Goal: Transaction & Acquisition: Purchase product/service

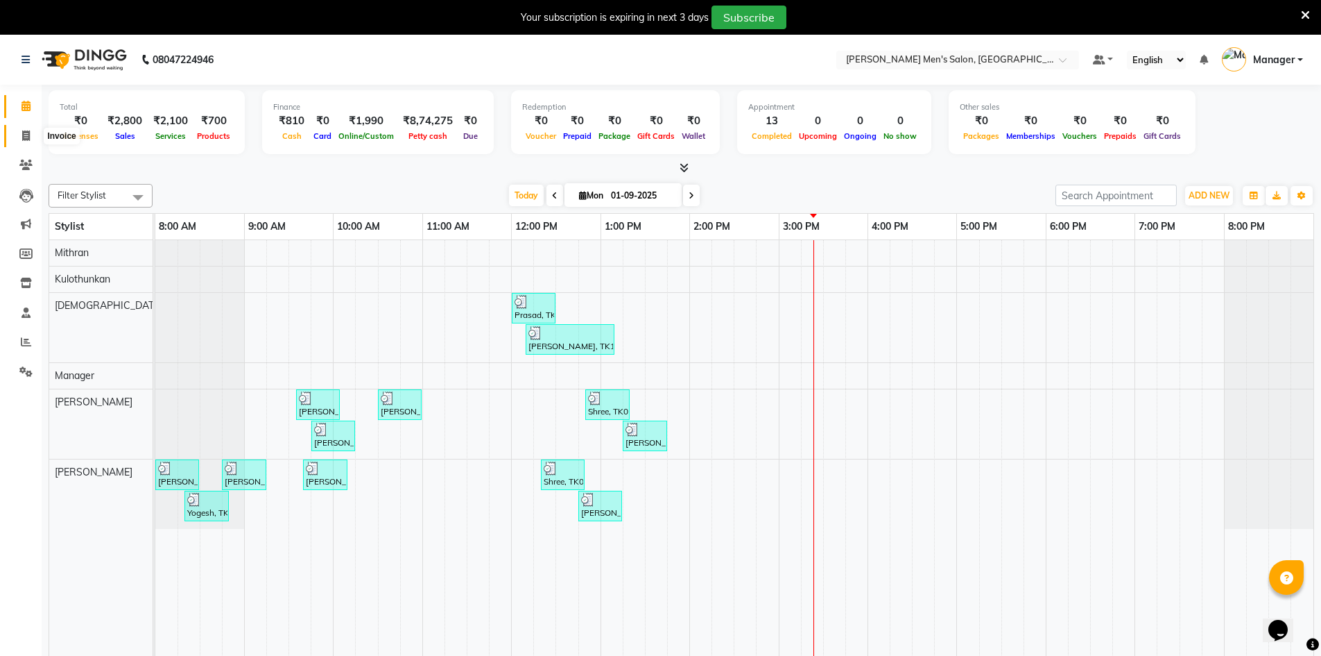
click at [29, 134] on icon at bounding box center [26, 135] width 8 height 10
select select "service"
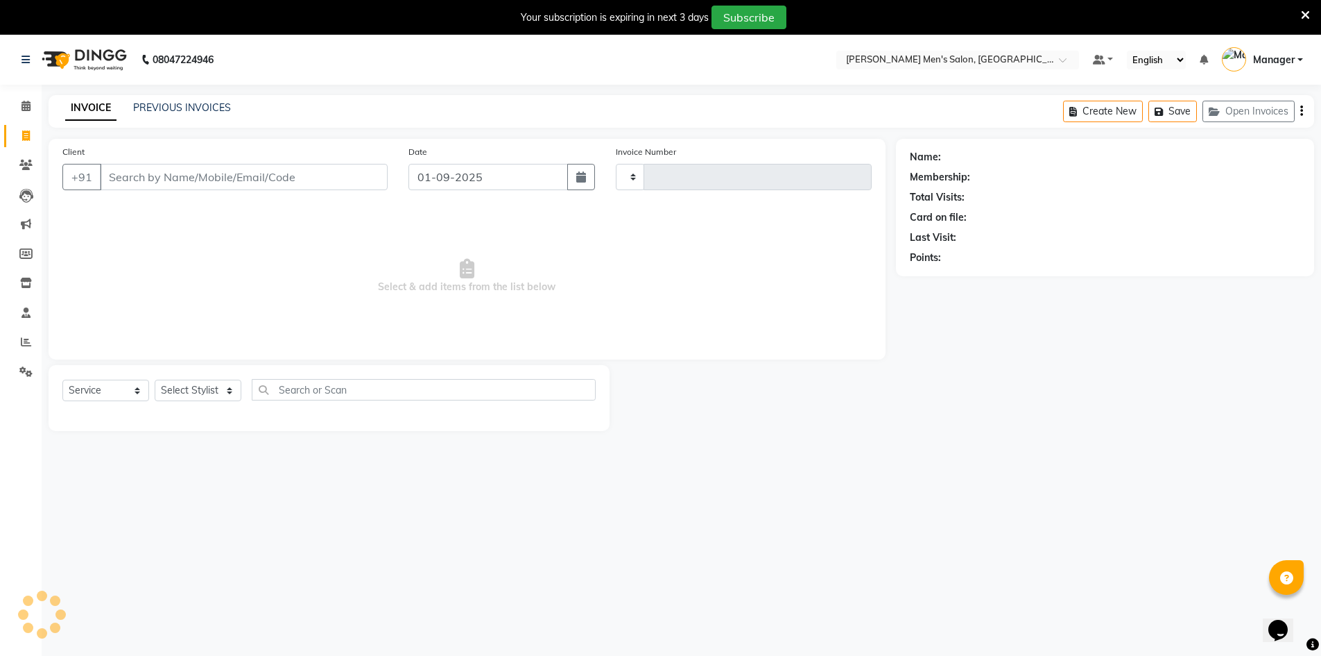
type input "3957"
select select "6913"
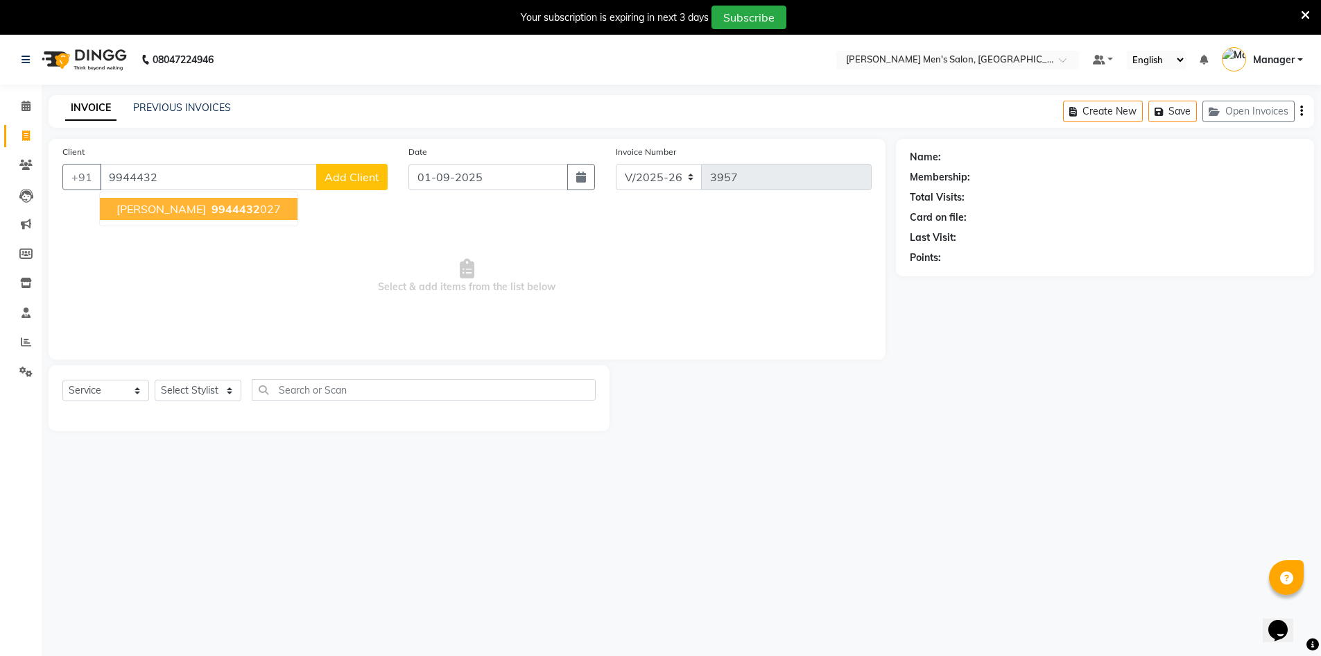
click at [212, 209] on span "9944432" at bounding box center [236, 209] width 49 height 14
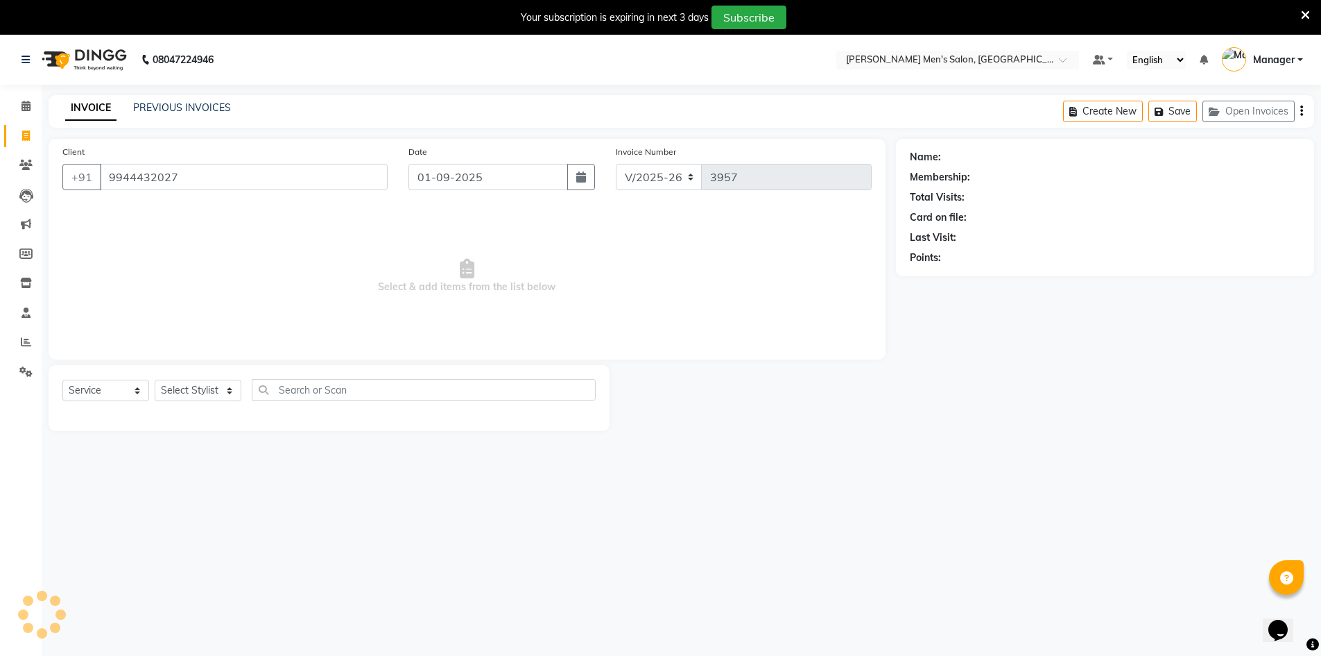
type input "9944432027"
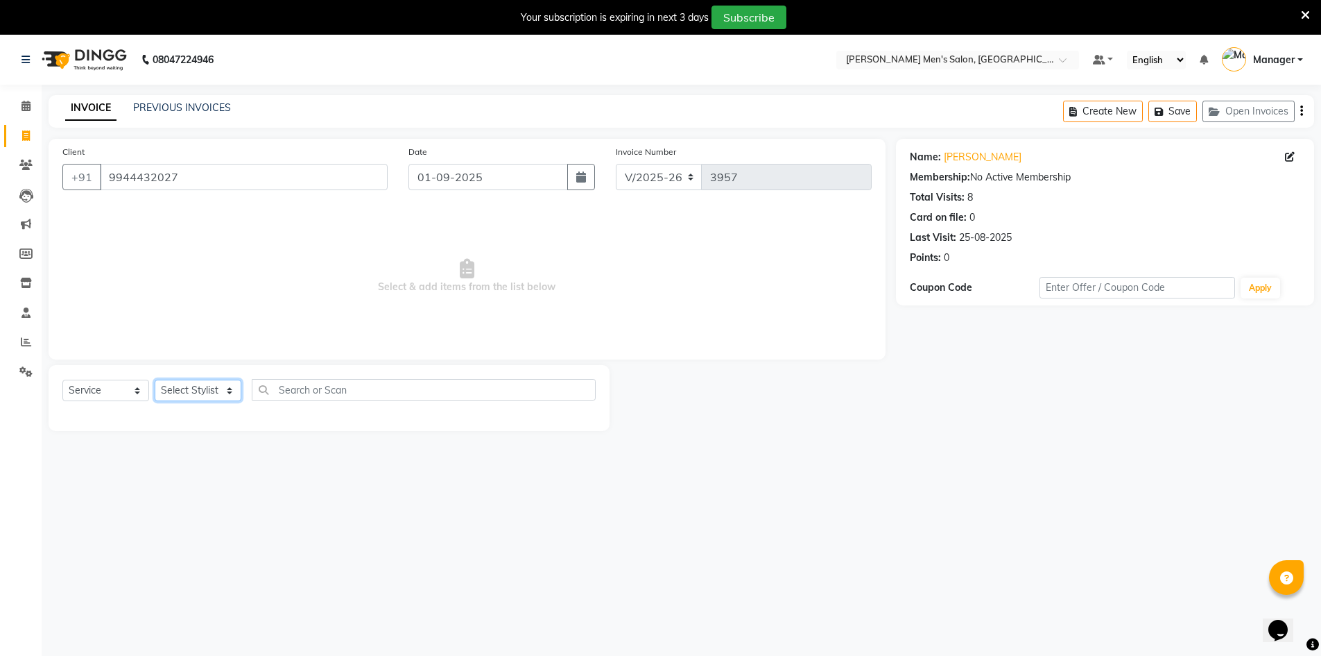
click at [223, 390] on select "Select Stylist [PERSON_NAME] Manager [PERSON_NAME] [PERSON_NAME]" at bounding box center [198, 390] width 87 height 22
select select "70201"
click at [155, 379] on select "Select Stylist [PERSON_NAME] Manager [PERSON_NAME] [PERSON_NAME]" at bounding box center [198, 390] width 87 height 22
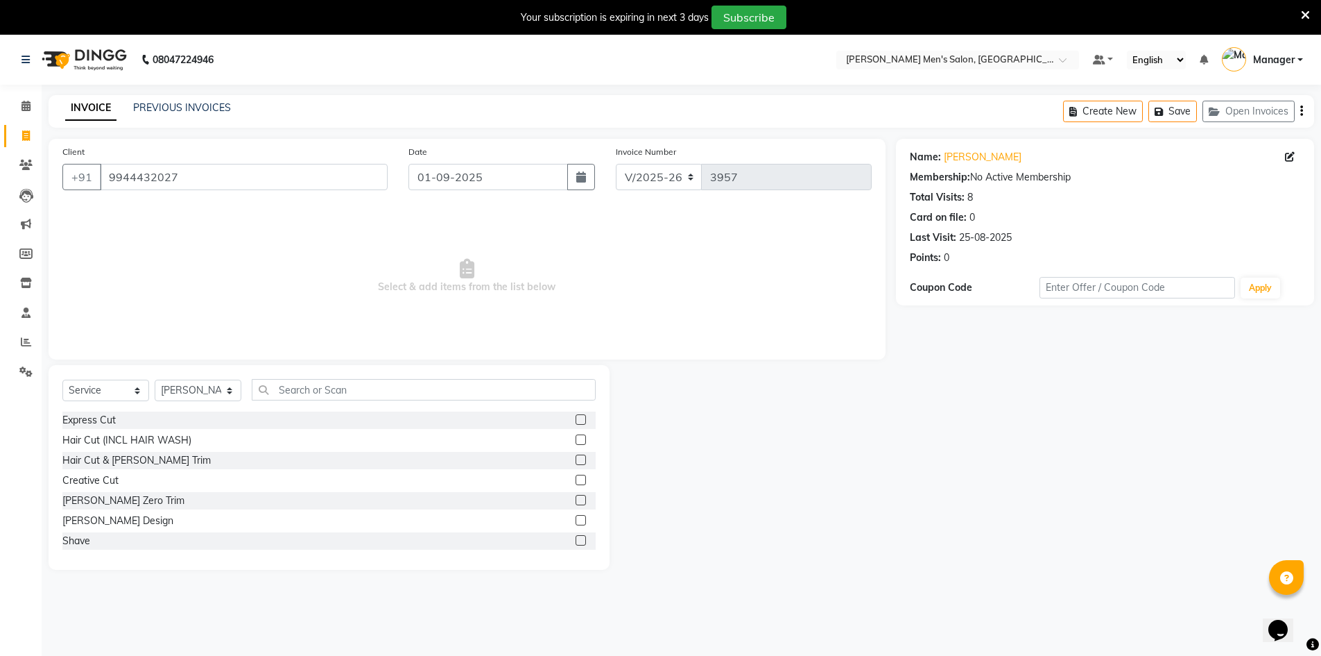
click at [155, 545] on div "Shave" at bounding box center [328, 540] width 533 height 17
click at [576, 539] on label at bounding box center [581, 540] width 10 height 10
click at [576, 539] on input "checkbox" at bounding box center [580, 540] width 9 height 9
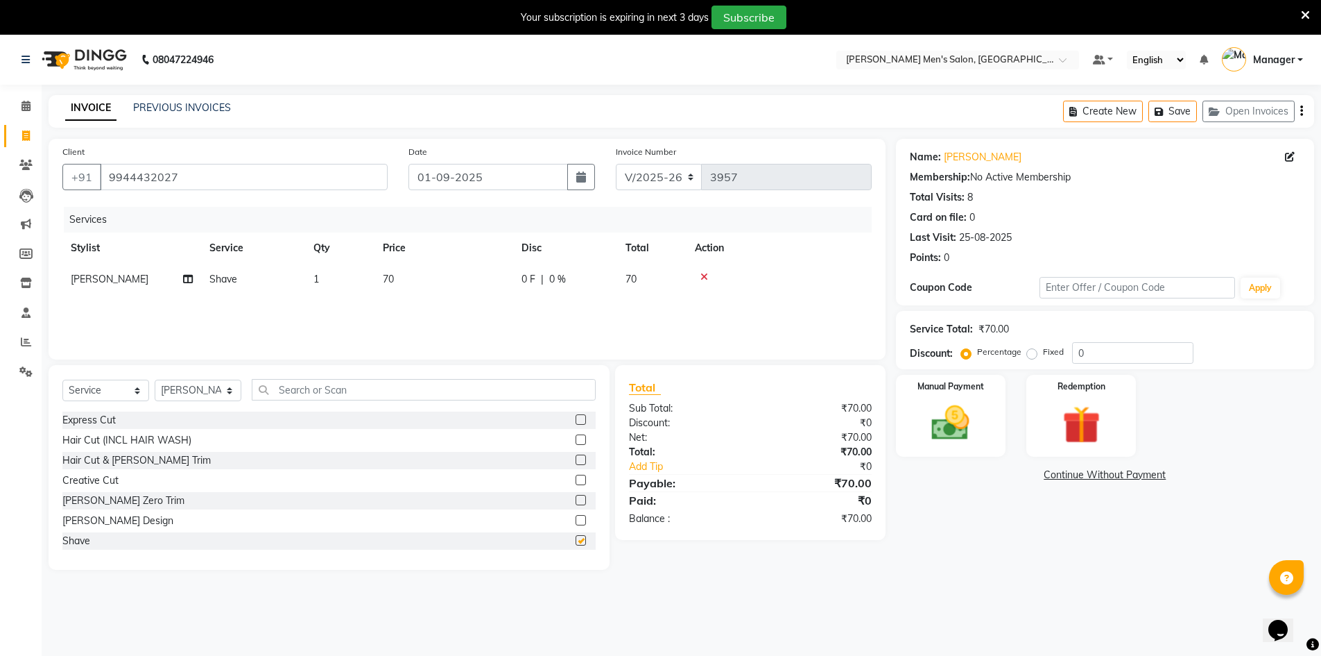
checkbox input "false"
click at [962, 400] on img at bounding box center [951, 422] width 64 height 45
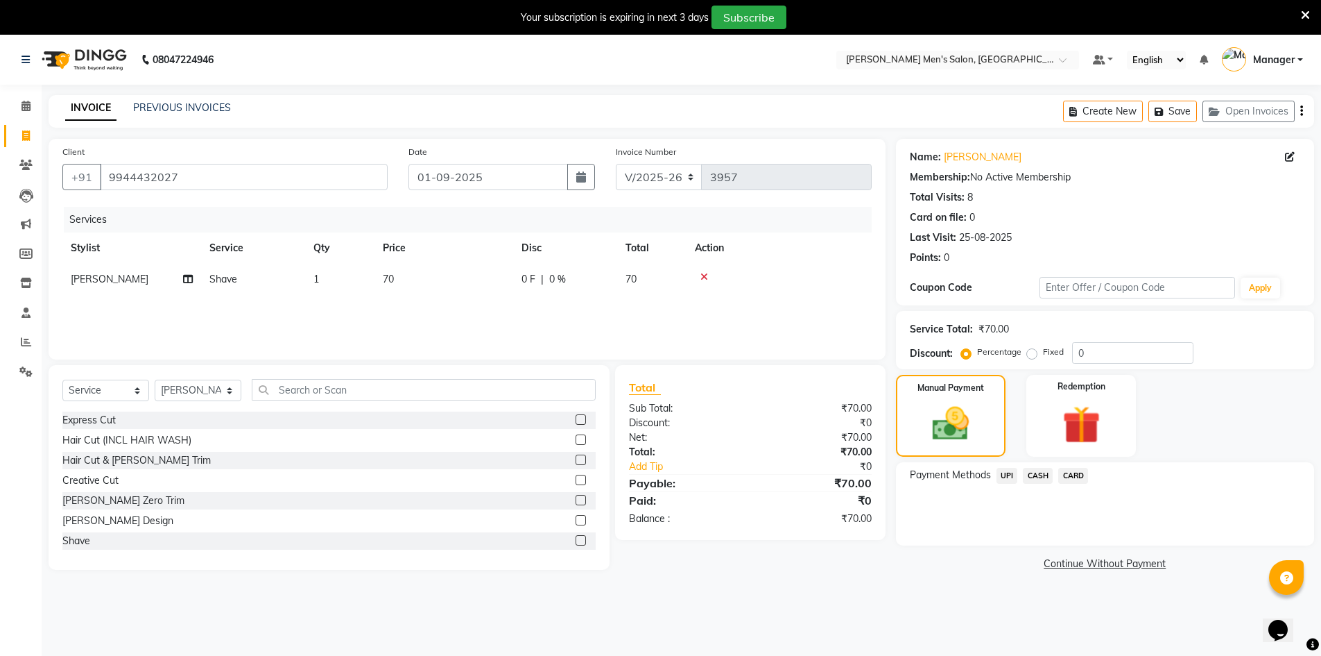
click at [1006, 475] on span "UPI" at bounding box center [1008, 476] width 22 height 16
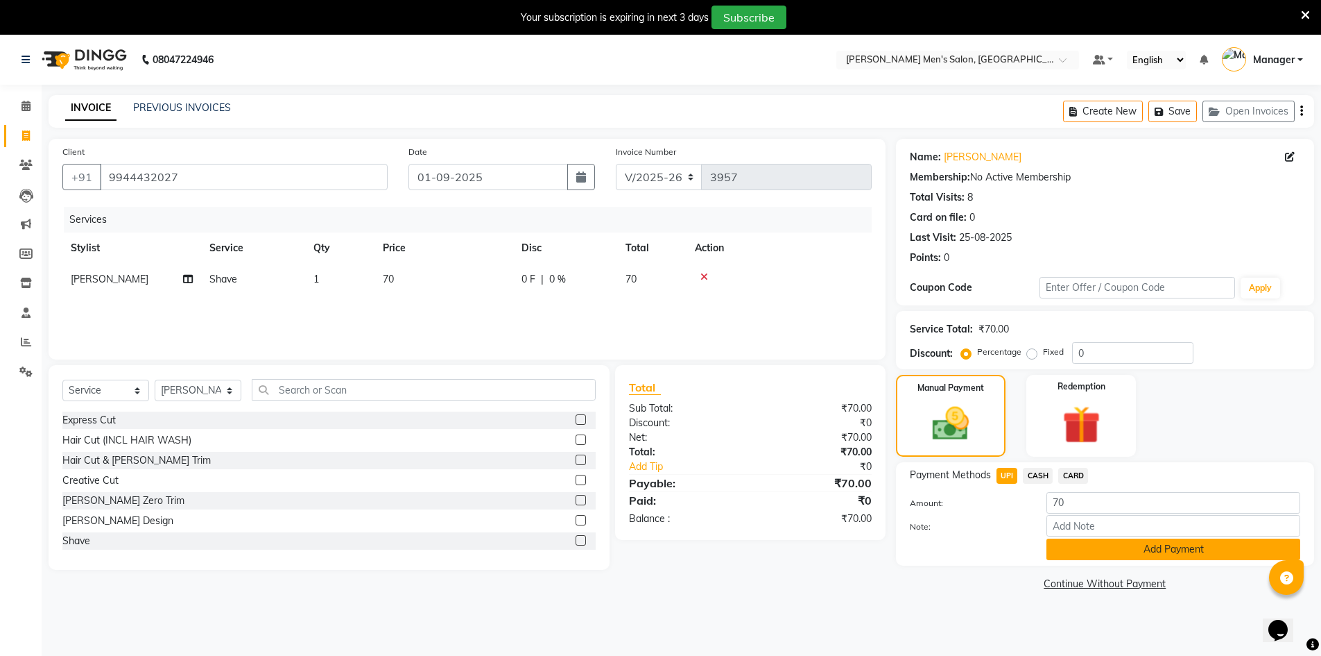
click at [1190, 549] on button "Add Payment" at bounding box center [1174, 549] width 254 height 22
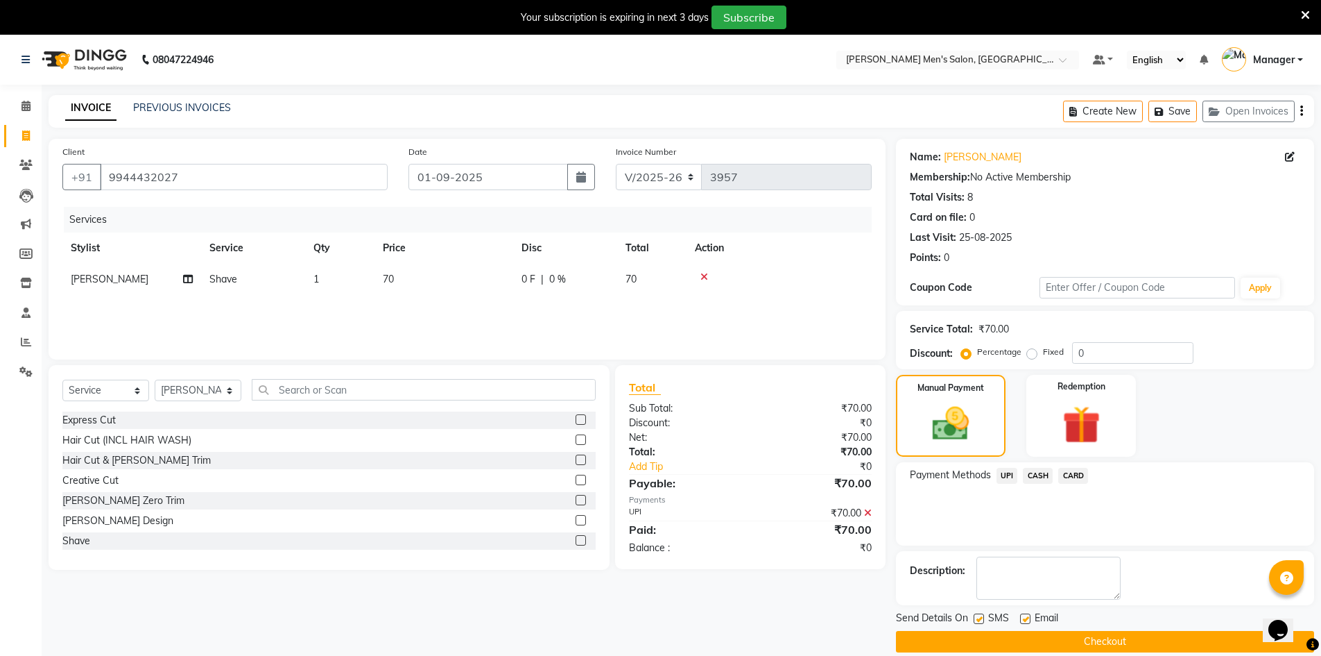
click at [1108, 642] on button "Checkout" at bounding box center [1105, 642] width 418 height 22
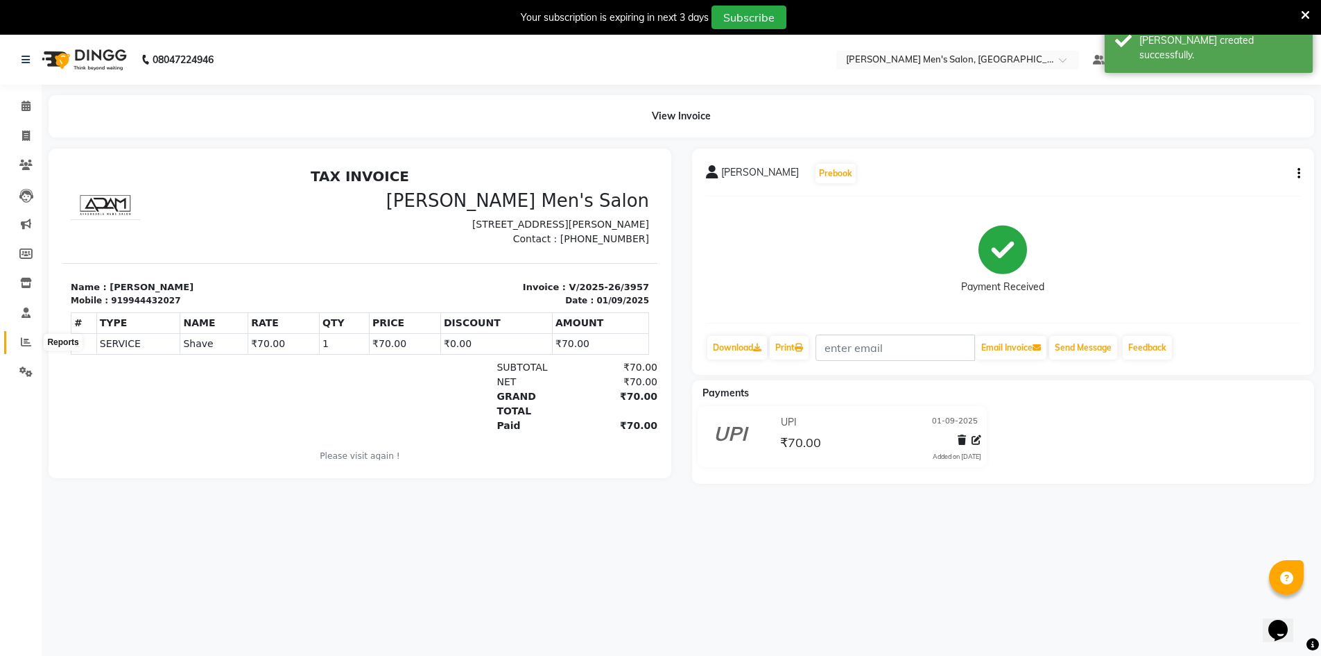
click at [26, 339] on icon at bounding box center [26, 341] width 10 height 10
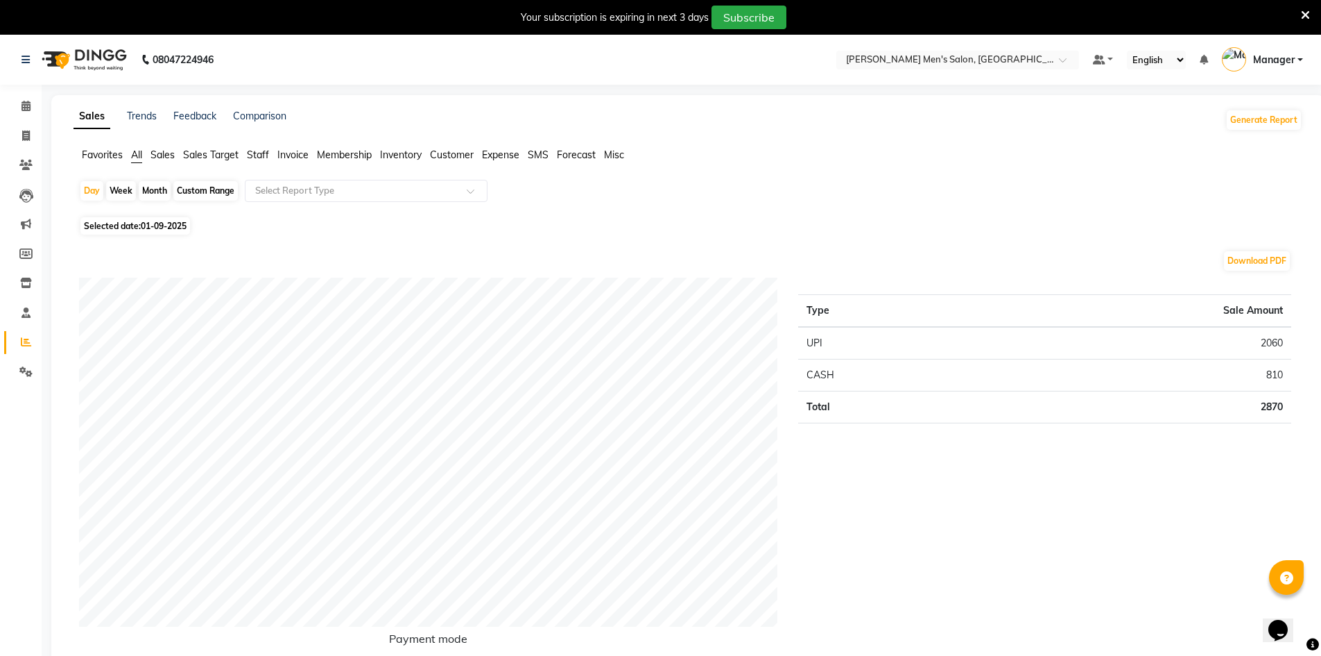
click at [257, 154] on span "Staff" at bounding box center [258, 154] width 22 height 12
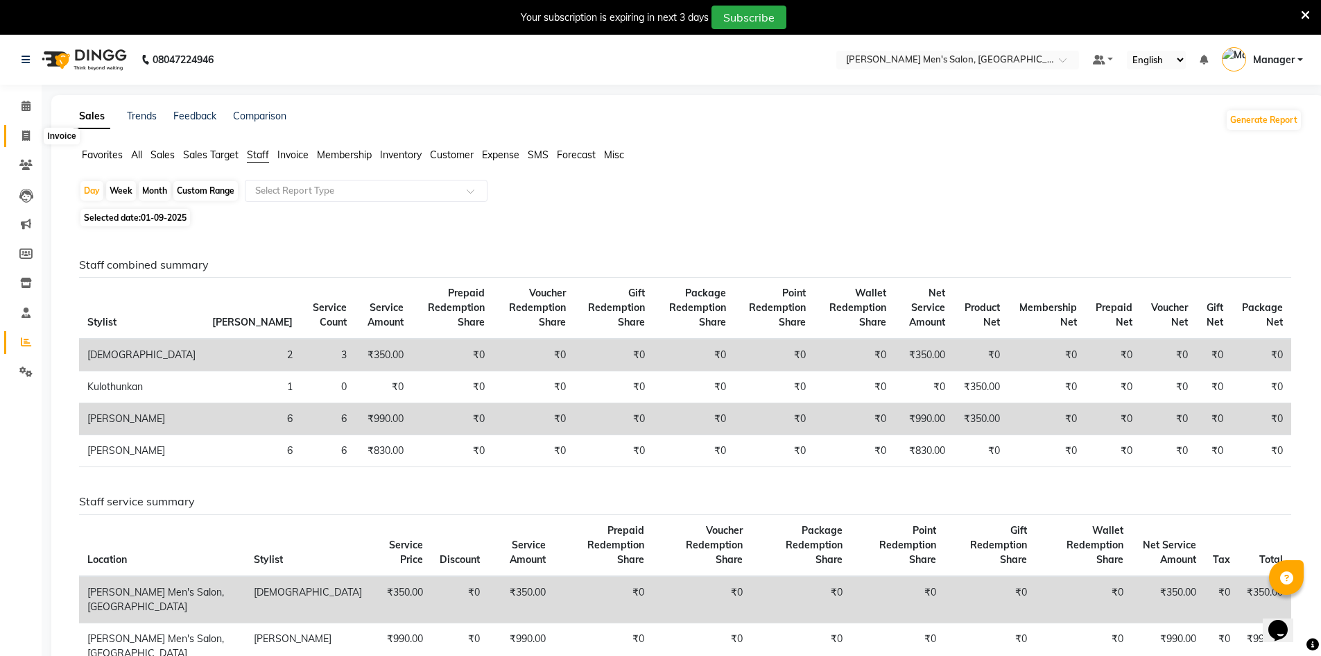
click at [37, 130] on span at bounding box center [26, 136] width 24 height 16
select select "service"
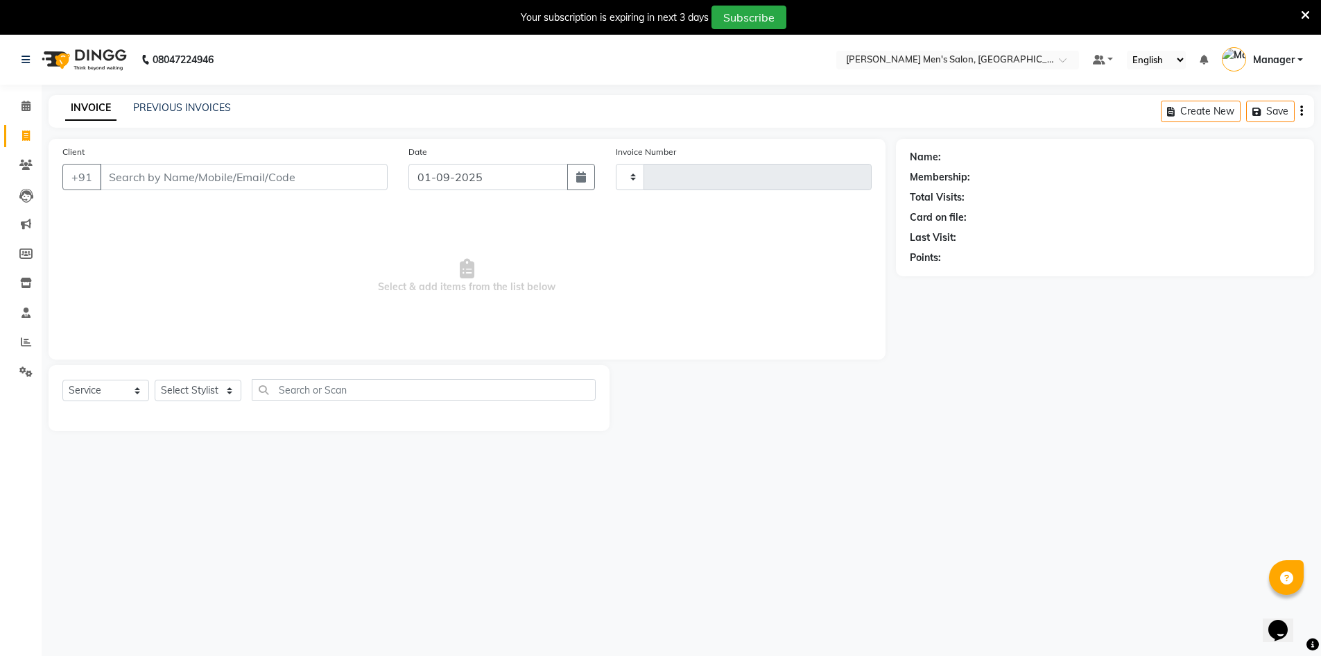
type input "3958"
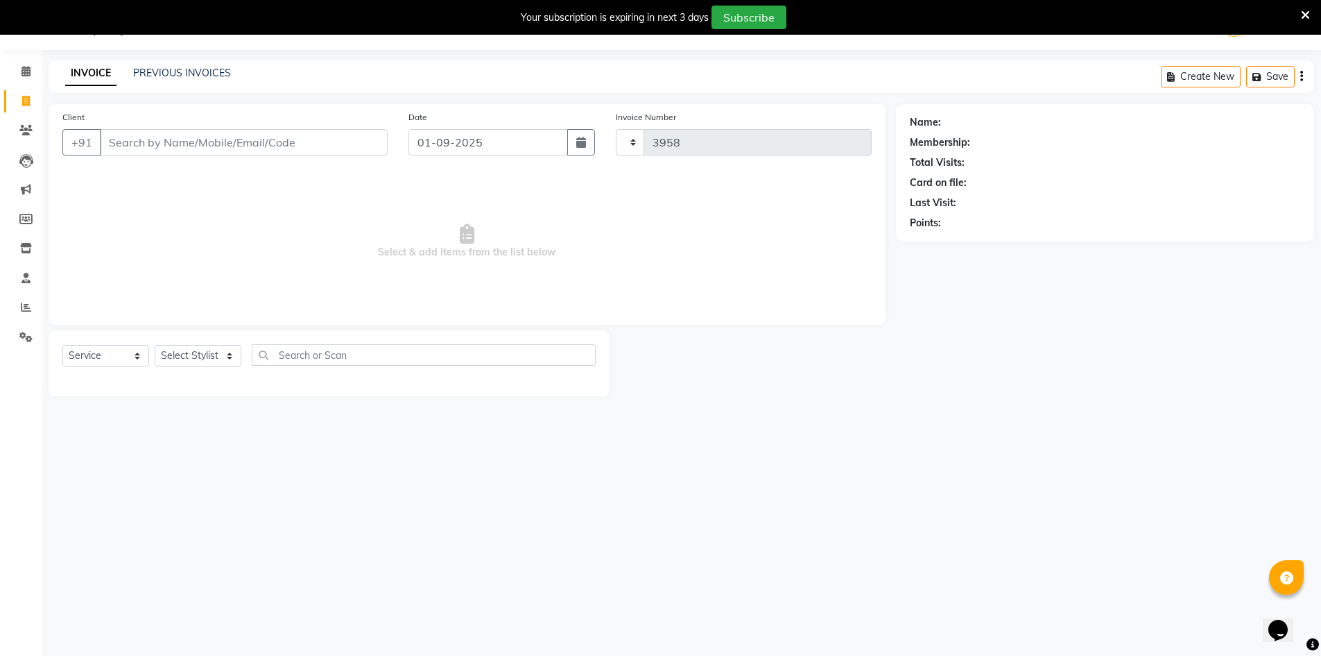
select select "6913"
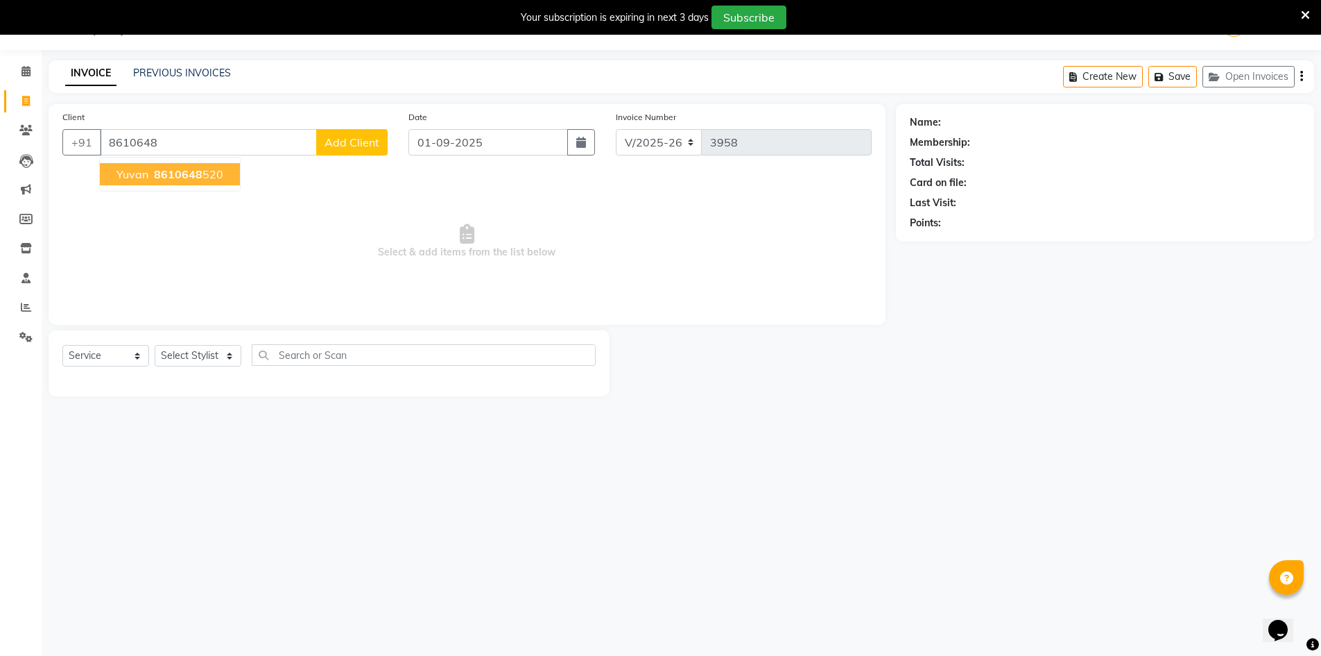
click at [165, 169] on span "8610648" at bounding box center [178, 174] width 49 height 14
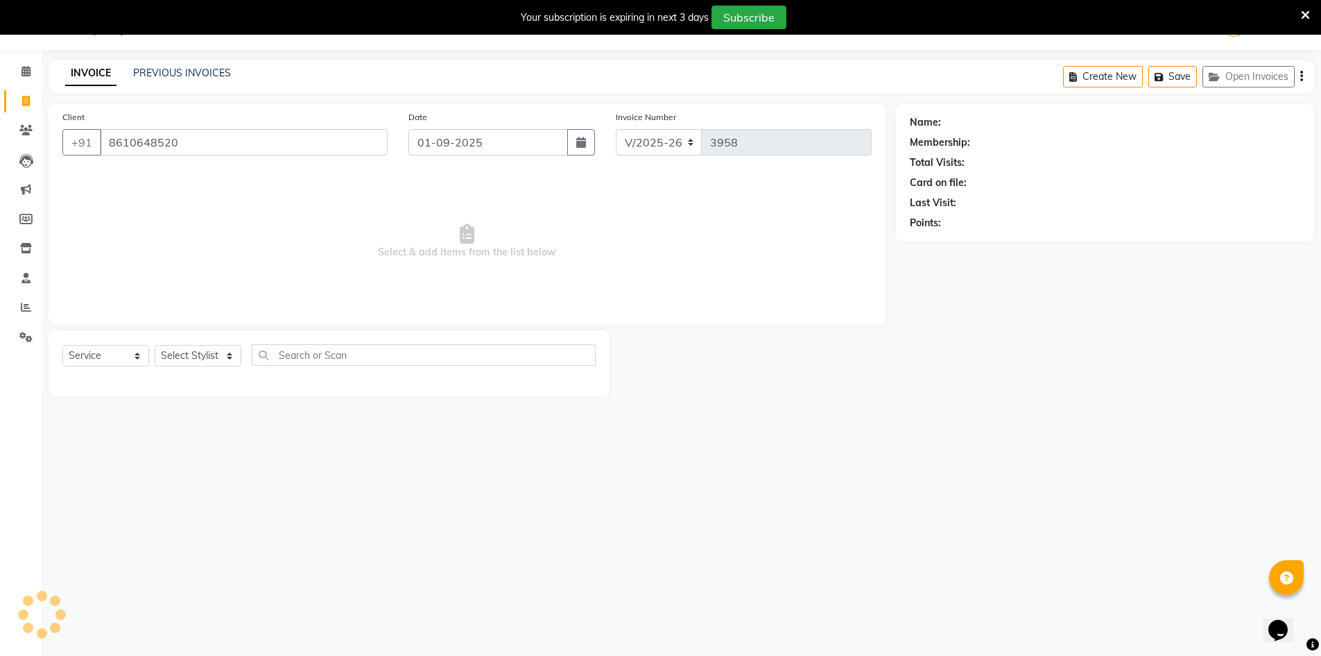
type input "8610648520"
click at [226, 353] on select "Select Stylist [PERSON_NAME] Manager [PERSON_NAME] [PERSON_NAME]" at bounding box center [198, 356] width 87 height 22
select select "70201"
click at [155, 345] on select "Select Stylist [PERSON_NAME] Manager [PERSON_NAME] [PERSON_NAME]" at bounding box center [198, 356] width 87 height 22
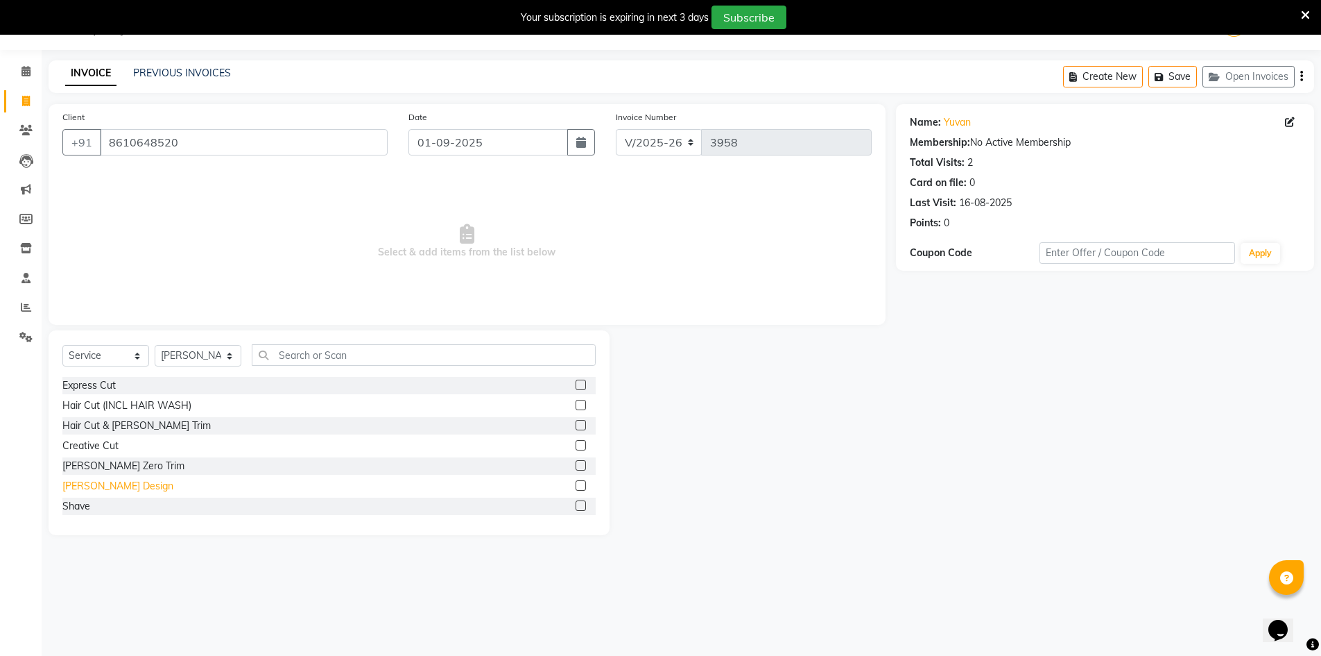
click at [119, 483] on div "[PERSON_NAME] Design" at bounding box center [117, 486] width 111 height 15
checkbox input "false"
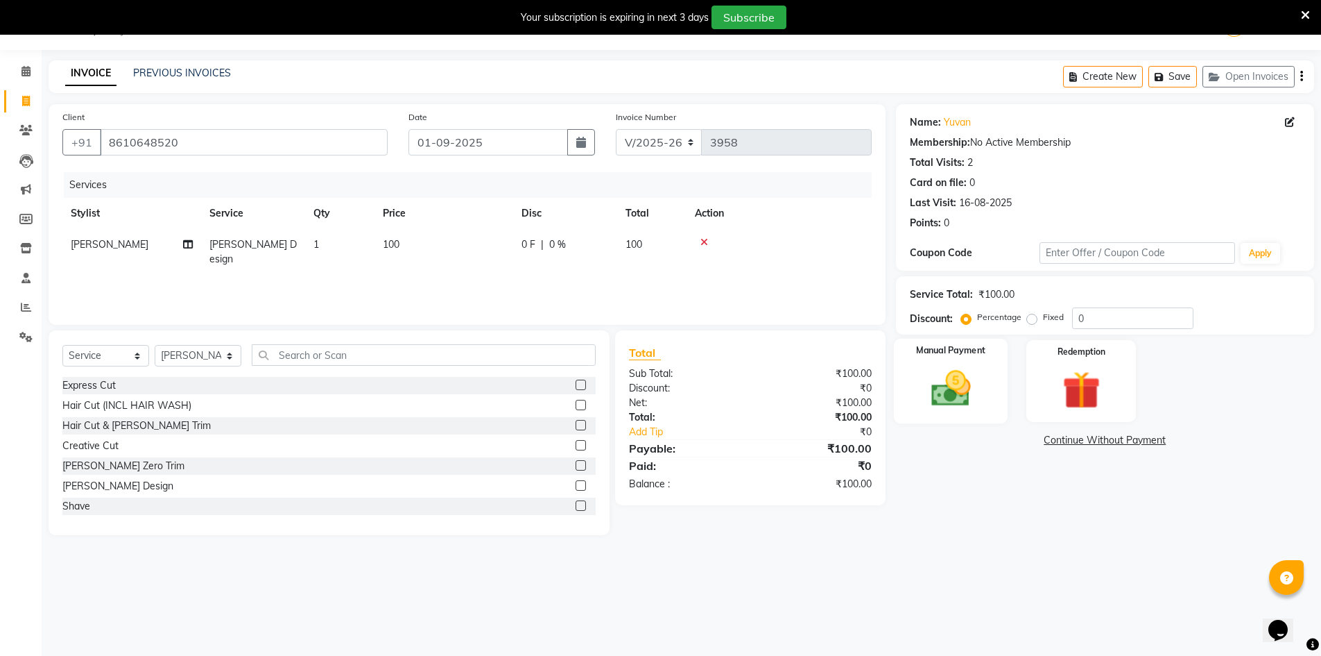
click at [966, 388] on img at bounding box center [951, 388] width 64 height 45
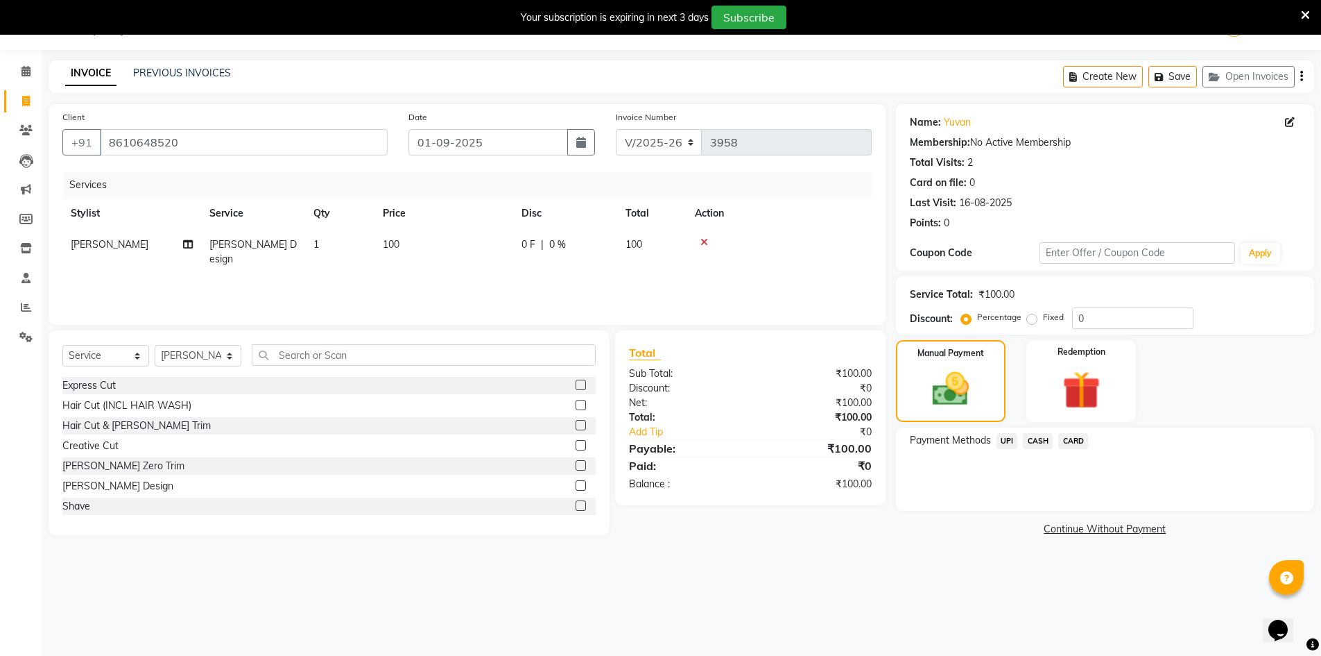
click at [1038, 441] on span "CASH" at bounding box center [1038, 441] width 30 height 16
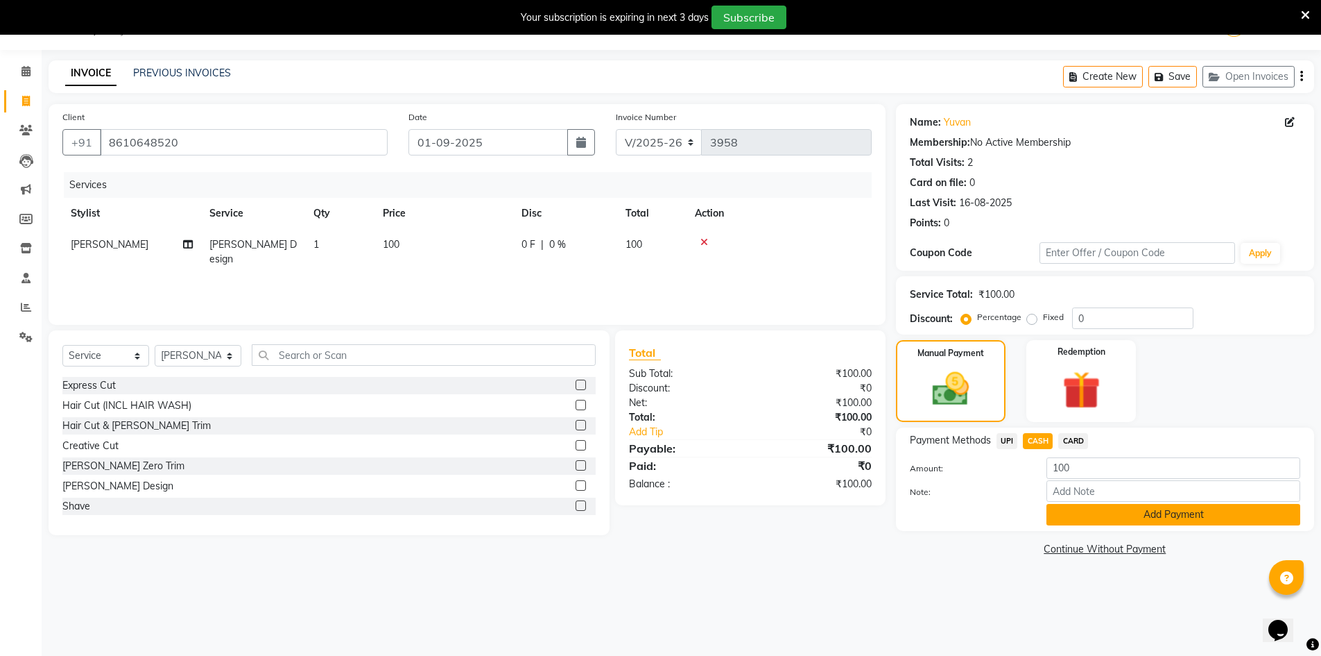
click at [1115, 515] on button "Add Payment" at bounding box center [1174, 515] width 254 height 22
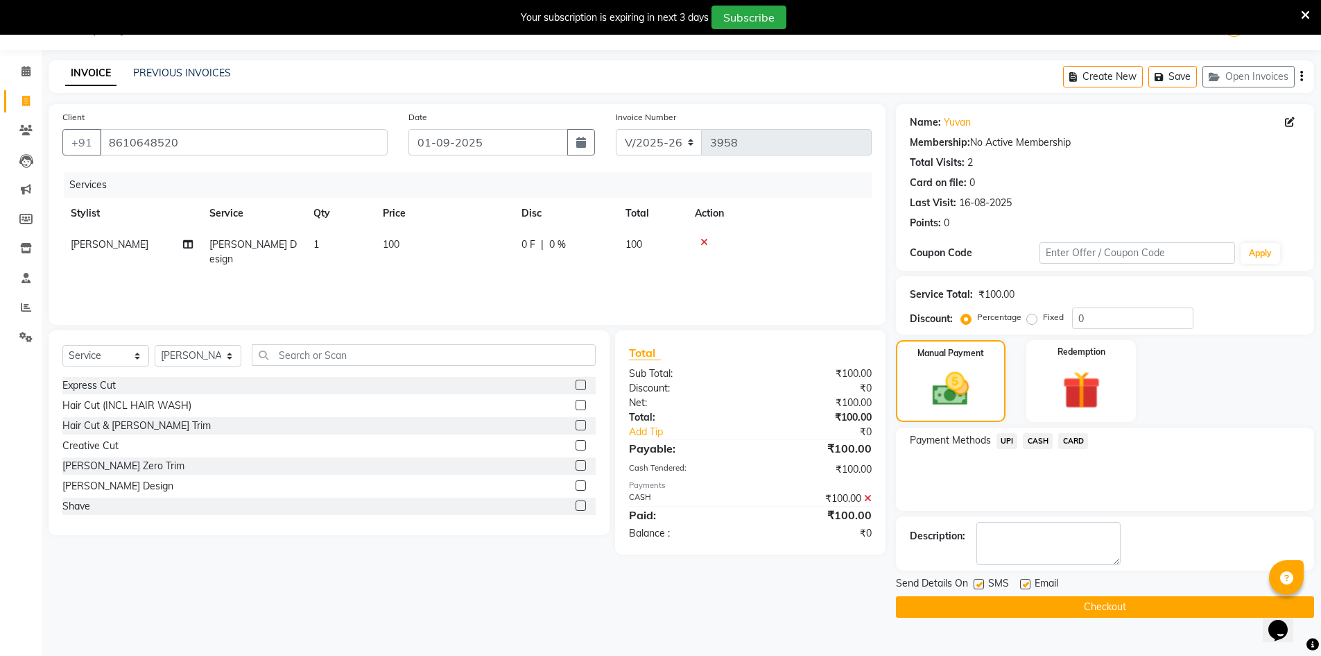
click at [1099, 603] on button "Checkout" at bounding box center [1105, 607] width 418 height 22
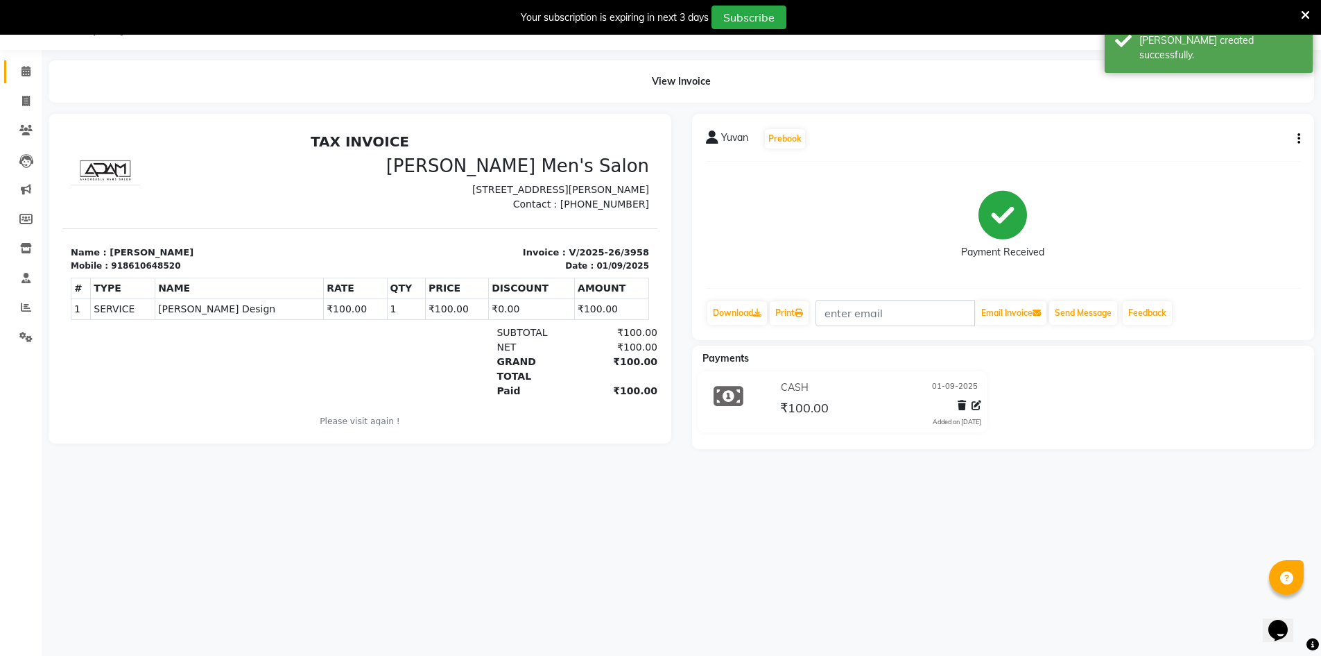
click at [22, 65] on link "Calendar" at bounding box center [20, 71] width 33 height 23
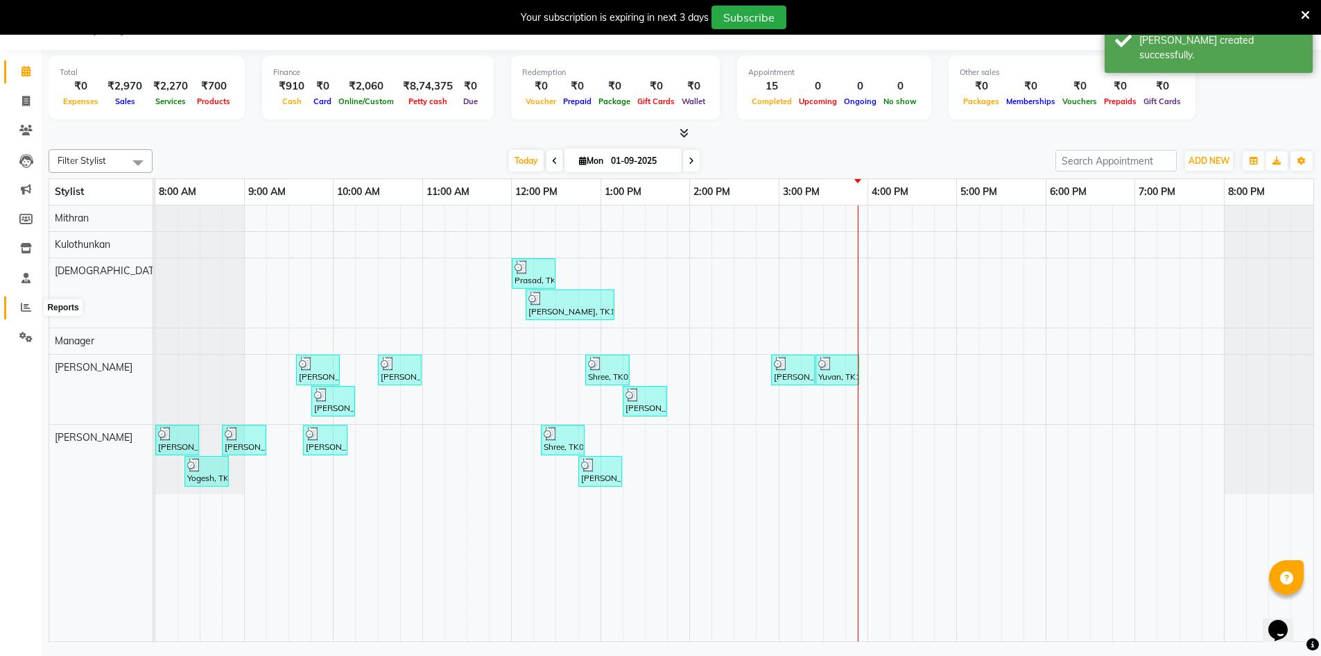
click at [29, 306] on icon at bounding box center [26, 307] width 10 height 10
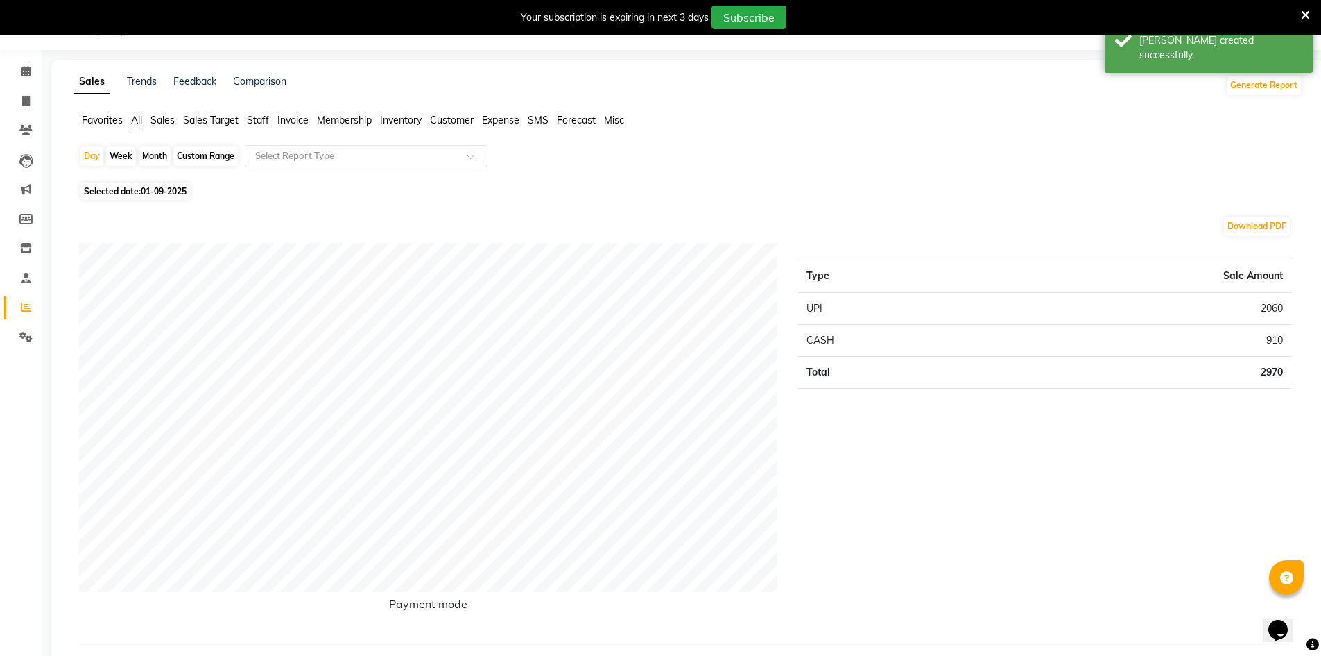
click at [257, 118] on span "Staff" at bounding box center [258, 120] width 22 height 12
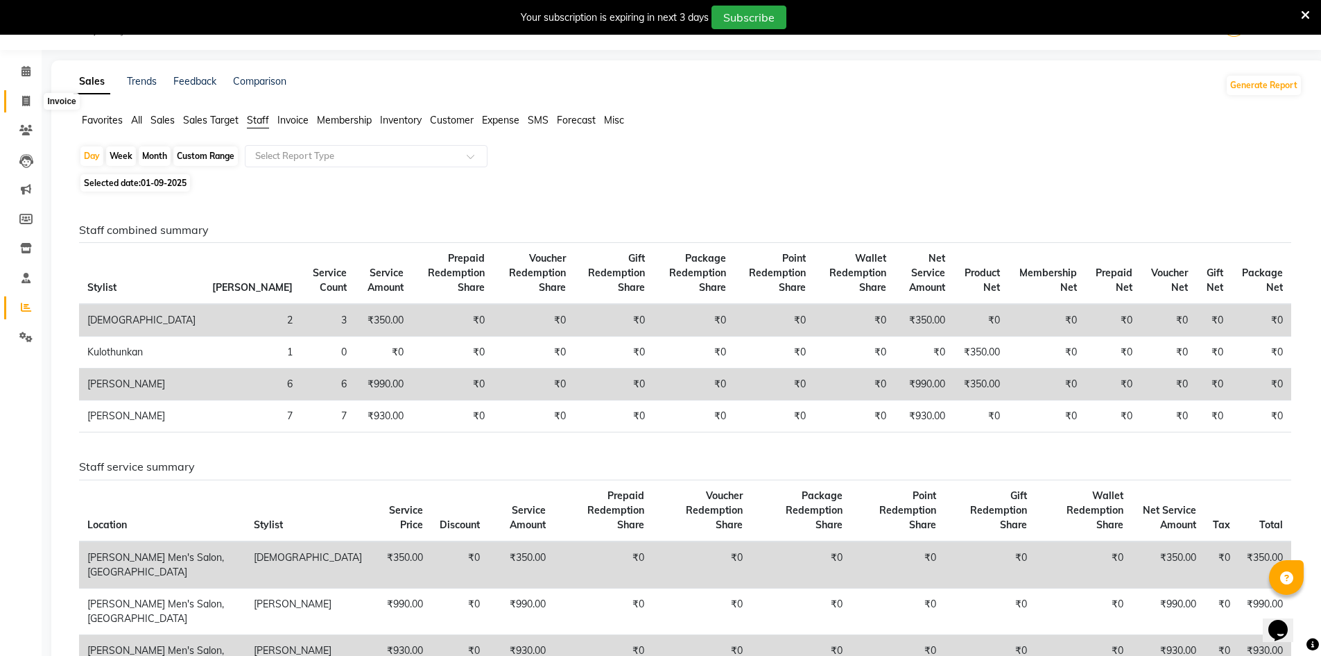
click at [22, 96] on icon at bounding box center [26, 101] width 8 height 10
select select "service"
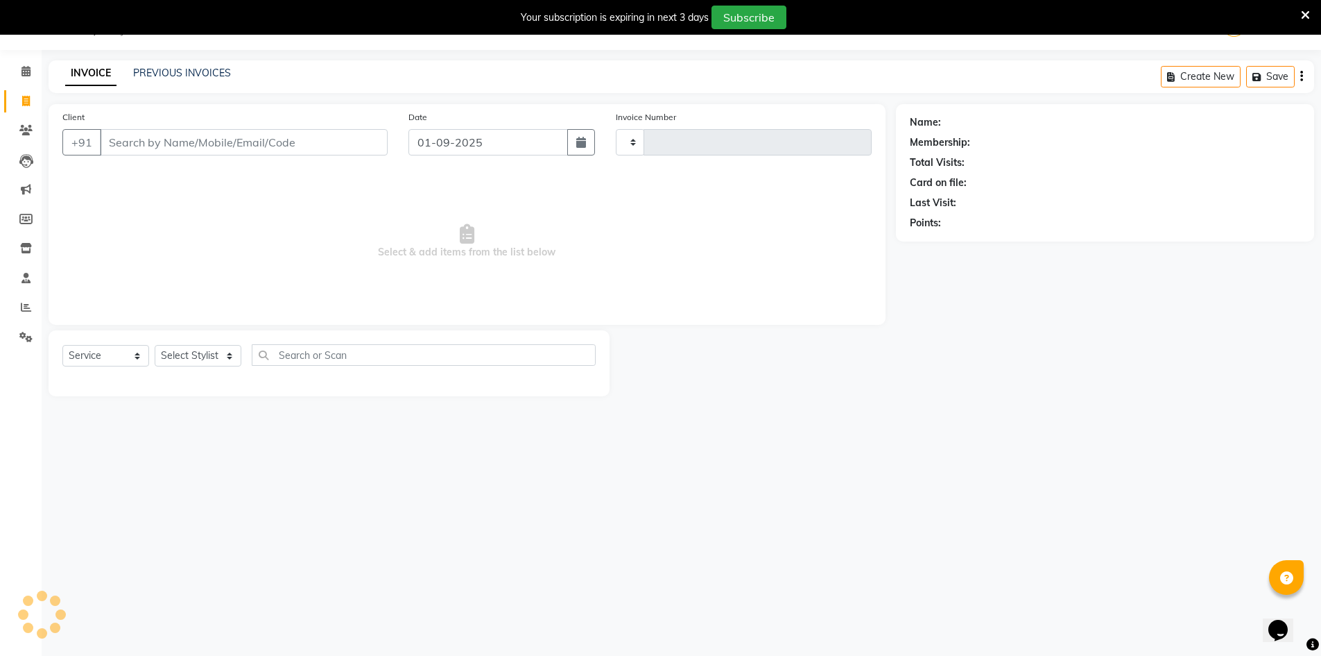
type input "3959"
select select "6913"
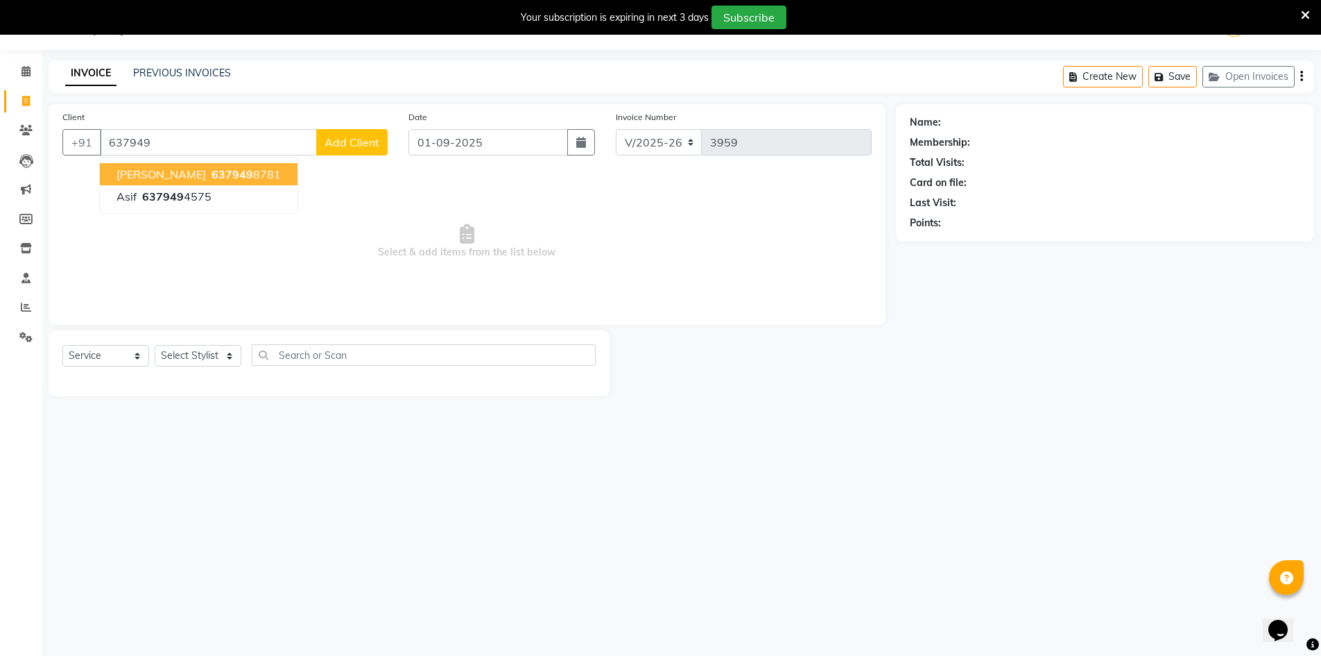
click at [159, 175] on span "[PERSON_NAME]" at bounding box center [161, 174] width 89 height 14
type input "6379498781"
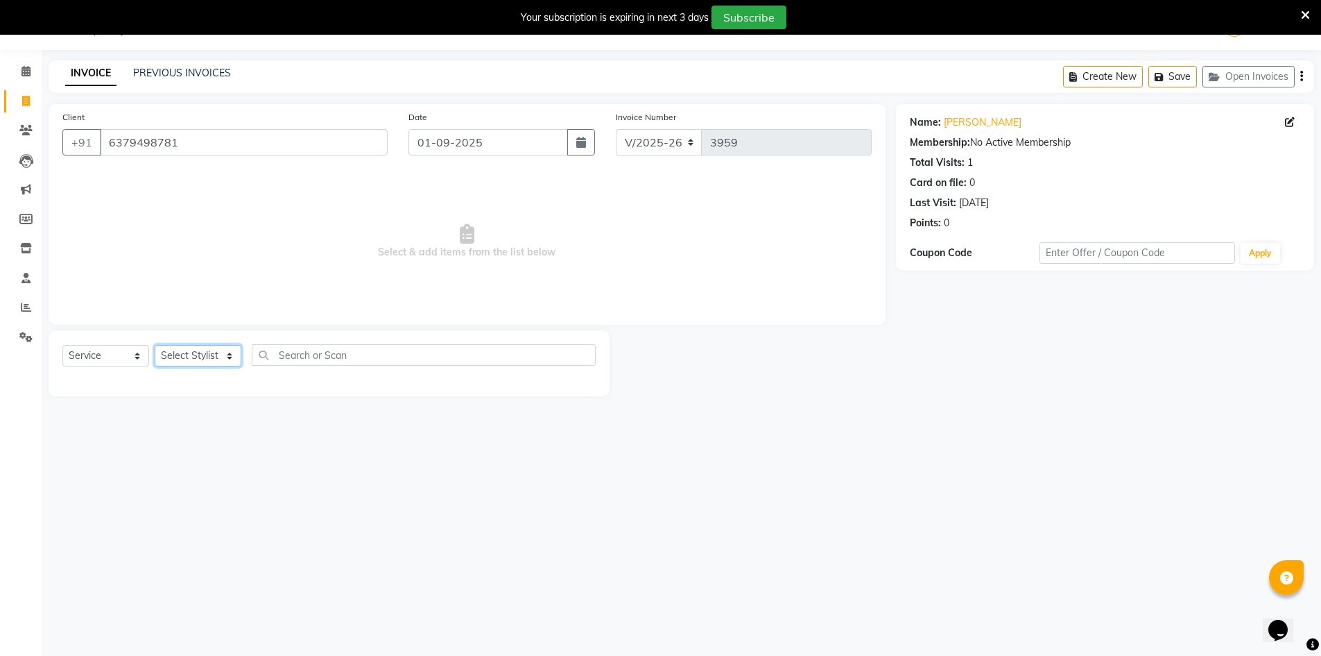
click at [200, 352] on select "Select Stylist [PERSON_NAME] Manager [PERSON_NAME] [PERSON_NAME]" at bounding box center [198, 356] width 87 height 22
select select "65604"
click at [155, 345] on select "Select Stylist [PERSON_NAME] Manager [PERSON_NAME] [PERSON_NAME]" at bounding box center [198, 356] width 87 height 22
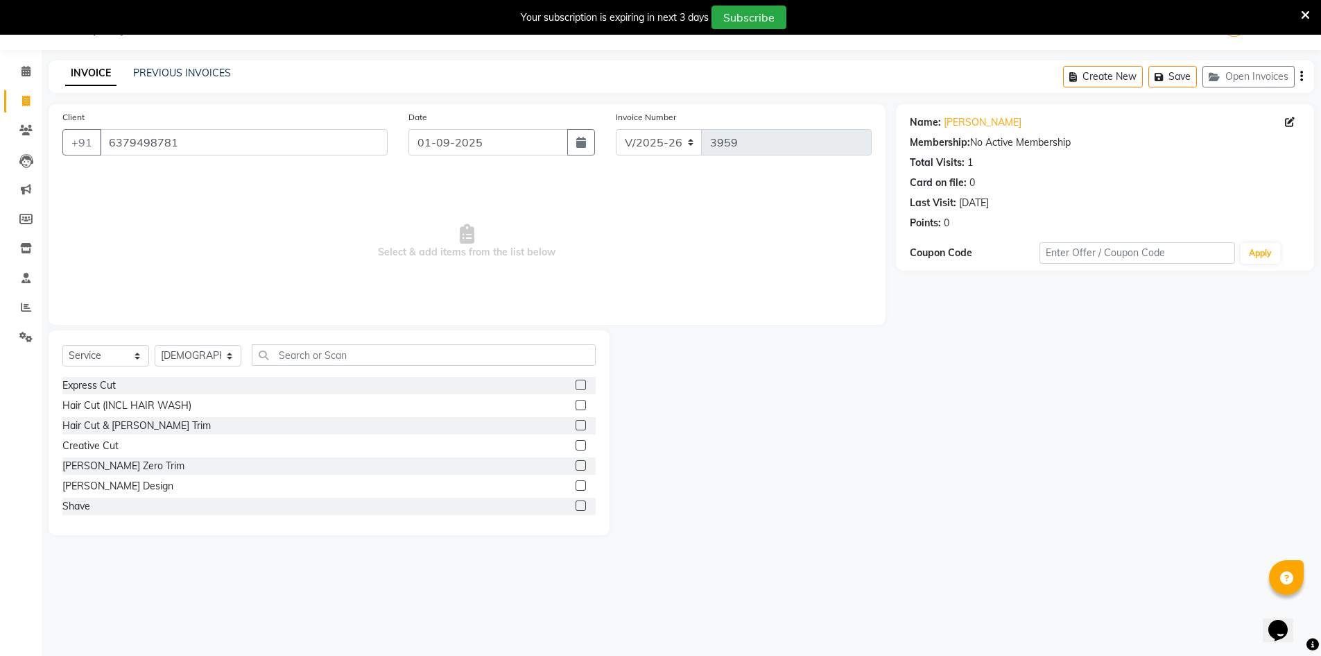
click at [576, 429] on label at bounding box center [581, 425] width 10 height 10
click at [576, 429] on input "checkbox" at bounding box center [580, 425] width 9 height 9
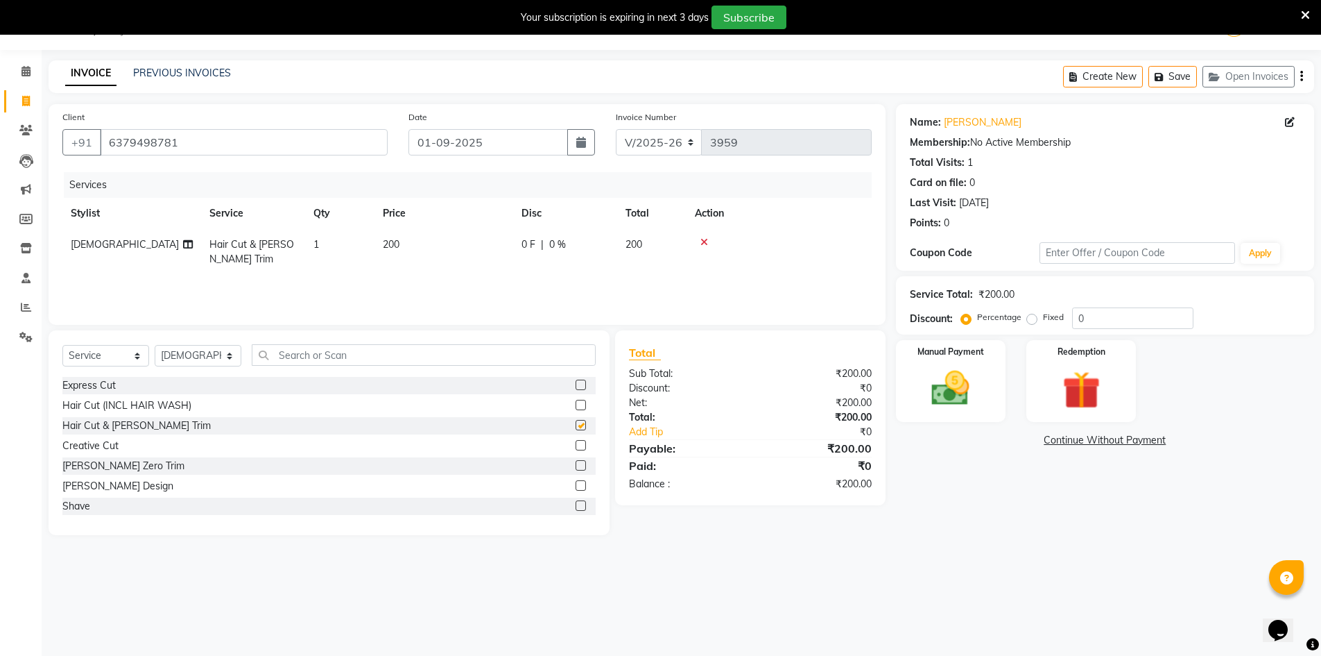
checkbox input "false"
click at [171, 354] on select "Select Stylist [PERSON_NAME] Manager [PERSON_NAME] [PERSON_NAME]" at bounding box center [198, 356] width 87 height 22
select select "86101"
click at [155, 345] on select "Select Stylist [PERSON_NAME] Manager [PERSON_NAME] [PERSON_NAME]" at bounding box center [198, 356] width 87 height 22
click at [922, 392] on img at bounding box center [951, 388] width 64 height 45
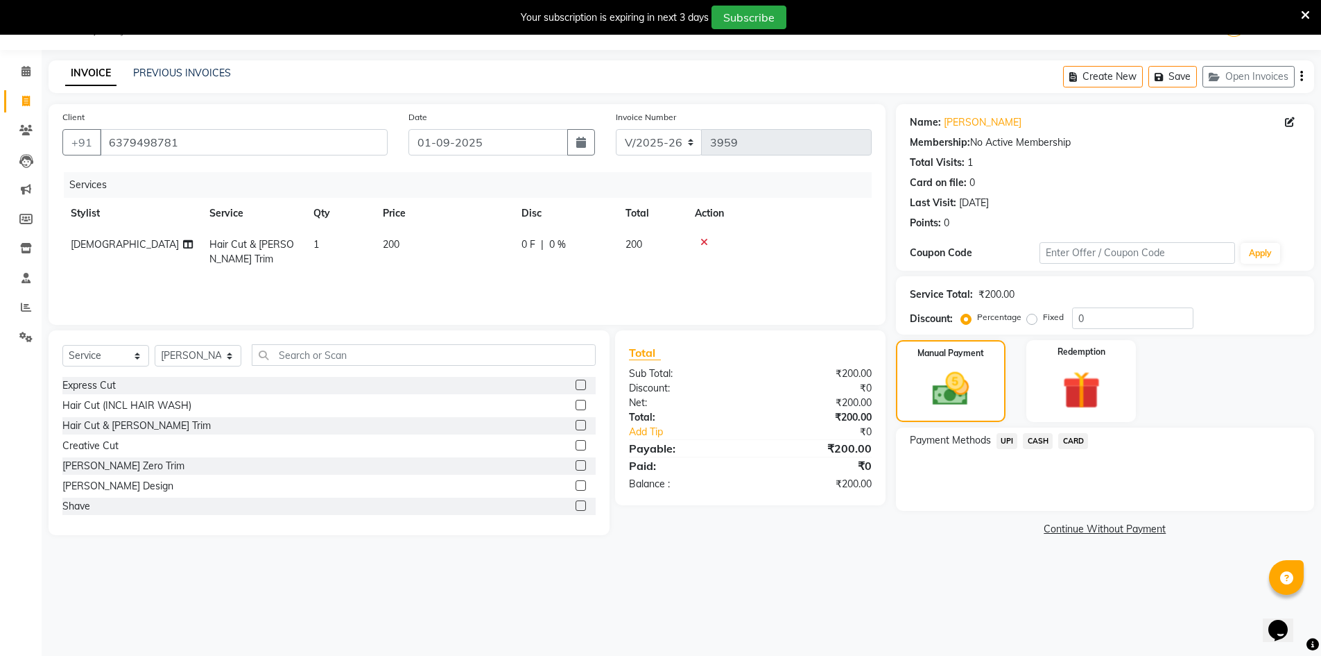
click at [1004, 446] on span "UPI" at bounding box center [1008, 441] width 22 height 16
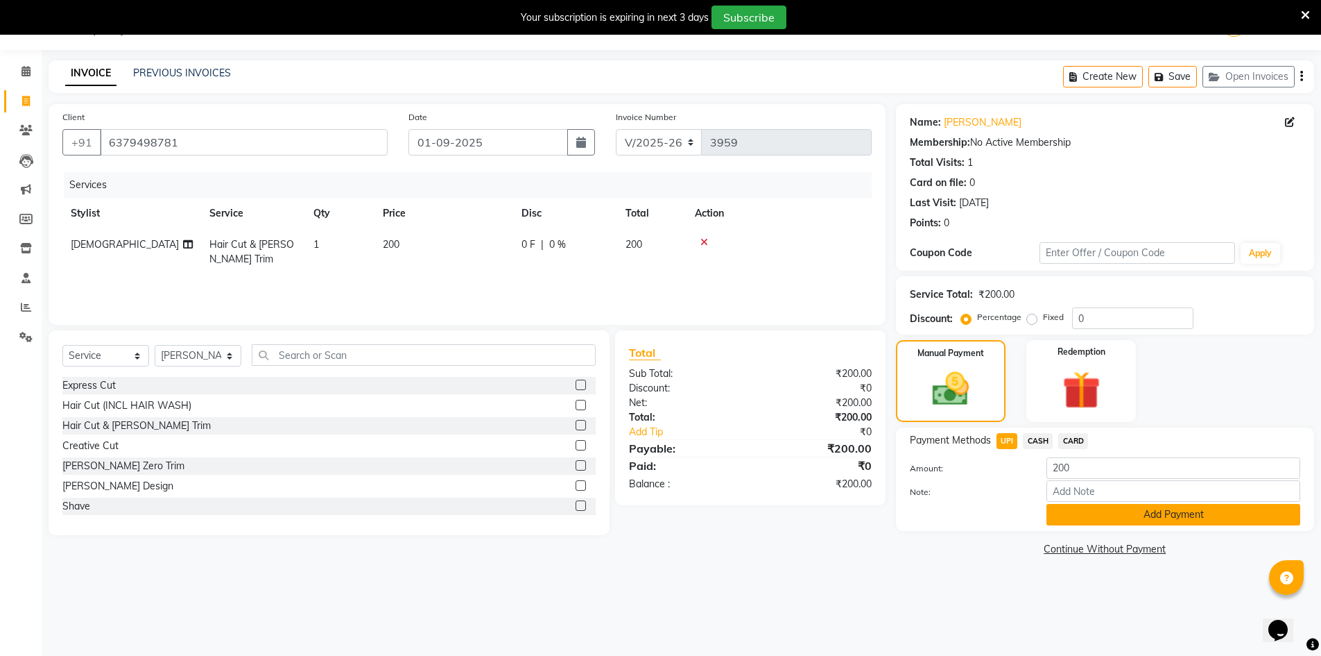
click at [1106, 507] on button "Add Payment" at bounding box center [1174, 515] width 254 height 22
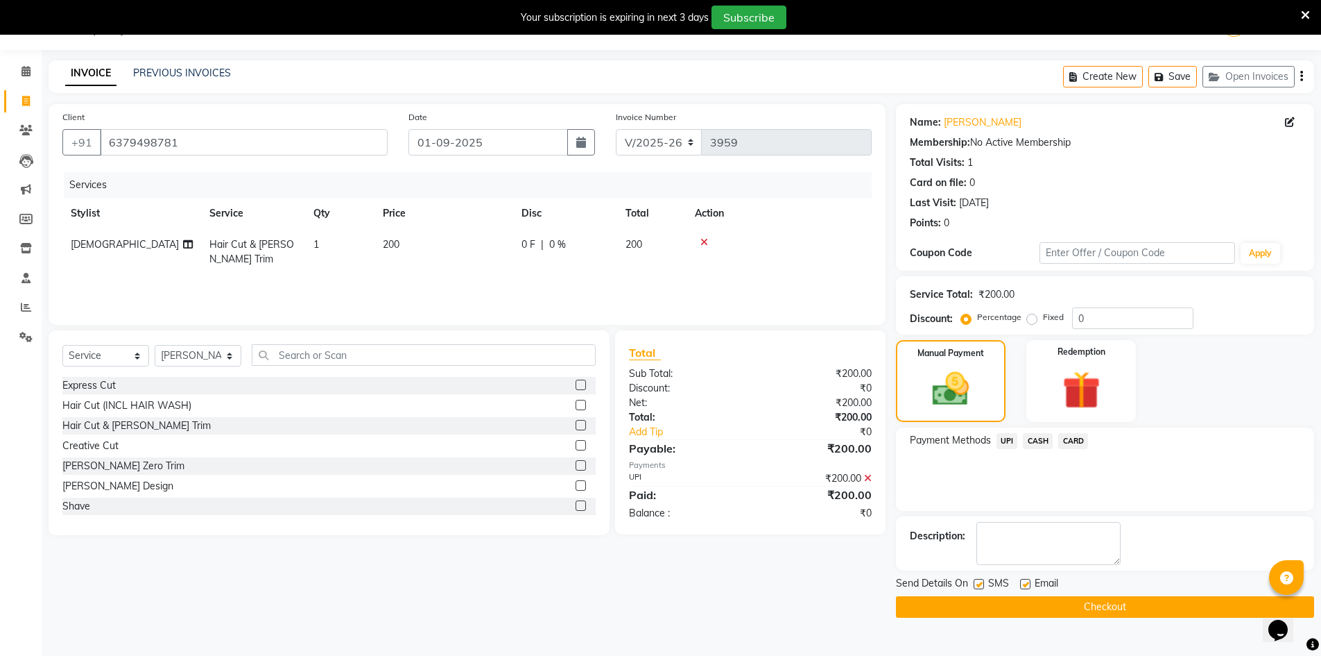
click at [1069, 601] on button "Checkout" at bounding box center [1105, 607] width 418 height 22
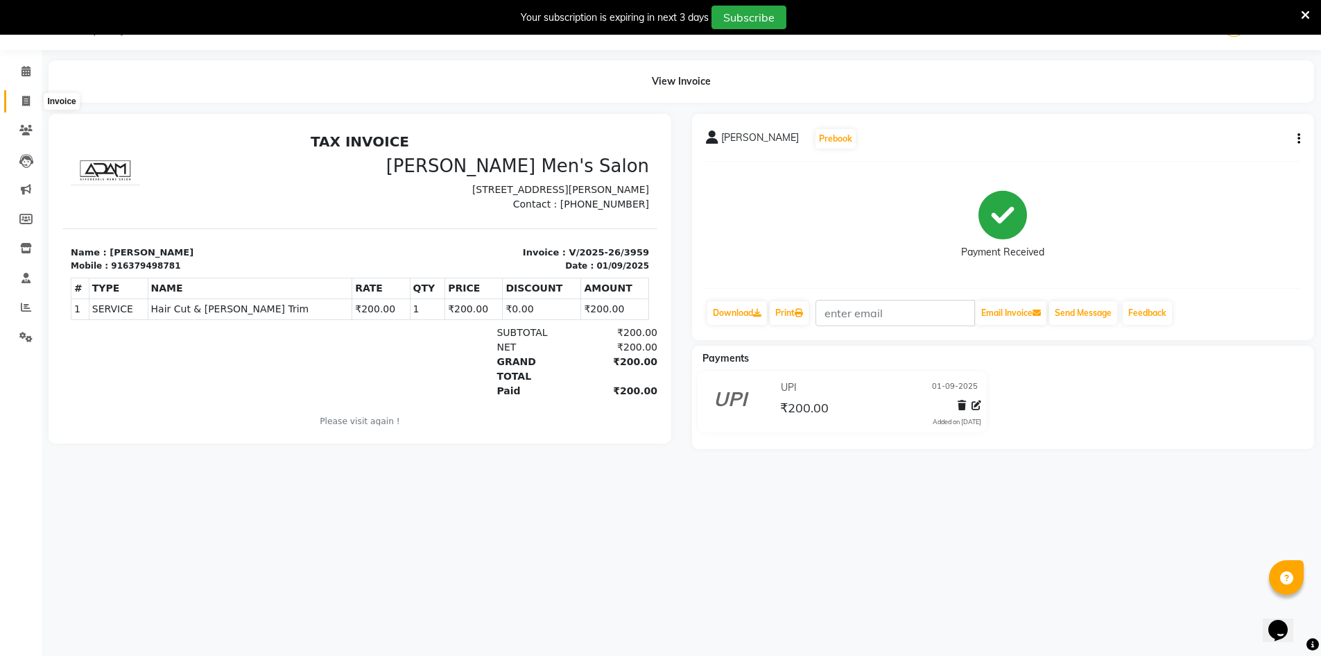
click at [30, 101] on icon at bounding box center [26, 101] width 8 height 10
select select "service"
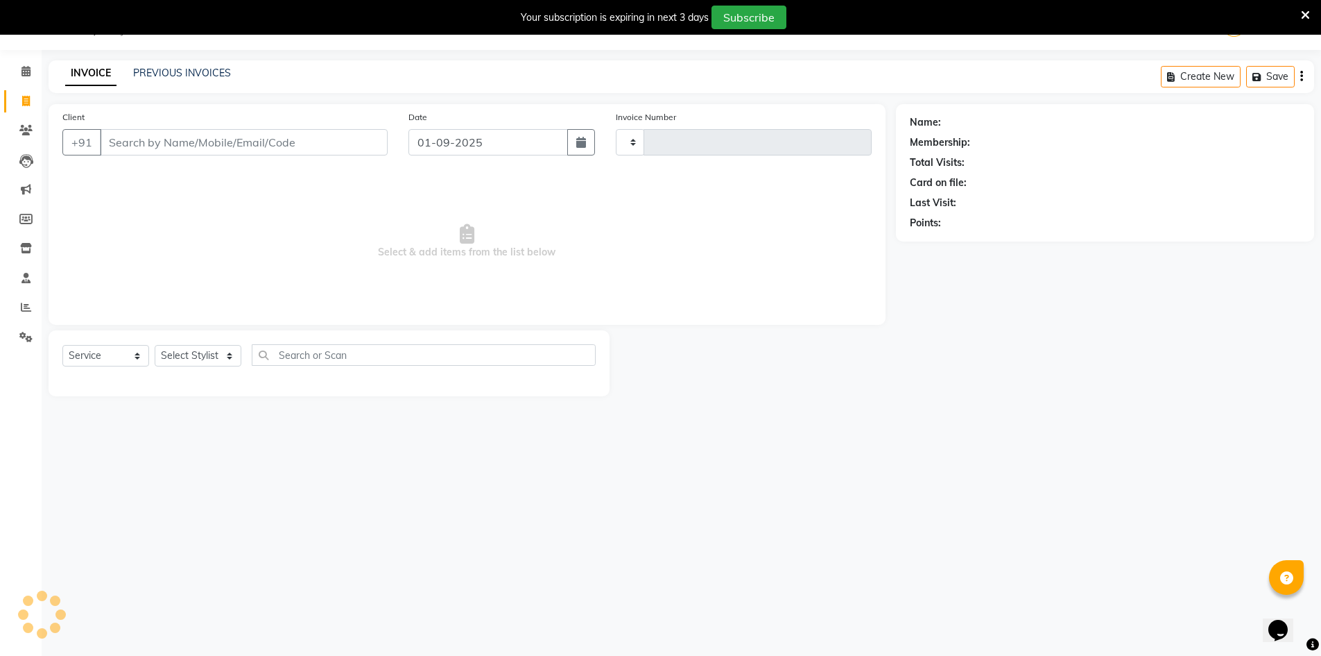
type input "3960"
select select "6913"
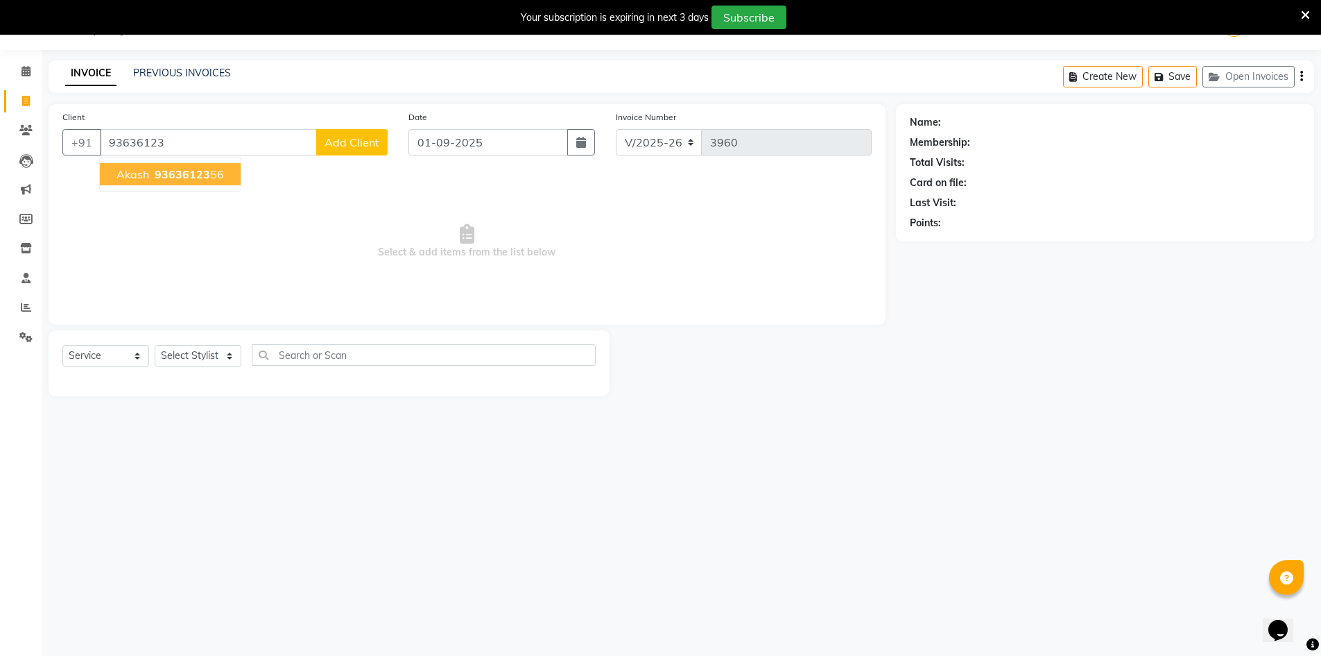
click at [214, 175] on ngb-highlight "93636123 56" at bounding box center [188, 174] width 72 height 14
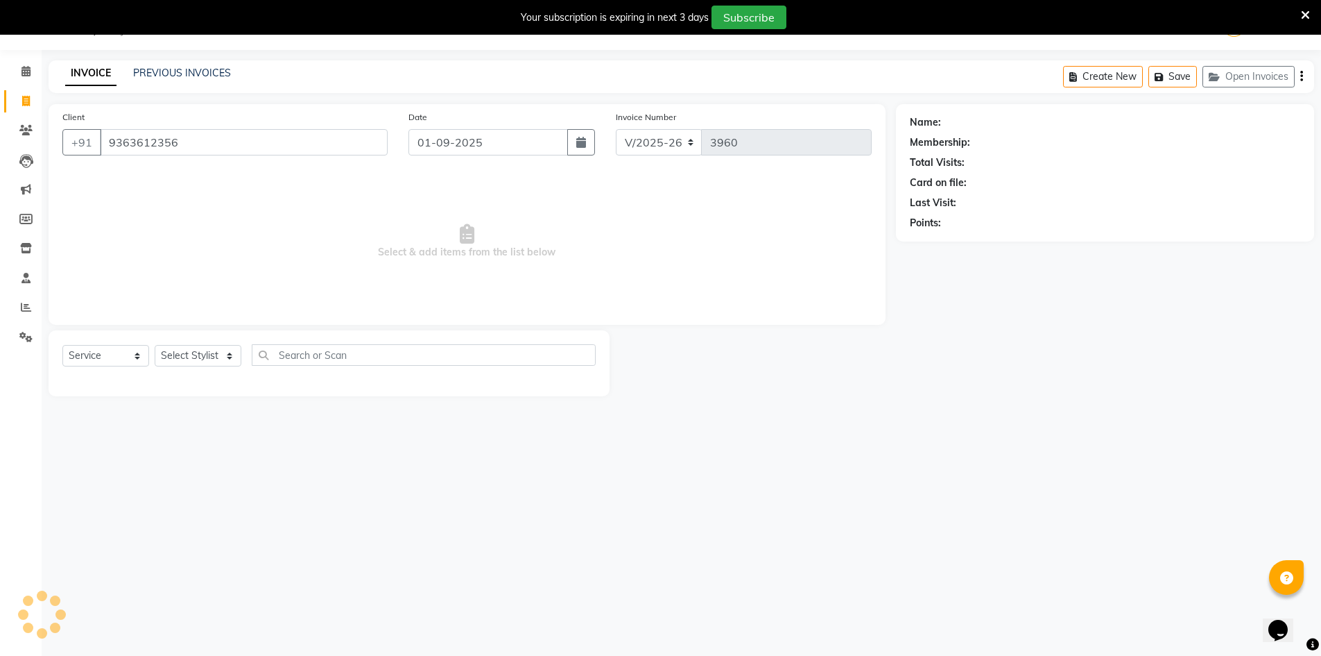
type input "9363612356"
click at [229, 354] on select "Select Stylist [PERSON_NAME] Manager [PERSON_NAME] [PERSON_NAME]" at bounding box center [198, 356] width 87 height 22
select select "70201"
click at [155, 345] on select "Select Stylist [PERSON_NAME] Manager [PERSON_NAME] [PERSON_NAME]" at bounding box center [198, 356] width 87 height 22
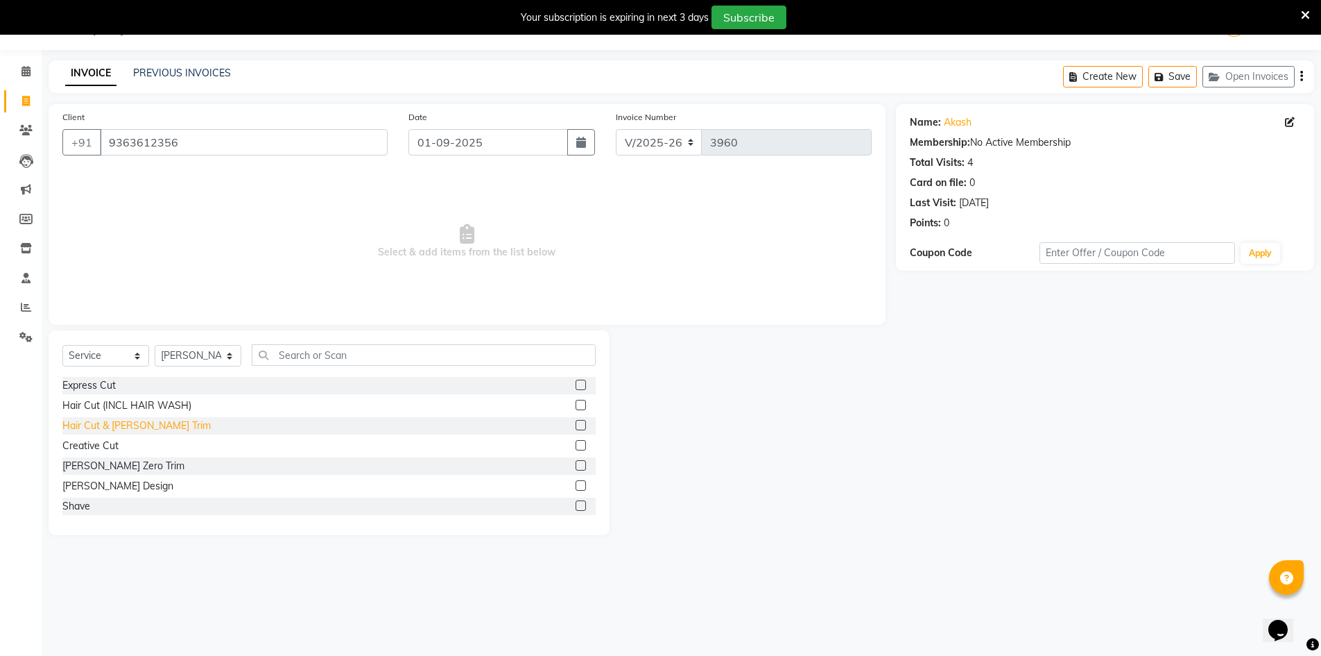
click at [129, 422] on div "Hair Cut & [PERSON_NAME] Trim" at bounding box center [136, 425] width 148 height 15
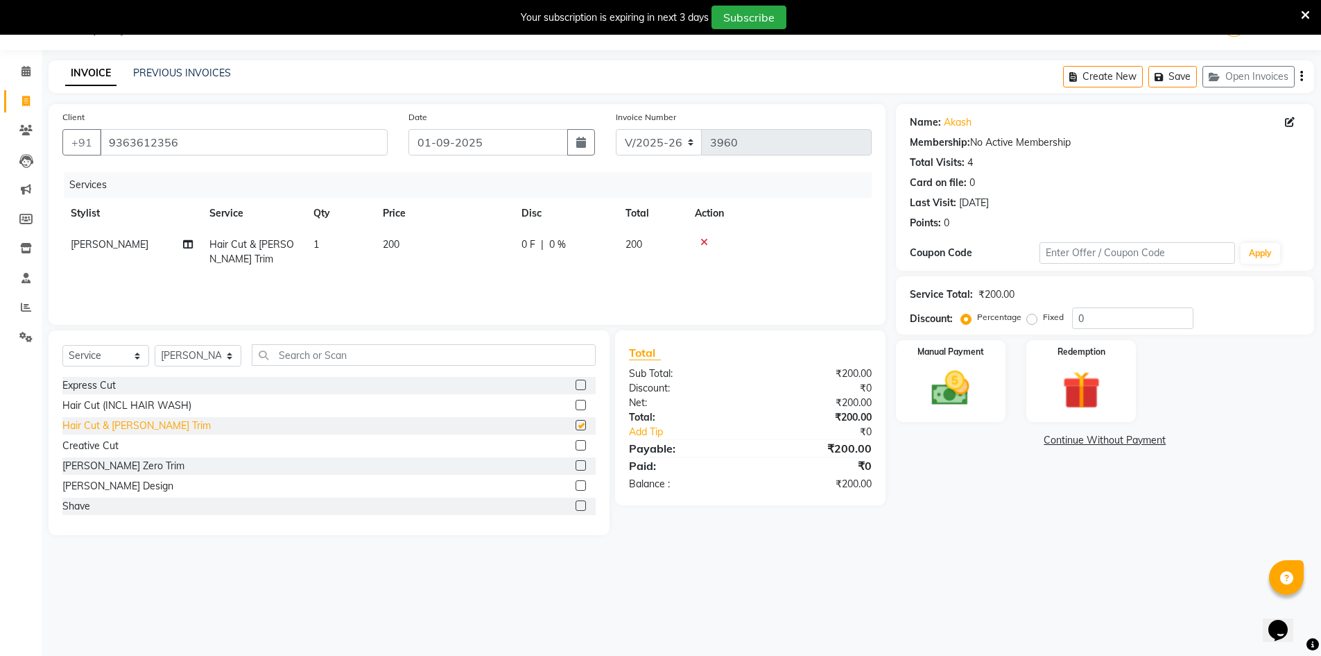
checkbox input "false"
click at [953, 379] on img at bounding box center [951, 388] width 64 height 45
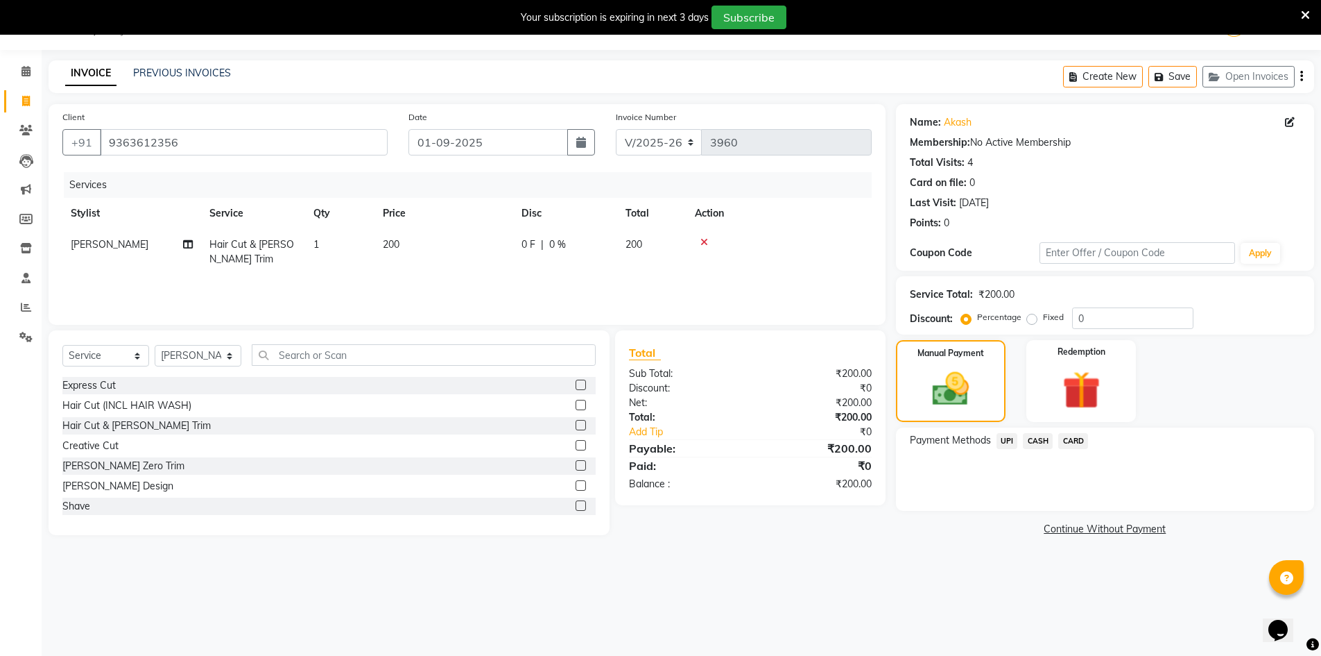
click at [1007, 439] on span "UPI" at bounding box center [1008, 441] width 22 height 16
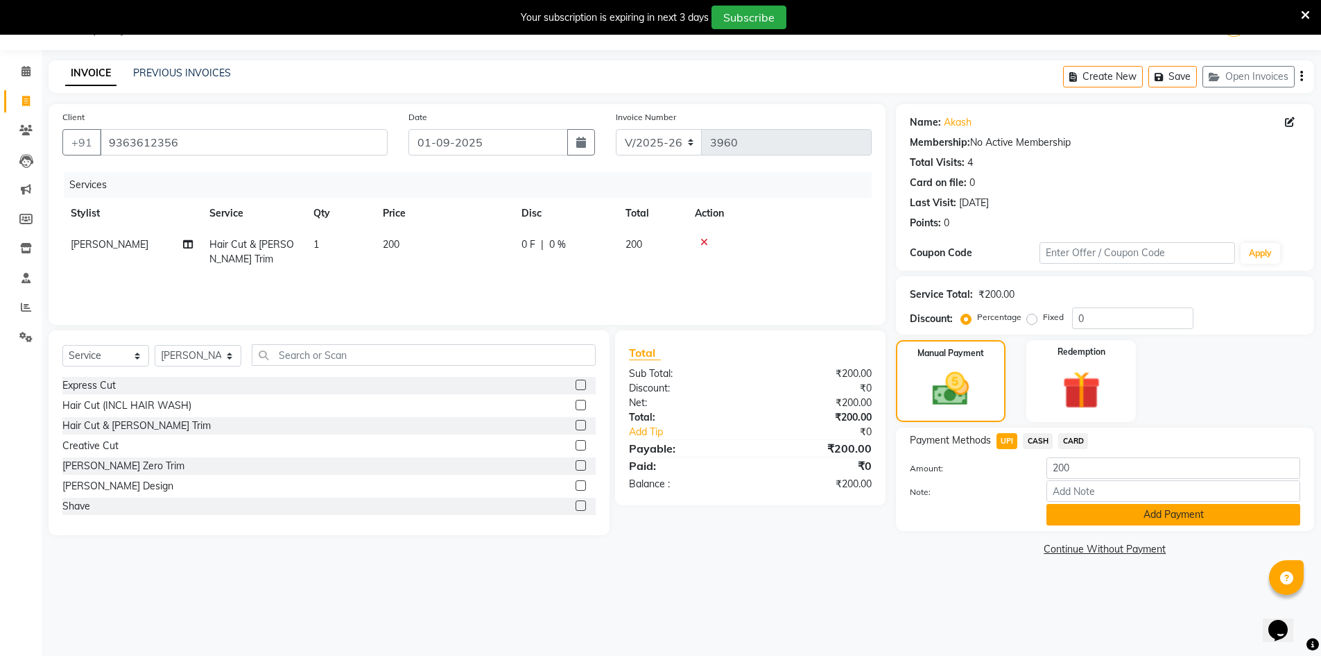
click at [1092, 517] on button "Add Payment" at bounding box center [1174, 515] width 254 height 22
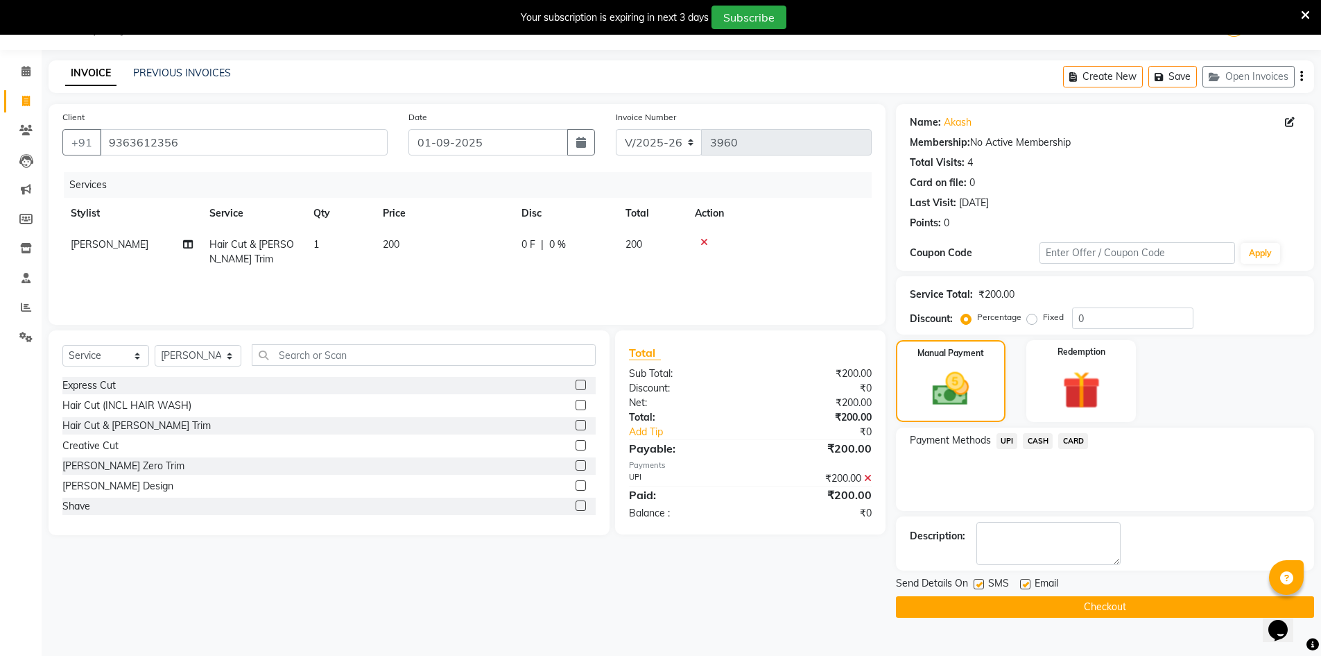
click at [1119, 601] on button "Checkout" at bounding box center [1105, 607] width 418 height 22
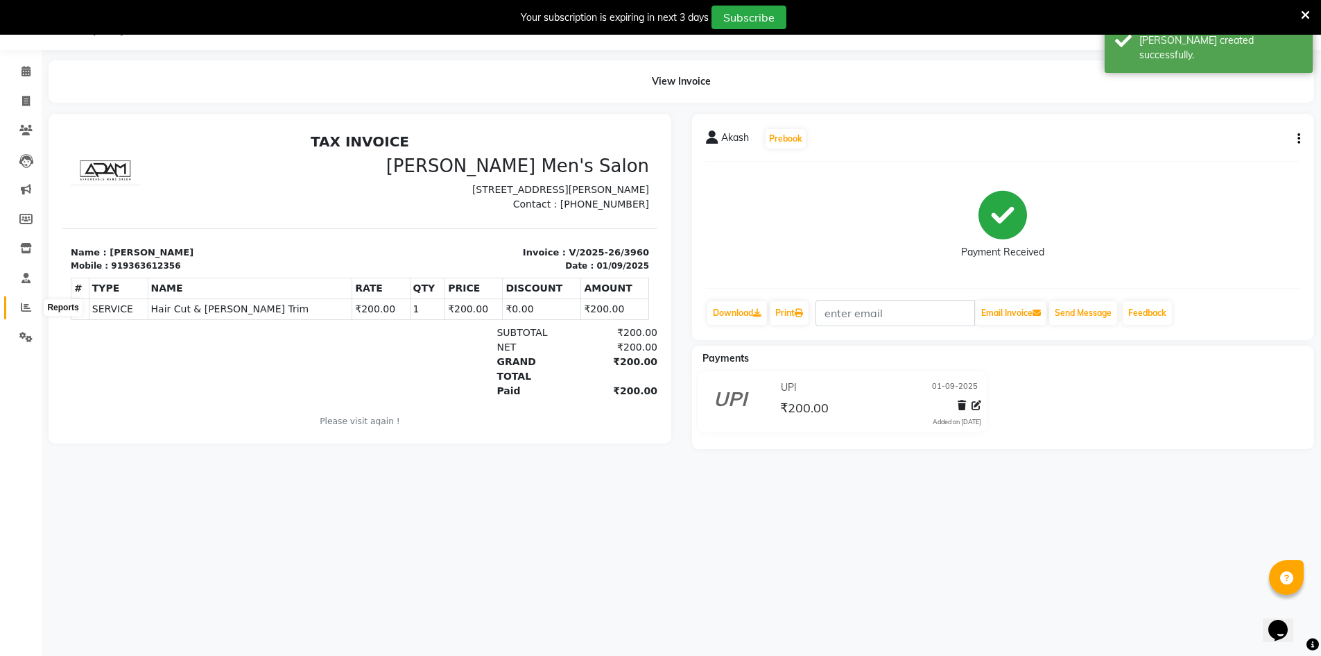
click at [21, 309] on icon at bounding box center [26, 307] width 10 height 10
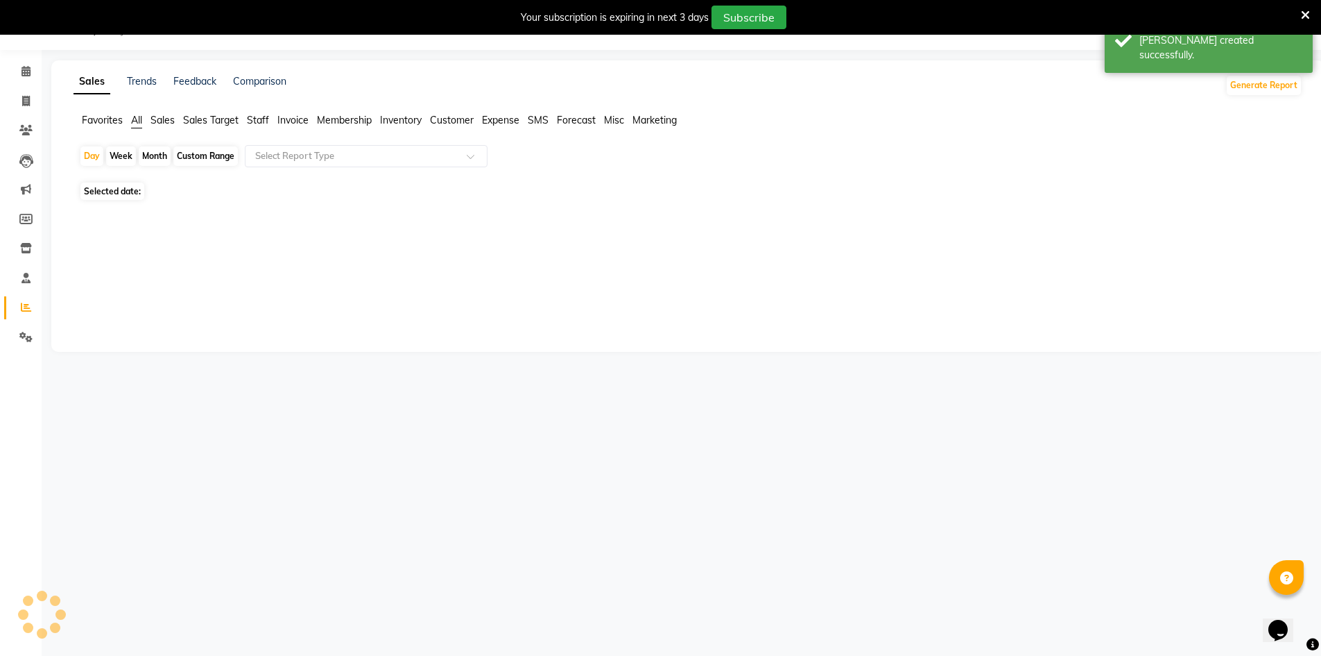
click at [263, 115] on span "Staff" at bounding box center [258, 120] width 22 height 12
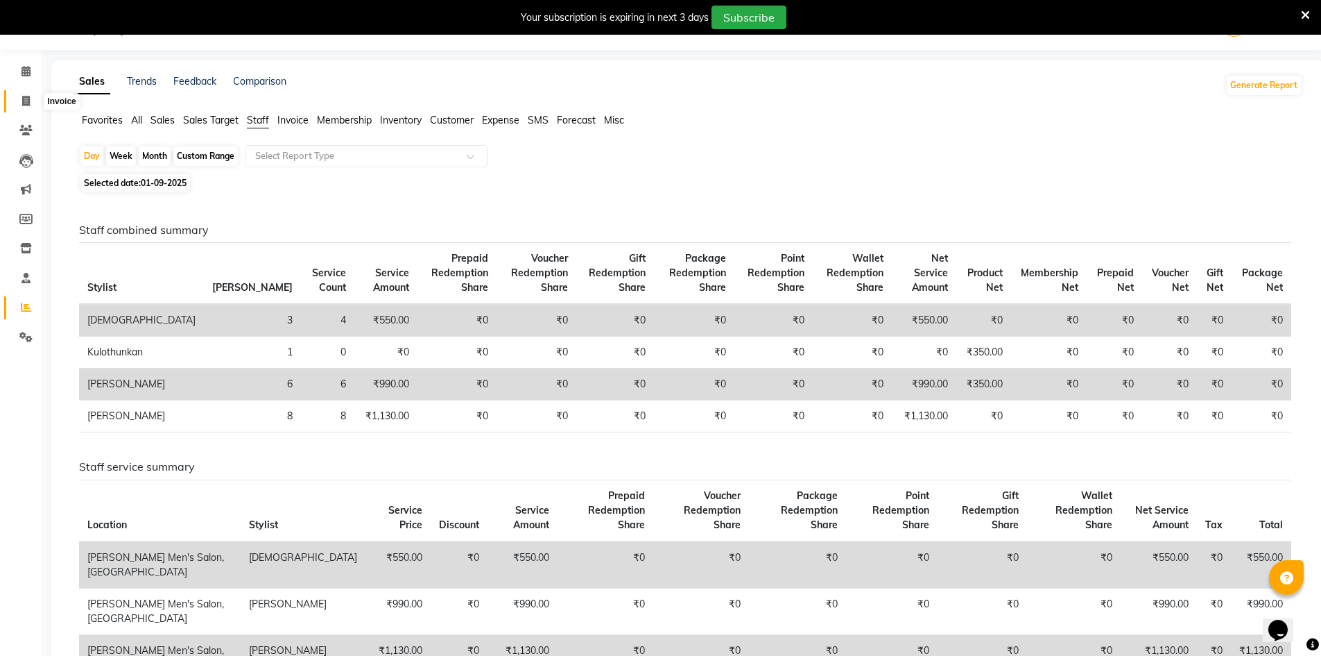
click at [21, 108] on span at bounding box center [26, 102] width 24 height 16
select select "service"
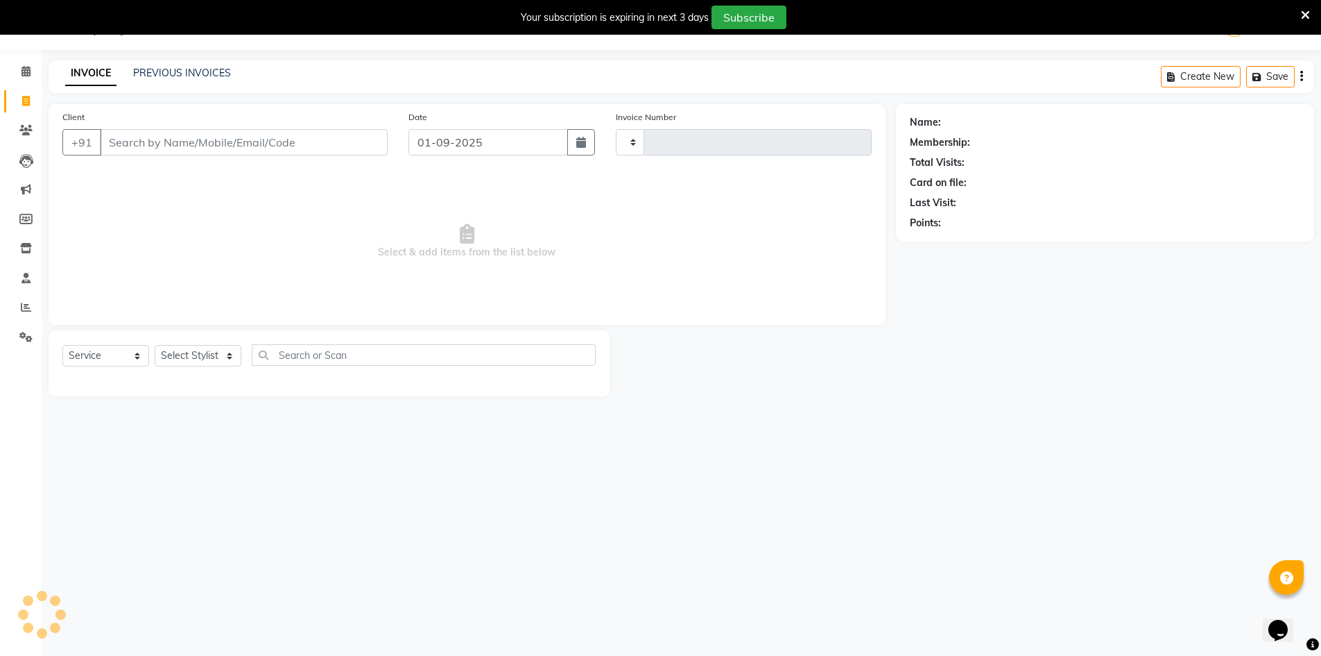
type input "3961"
select select "6913"
click at [151, 140] on input "Client" at bounding box center [244, 142] width 288 height 26
click at [151, 144] on input "Client" at bounding box center [244, 142] width 288 height 26
click at [171, 144] on input "Client" at bounding box center [244, 142] width 288 height 26
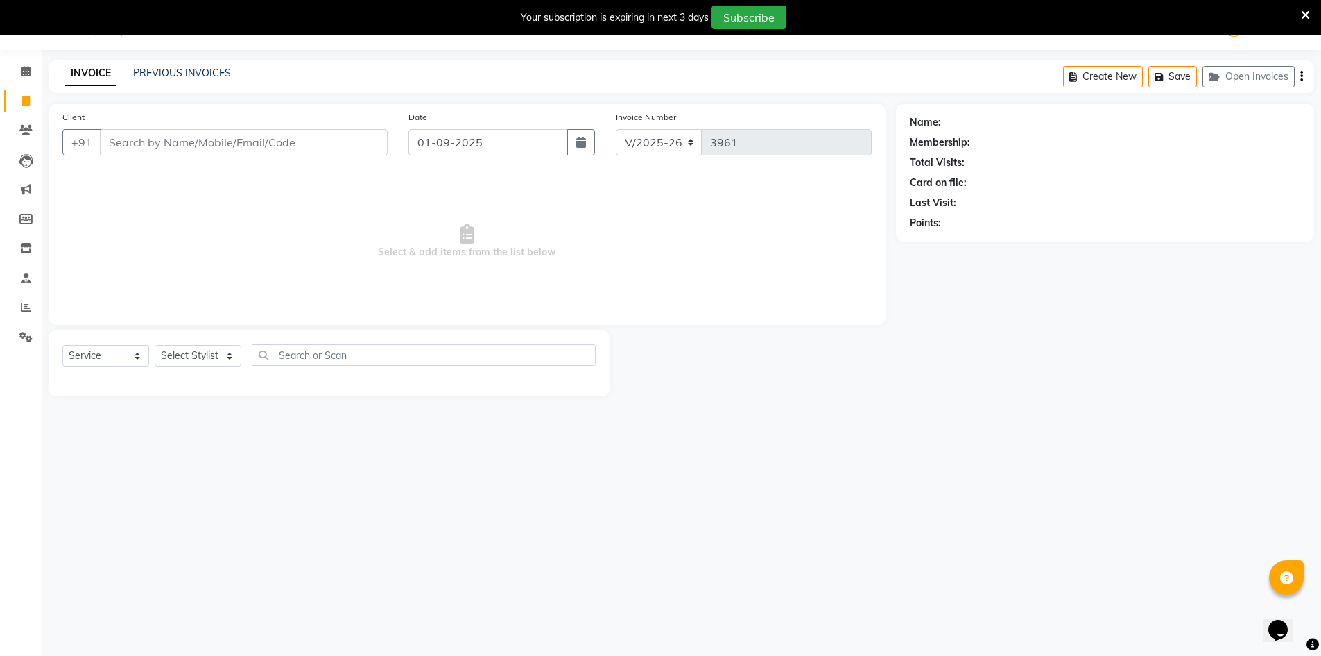
click at [155, 143] on input "Client" at bounding box center [244, 142] width 288 height 26
click at [158, 174] on ngb-highlight "9994462 960" at bounding box center [193, 174] width 72 height 14
type input "9994462960"
click at [204, 355] on select "Select Stylist [PERSON_NAME] Manager [PERSON_NAME] [PERSON_NAME]" at bounding box center [198, 356] width 87 height 22
select select "65604"
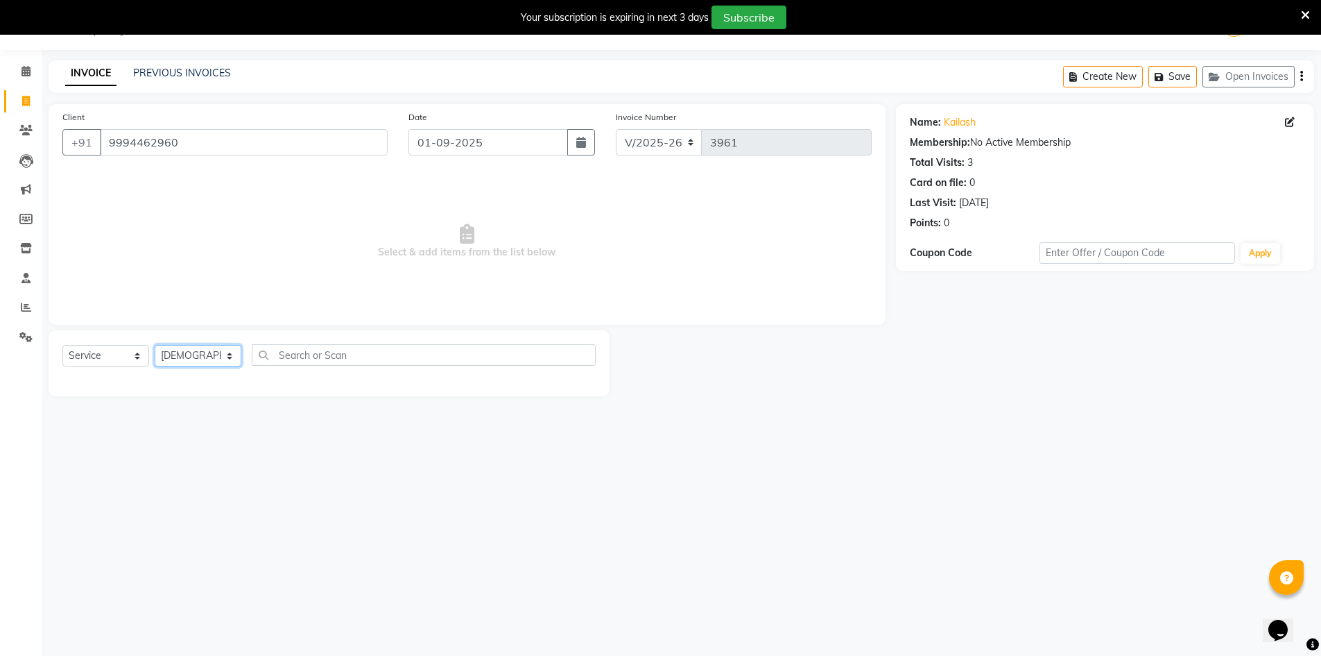
click at [155, 345] on select "Select Stylist [PERSON_NAME] Manager [PERSON_NAME] [PERSON_NAME]" at bounding box center [198, 356] width 87 height 22
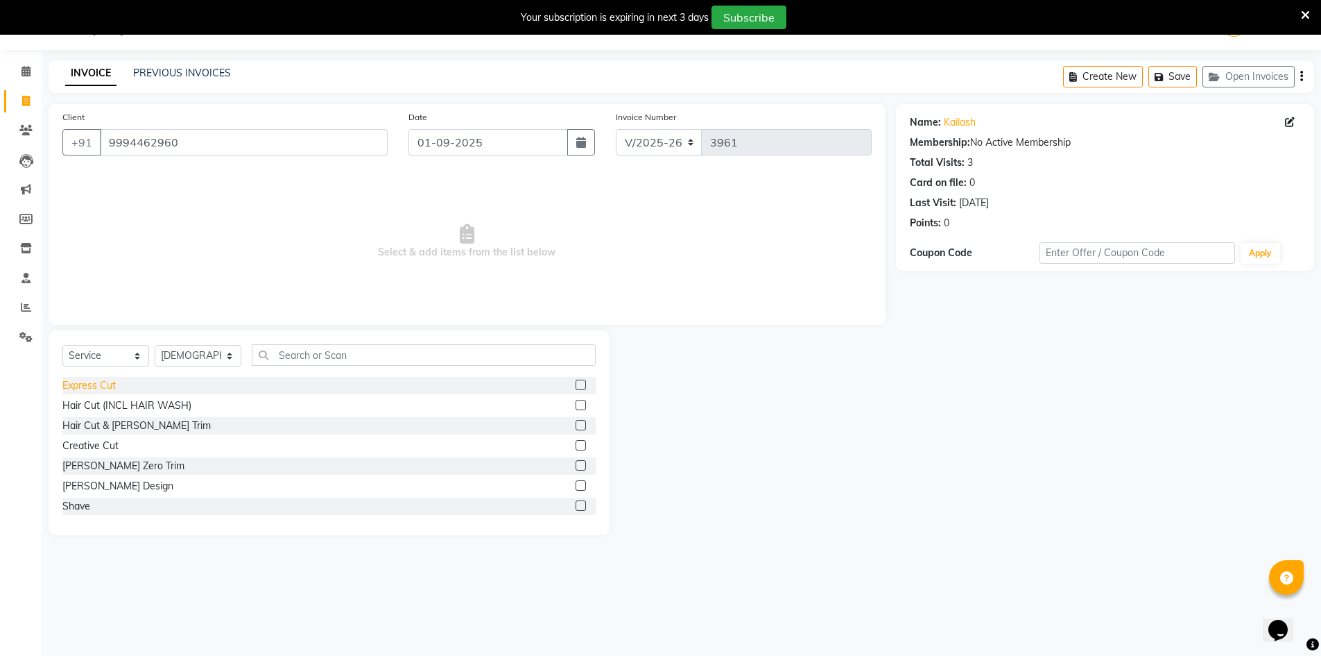
click at [95, 381] on div "Express Cut" at bounding box center [88, 385] width 53 height 15
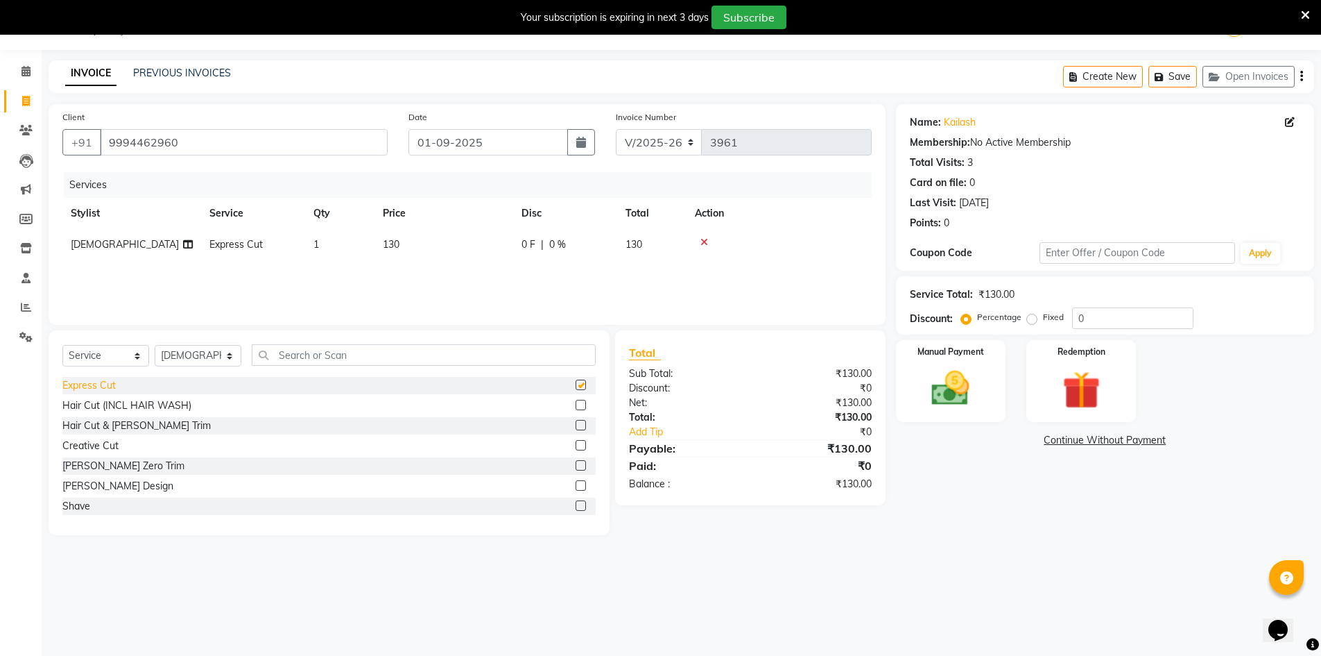
checkbox input "false"
click at [194, 352] on select "Select Stylist [PERSON_NAME] Manager [PERSON_NAME] [PERSON_NAME]" at bounding box center [198, 356] width 87 height 22
select select "86101"
click at [155, 345] on select "Select Stylist [PERSON_NAME] Manager [PERSON_NAME] [PERSON_NAME]" at bounding box center [198, 356] width 87 height 22
click at [112, 468] on div "[PERSON_NAME] Zero Trim" at bounding box center [123, 466] width 122 height 15
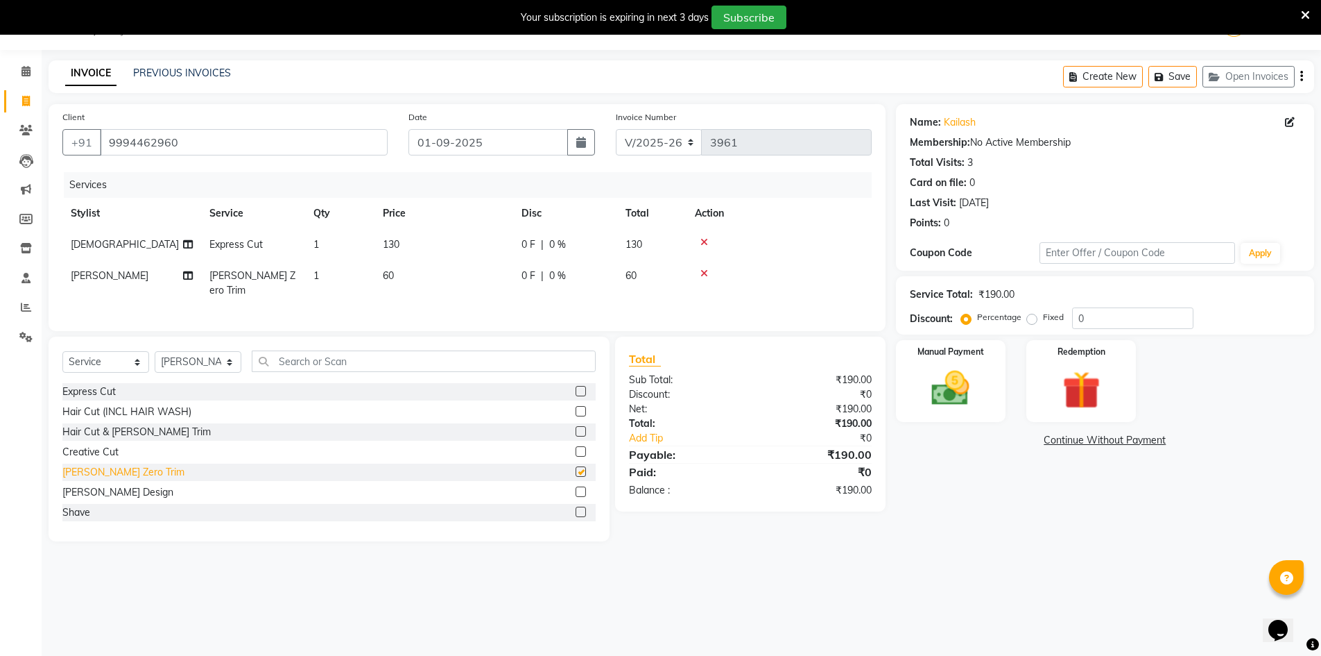
checkbox input "false"
click at [911, 387] on div "Manual Payment" at bounding box center [950, 381] width 114 height 85
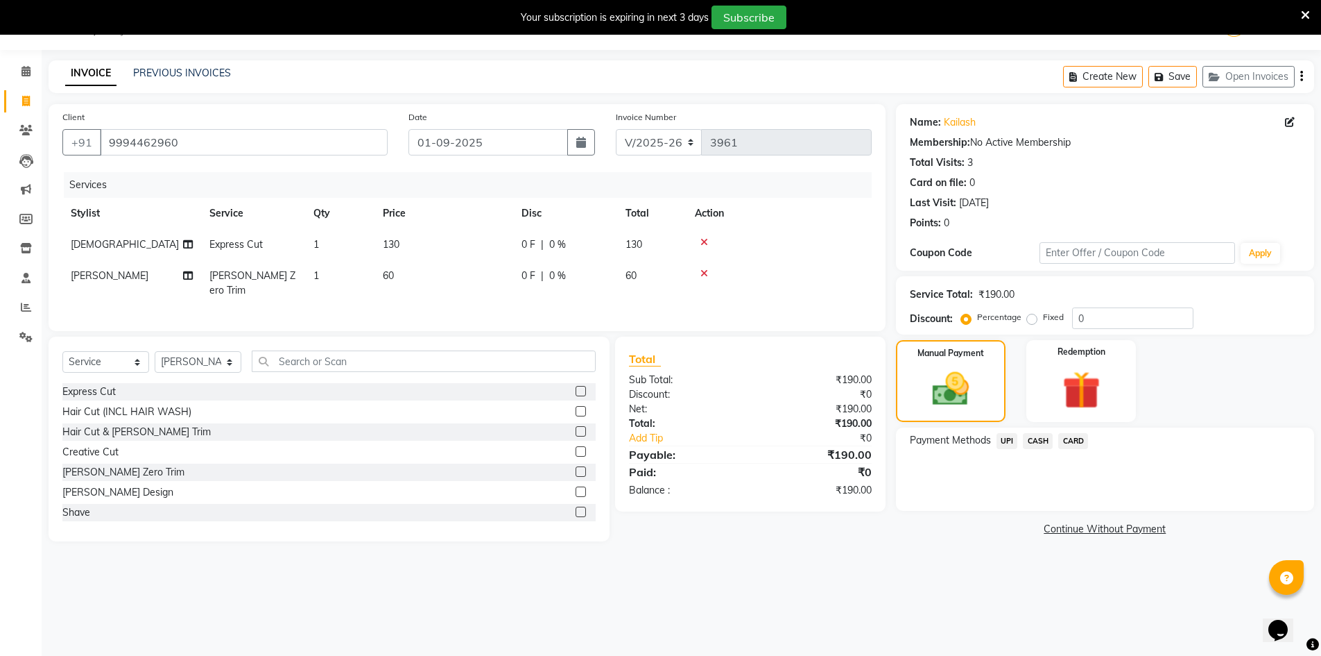
click at [1045, 443] on span "CASH" at bounding box center [1038, 441] width 30 height 16
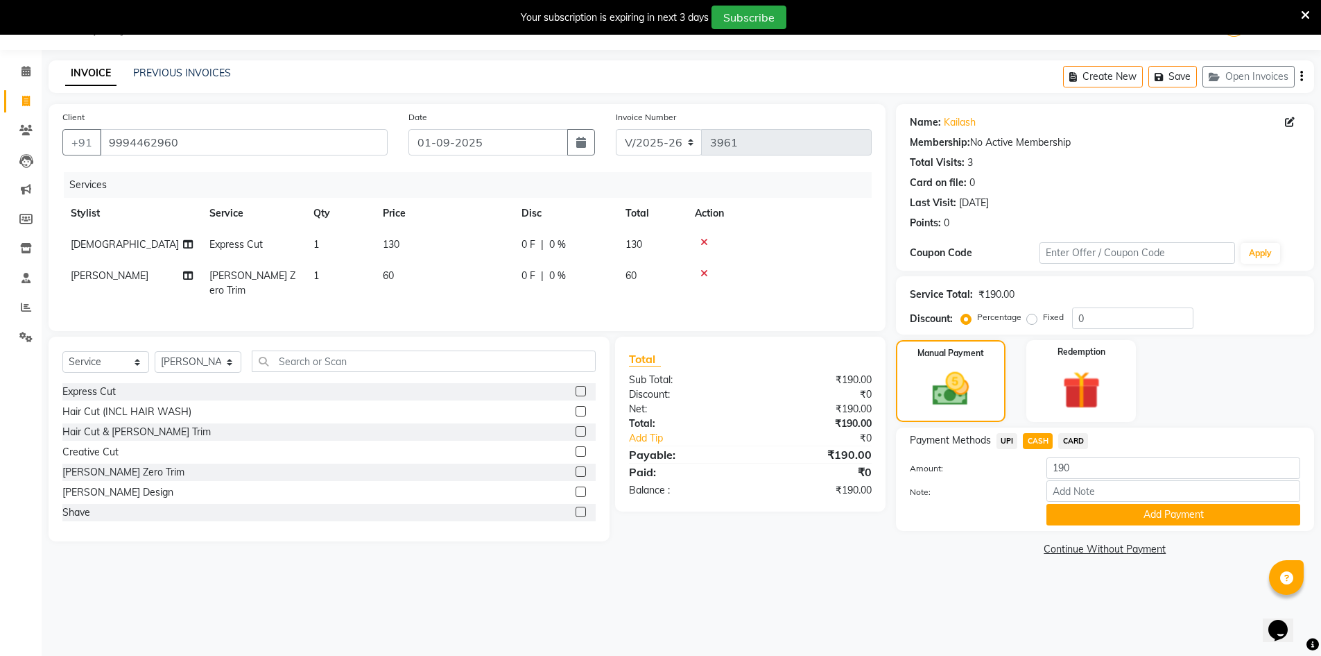
click at [1081, 510] on button "Add Payment" at bounding box center [1174, 515] width 254 height 22
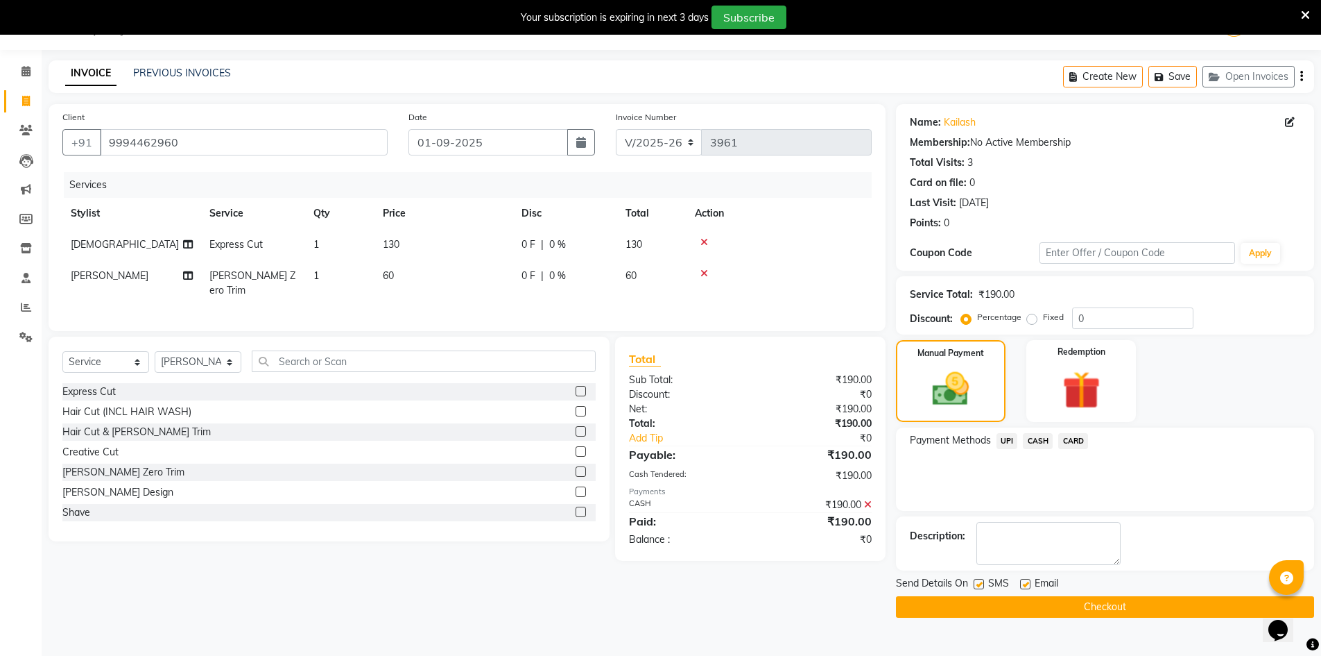
click at [1052, 609] on button "Checkout" at bounding box center [1105, 607] width 418 height 22
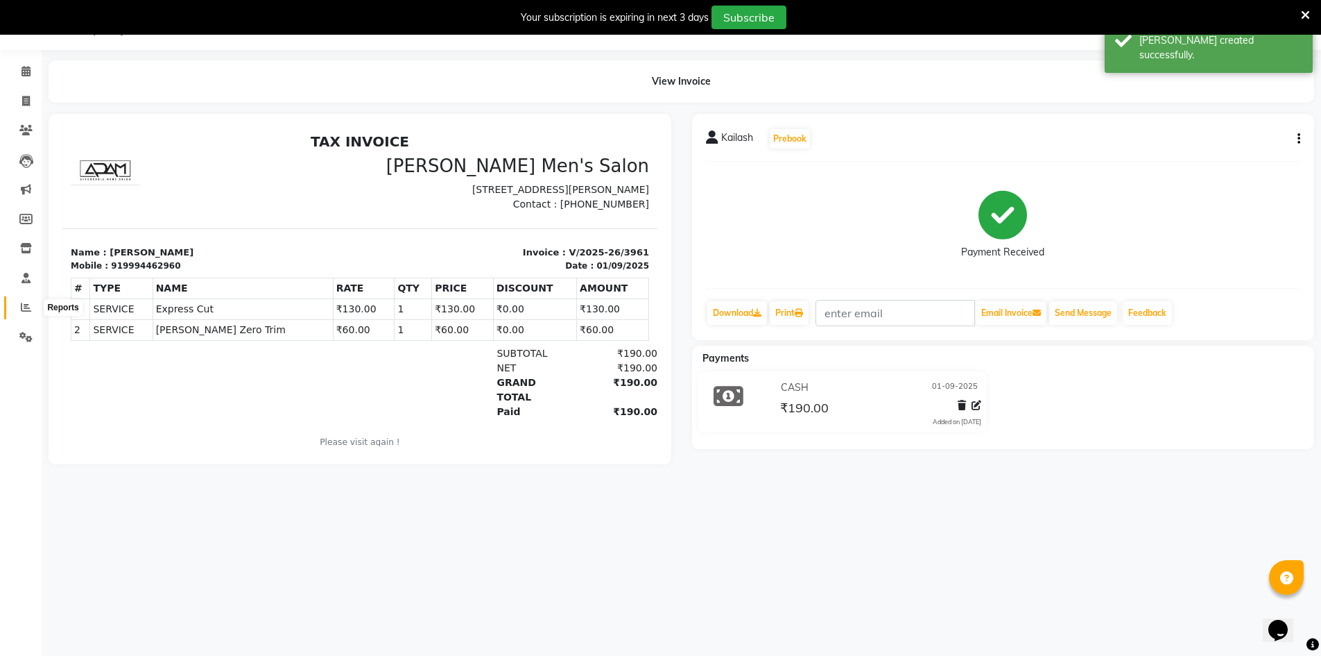
click at [28, 311] on icon at bounding box center [26, 307] width 10 height 10
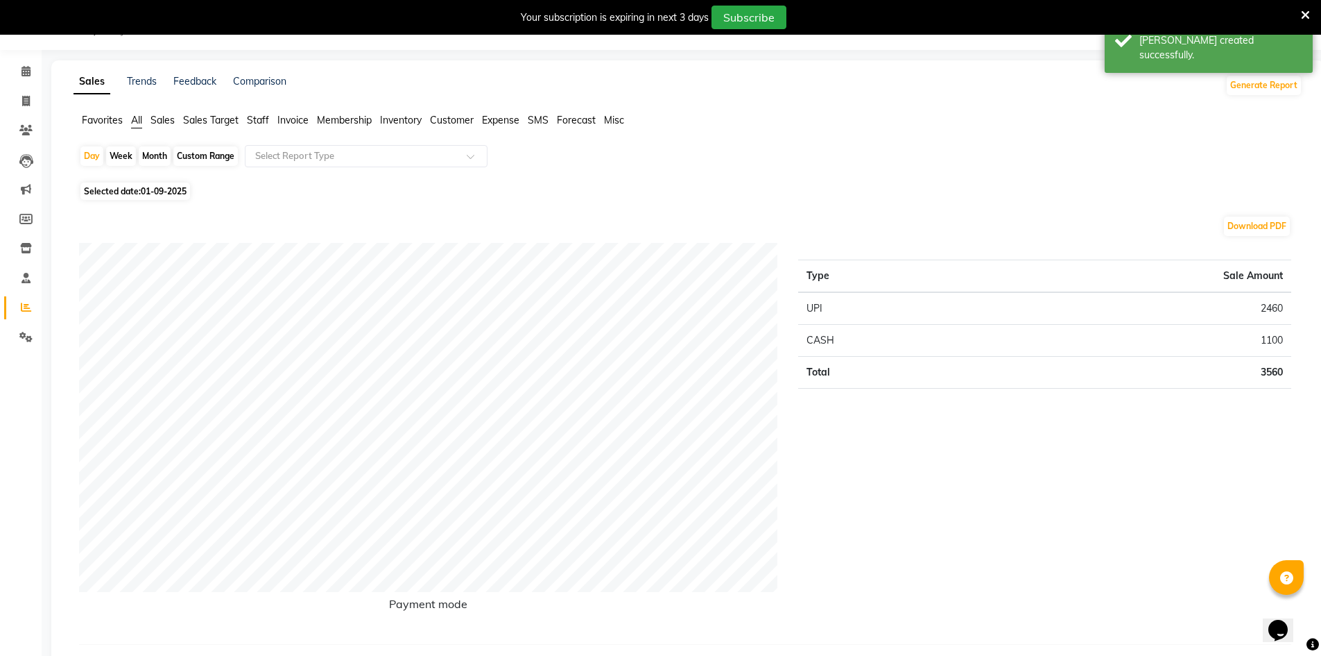
click at [257, 119] on span "Staff" at bounding box center [258, 120] width 22 height 12
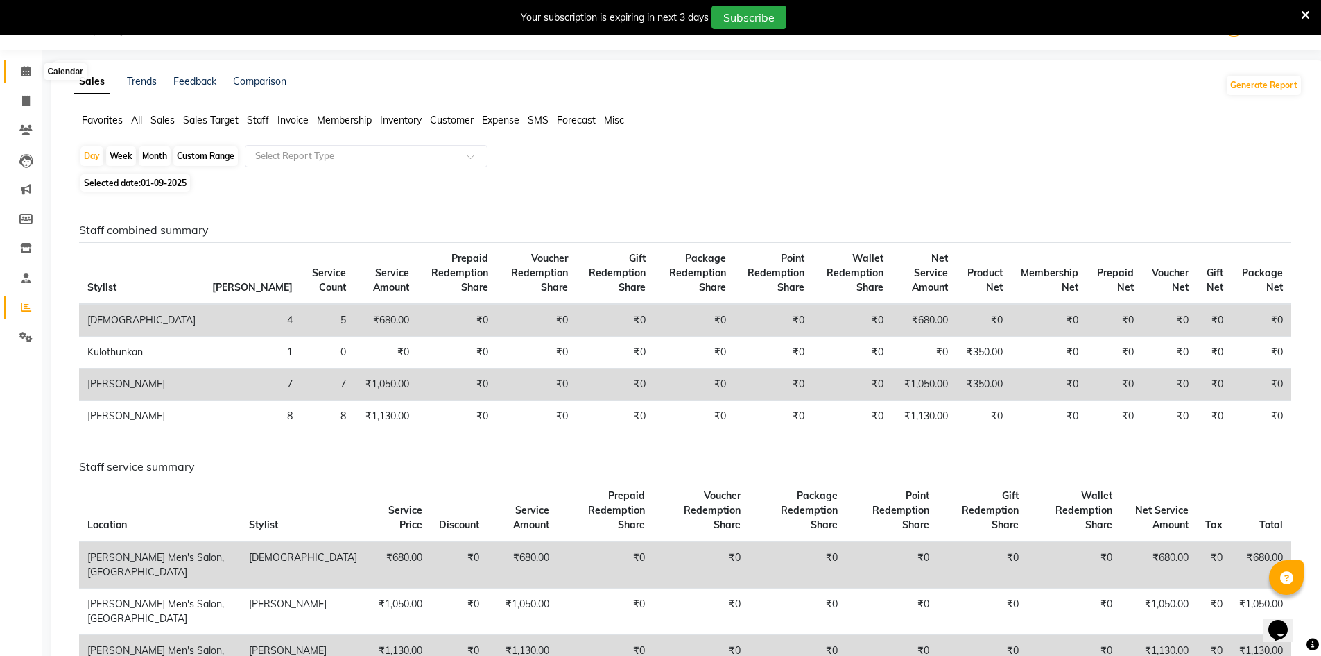
click at [26, 75] on icon at bounding box center [26, 71] width 9 height 10
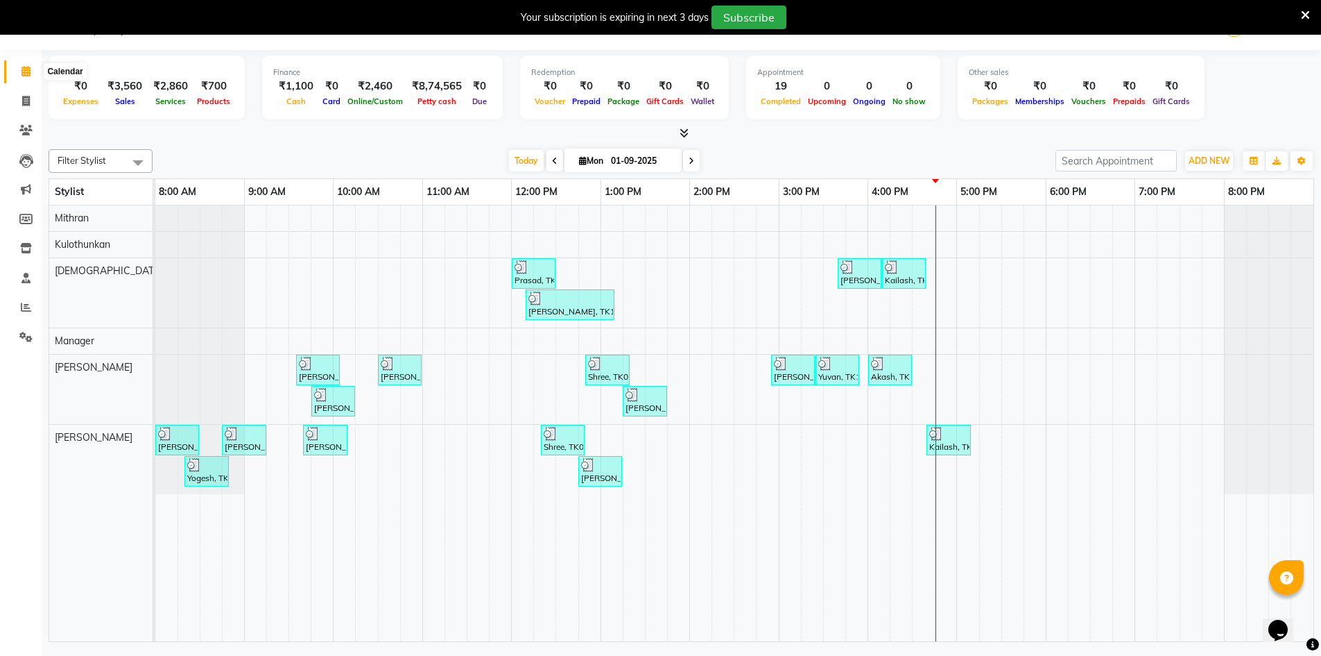
click at [31, 71] on span at bounding box center [26, 72] width 24 height 16
click at [22, 109] on link "Invoice" at bounding box center [20, 101] width 33 height 23
select select "service"
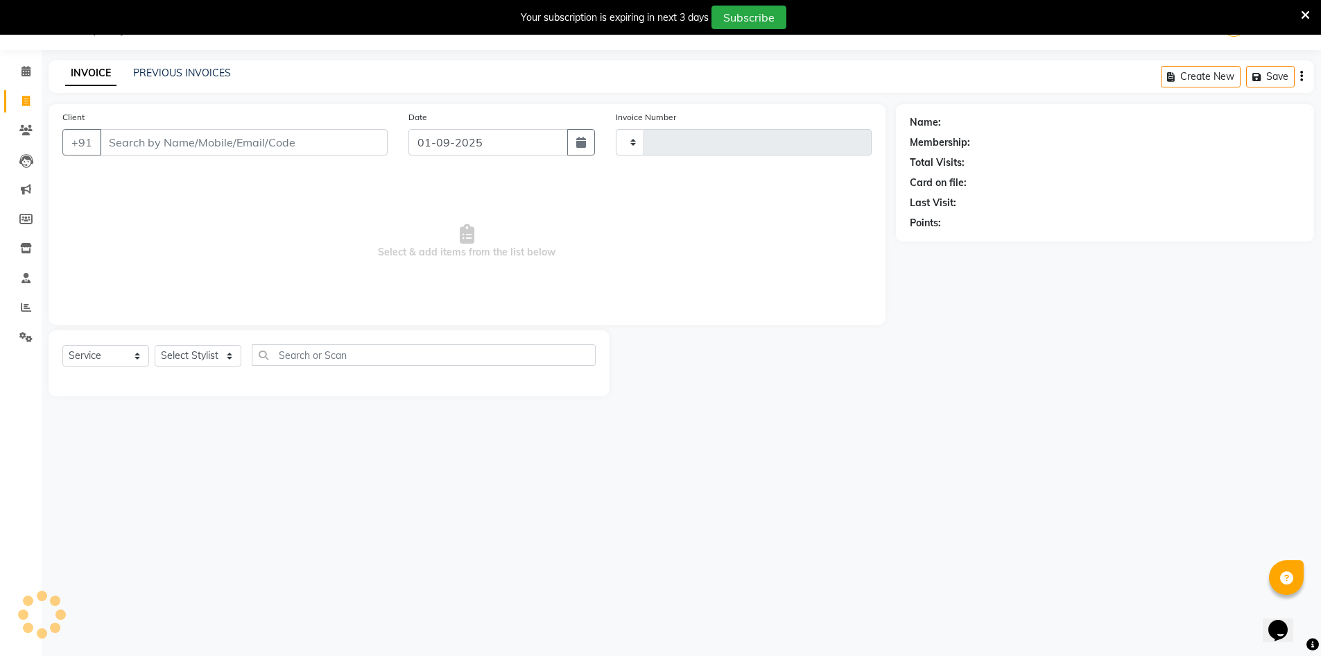
type input "3962"
select select "6913"
click at [26, 132] on icon at bounding box center [25, 130] width 13 height 10
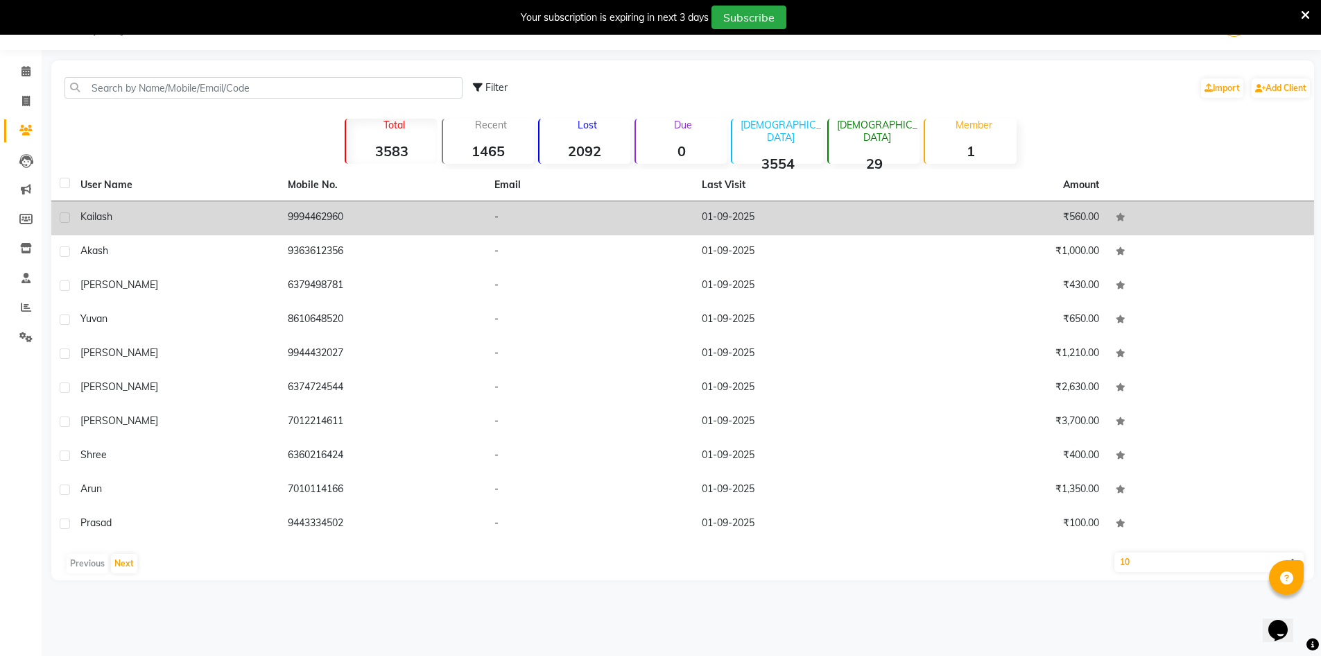
click at [262, 225] on td "Kailash" at bounding box center [175, 218] width 207 height 34
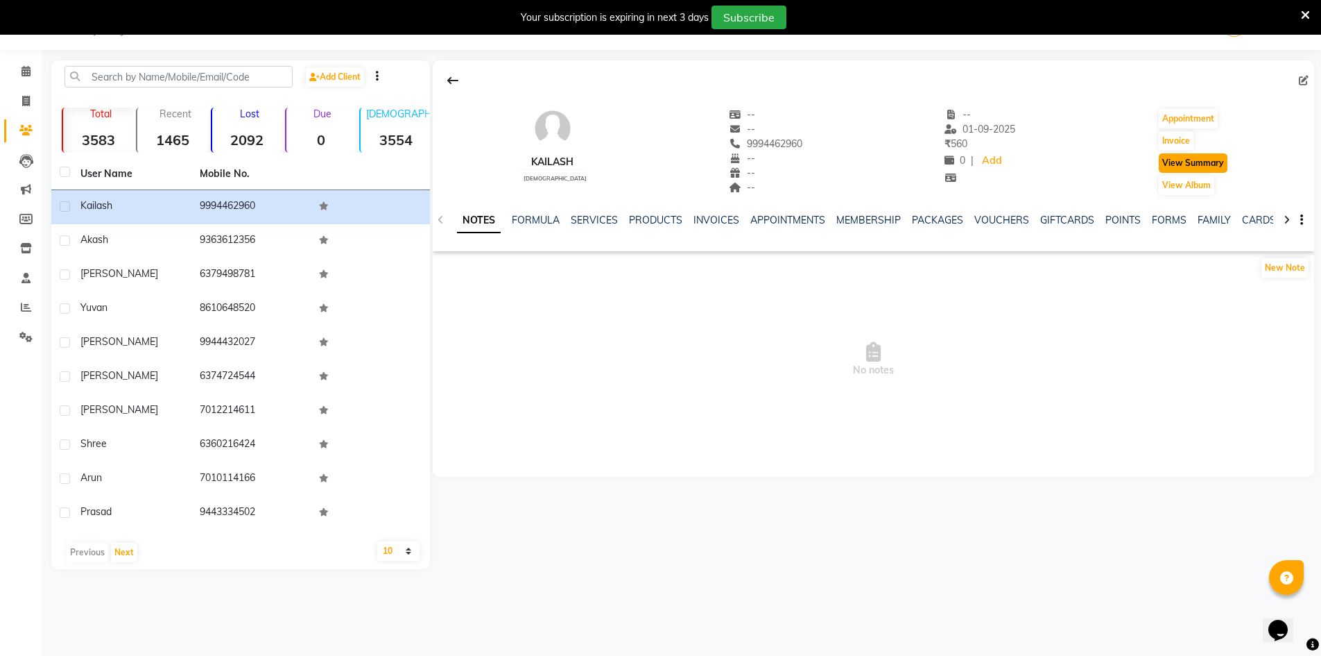
click at [1183, 169] on button "View Summary" at bounding box center [1193, 162] width 69 height 19
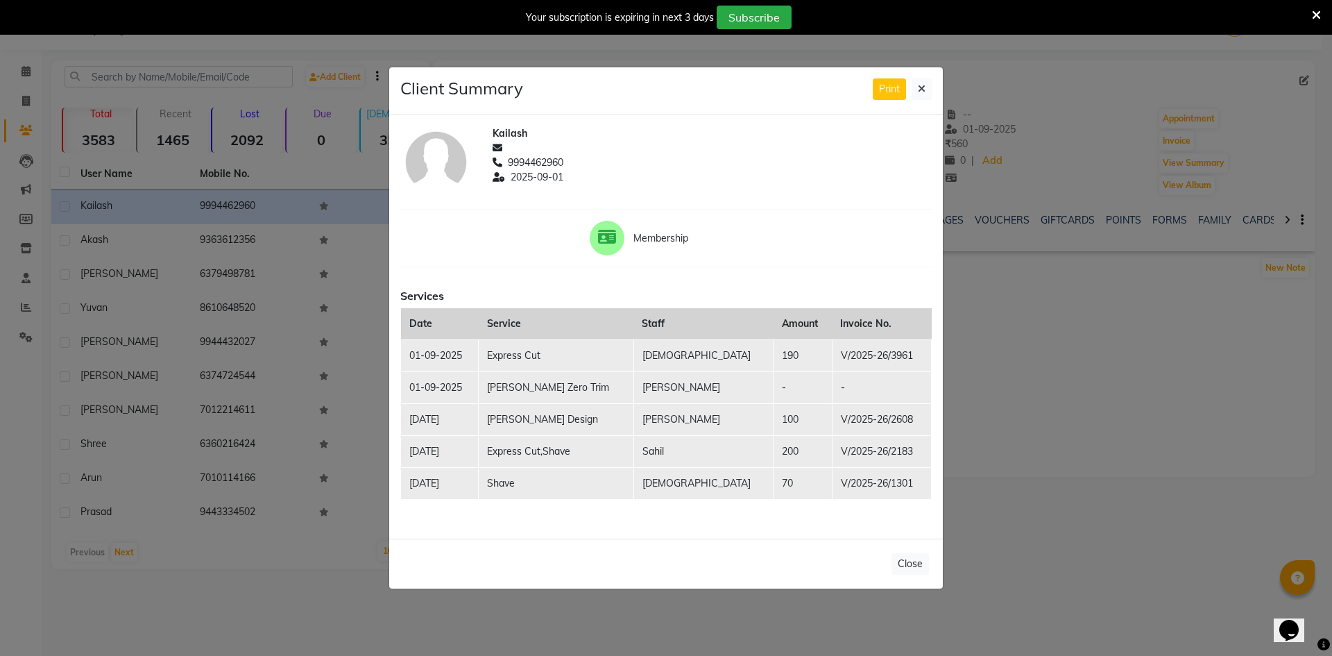
click at [249, 44] on ngb-modal-window "Client Summary Print Kailash 9994462960 [DATE] Membership Services Date Service…" at bounding box center [666, 328] width 1332 height 656
click at [22, 68] on ngb-modal-window "Client Summary Print Kailash 9994462960 [DATE] Membership Services Date Service…" at bounding box center [666, 328] width 1332 height 656
click at [438, 338] on th "Date" at bounding box center [440, 324] width 78 height 32
click at [11, 185] on ngb-modal-window "Client Summary Print Kailash 9994462960 [DATE] Membership Services Date Service…" at bounding box center [666, 328] width 1332 height 656
click at [19, 52] on ngb-modal-window "Client Summary Print Kailash 9994462960 [DATE] Membership Services Date Service…" at bounding box center [666, 328] width 1332 height 656
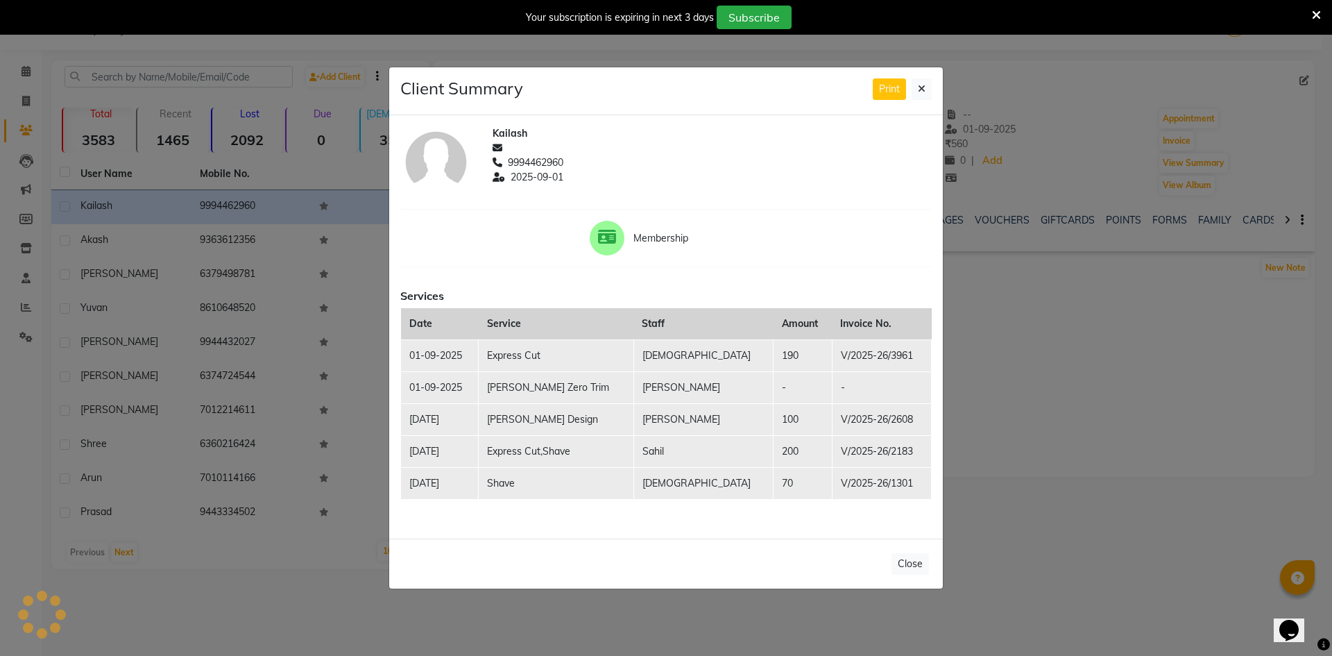
click at [32, 76] on ngb-modal-window "Client Summary Print Kailash 9994462960 [DATE] Membership Services Date Service…" at bounding box center [666, 328] width 1332 height 656
click at [33, 76] on ngb-modal-window "Client Summary Print Kailash 9994462960 [DATE] Membership Services Date Service…" at bounding box center [666, 328] width 1332 height 656
click at [728, 380] on ngb-modal-window "Client Summary Print Kailash 9994462960 [DATE] Membership Services Date Service…" at bounding box center [666, 328] width 1332 height 656
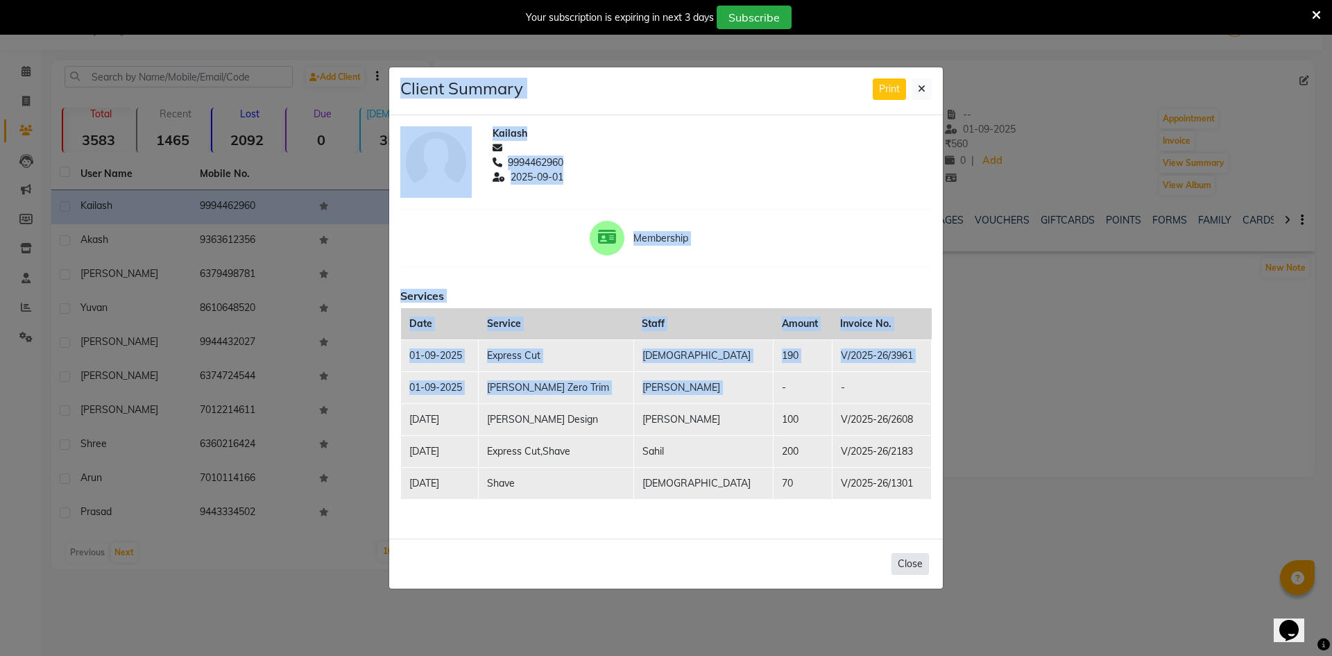
click at [912, 567] on button "Close" at bounding box center [909, 564] width 37 height 22
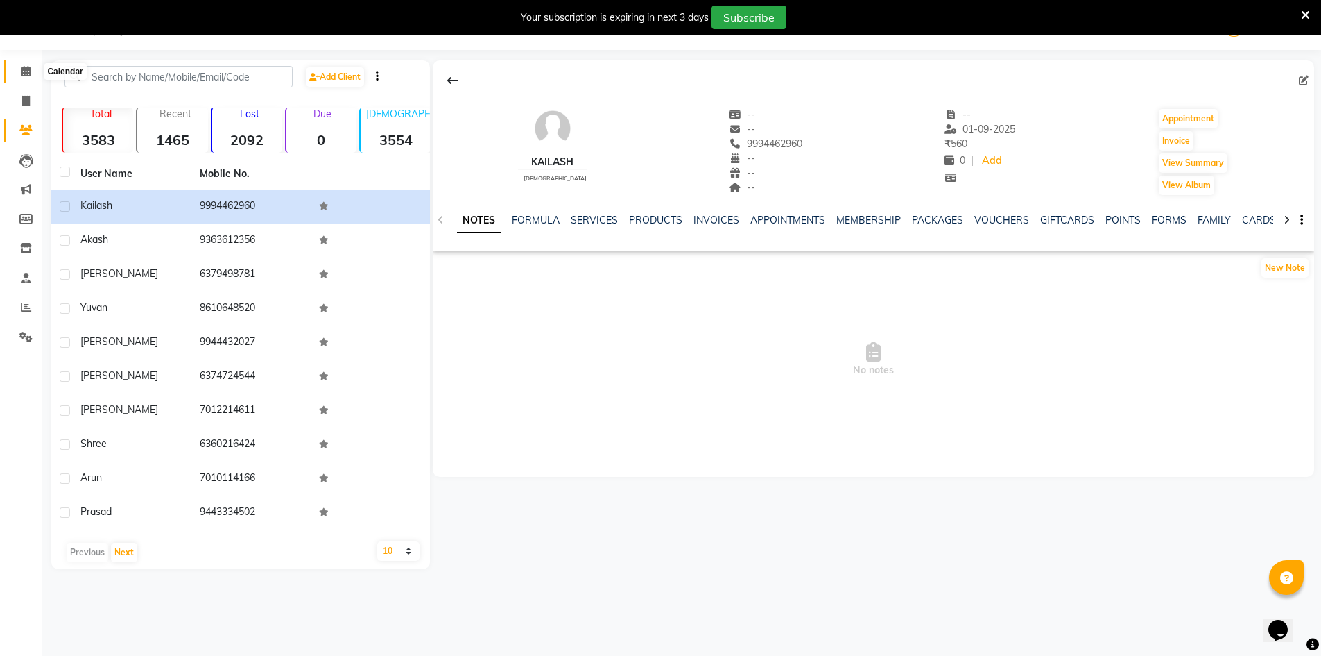
click at [23, 67] on icon at bounding box center [26, 71] width 9 height 10
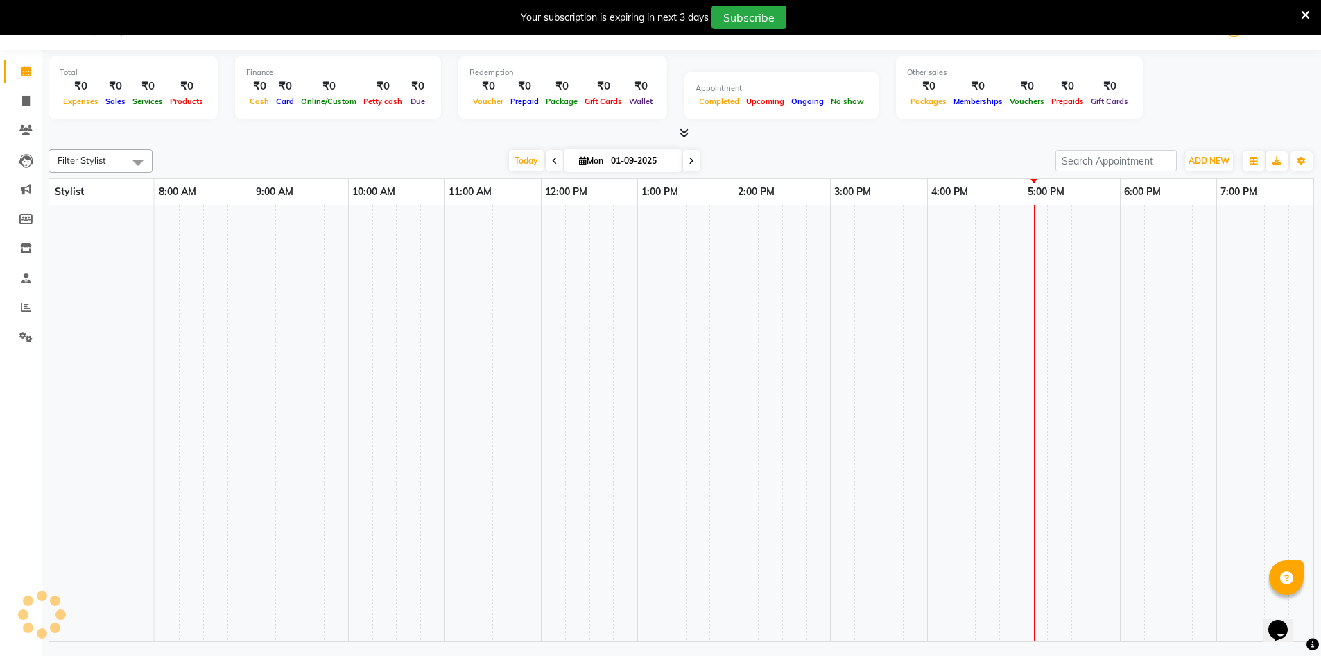
click at [33, 79] on span at bounding box center [26, 72] width 24 height 16
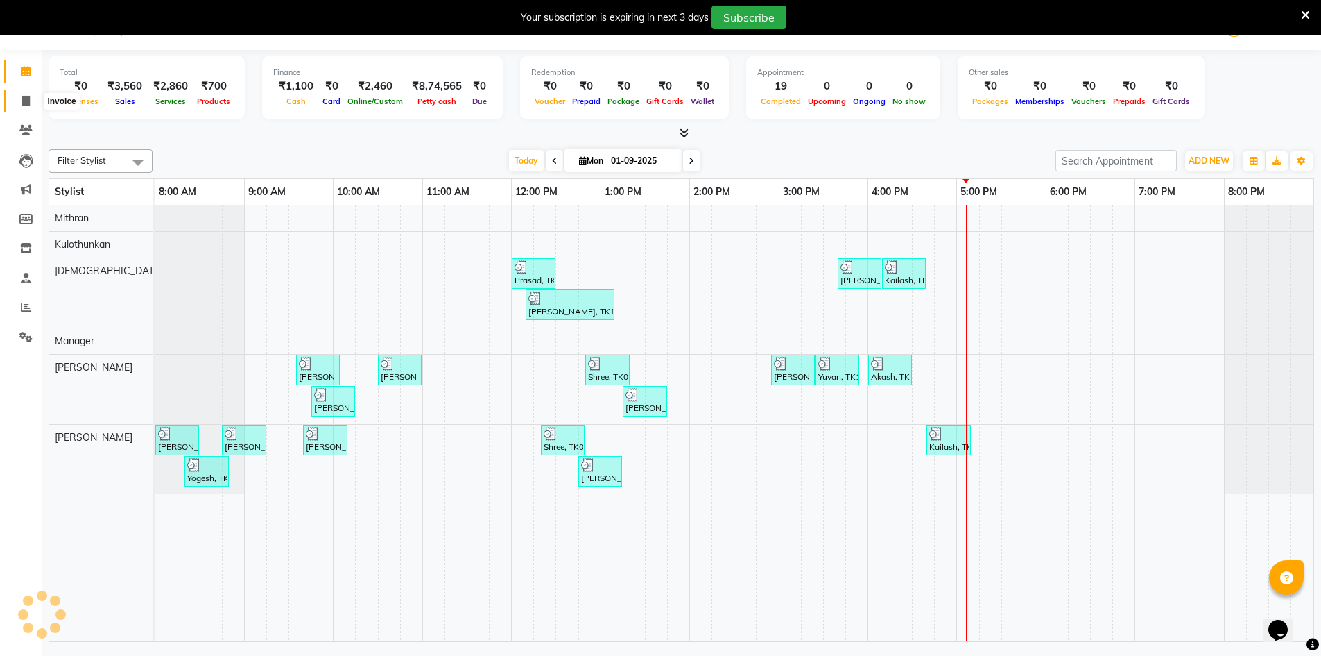
click at [14, 106] on span at bounding box center [26, 102] width 24 height 16
select select "service"
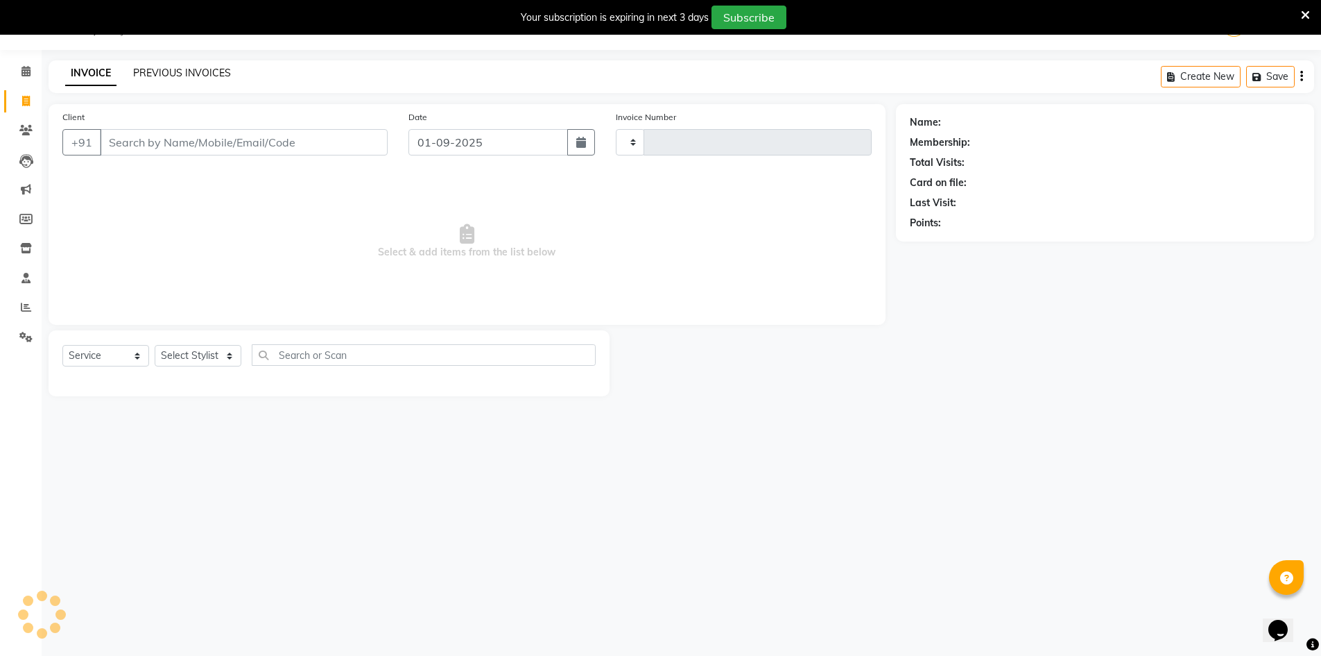
click at [155, 68] on link "PREVIOUS INVOICES" at bounding box center [182, 73] width 98 height 12
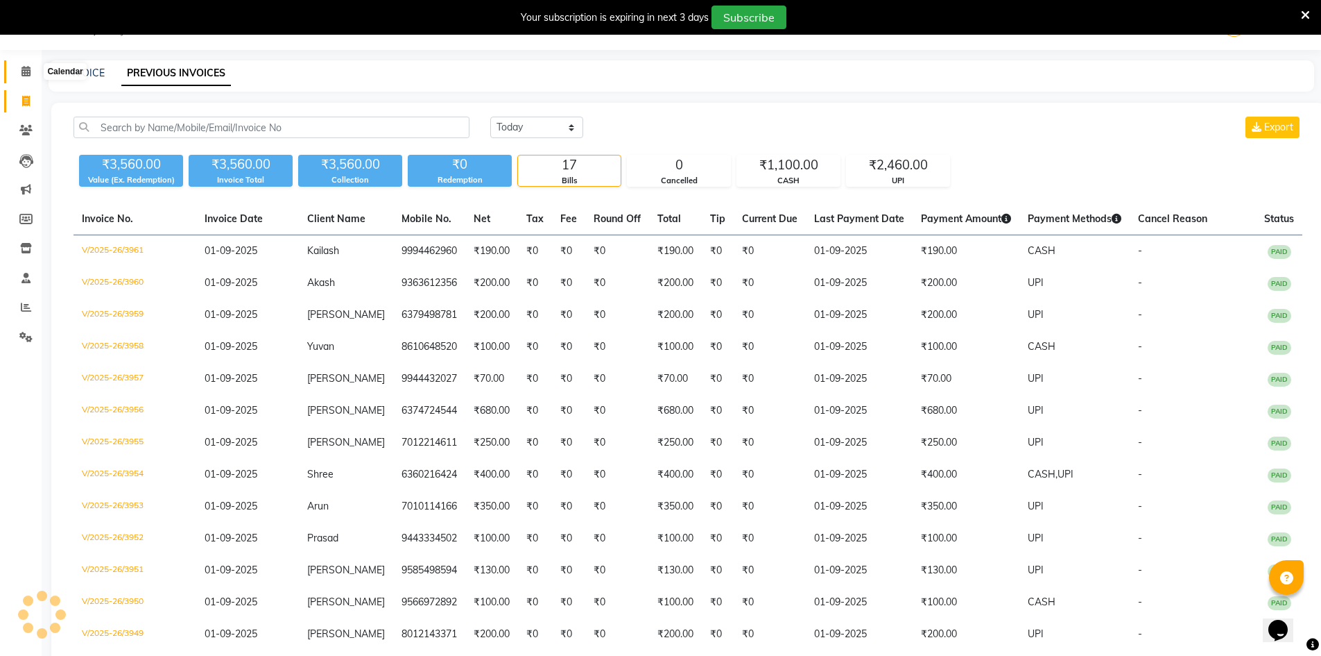
click at [27, 69] on icon at bounding box center [26, 71] width 9 height 10
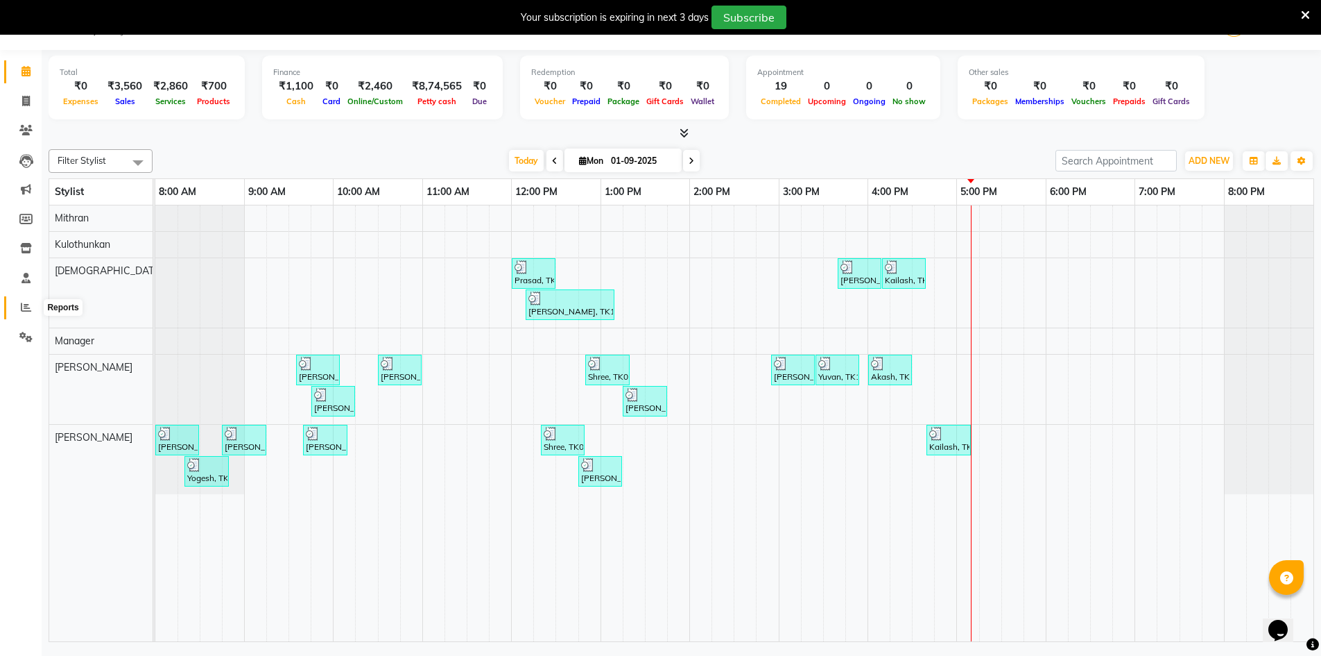
click at [28, 303] on icon at bounding box center [26, 307] width 10 height 10
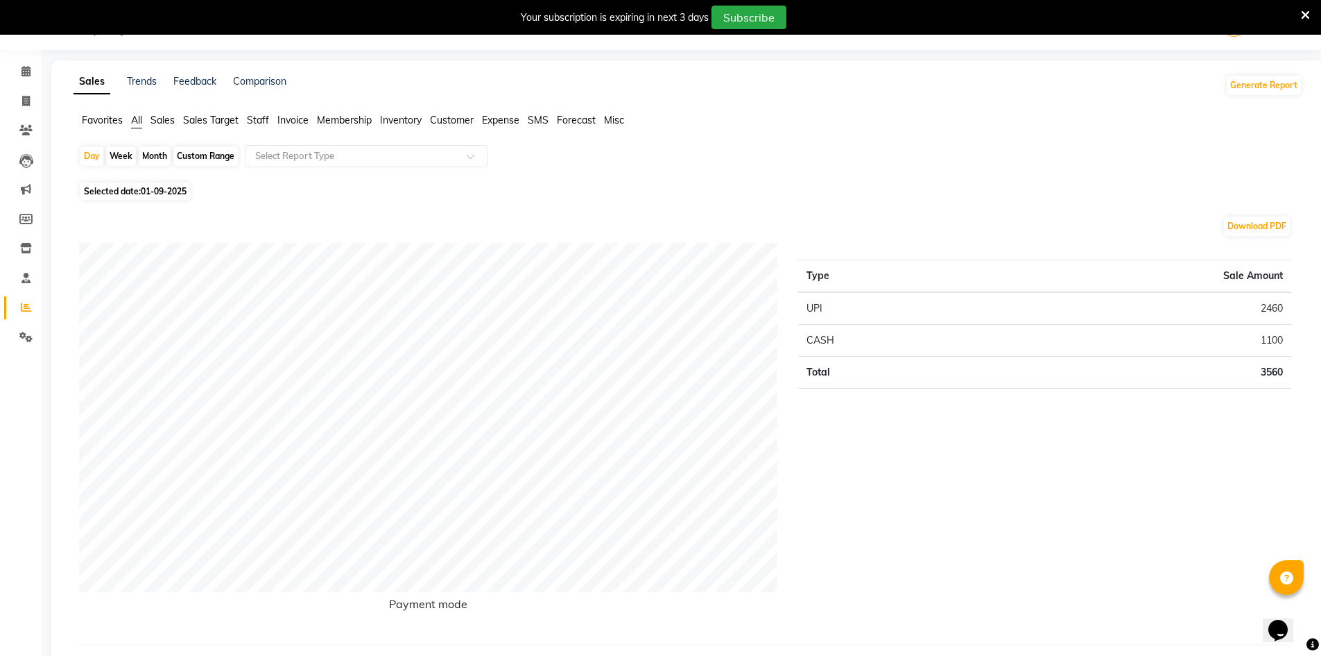
click at [259, 120] on span "Staff" at bounding box center [258, 120] width 22 height 12
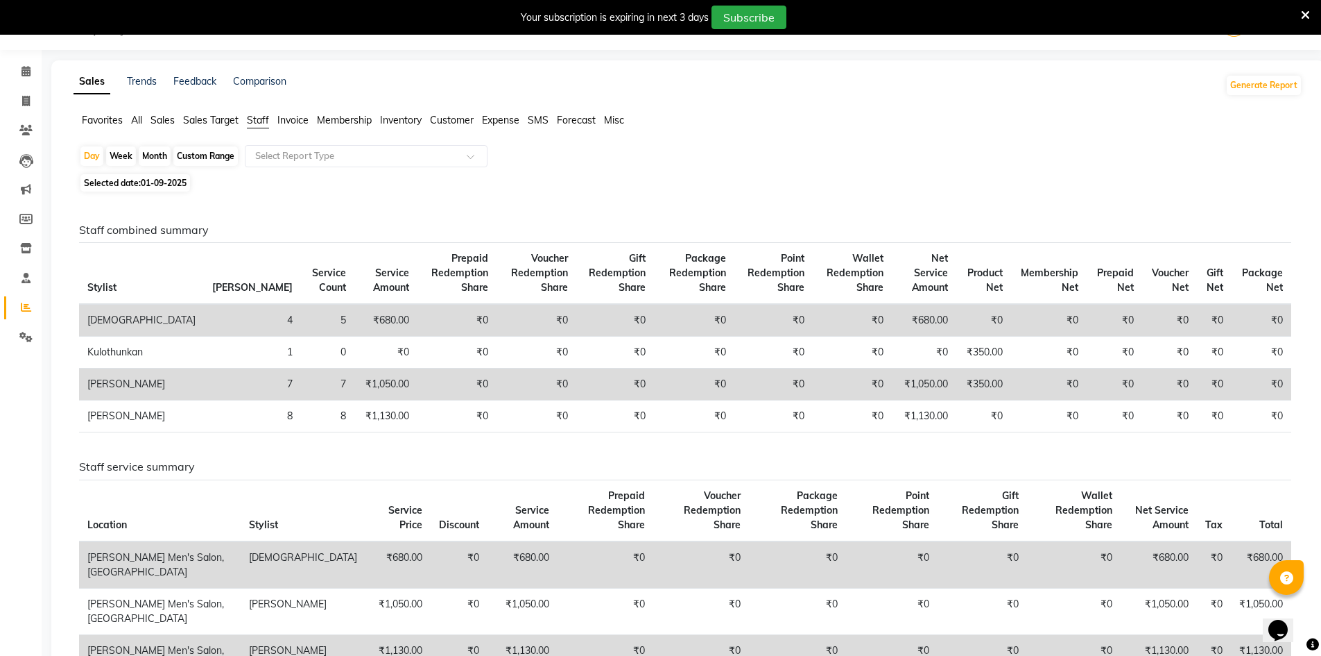
click at [354, 378] on td "₹1,050.00" at bounding box center [385, 384] width 63 height 32
click at [15, 81] on link "Calendar" at bounding box center [20, 71] width 33 height 23
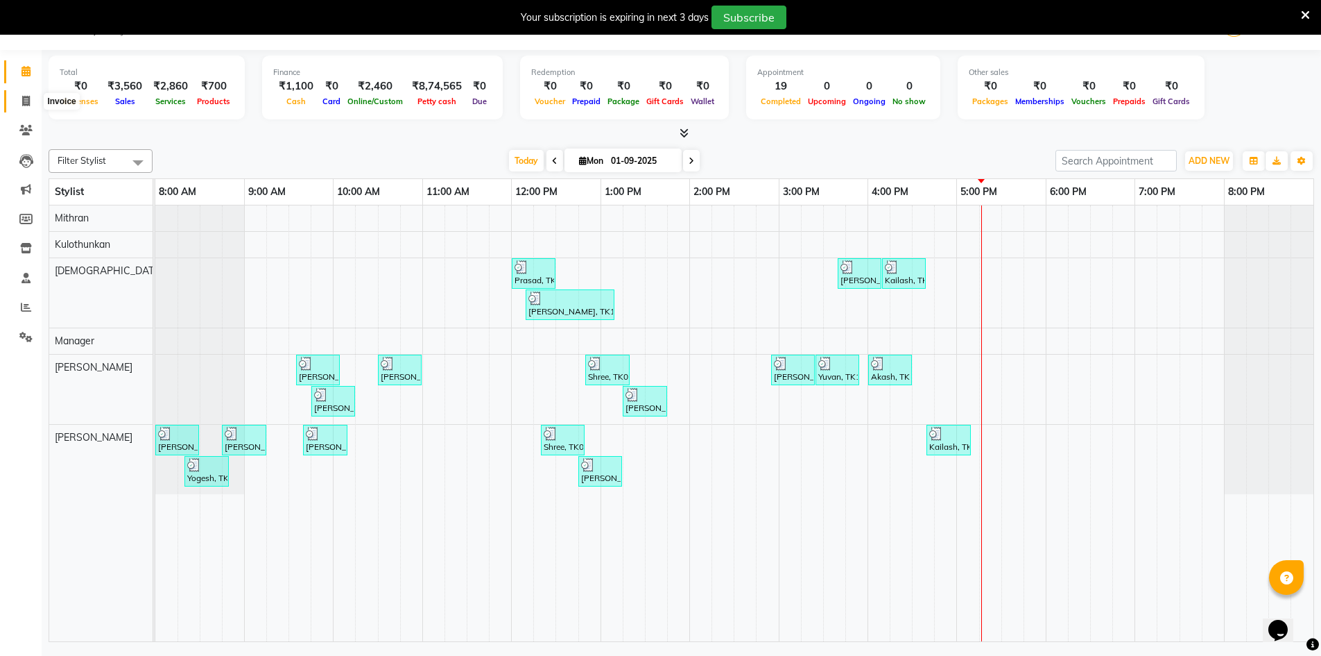
click at [33, 105] on span at bounding box center [26, 102] width 24 height 16
select select "service"
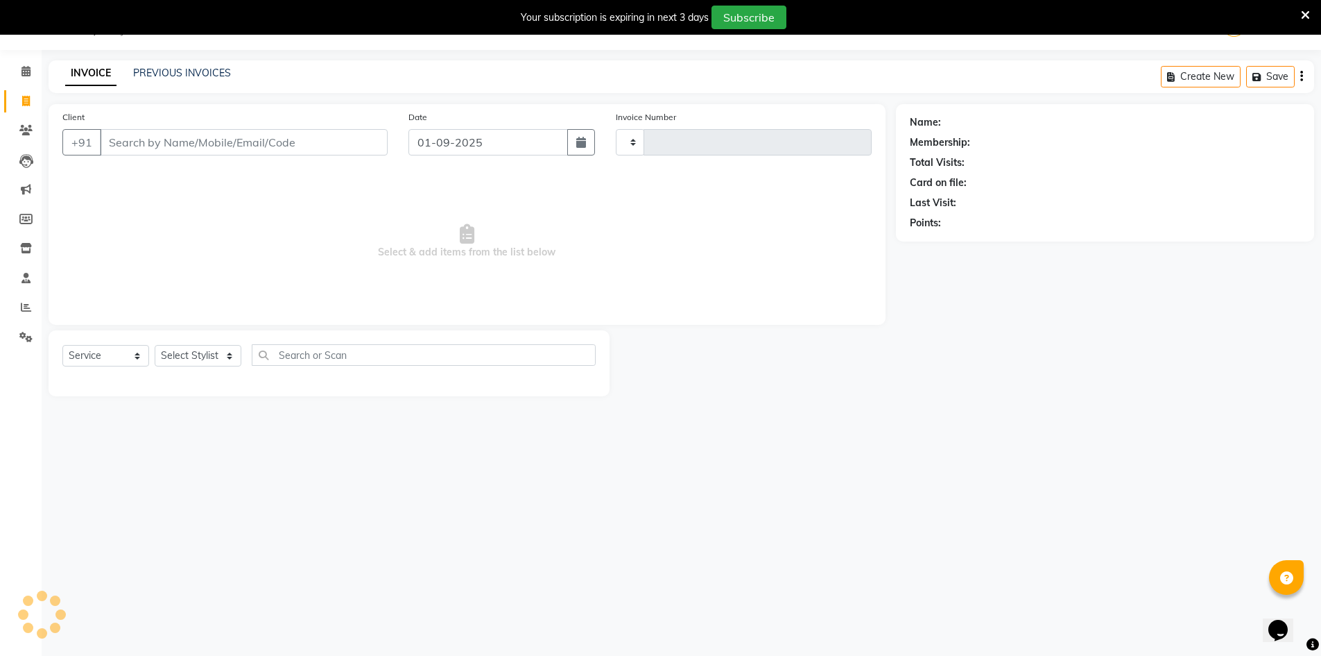
type input "3962"
select select "6913"
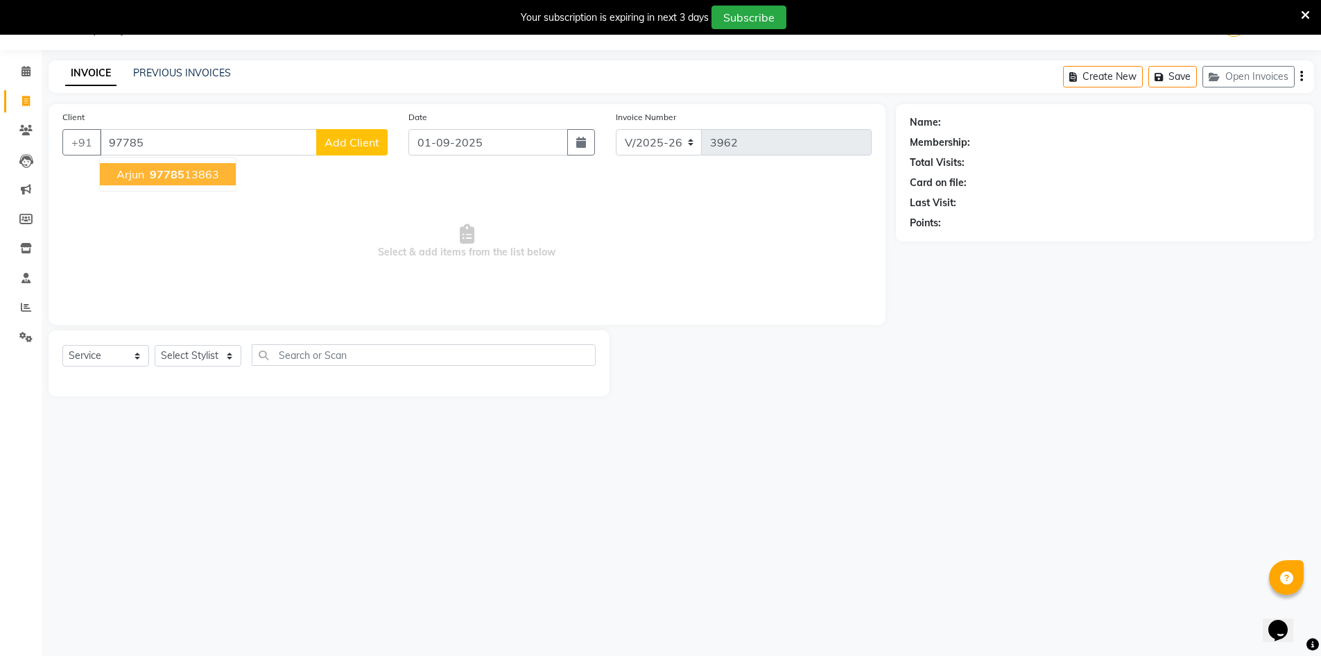
click at [162, 180] on span "97785" at bounding box center [167, 174] width 35 height 14
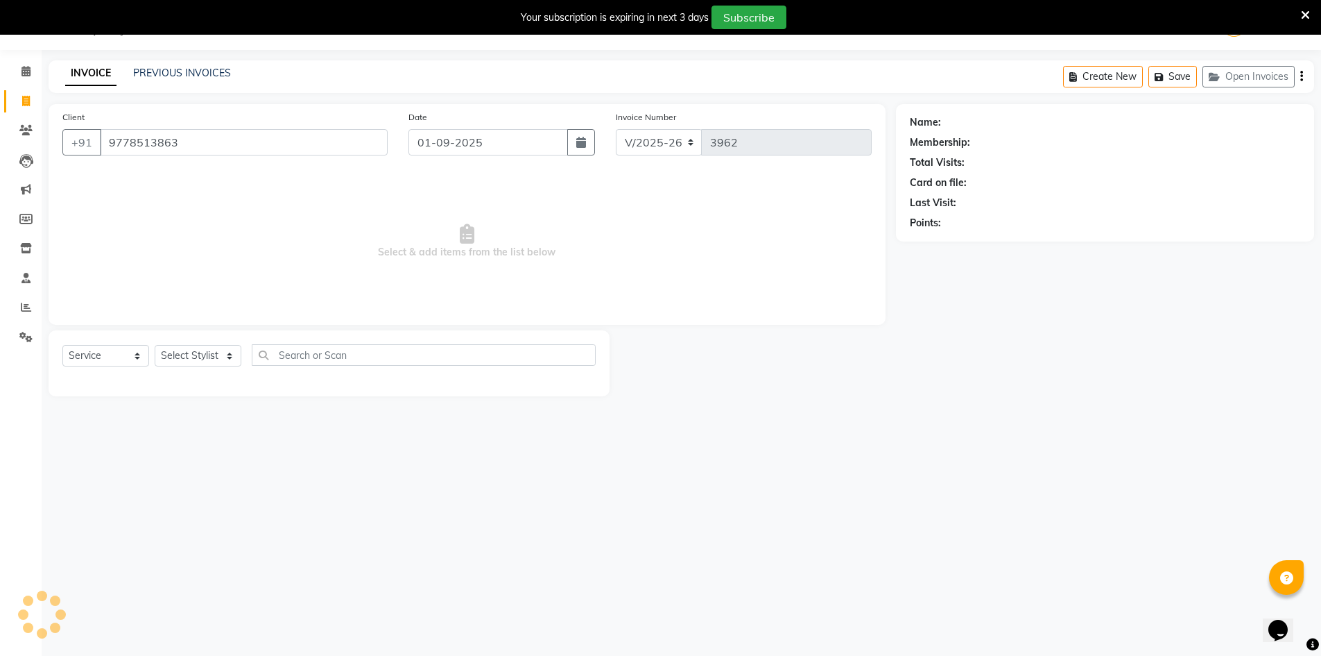
type input "9778513863"
click at [201, 358] on select "Select Stylist [PERSON_NAME] Manager [PERSON_NAME] [PERSON_NAME]" at bounding box center [198, 356] width 87 height 22
select select "70201"
click at [155, 345] on select "Select Stylist [PERSON_NAME] Manager [PERSON_NAME] [PERSON_NAME]" at bounding box center [198, 356] width 87 height 22
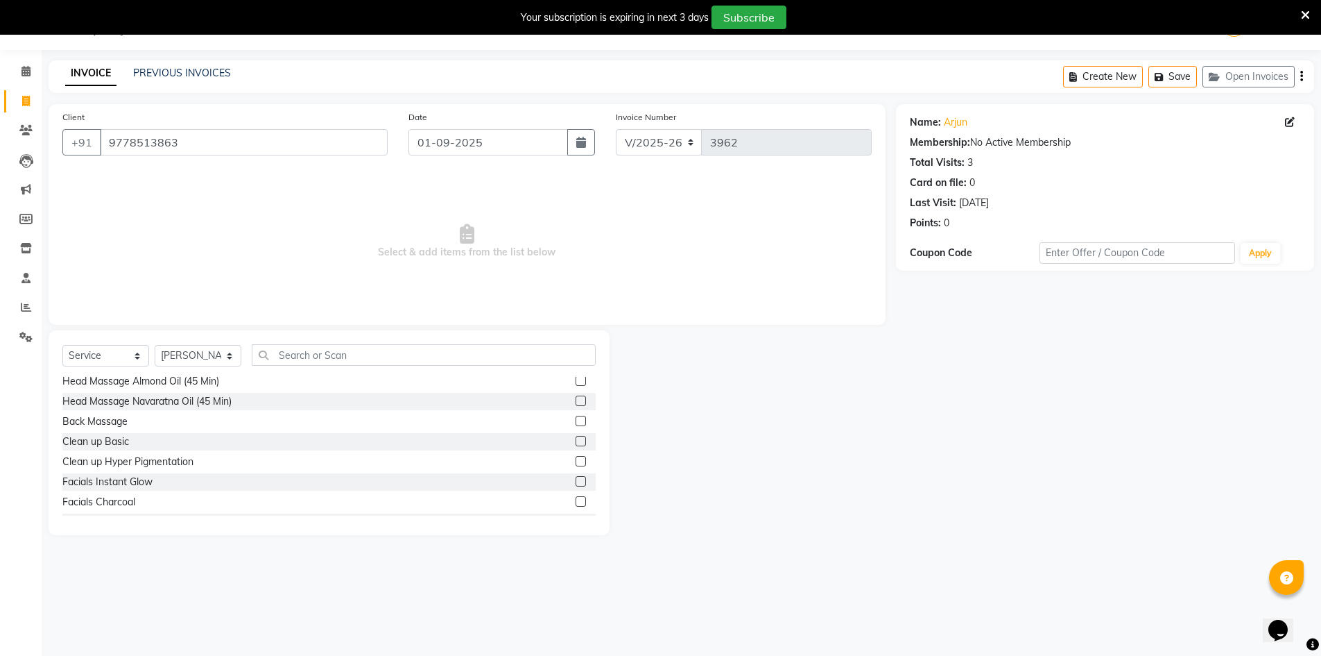
scroll to position [865, 0]
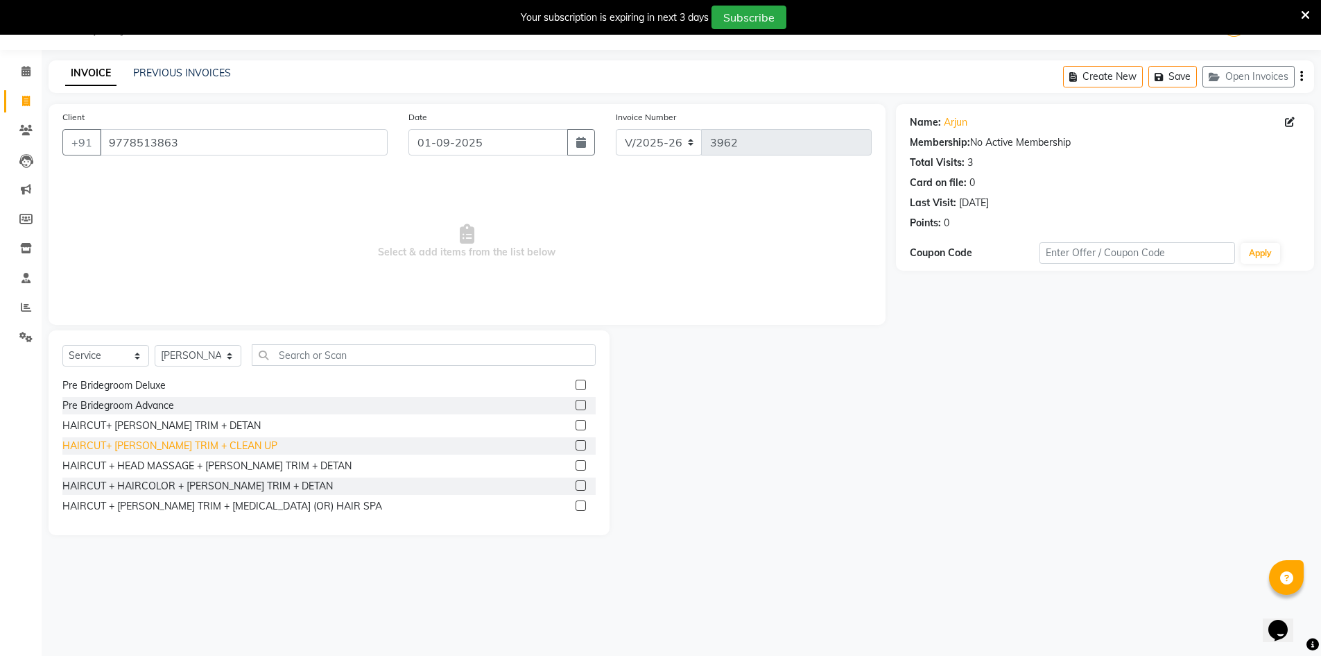
click at [171, 438] on div "HAIRCUT+ [PERSON_NAME] TRIM + CLEAN UP" at bounding box center [169, 445] width 215 height 15
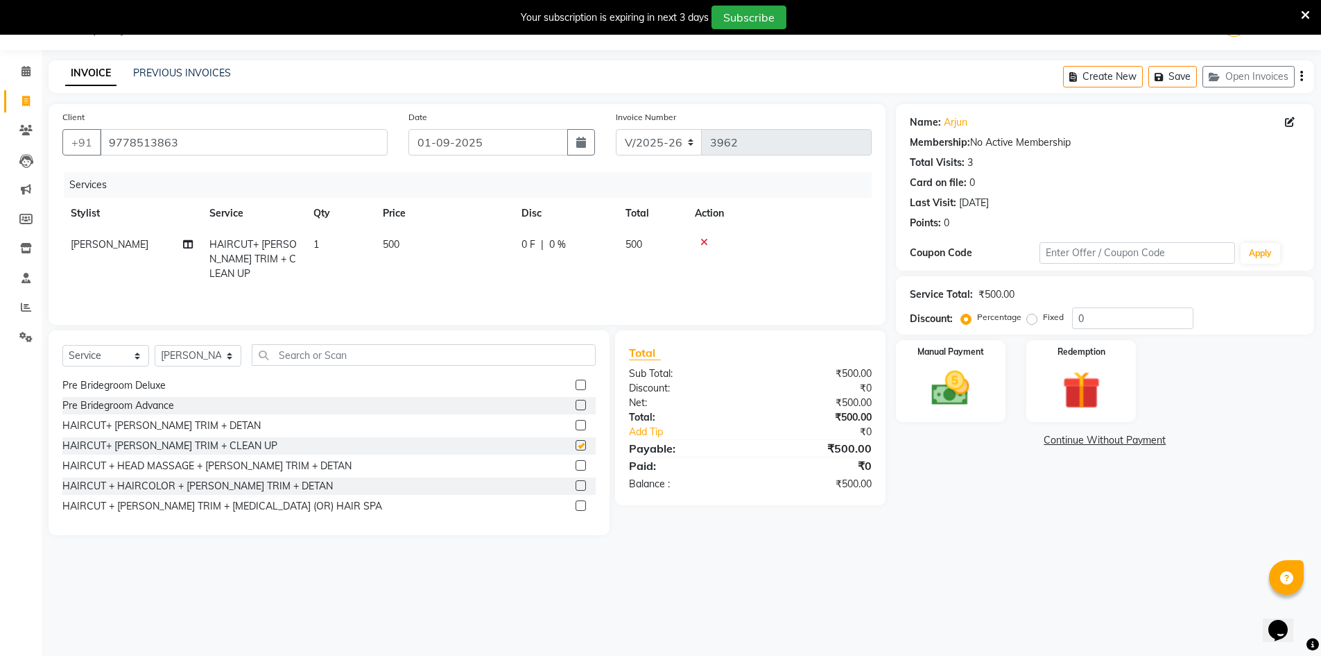
checkbox input "false"
click at [977, 384] on img at bounding box center [951, 388] width 64 height 45
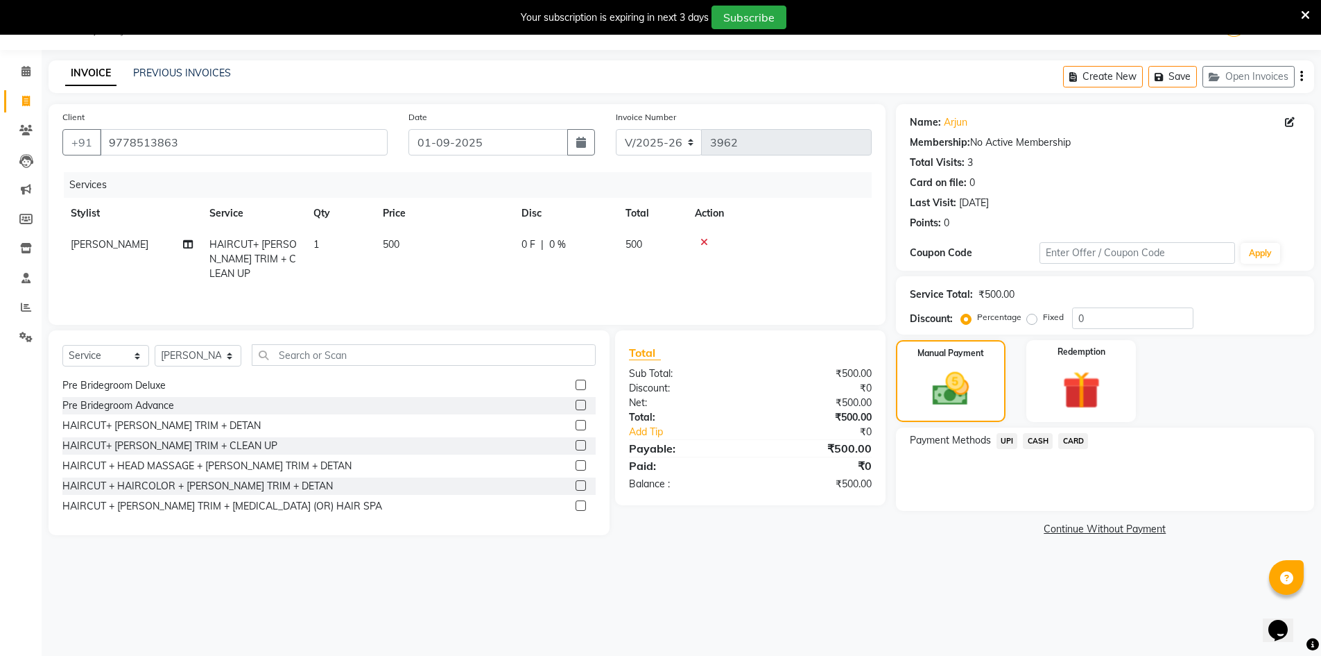
click at [999, 445] on span "UPI" at bounding box center [1008, 441] width 22 height 16
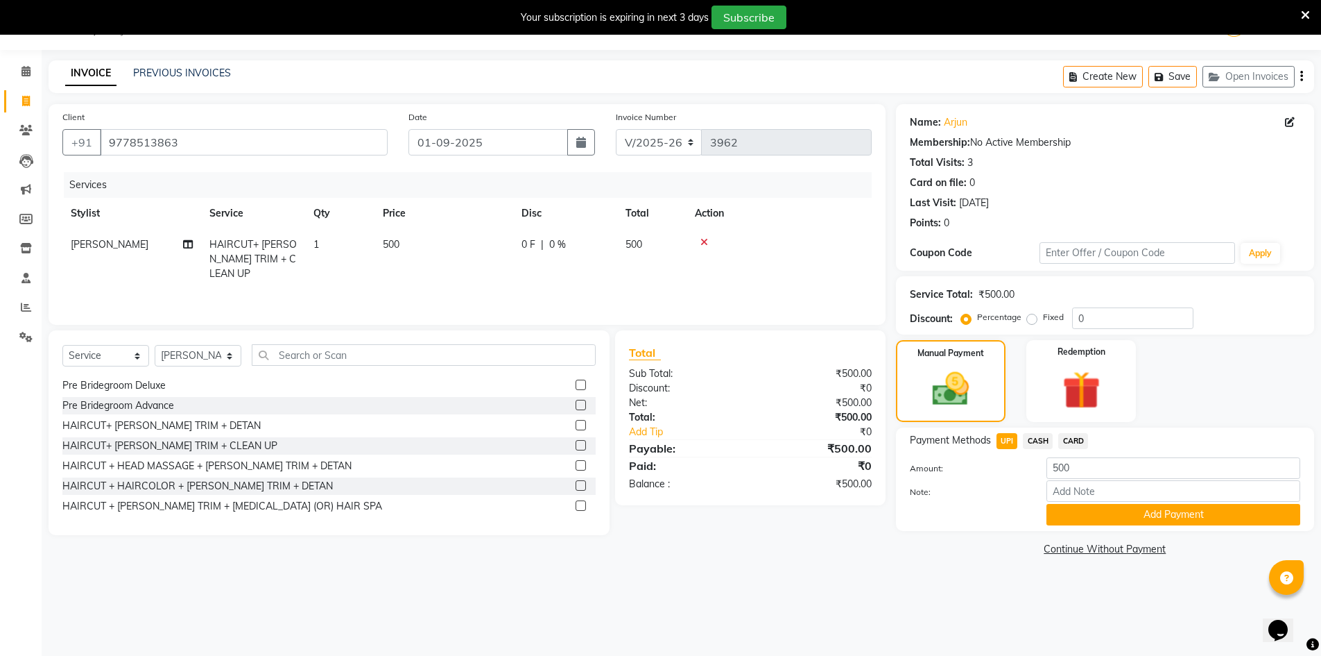
click at [1055, 509] on button "Add Payment" at bounding box center [1174, 515] width 254 height 22
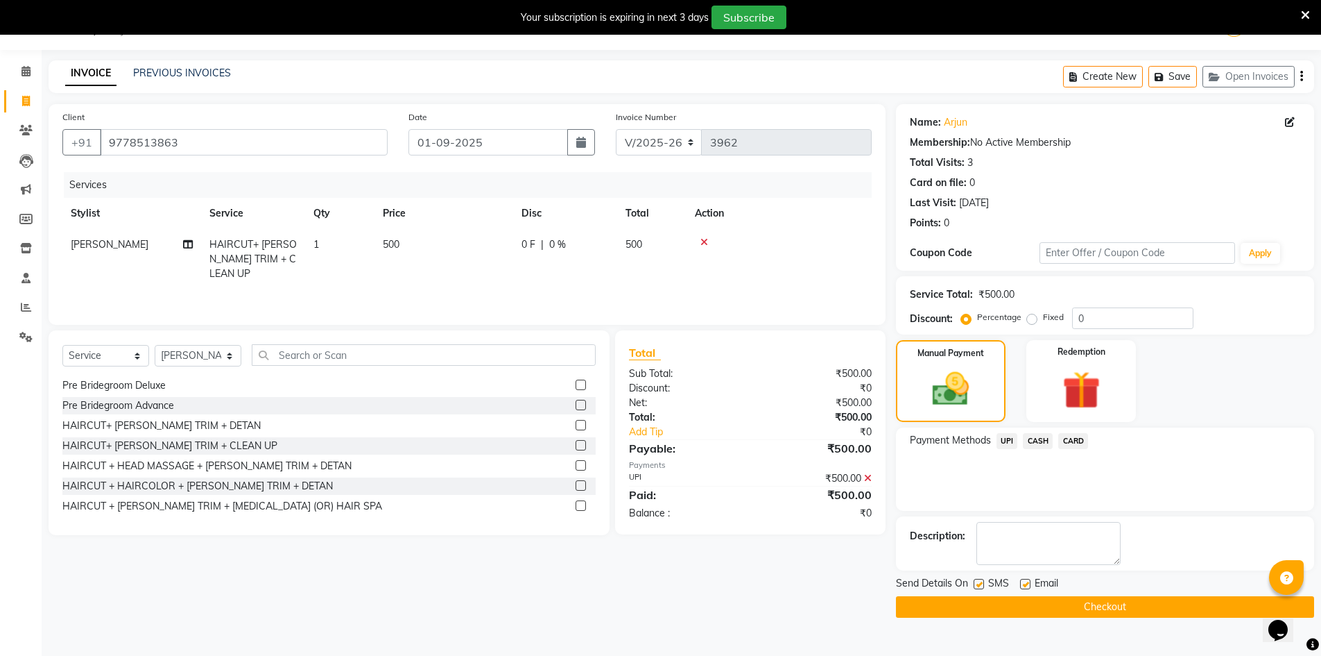
click at [1084, 614] on button "Checkout" at bounding box center [1105, 607] width 418 height 22
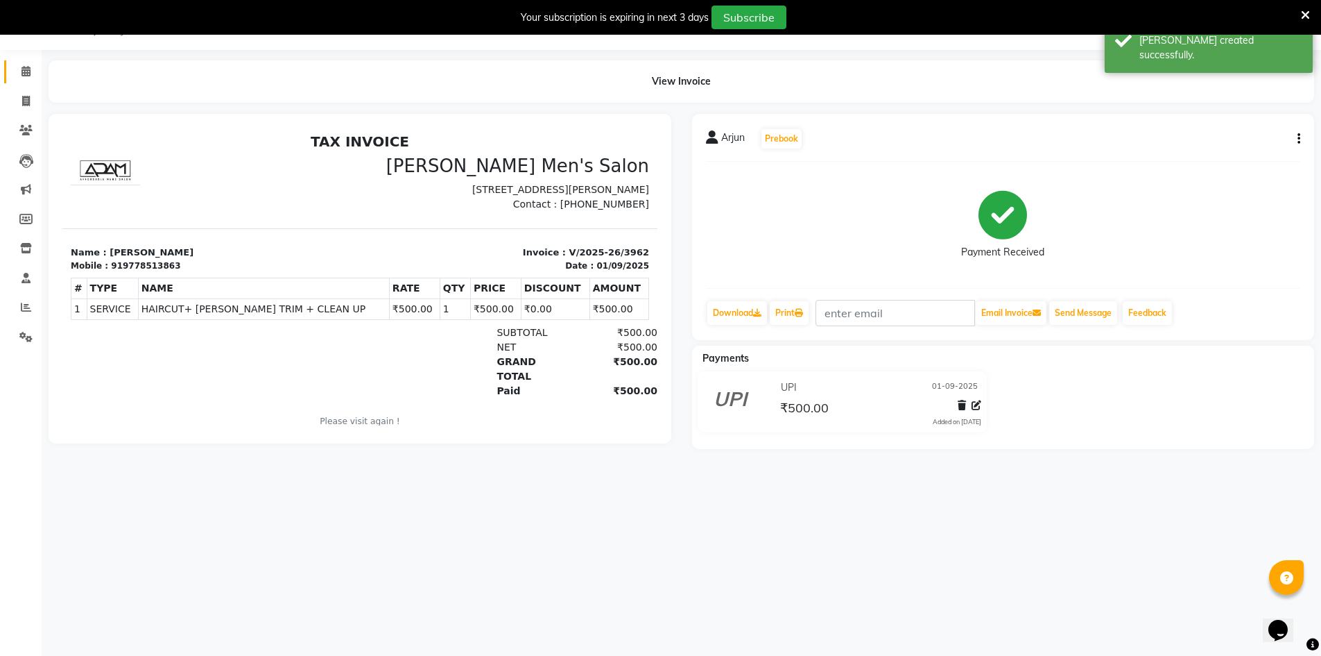
click at [35, 77] on app-home "08047224946 Select Location × [PERSON_NAME] Men's Salon, [PERSON_NAME] Default …" at bounding box center [660, 235] width 1321 height 470
click at [31, 74] on span at bounding box center [26, 72] width 24 height 16
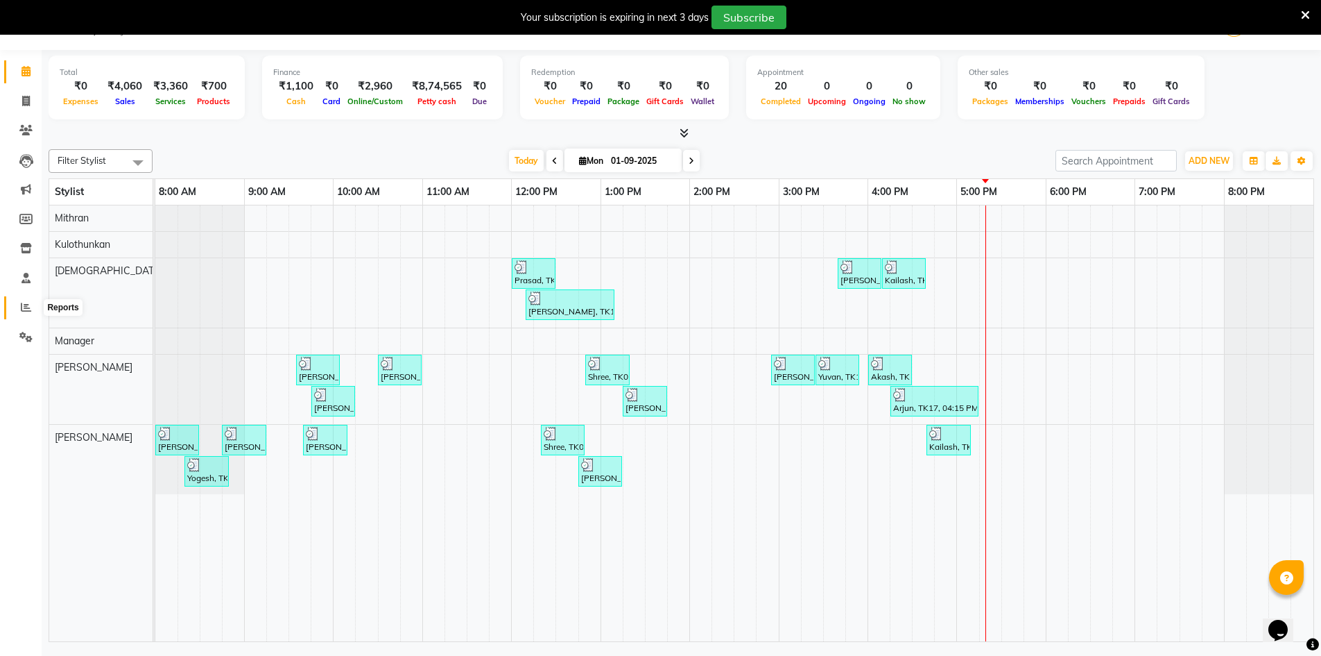
click at [18, 307] on span at bounding box center [26, 308] width 24 height 16
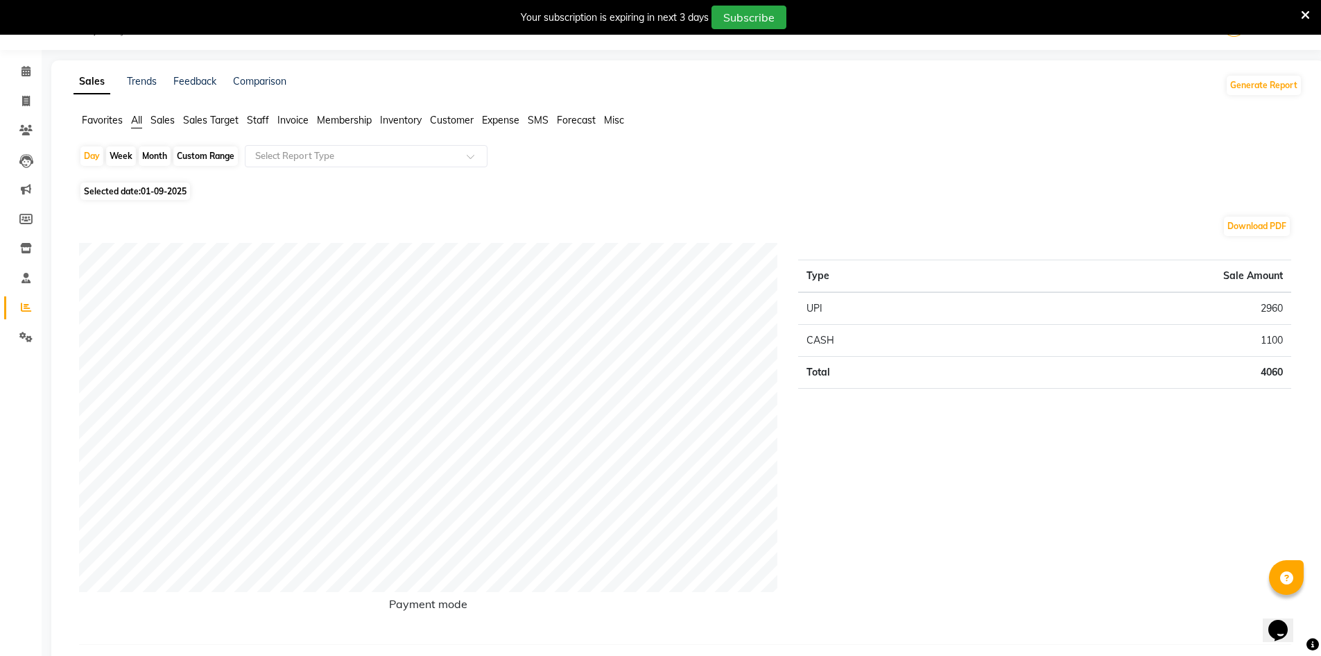
click at [269, 118] on span "Staff" at bounding box center [258, 120] width 22 height 12
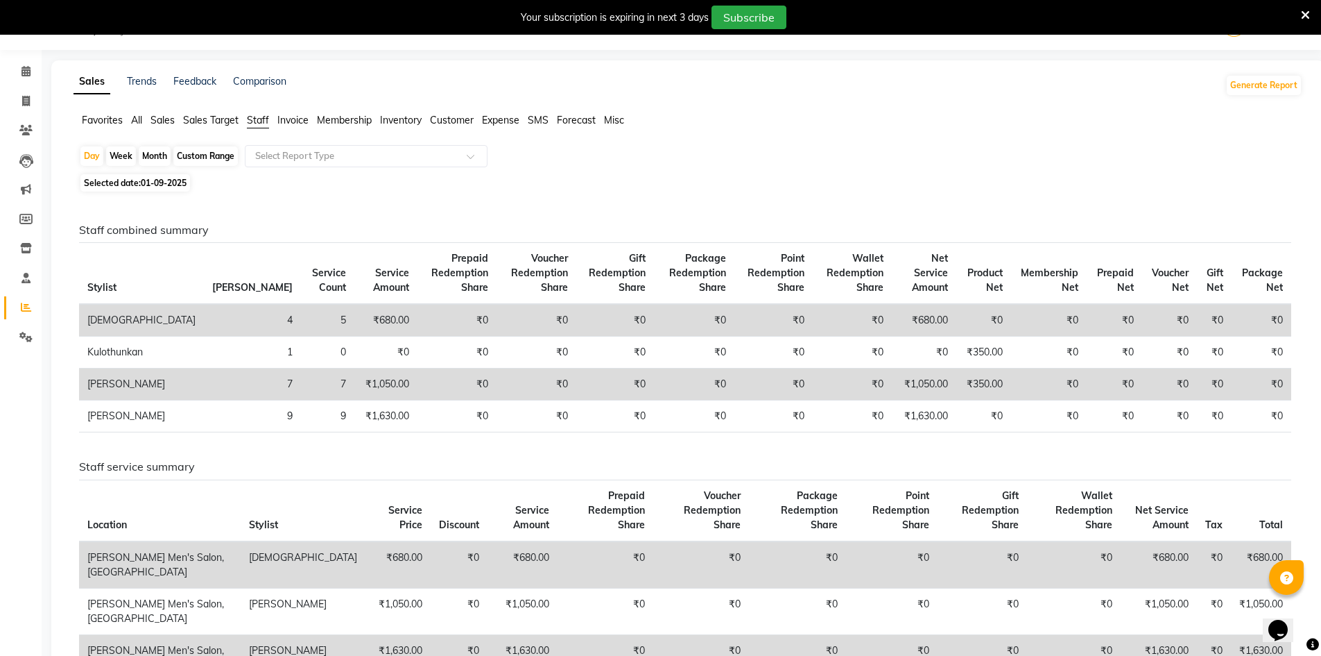
click at [40, 73] on li "Calendar" at bounding box center [21, 72] width 42 height 30
click at [26, 76] on span at bounding box center [26, 72] width 24 height 16
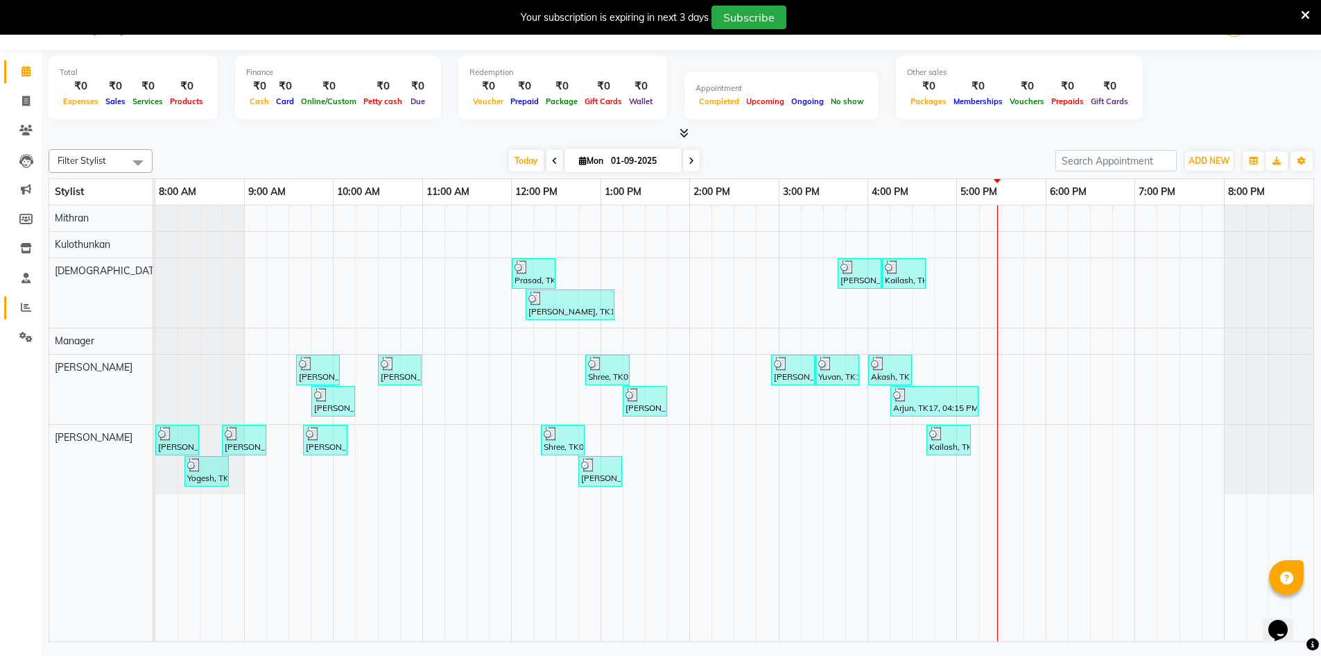
click at [34, 298] on link "Reports" at bounding box center [20, 307] width 33 height 23
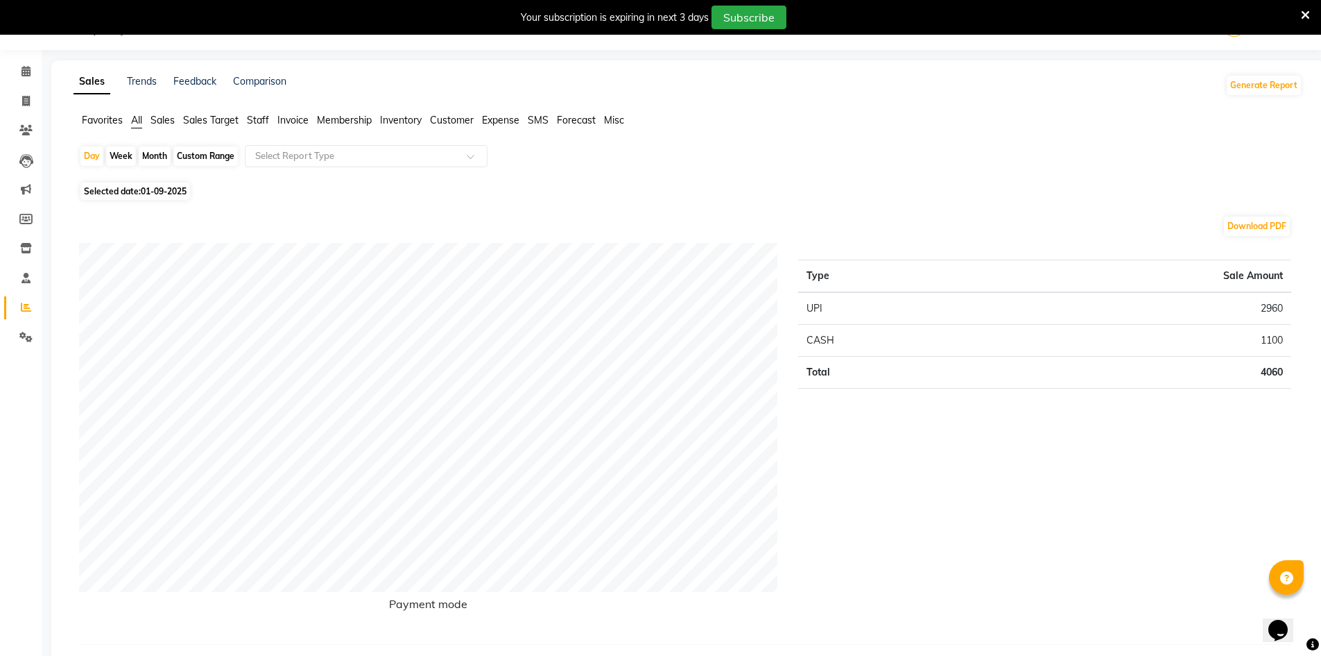
click at [260, 113] on li "Staff" at bounding box center [258, 120] width 22 height 15
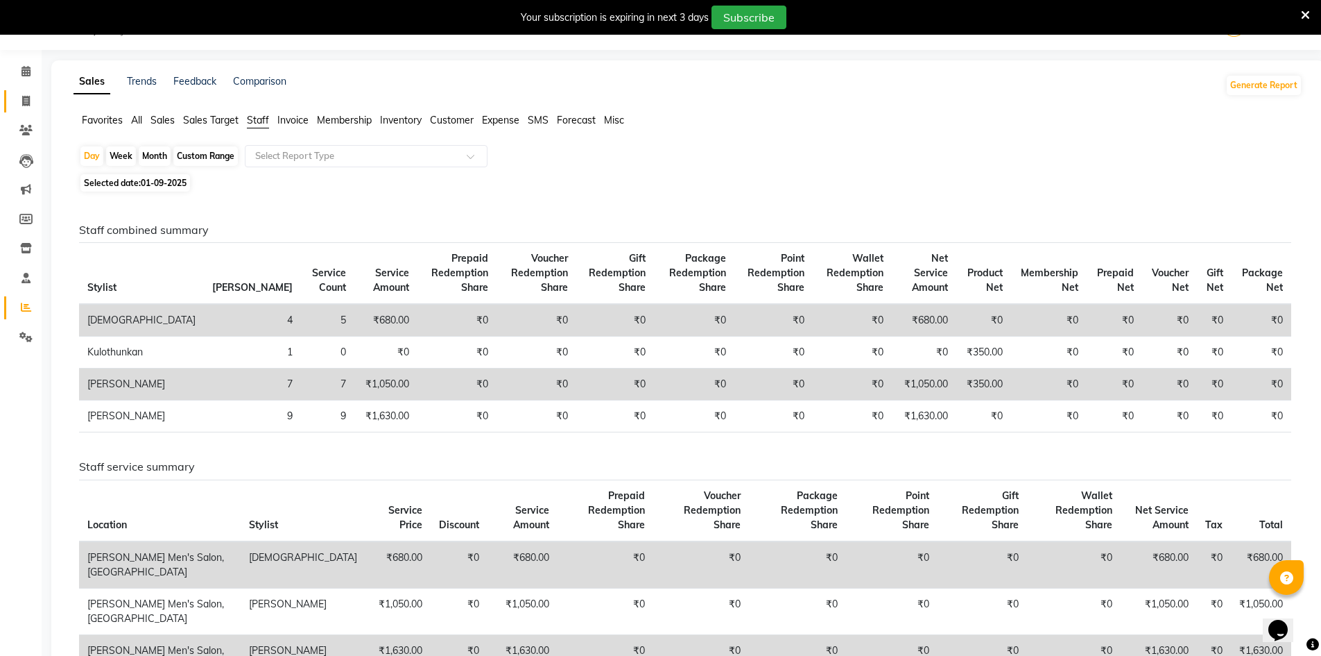
click at [10, 107] on link "Invoice" at bounding box center [20, 101] width 33 height 23
select select "service"
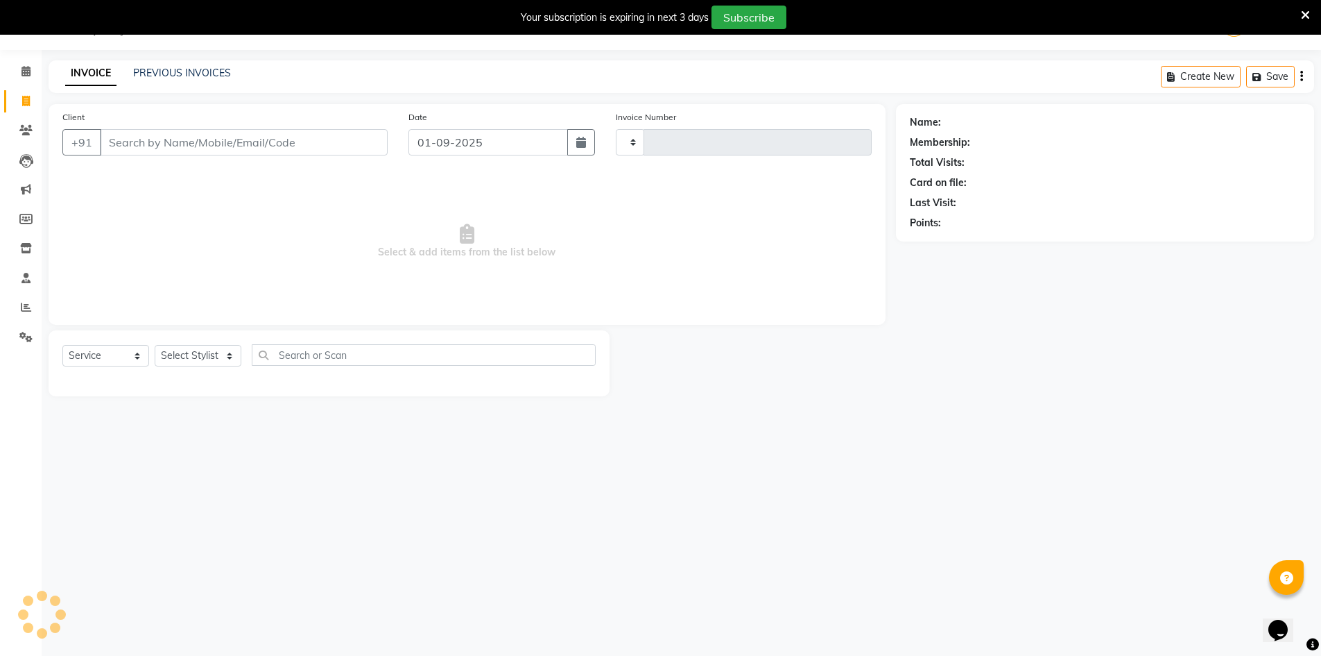
type input "3963"
select select "6913"
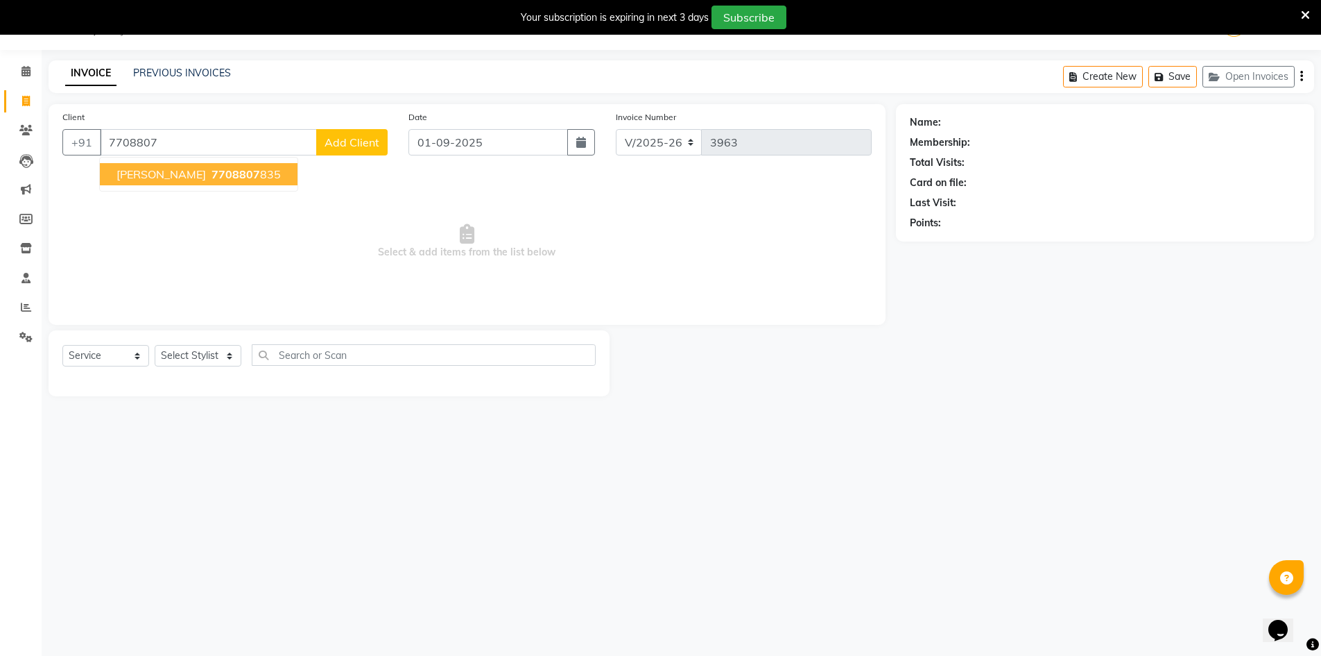
click at [230, 169] on button "[PERSON_NAME] 7708807 835" at bounding box center [199, 174] width 198 height 22
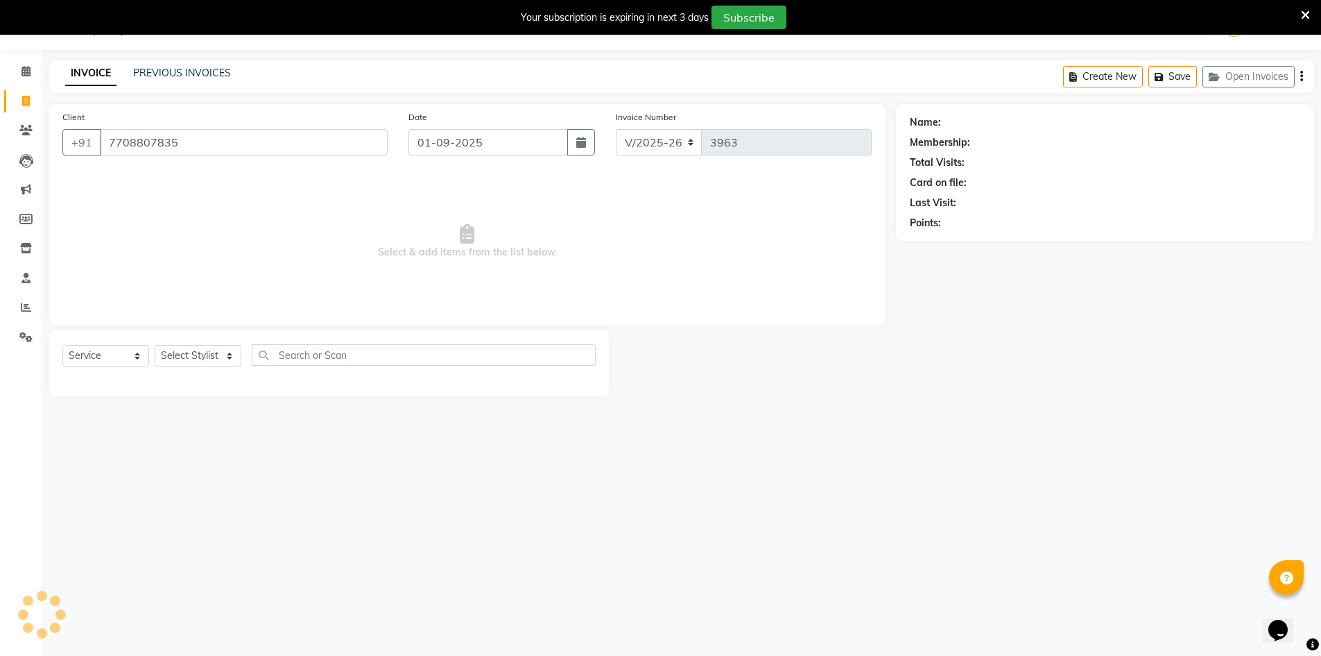
type input "7708807835"
click at [200, 358] on select "Select Stylist [PERSON_NAME] Manager [PERSON_NAME] [PERSON_NAME]" at bounding box center [198, 356] width 87 height 22
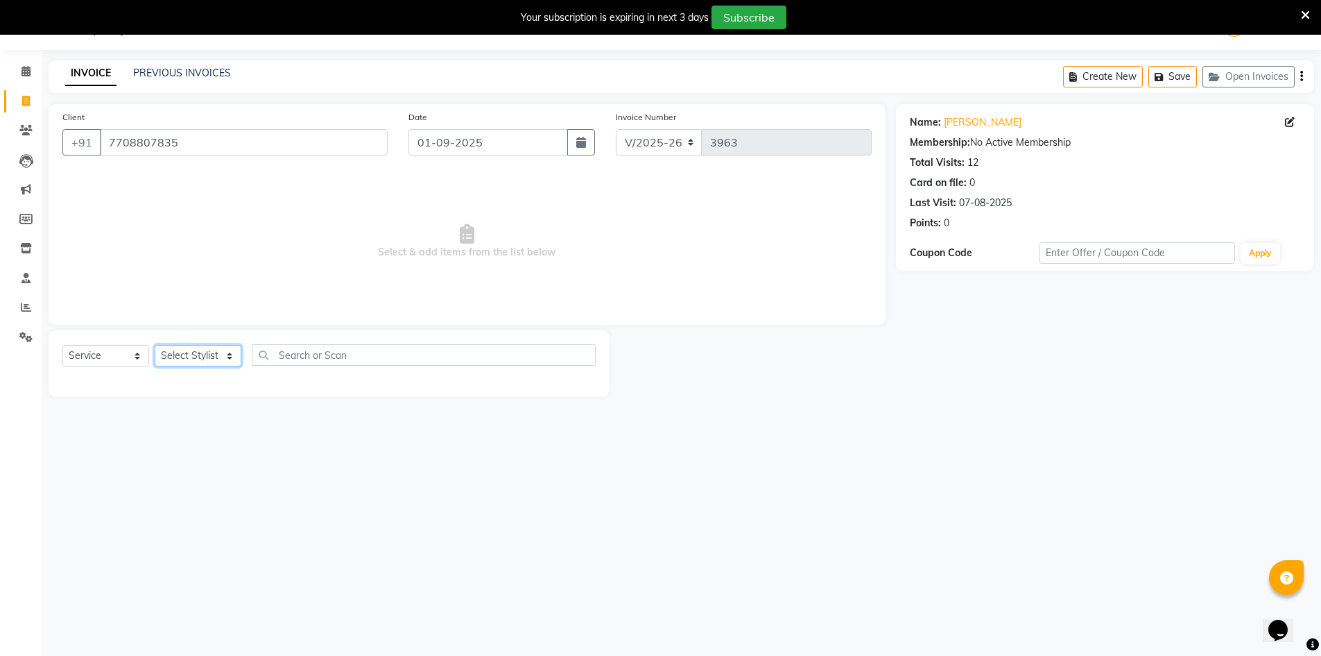
select select "70201"
click at [155, 345] on select "Select Stylist [PERSON_NAME] Manager [PERSON_NAME] [PERSON_NAME]" at bounding box center [198, 356] width 87 height 22
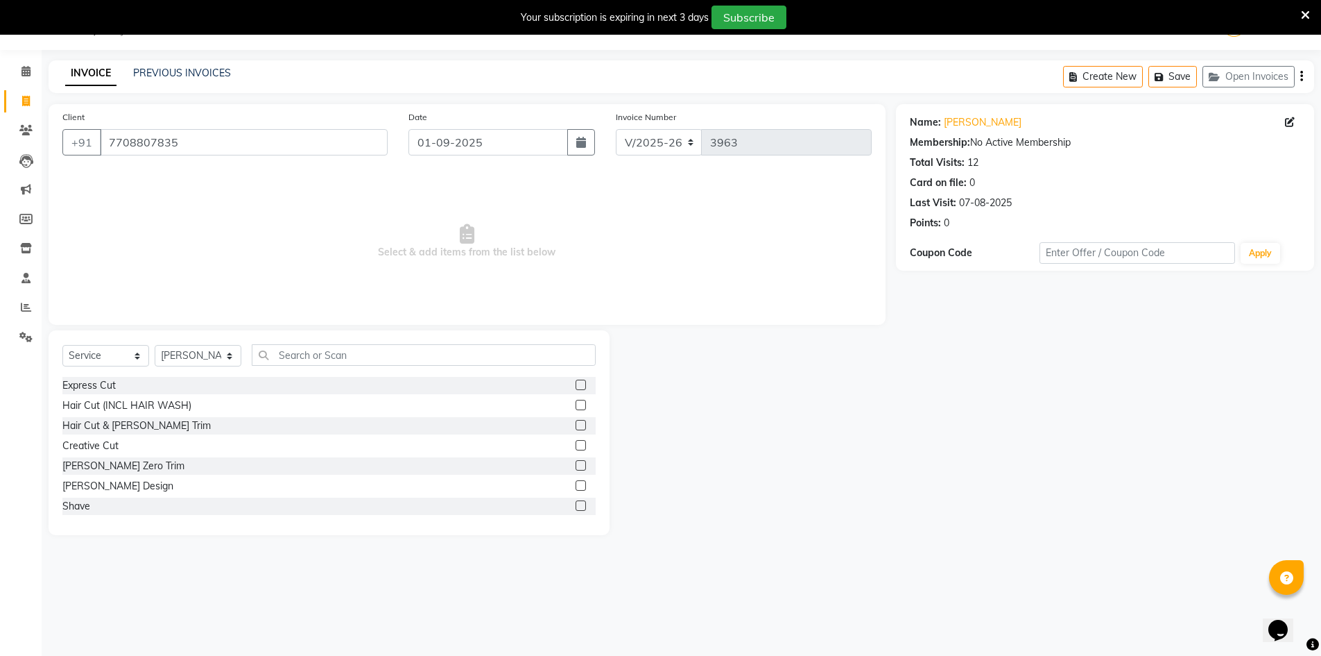
click at [110, 415] on div "Express Cut Hair Cut (INCL HAIR WASH) Hair Cut & [PERSON_NAME] Trim Creative Cu…" at bounding box center [328, 446] width 533 height 139
click at [111, 419] on div "Hair Cut & [PERSON_NAME] Trim" at bounding box center [136, 425] width 148 height 15
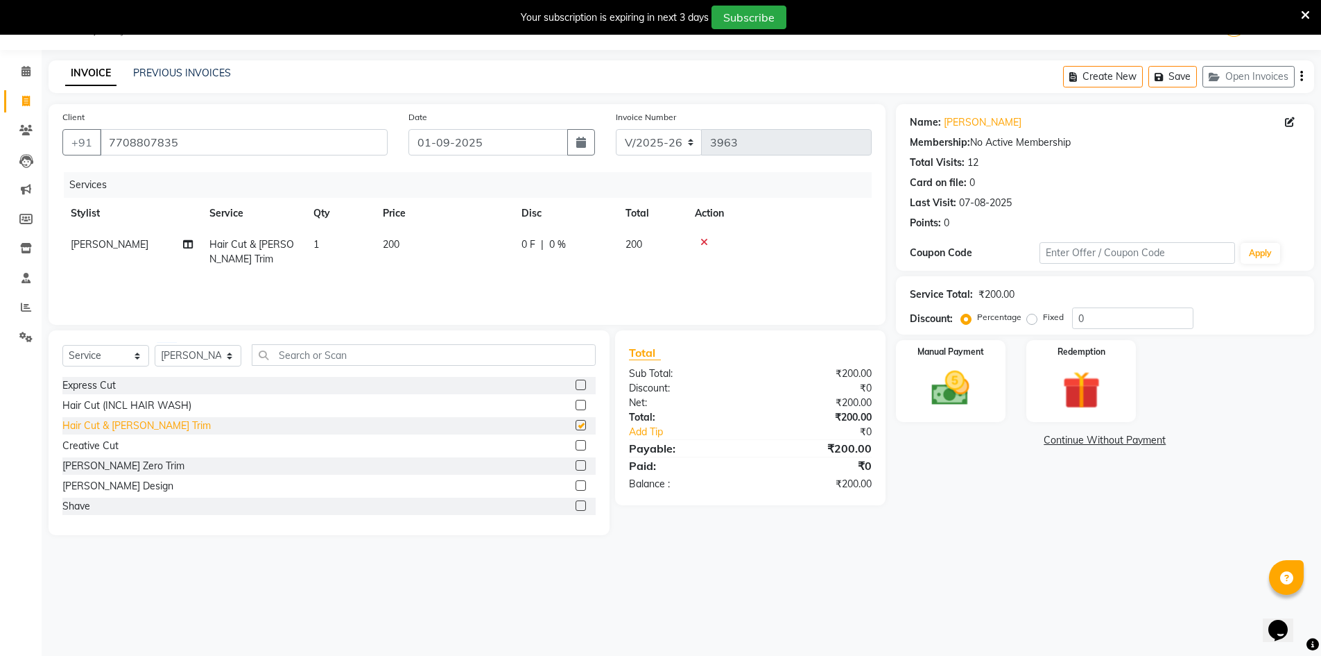
checkbox input "false"
click at [945, 388] on img at bounding box center [951, 388] width 64 height 45
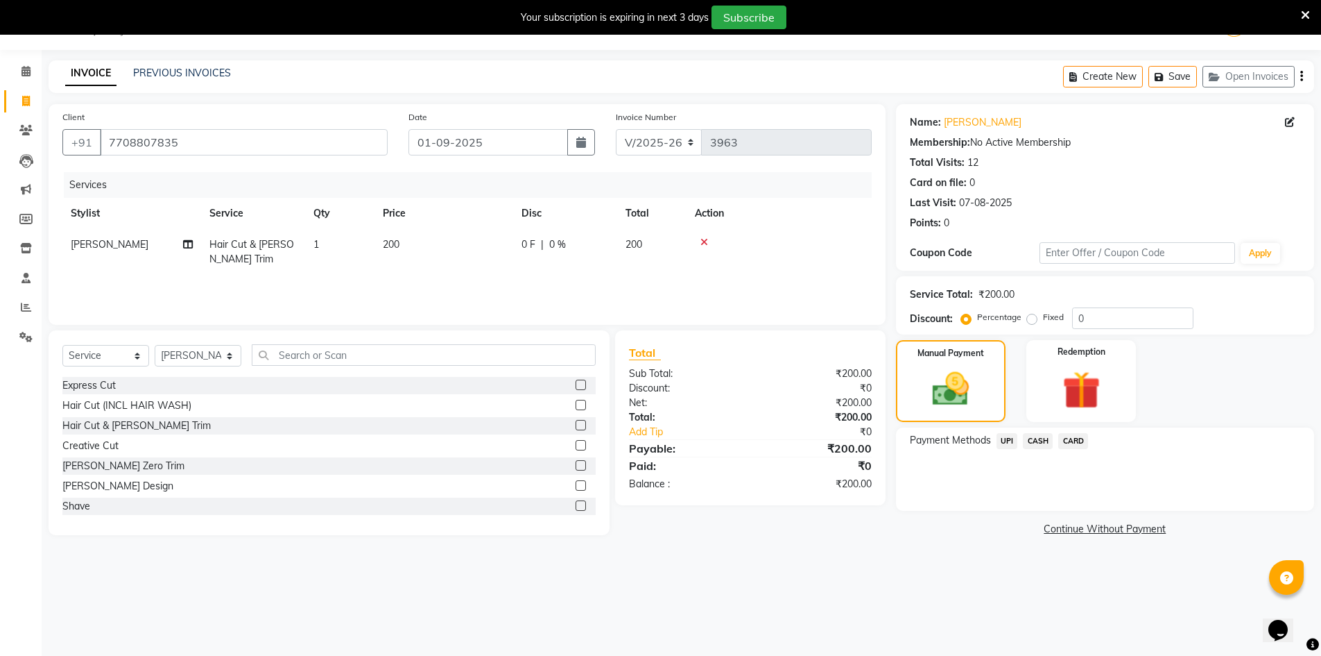
click at [1029, 440] on span "CASH" at bounding box center [1038, 441] width 30 height 16
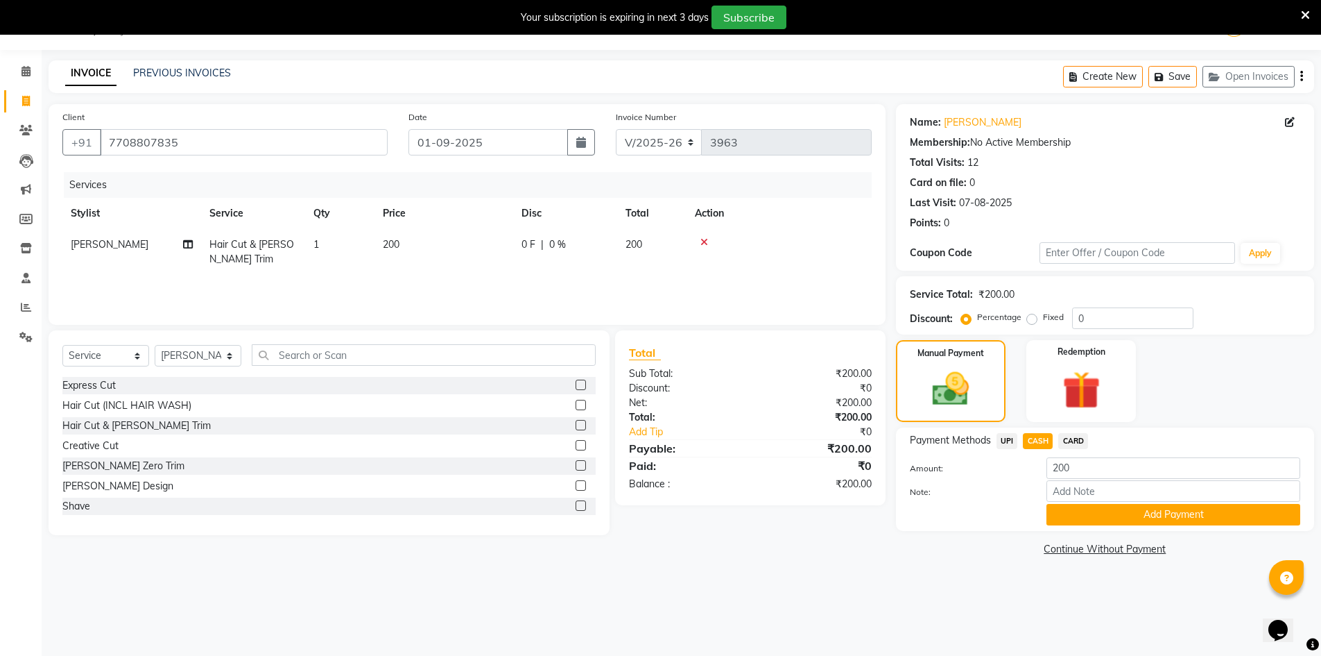
click at [1145, 526] on div "Payment Methods UPI CASH CARD Amount: 200 Note: Add Payment" at bounding box center [1105, 478] width 418 height 103
click at [1140, 520] on button "Add Payment" at bounding box center [1174, 515] width 254 height 22
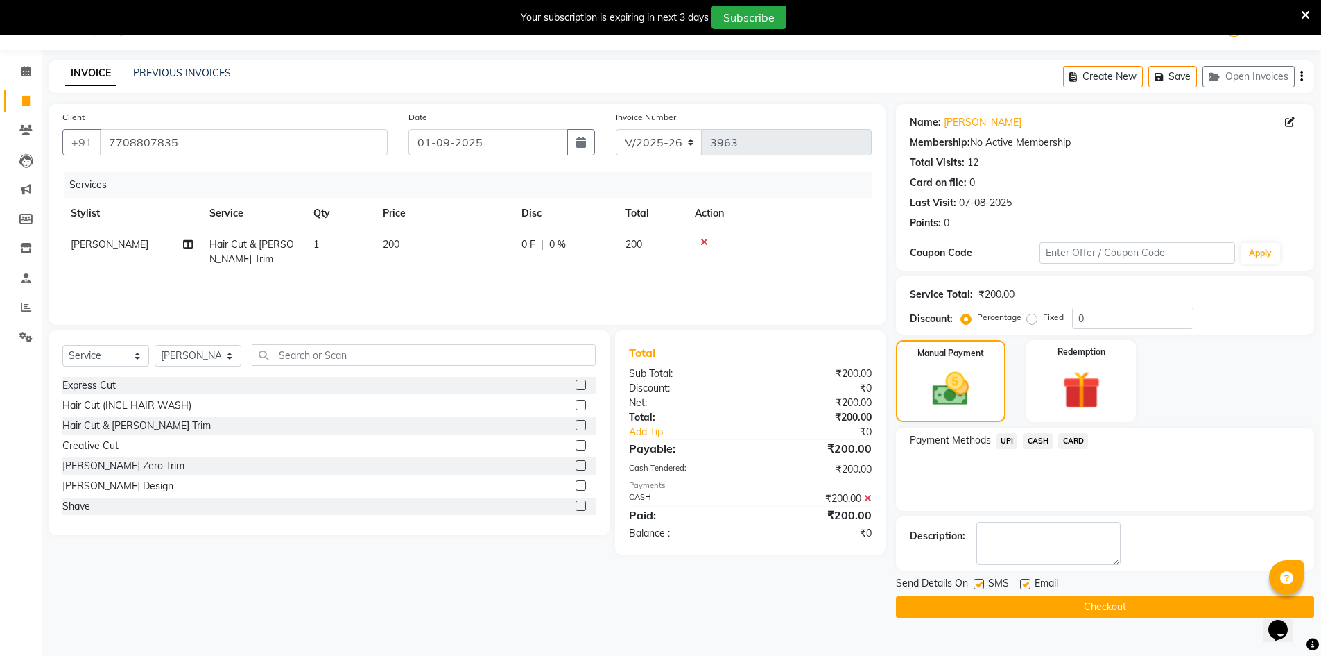
click at [1137, 613] on button "Checkout" at bounding box center [1105, 607] width 418 height 22
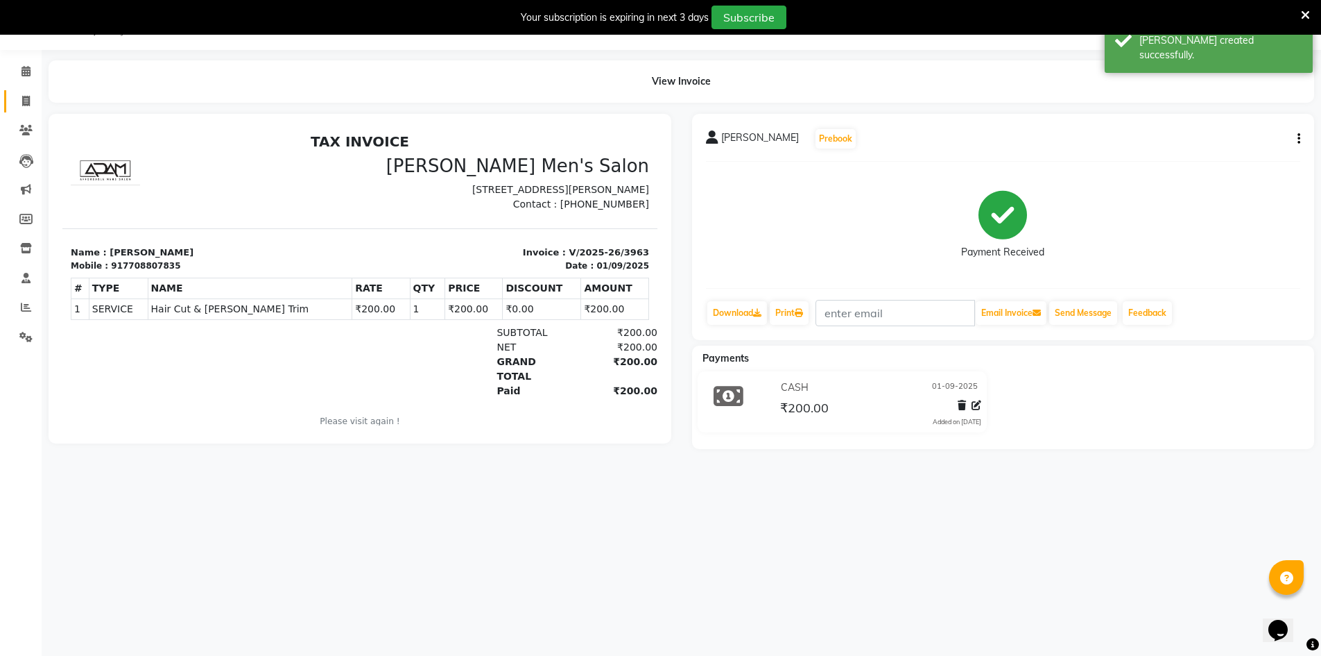
click at [11, 92] on link "Invoice" at bounding box center [20, 101] width 33 height 23
select select "service"
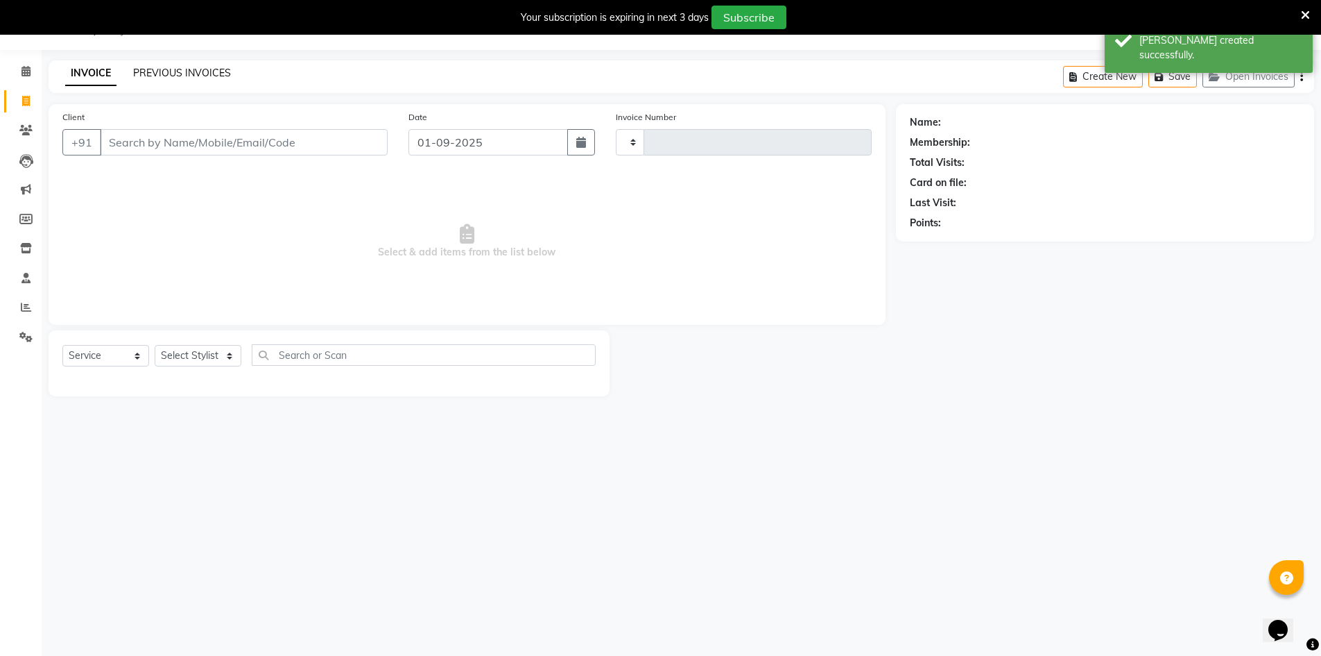
click at [158, 72] on link "PREVIOUS INVOICES" at bounding box center [182, 73] width 98 height 12
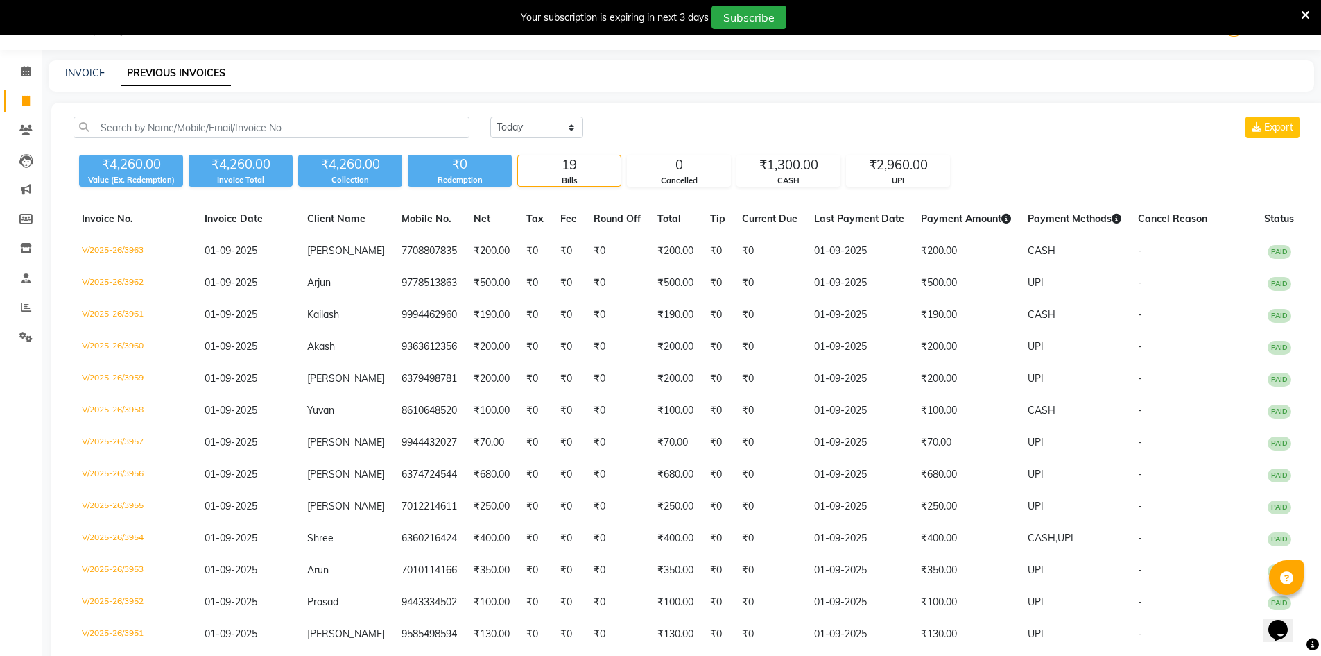
click at [82, 65] on div "INVOICE PREVIOUS INVOICES" at bounding box center [682, 75] width 1266 height 31
click at [82, 76] on link "INVOICE" at bounding box center [85, 73] width 40 height 12
select select "service"
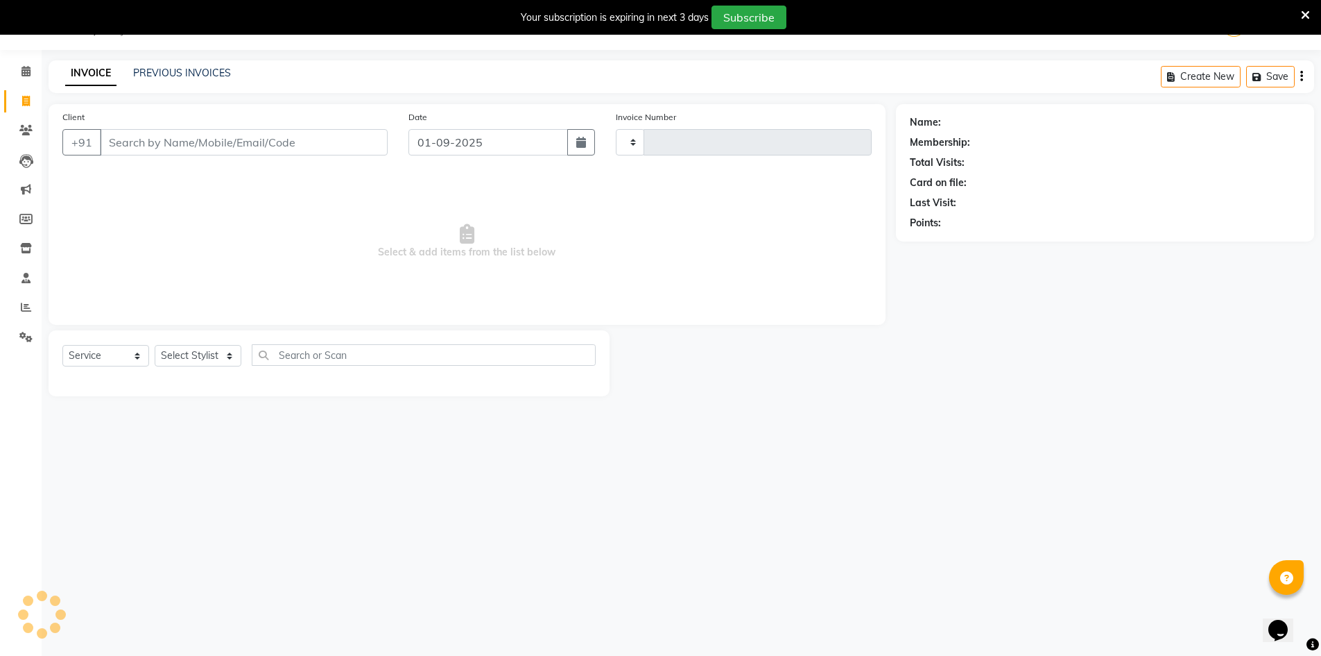
type input "3964"
select select "6913"
click at [196, 144] on input "Client" at bounding box center [244, 142] width 288 height 26
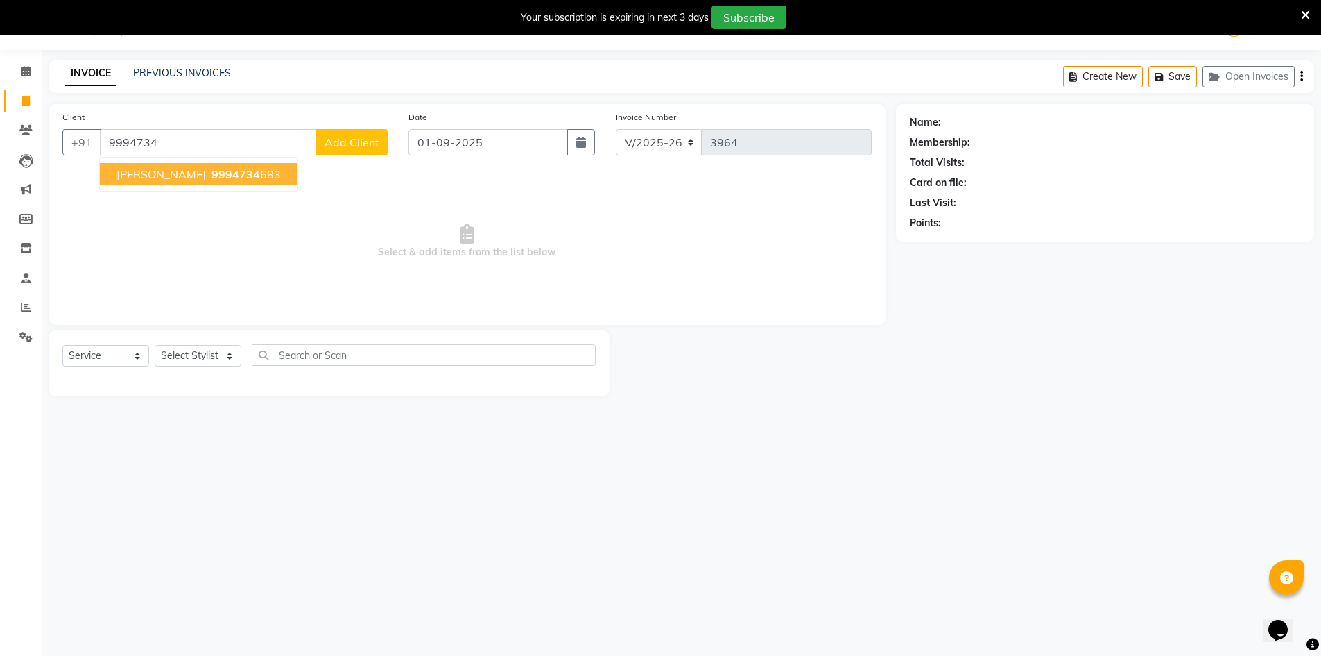
drag, startPoint x: 135, startPoint y: 185, endPoint x: 133, endPoint y: 176, distance: 8.6
click at [135, 178] on button "[PERSON_NAME] 9994734 683" at bounding box center [199, 174] width 198 height 22
type input "9994734683"
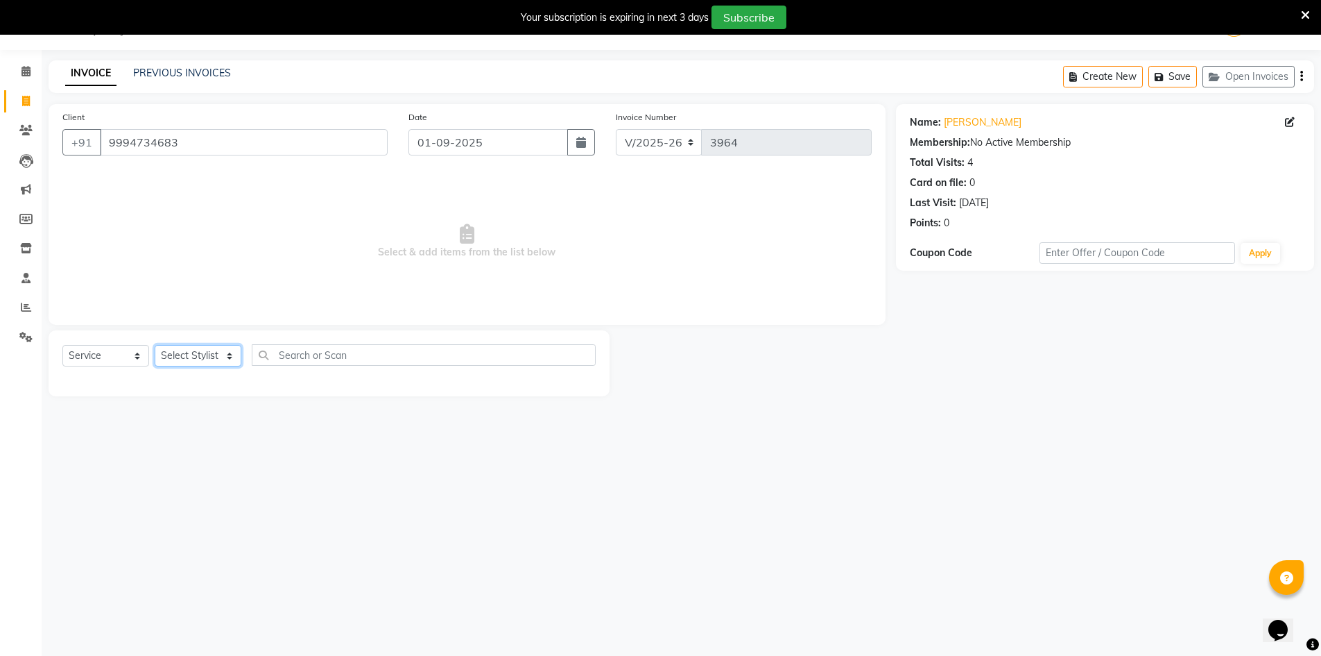
click at [185, 357] on select "Select Stylist [PERSON_NAME] Manager [PERSON_NAME] [PERSON_NAME]" at bounding box center [198, 356] width 87 height 22
select select "86101"
click at [155, 345] on select "Select Stylist [PERSON_NAME] Manager [PERSON_NAME] [PERSON_NAME]" at bounding box center [198, 356] width 87 height 22
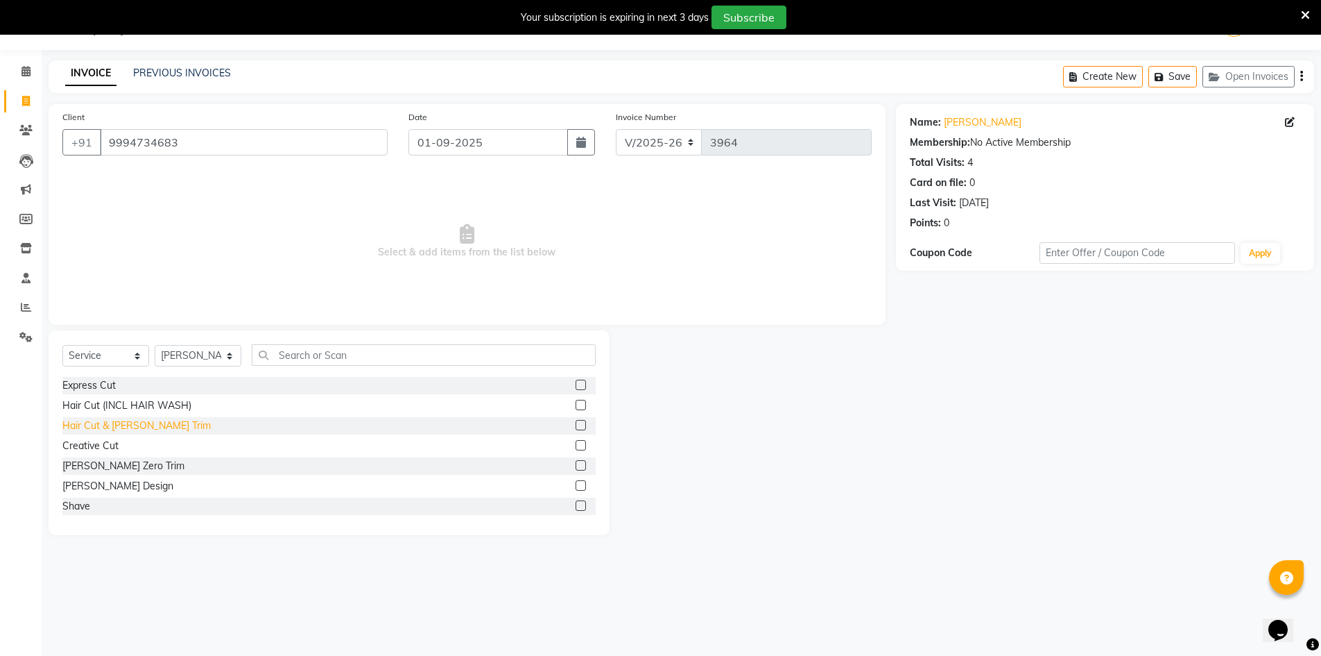
click at [116, 426] on div "Hair Cut & [PERSON_NAME] Trim" at bounding box center [136, 425] width 148 height 15
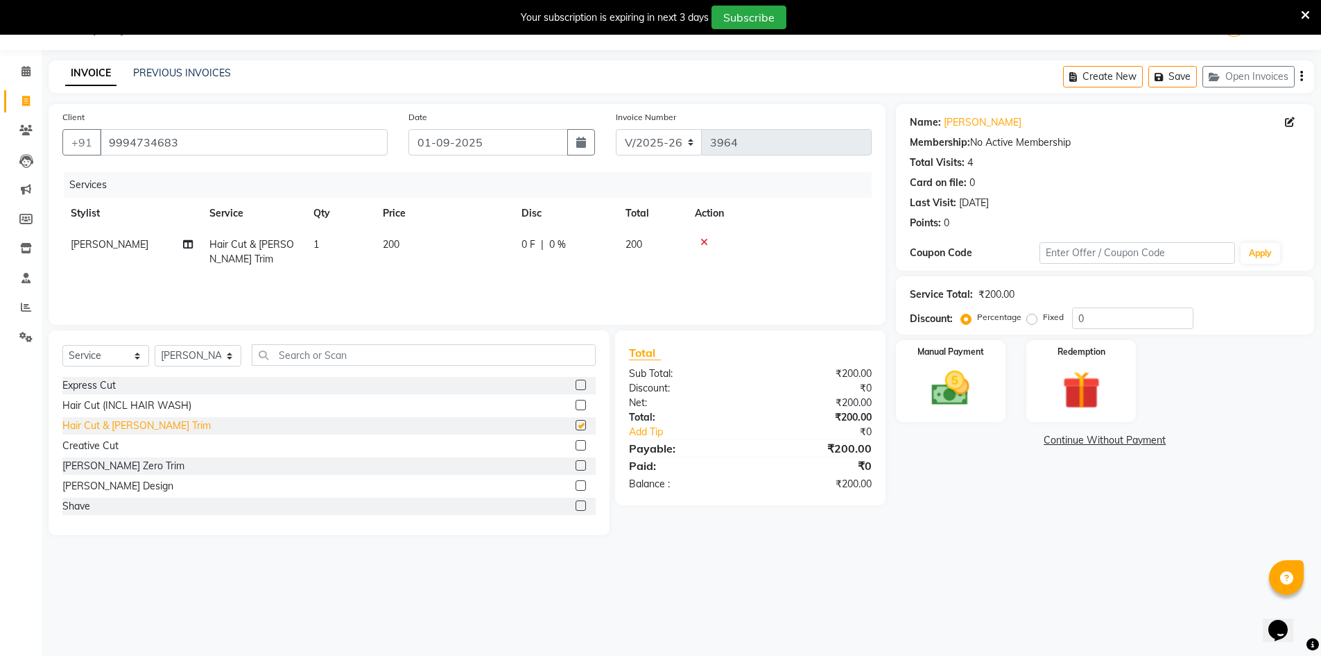
checkbox input "false"
click at [979, 391] on img at bounding box center [951, 388] width 64 height 45
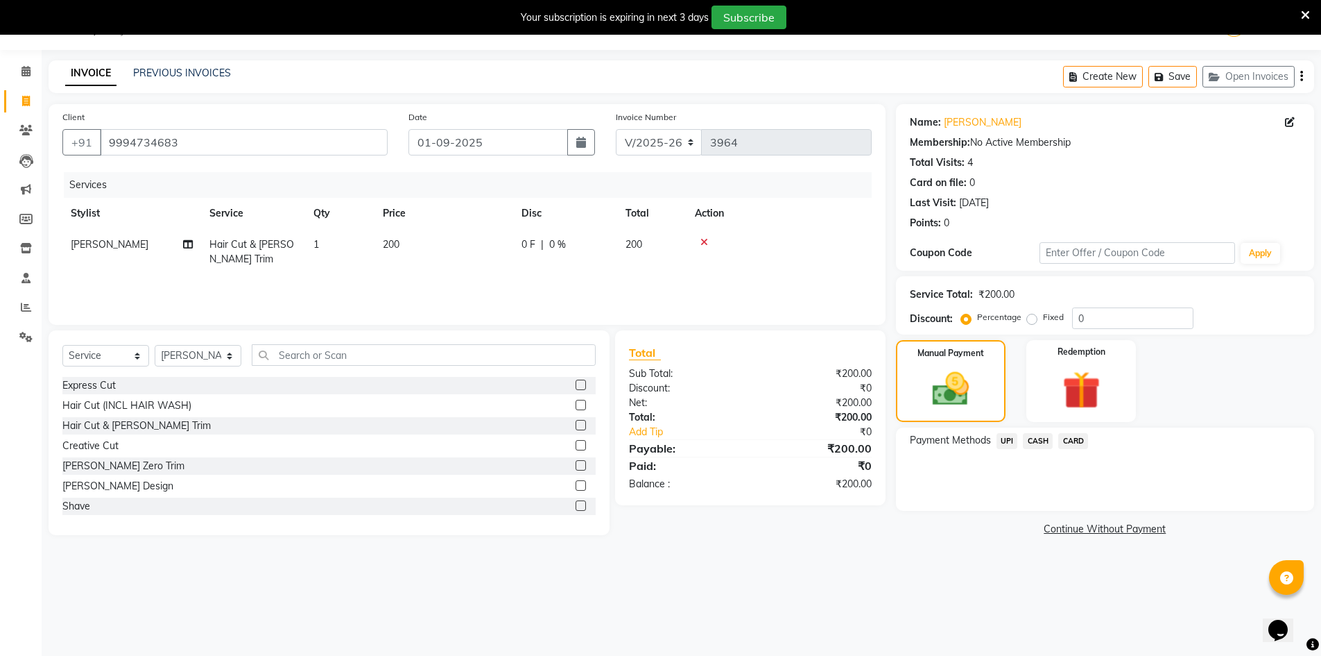
click at [1010, 436] on span "UPI" at bounding box center [1008, 441] width 22 height 16
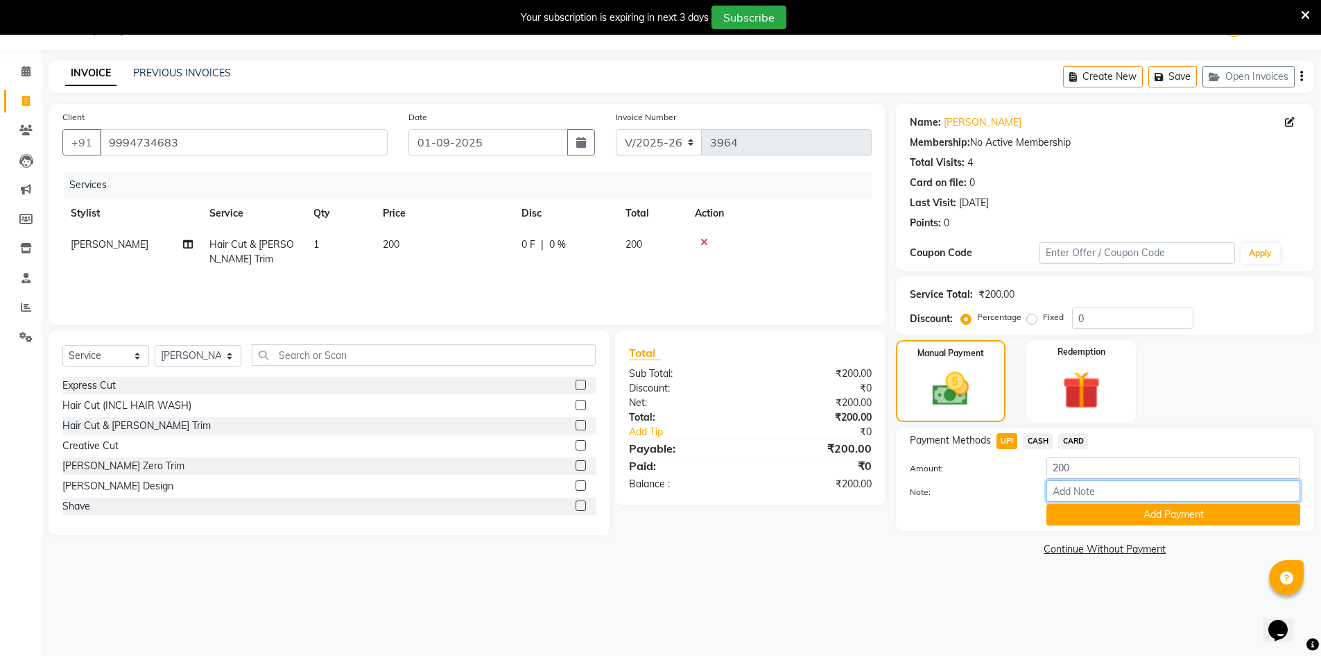
click at [1068, 495] on input "Note:" at bounding box center [1174, 491] width 254 height 22
click at [1061, 525] on div "Payment Methods UPI CASH CARD Amount: 200 Note: Add Payment" at bounding box center [1105, 478] width 418 height 103
click at [1061, 524] on button "Add Payment" at bounding box center [1174, 515] width 254 height 22
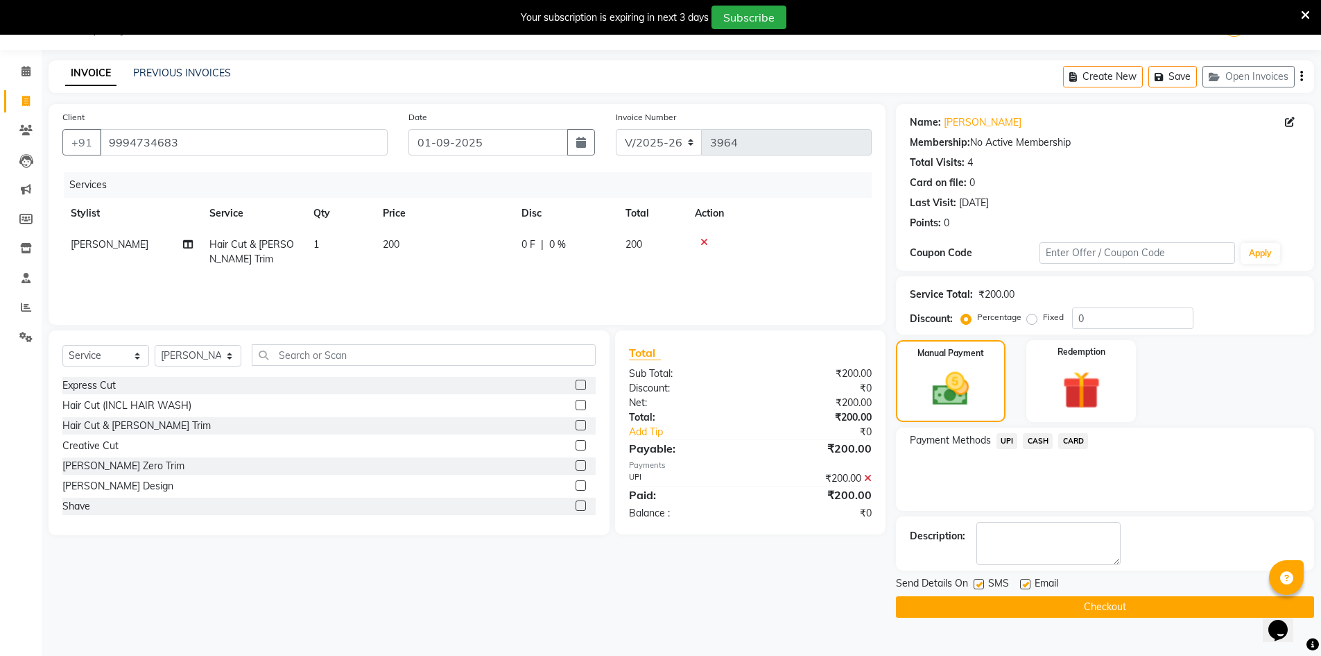
click at [1080, 599] on button "Checkout" at bounding box center [1105, 607] width 418 height 22
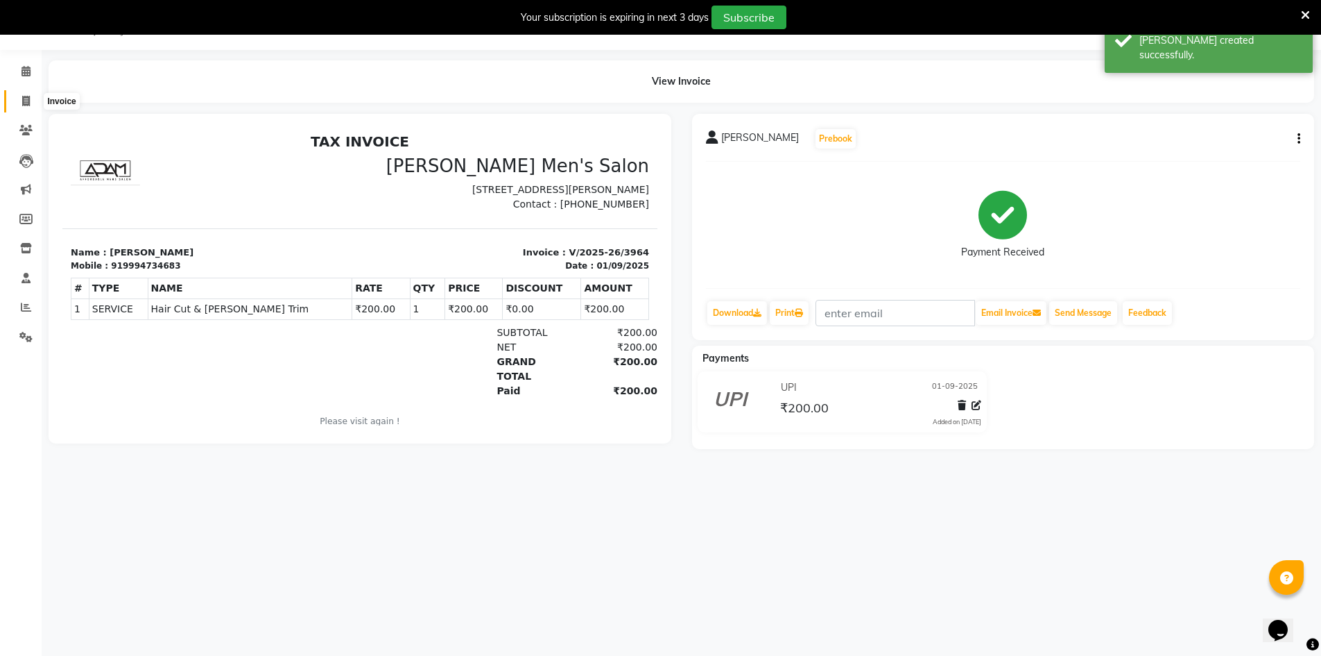
click at [17, 94] on span at bounding box center [26, 102] width 24 height 16
select select "service"
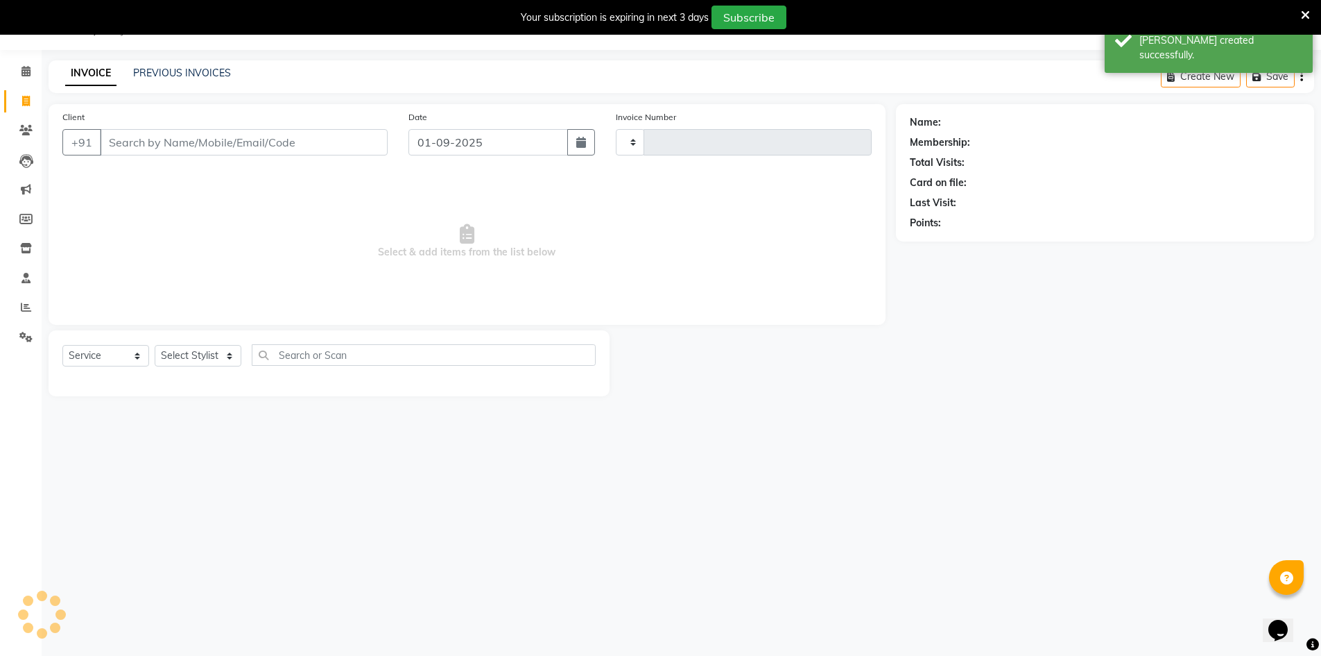
type input "3965"
select select "6913"
click at [139, 73] on link "PREVIOUS INVOICES" at bounding box center [182, 73] width 98 height 12
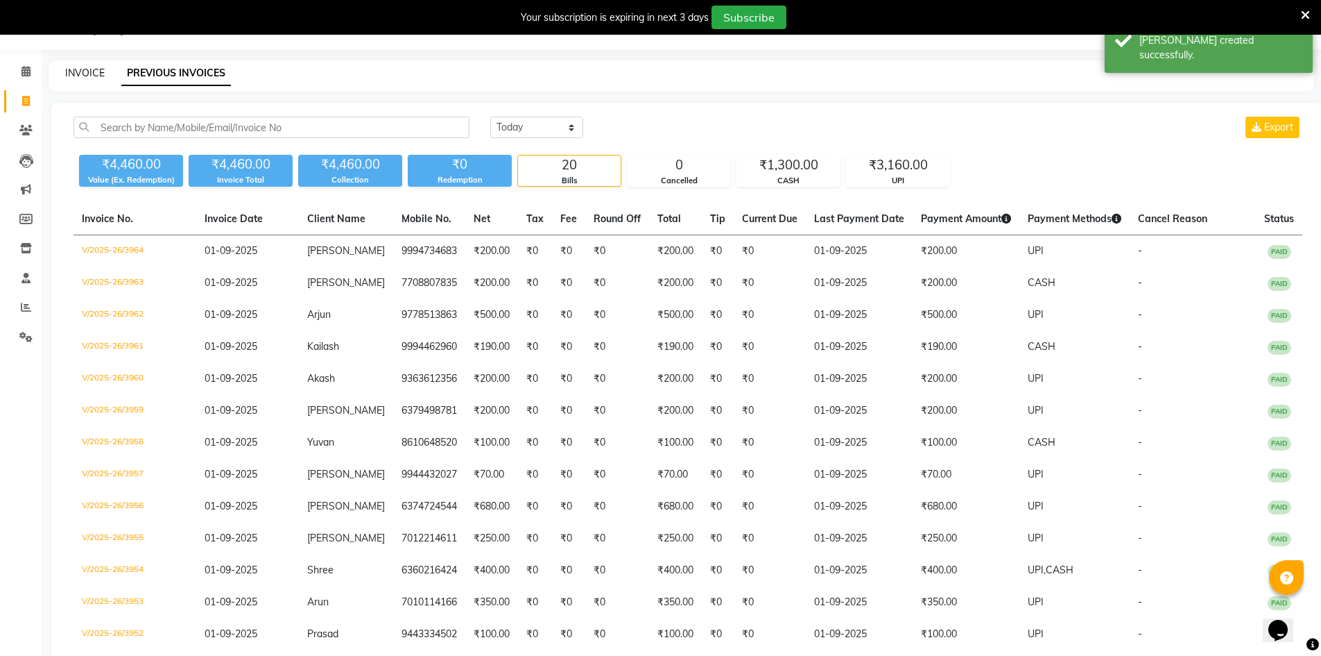
click at [94, 69] on link "INVOICE" at bounding box center [85, 73] width 40 height 12
select select "6913"
select select "service"
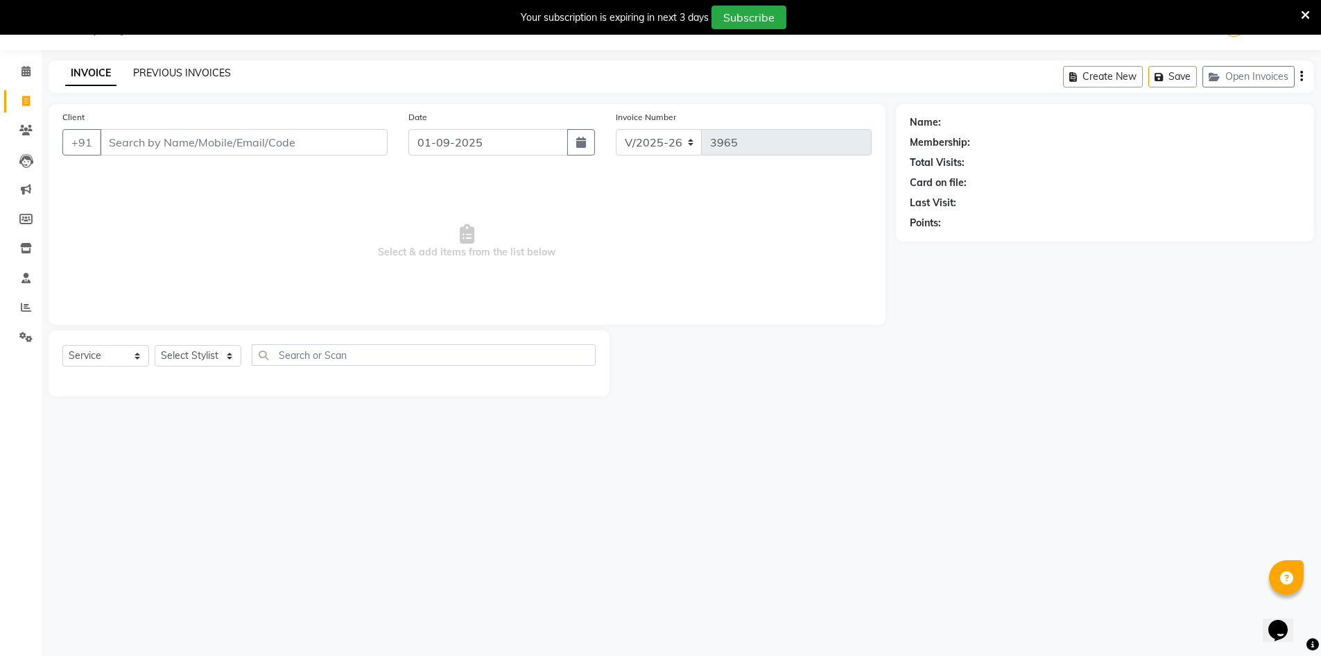
click at [177, 67] on link "PREVIOUS INVOICES" at bounding box center [182, 73] width 98 height 12
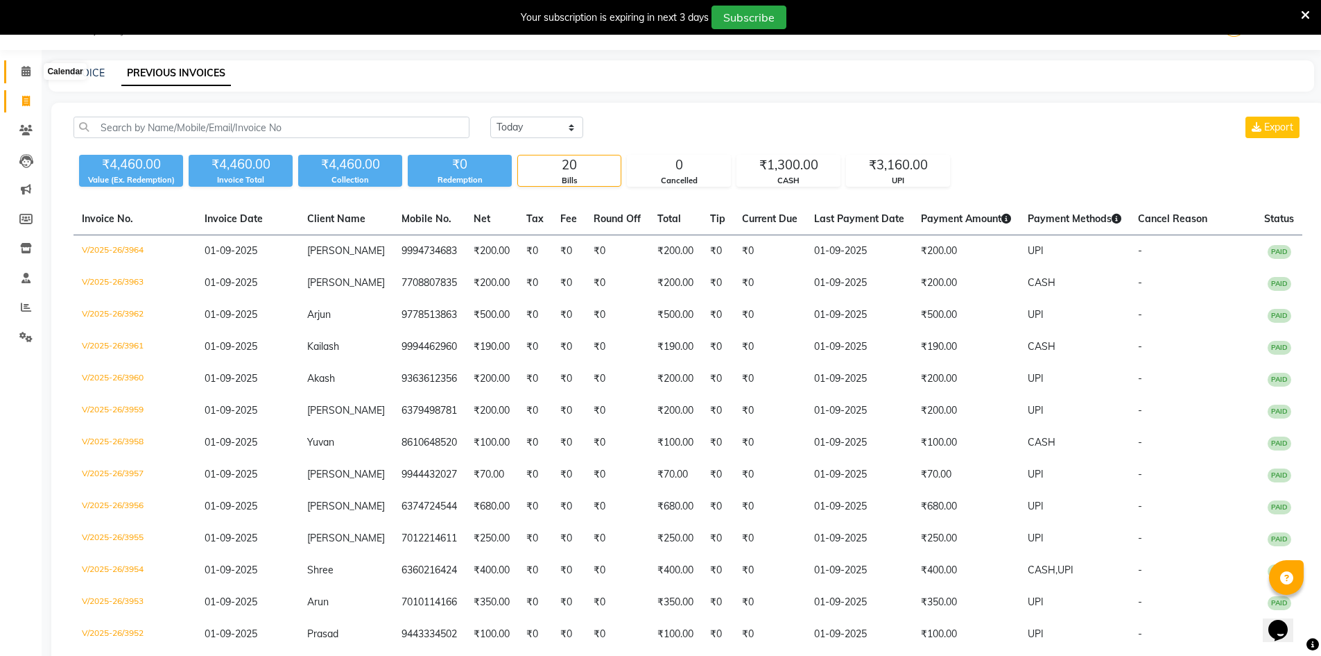
click at [26, 67] on icon at bounding box center [26, 71] width 9 height 10
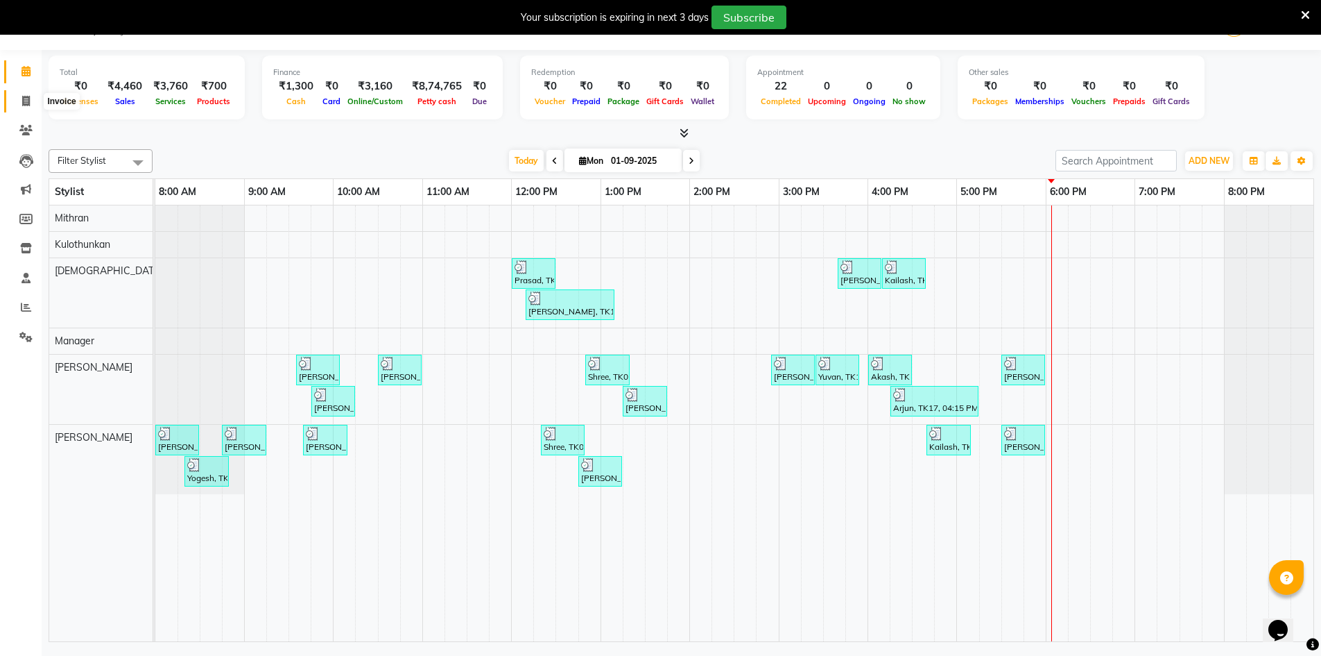
click at [37, 98] on span at bounding box center [26, 102] width 24 height 16
select select "service"
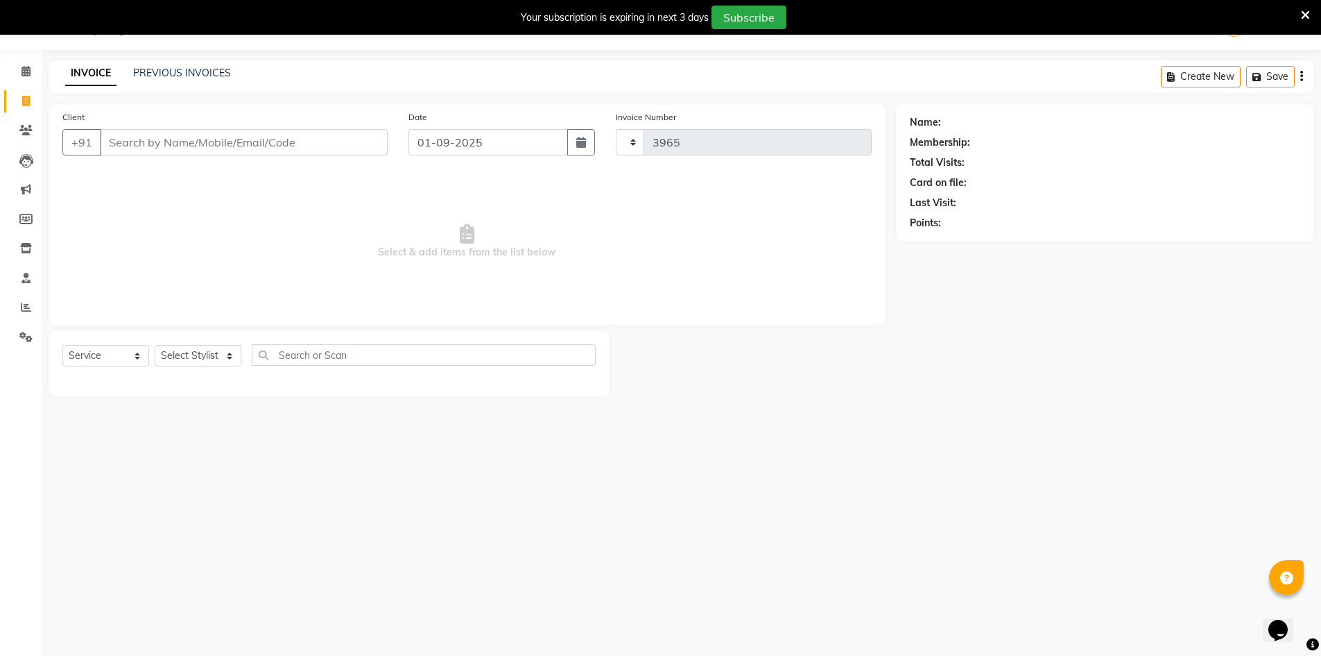
click at [22, 97] on icon at bounding box center [26, 101] width 8 height 10
select select "service"
type input "3965"
select select "6913"
click at [170, 73] on link "PREVIOUS INVOICES" at bounding box center [182, 73] width 98 height 12
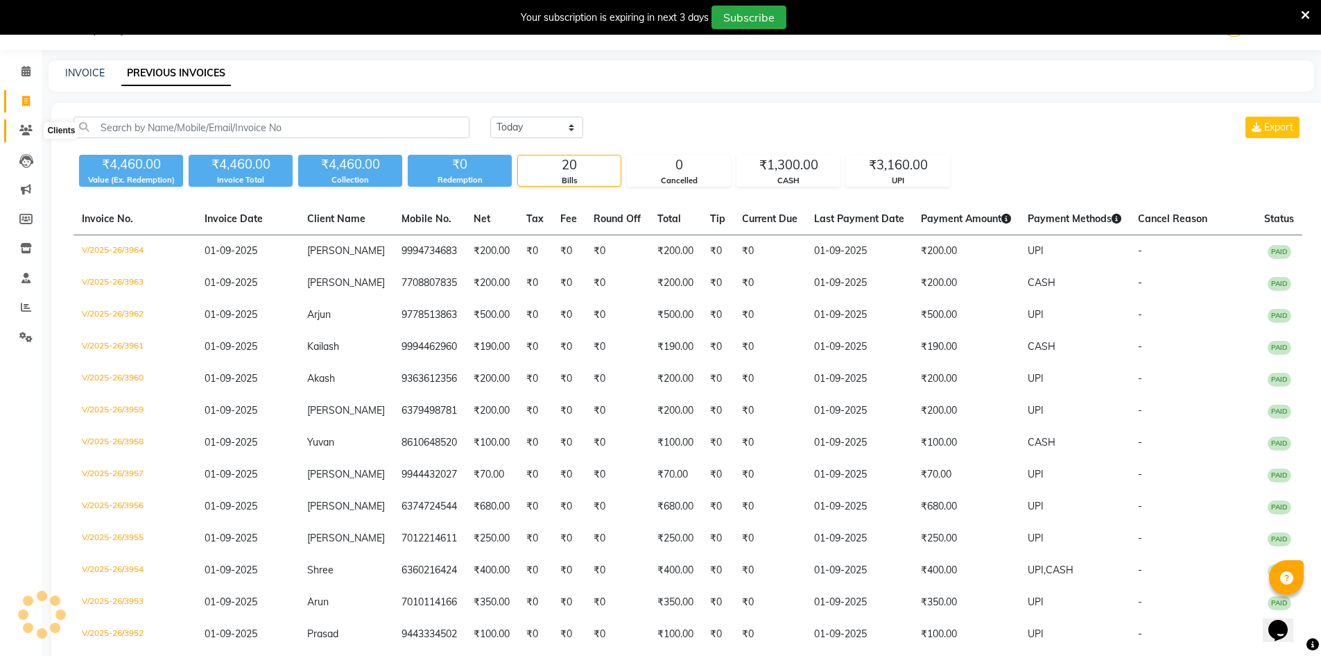
click at [26, 133] on icon at bounding box center [25, 130] width 13 height 10
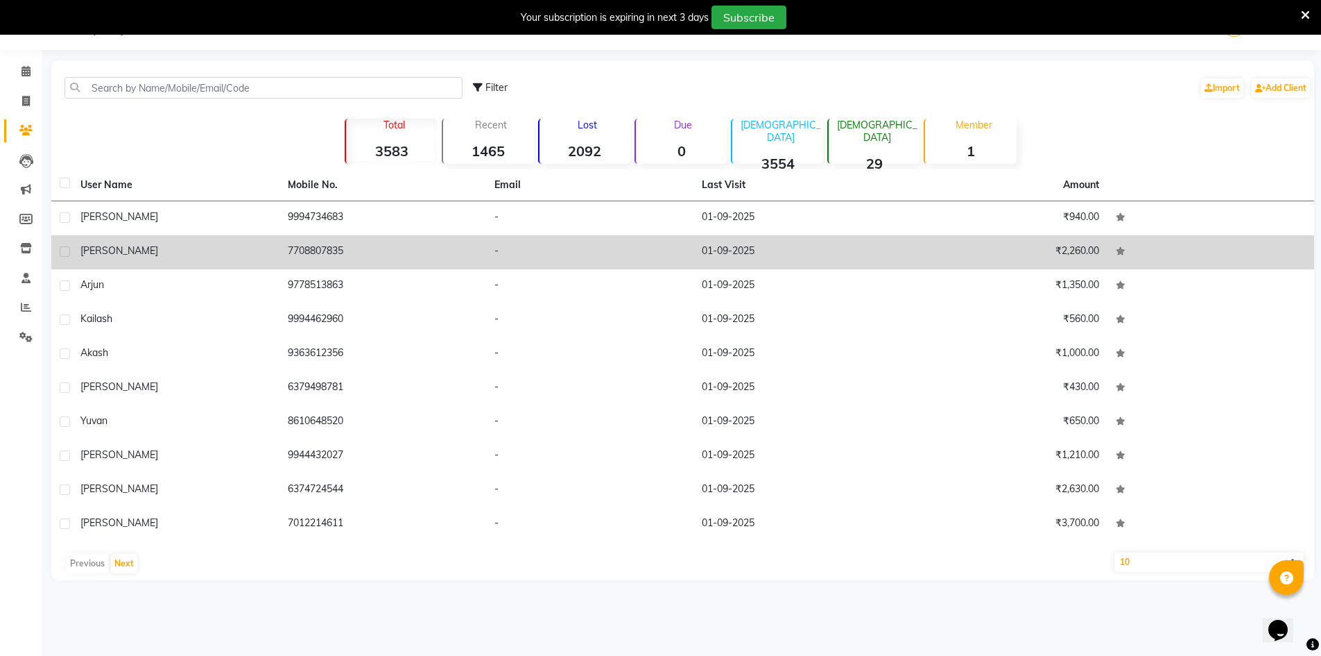
click at [395, 253] on td "7708807835" at bounding box center [383, 252] width 207 height 34
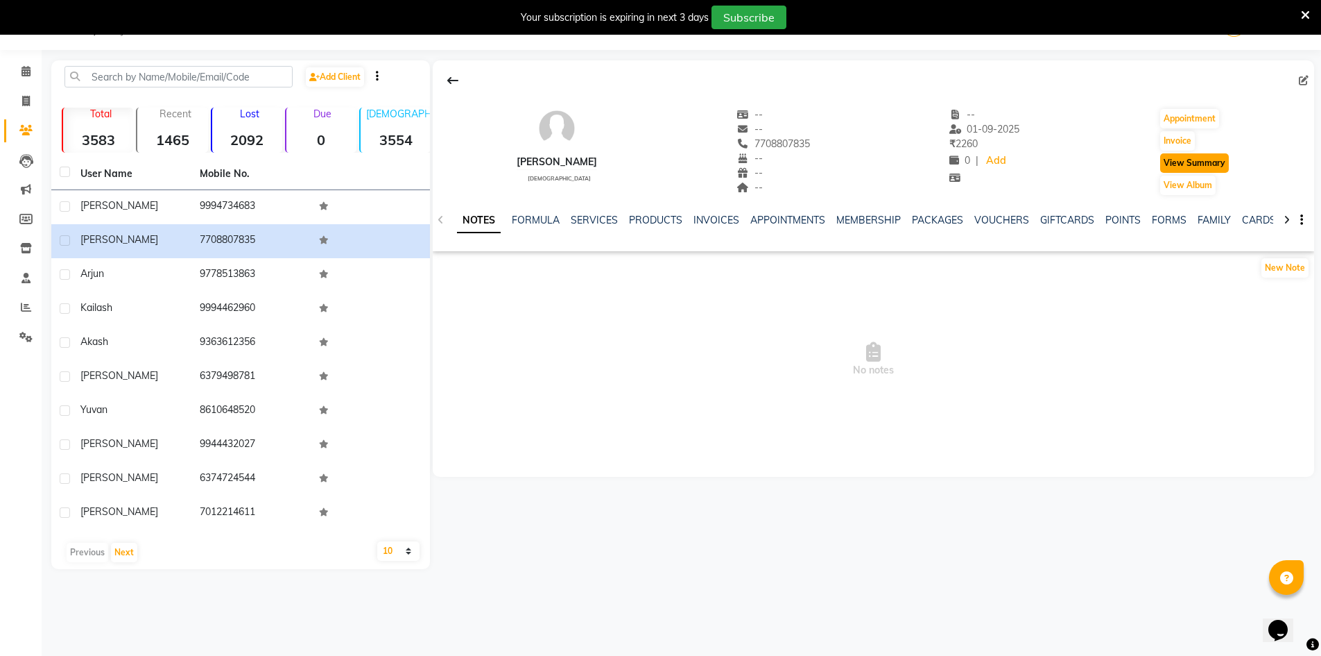
click at [1183, 157] on button "View Summary" at bounding box center [1194, 162] width 69 height 19
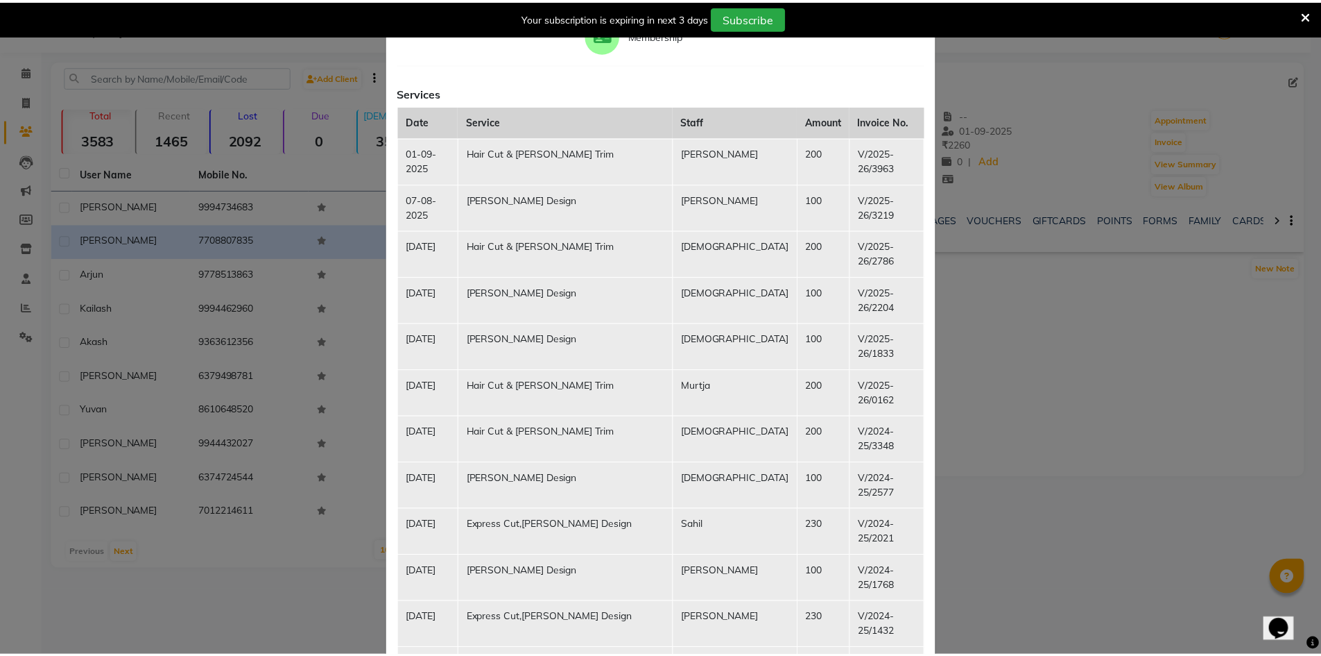
scroll to position [162, 0]
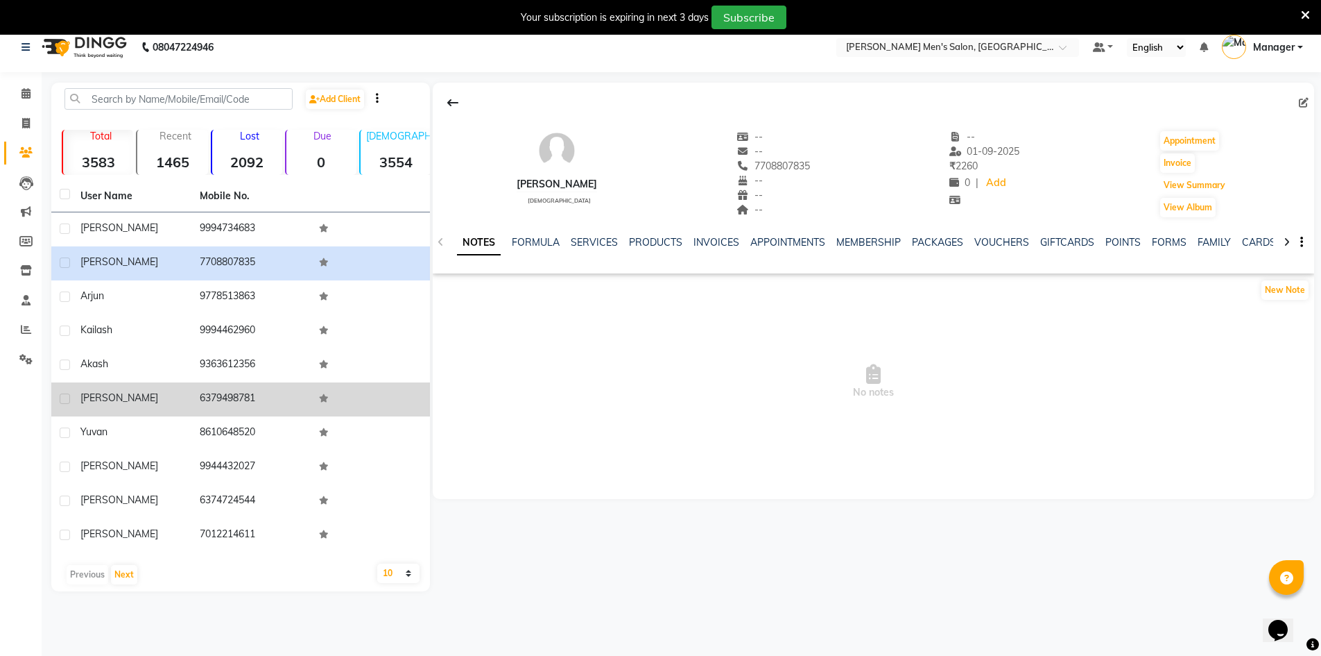
scroll to position [0, 0]
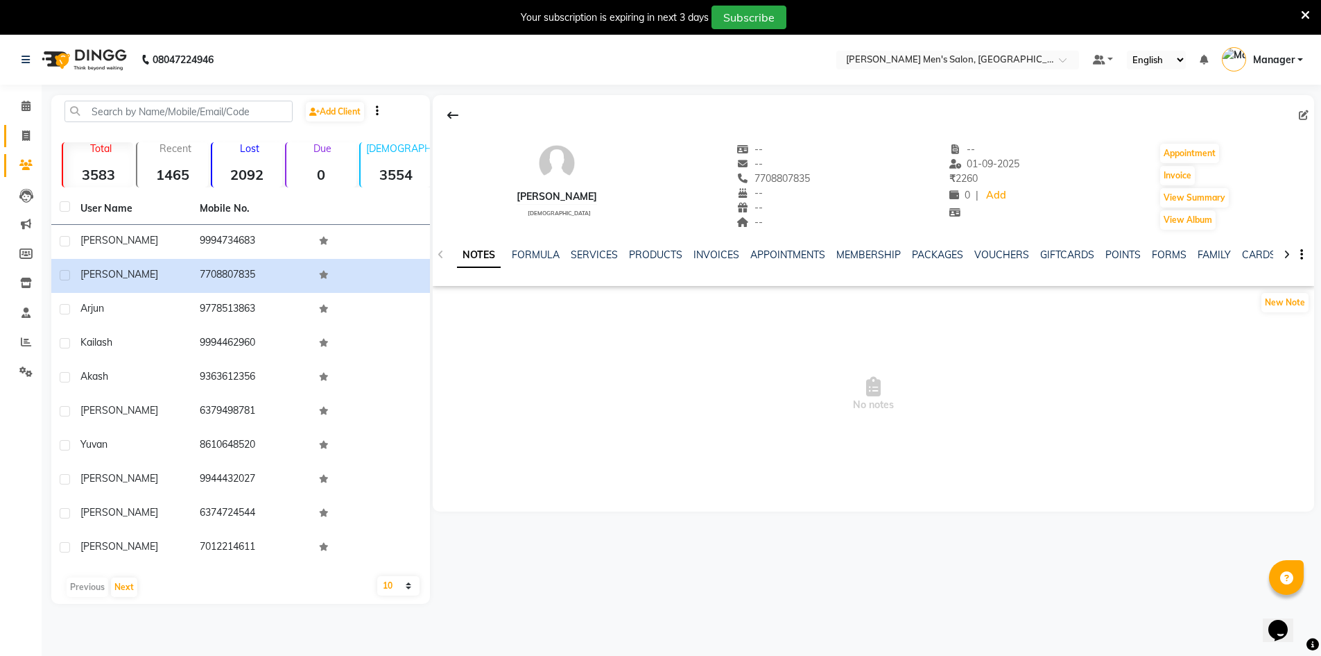
click at [21, 130] on span at bounding box center [26, 136] width 24 height 16
select select "service"
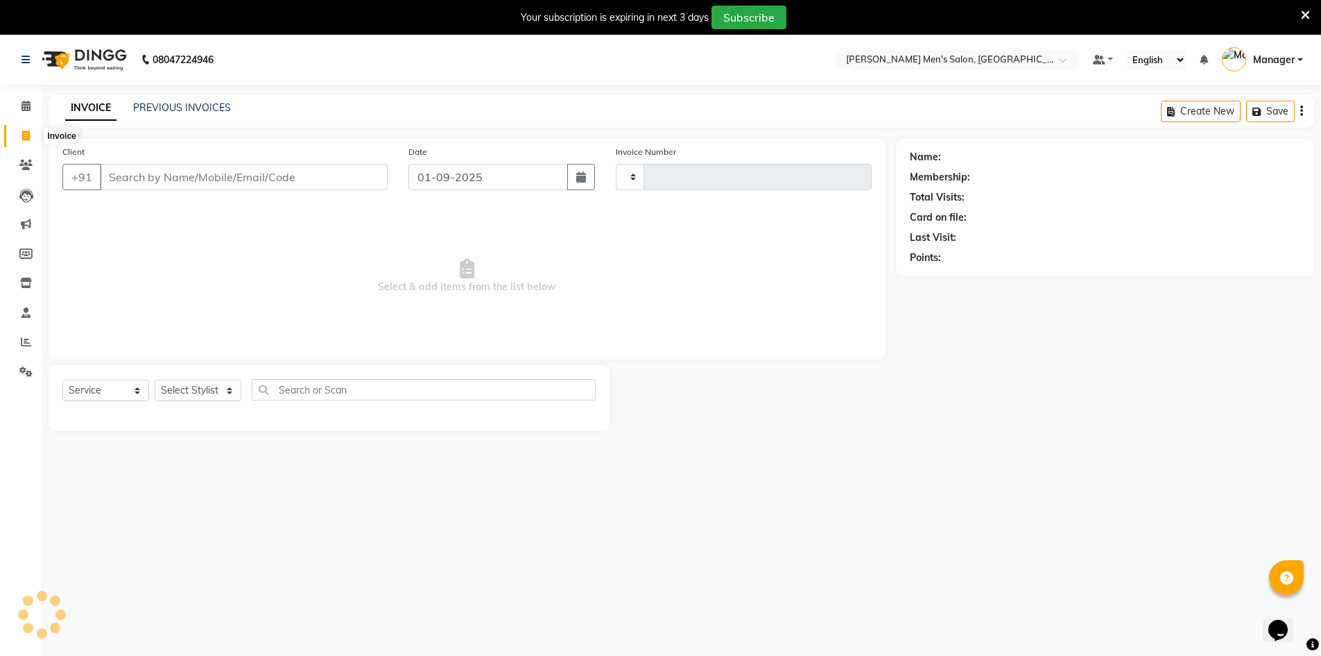
scroll to position [35, 0]
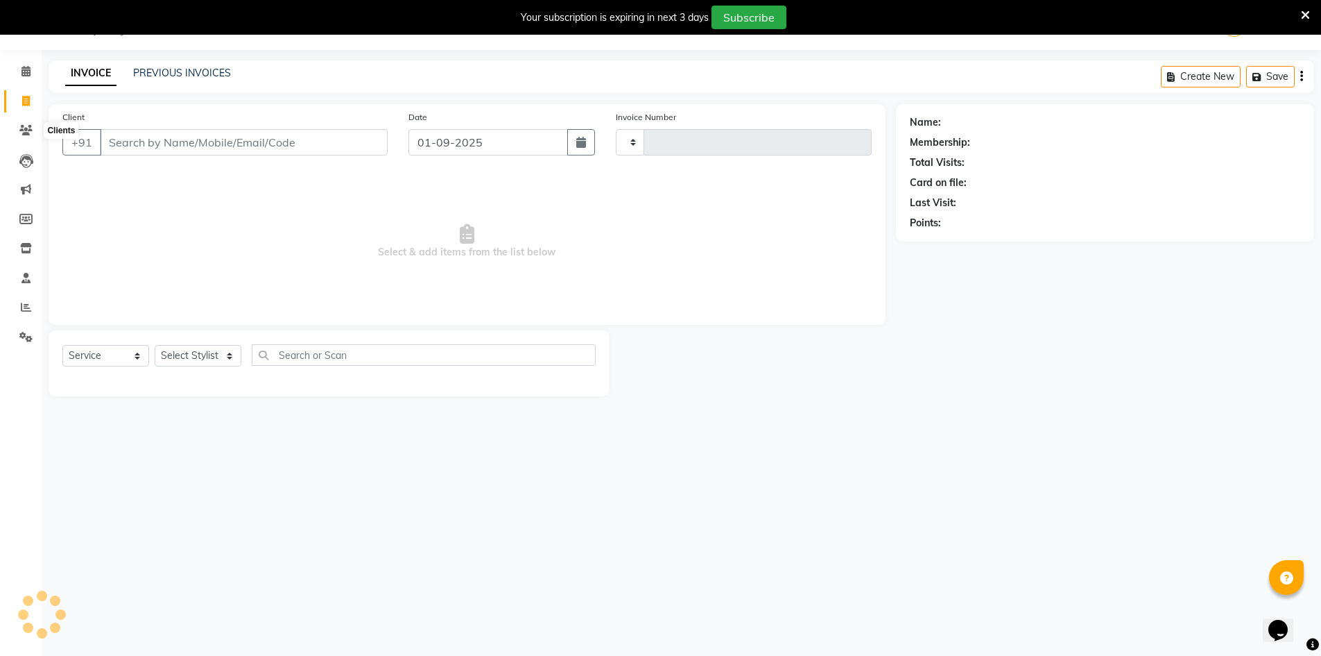
type input "3965"
select select "6913"
click at [153, 77] on link "PREVIOUS INVOICES" at bounding box center [182, 73] width 98 height 12
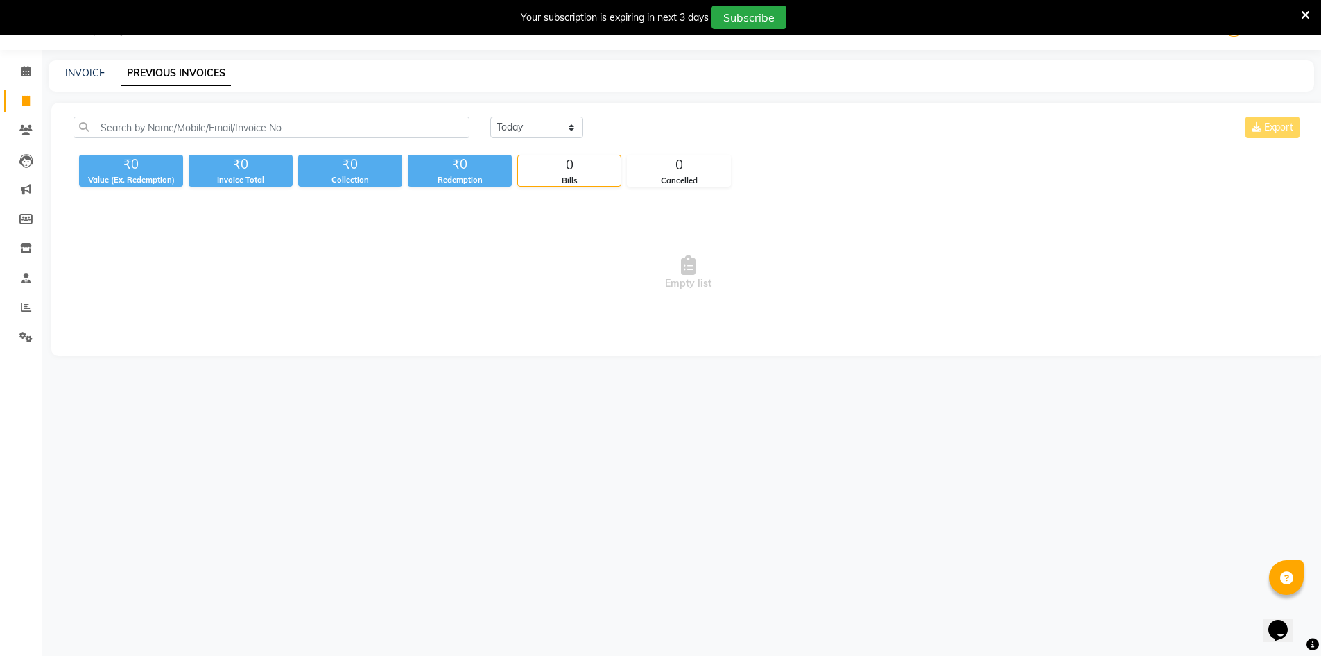
click at [105, 78] on div "INVOICE PREVIOUS INVOICES" at bounding box center [673, 73] width 1249 height 15
click at [99, 77] on link "INVOICE" at bounding box center [85, 73] width 40 height 12
select select "service"
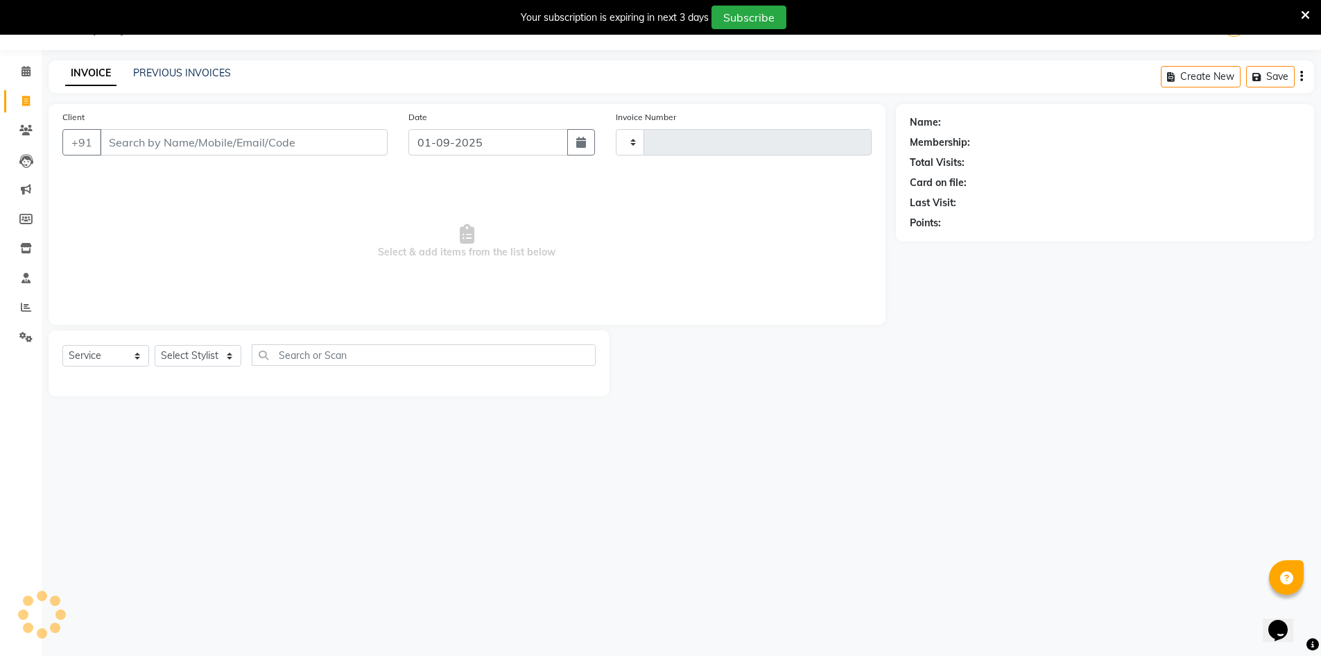
type input "3965"
select select "6913"
click at [22, 67] on icon at bounding box center [26, 71] width 9 height 10
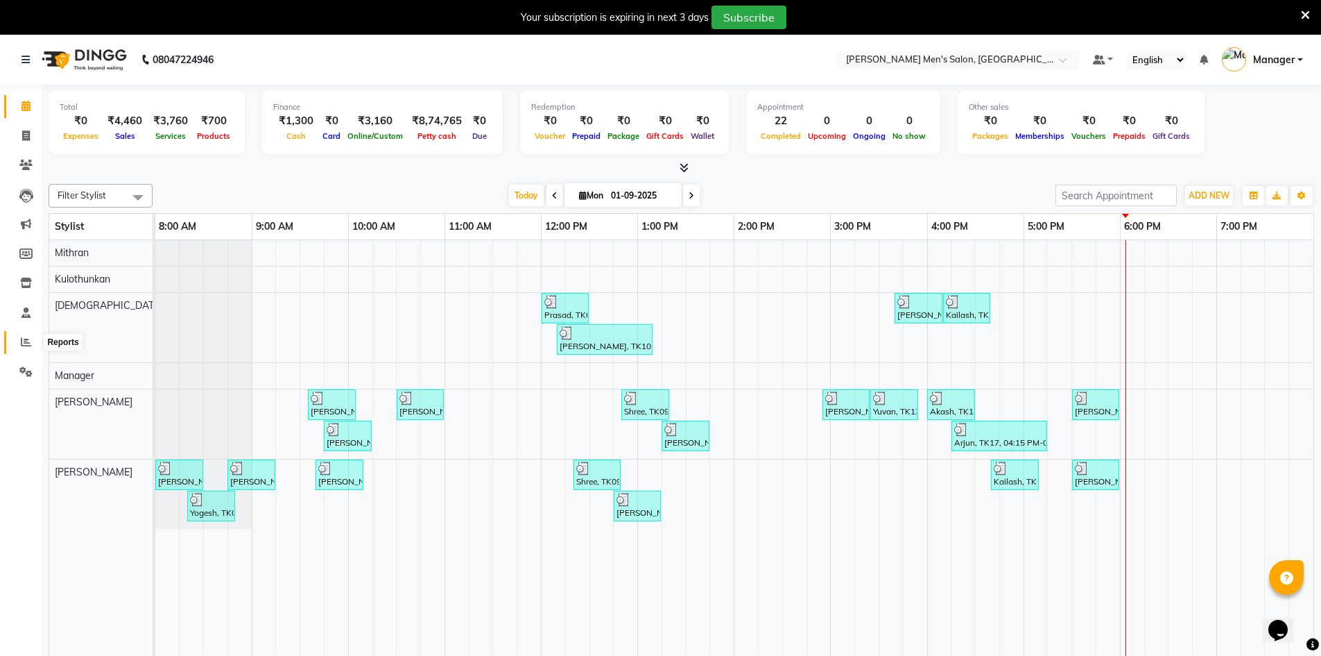
click at [24, 342] on icon at bounding box center [26, 341] width 10 height 10
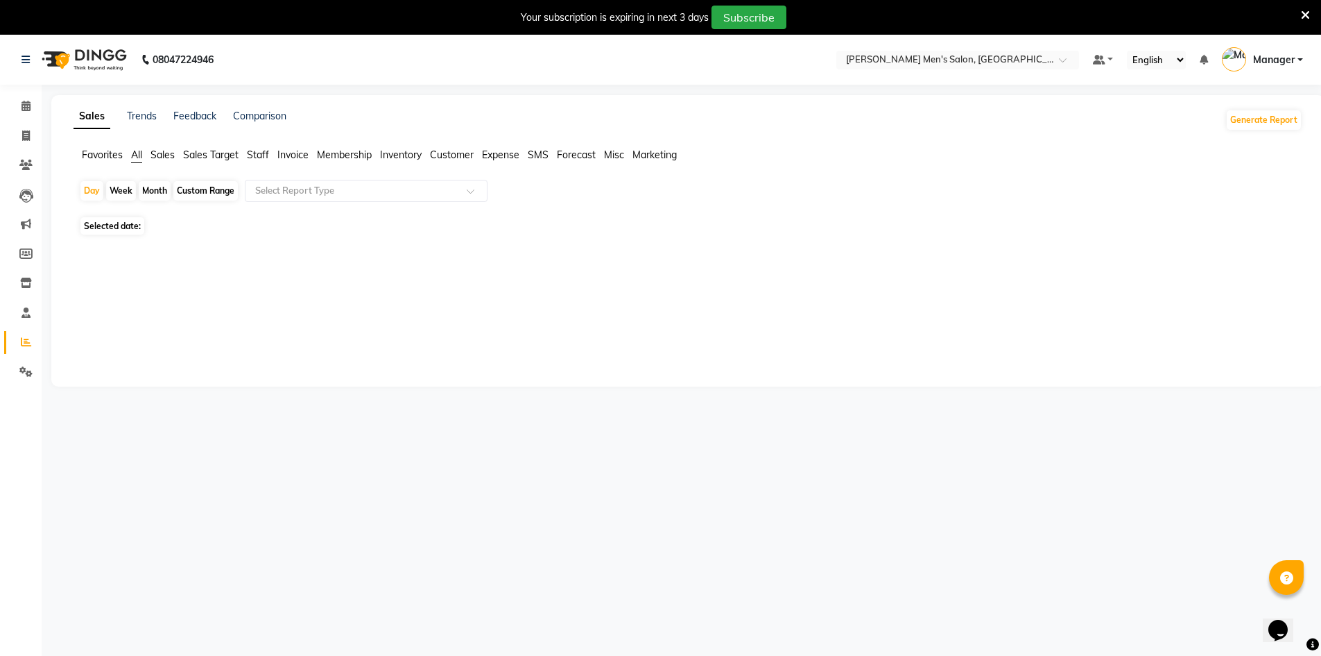
click at [259, 155] on span "Staff" at bounding box center [258, 154] width 22 height 12
click at [255, 153] on span "Staff" at bounding box center [258, 154] width 22 height 12
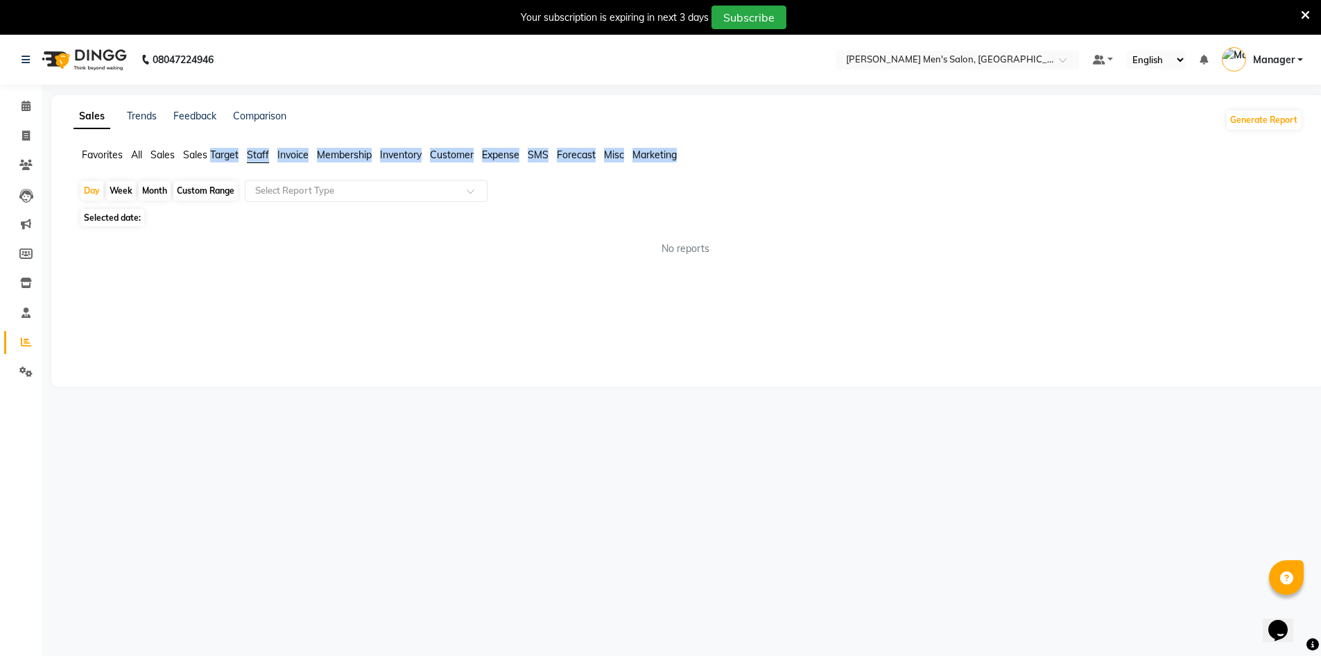
click at [255, 153] on span "Staff" at bounding box center [258, 154] width 22 height 12
click at [254, 155] on span "Staff" at bounding box center [258, 154] width 22 height 12
click at [252, 155] on span "Staff" at bounding box center [258, 154] width 22 height 12
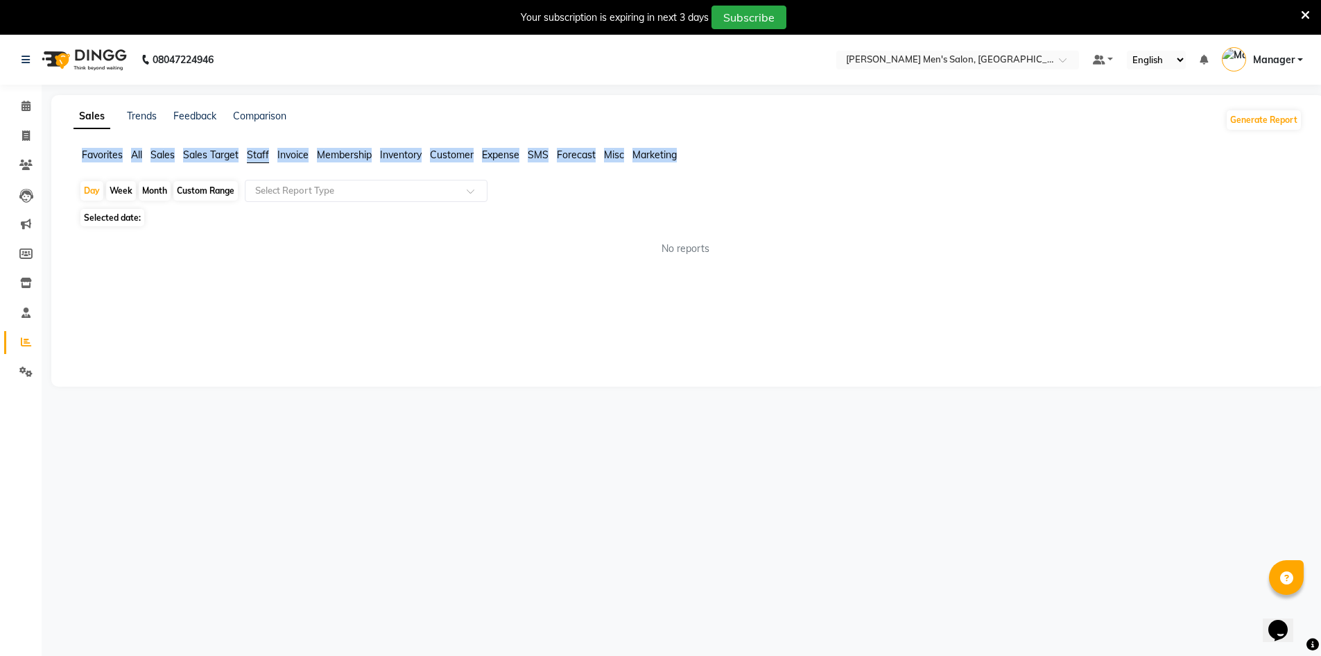
click at [252, 155] on span "Staff" at bounding box center [258, 154] width 22 height 12
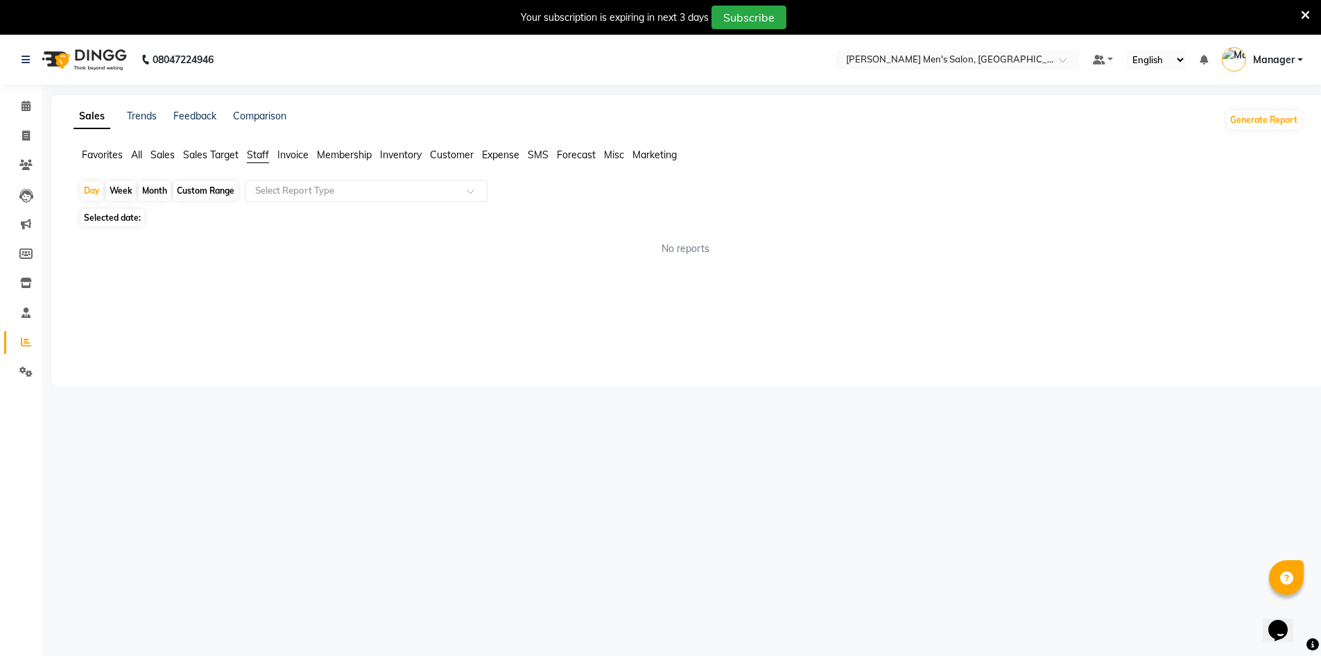
click at [23, 339] on icon at bounding box center [26, 341] width 10 height 10
click at [260, 148] on span "Staff" at bounding box center [258, 154] width 22 height 12
click at [259, 148] on span "Staff" at bounding box center [258, 154] width 22 height 12
click at [257, 149] on span "Staff" at bounding box center [258, 154] width 22 height 12
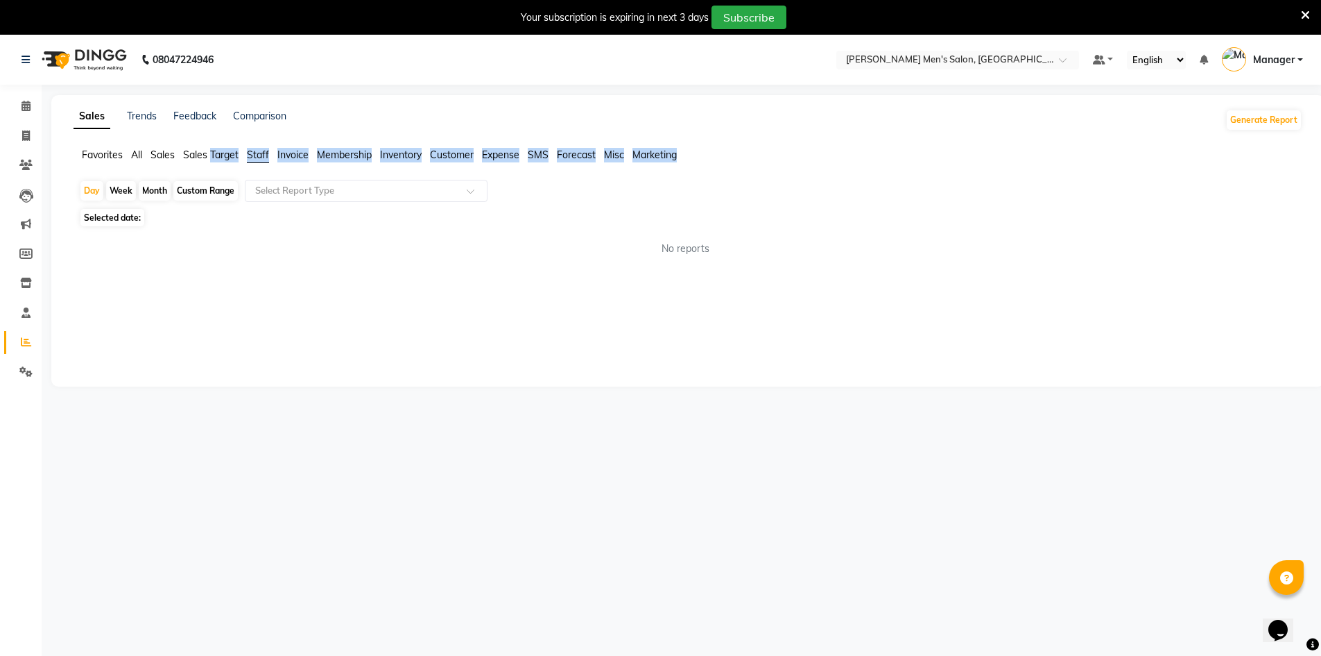
click at [256, 151] on span "Staff" at bounding box center [258, 154] width 22 height 12
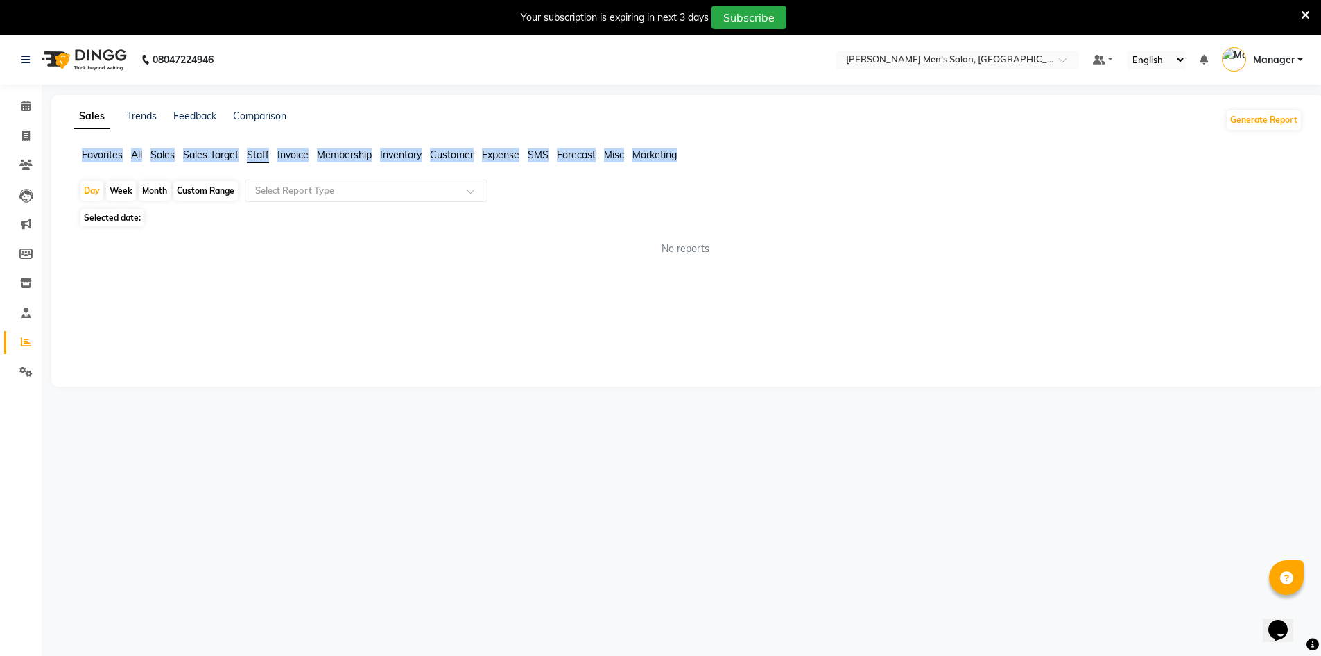
click at [256, 151] on span "Staff" at bounding box center [258, 154] width 22 height 12
click at [255, 151] on span "Staff" at bounding box center [258, 154] width 22 height 12
click at [252, 144] on div "Sales Trends Feedback Comparison Generate Report Favorites All Sales Sales Targ…" at bounding box center [688, 240] width 1274 height 291
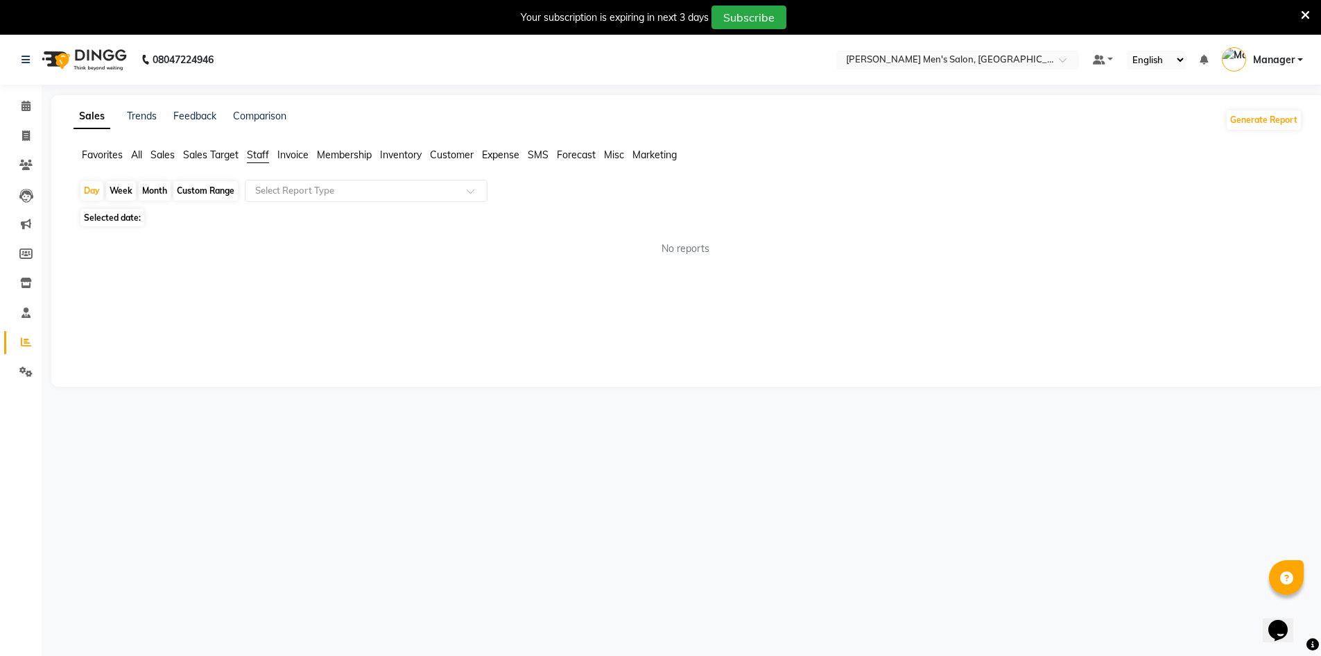
click at [250, 142] on div "Sales Trends Feedback Comparison Generate Report Favorites All Sales Sales Targ…" at bounding box center [688, 240] width 1274 height 291
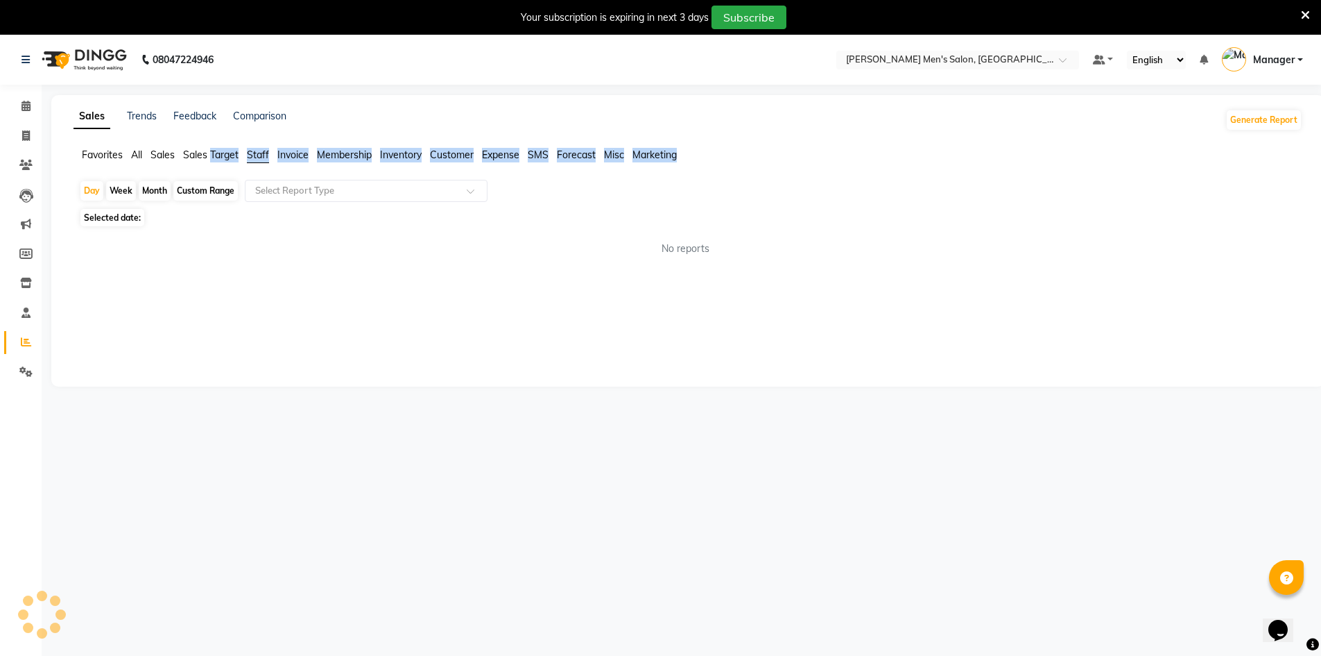
click at [249, 146] on div "Sales Trends Feedback Comparison Generate Report Favorites All Sales Sales Targ…" at bounding box center [688, 240] width 1274 height 291
click at [252, 153] on span "Staff" at bounding box center [258, 154] width 22 height 12
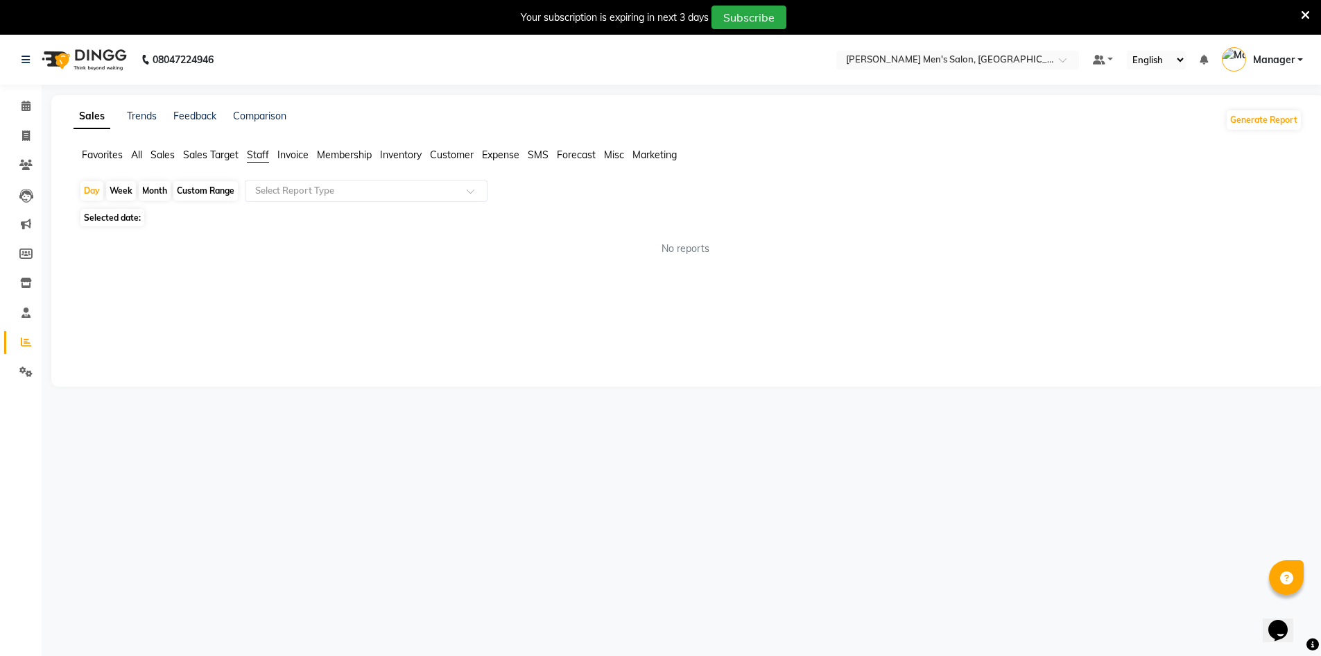
click at [252, 151] on span "Staff" at bounding box center [258, 154] width 22 height 12
click at [251, 149] on span "Staff" at bounding box center [258, 154] width 22 height 12
click at [260, 151] on span "Staff" at bounding box center [258, 154] width 22 height 12
click at [260, 153] on span "Staff" at bounding box center [258, 154] width 22 height 12
click at [255, 153] on span "Staff" at bounding box center [258, 154] width 22 height 12
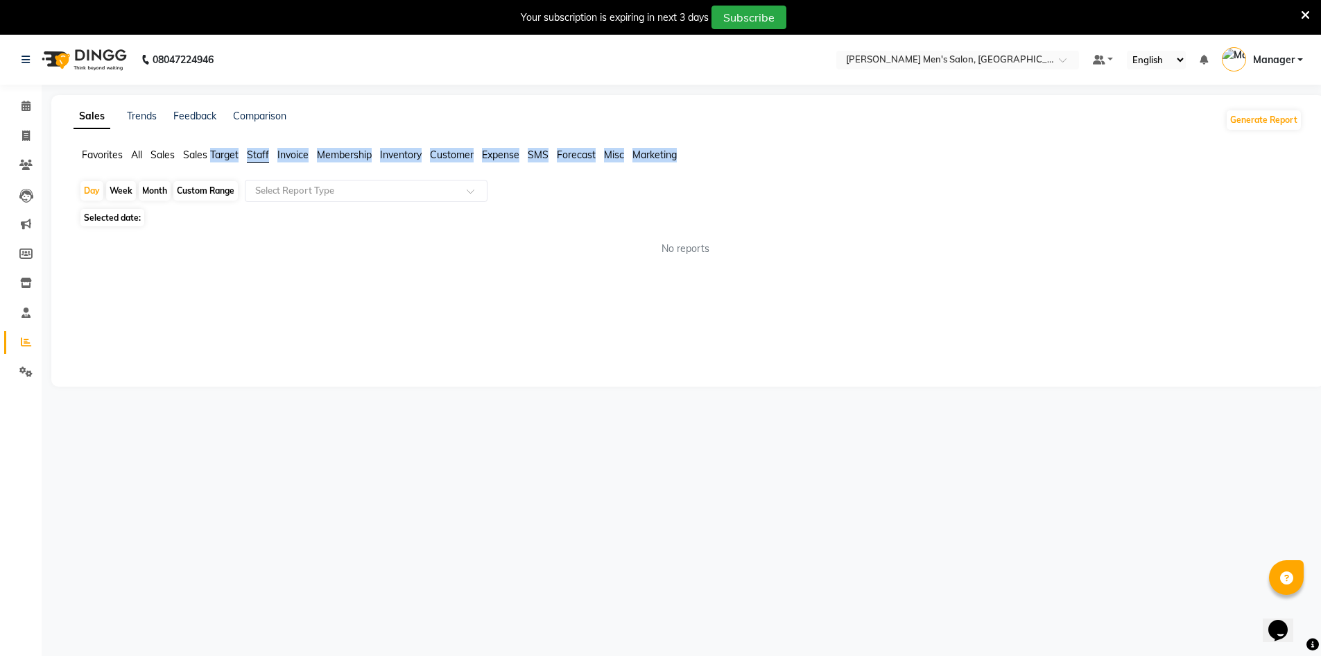
click at [255, 153] on span "Staff" at bounding box center [258, 154] width 22 height 12
click at [255, 155] on span "Staff" at bounding box center [258, 154] width 22 height 12
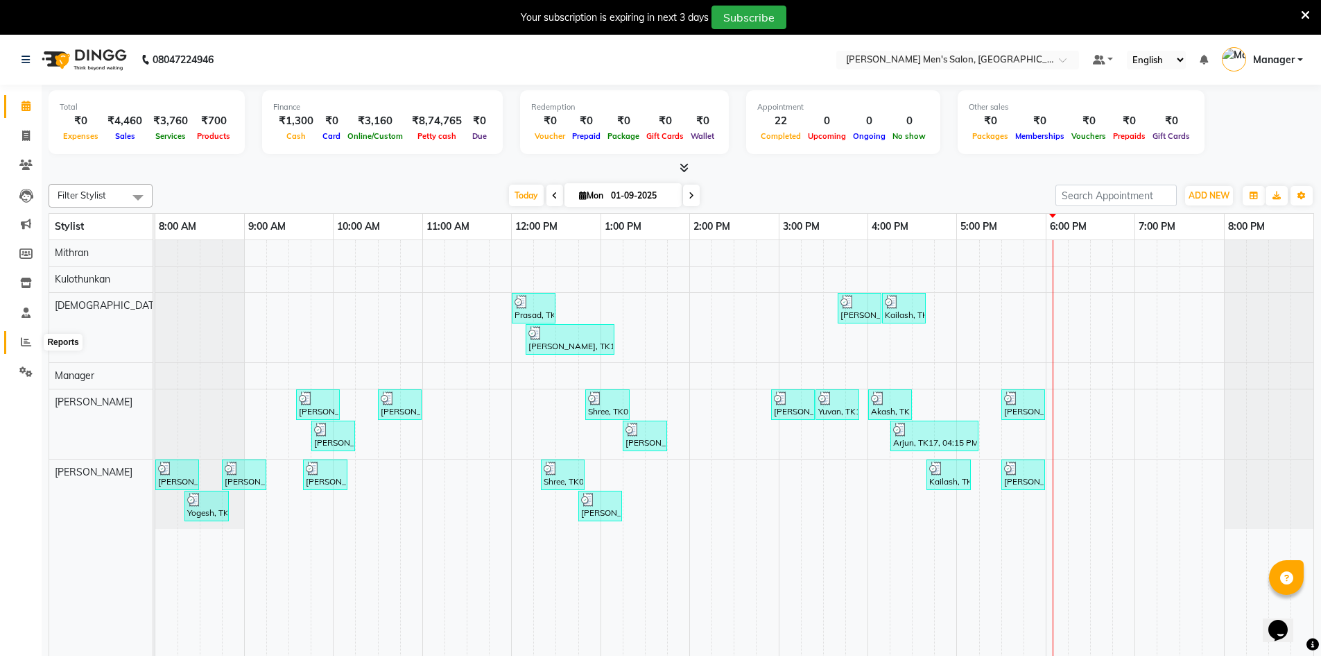
scroll to position [35, 0]
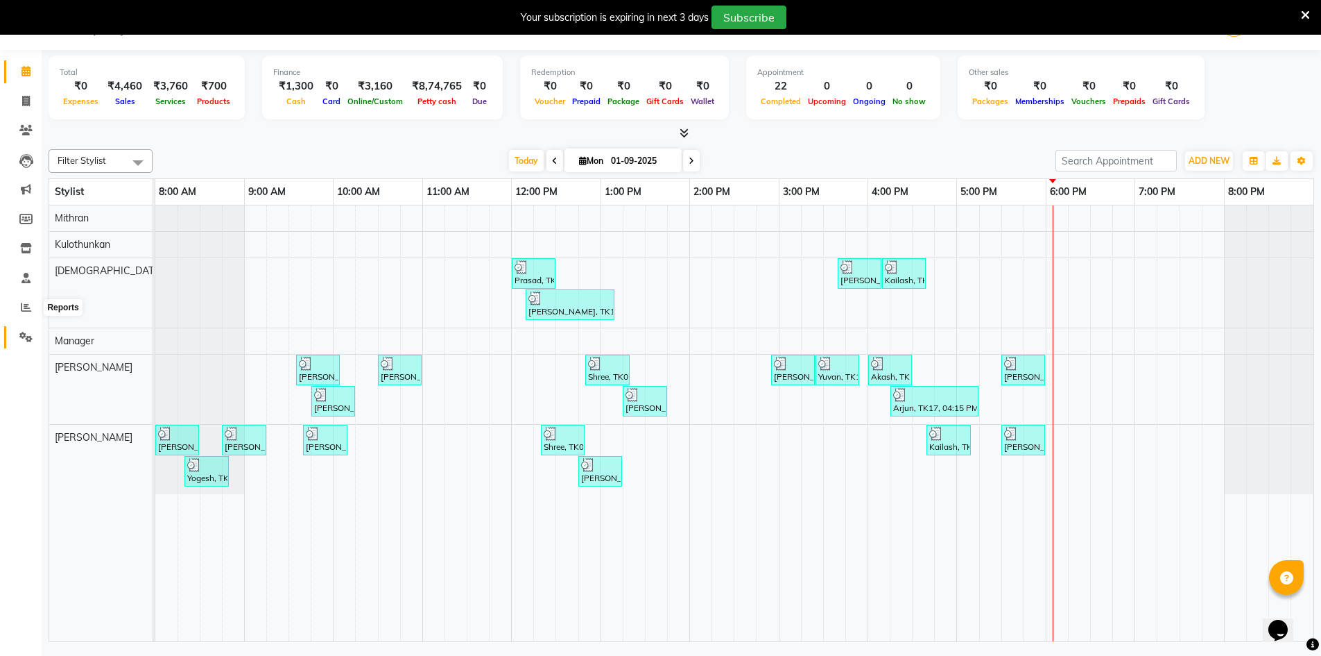
select select "6913"
select select "service"
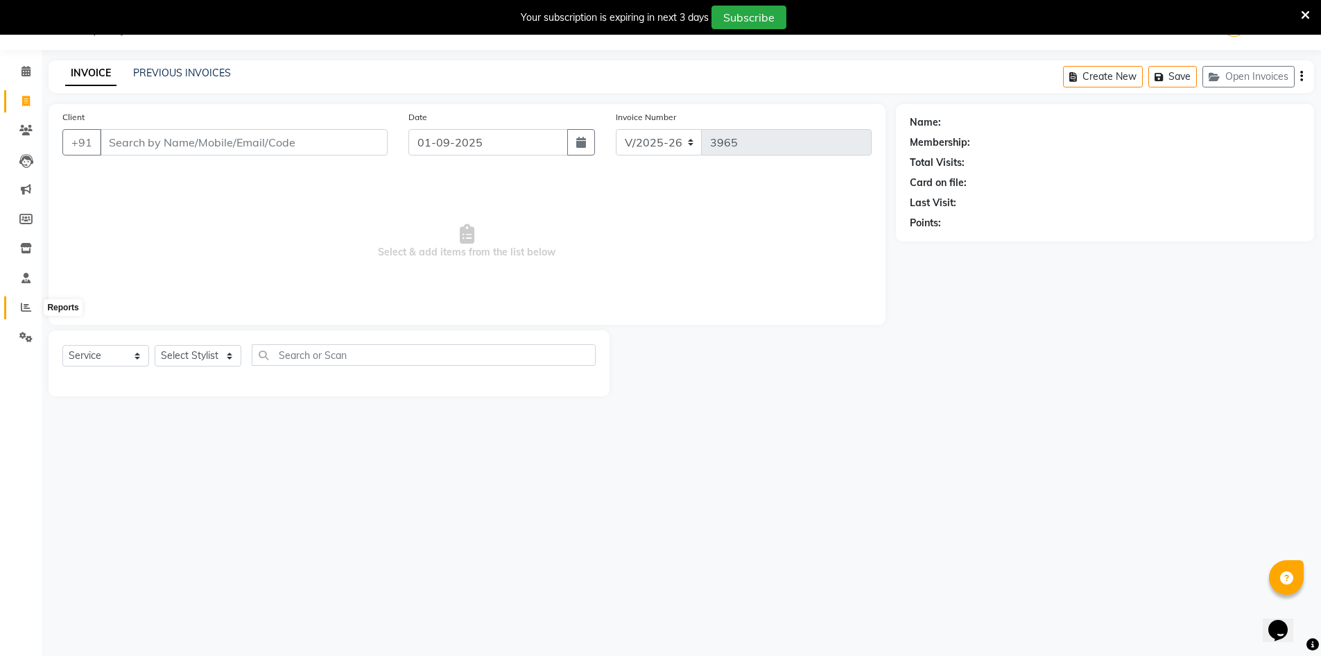
click at [17, 302] on span at bounding box center [26, 308] width 24 height 16
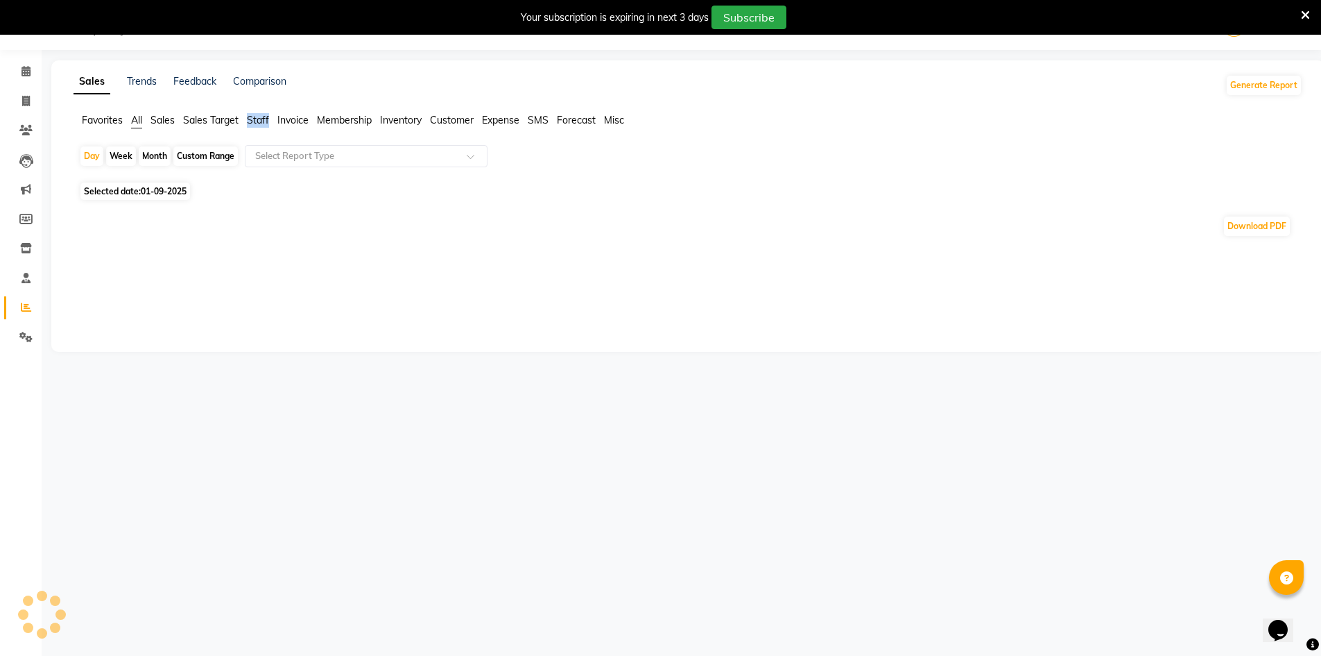
drag, startPoint x: 273, startPoint y: 110, endPoint x: 262, endPoint y: 115, distance: 12.4
click at [262, 115] on div "Sales Trends Feedback Comparison Generate Report Favorites All Sales Sales Targ…" at bounding box center [688, 205] width 1274 height 291
click at [262, 115] on span "Staff" at bounding box center [258, 120] width 22 height 12
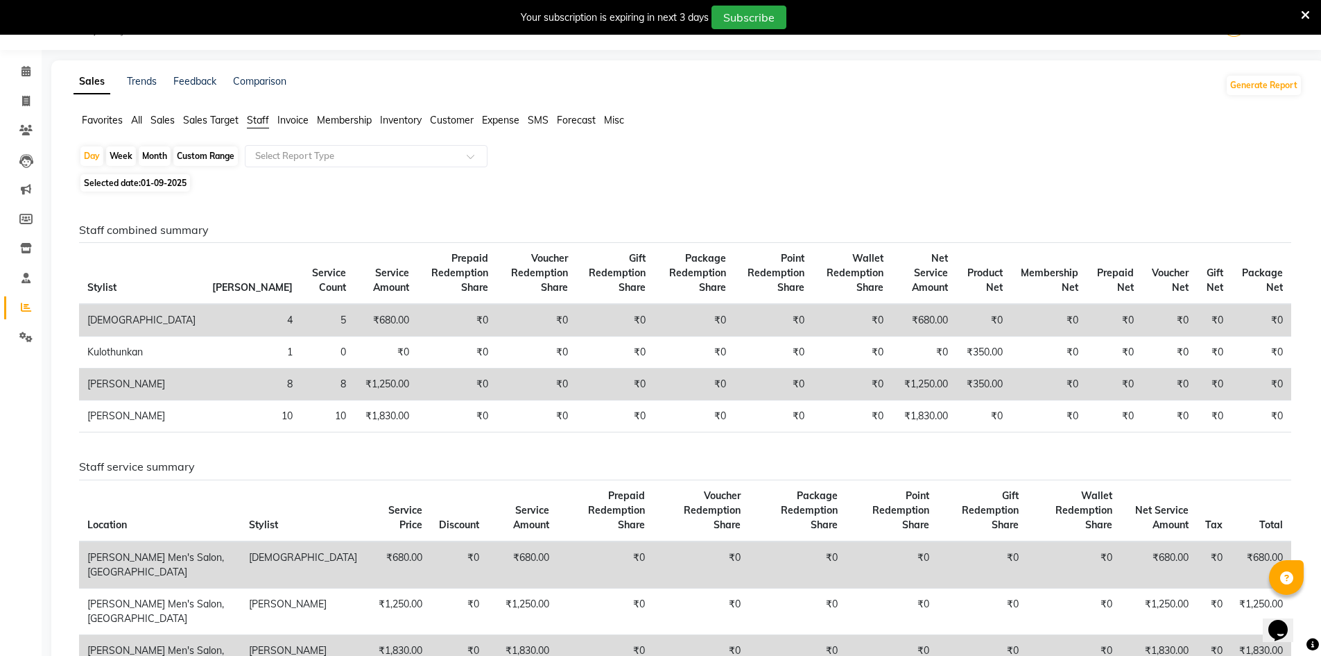
click at [257, 119] on span "Staff" at bounding box center [258, 120] width 22 height 12
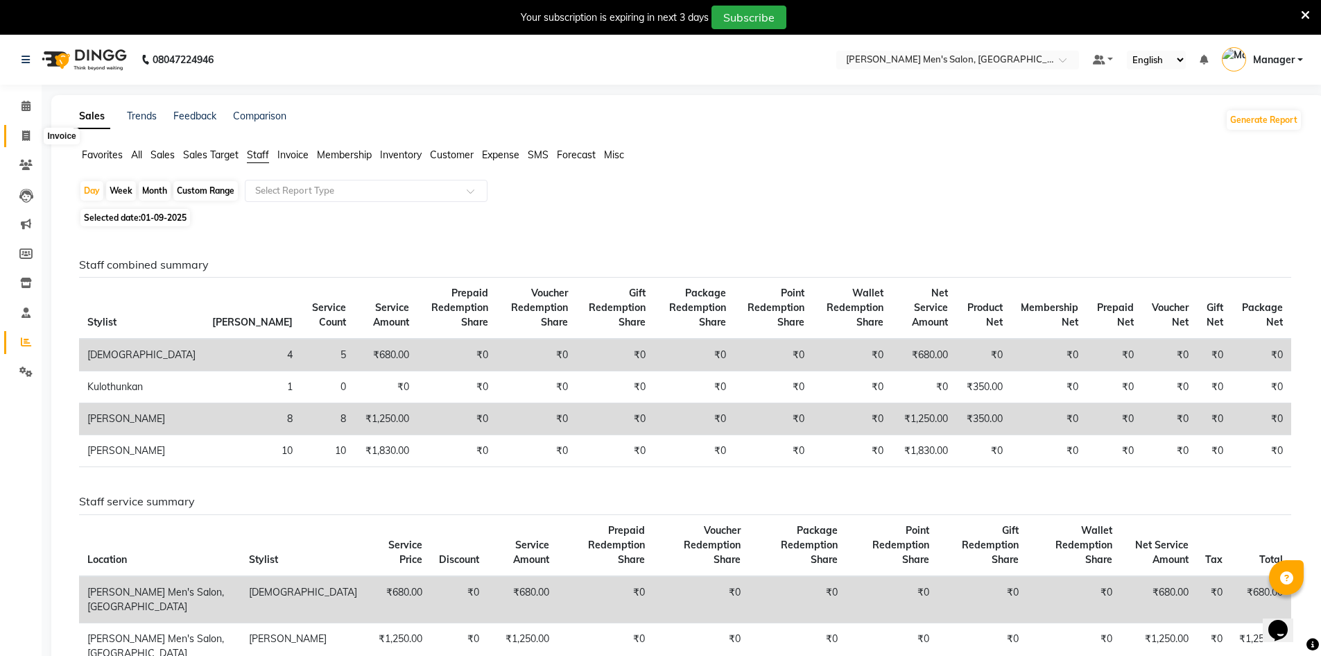
click at [23, 134] on icon at bounding box center [26, 135] width 8 height 10
select select "service"
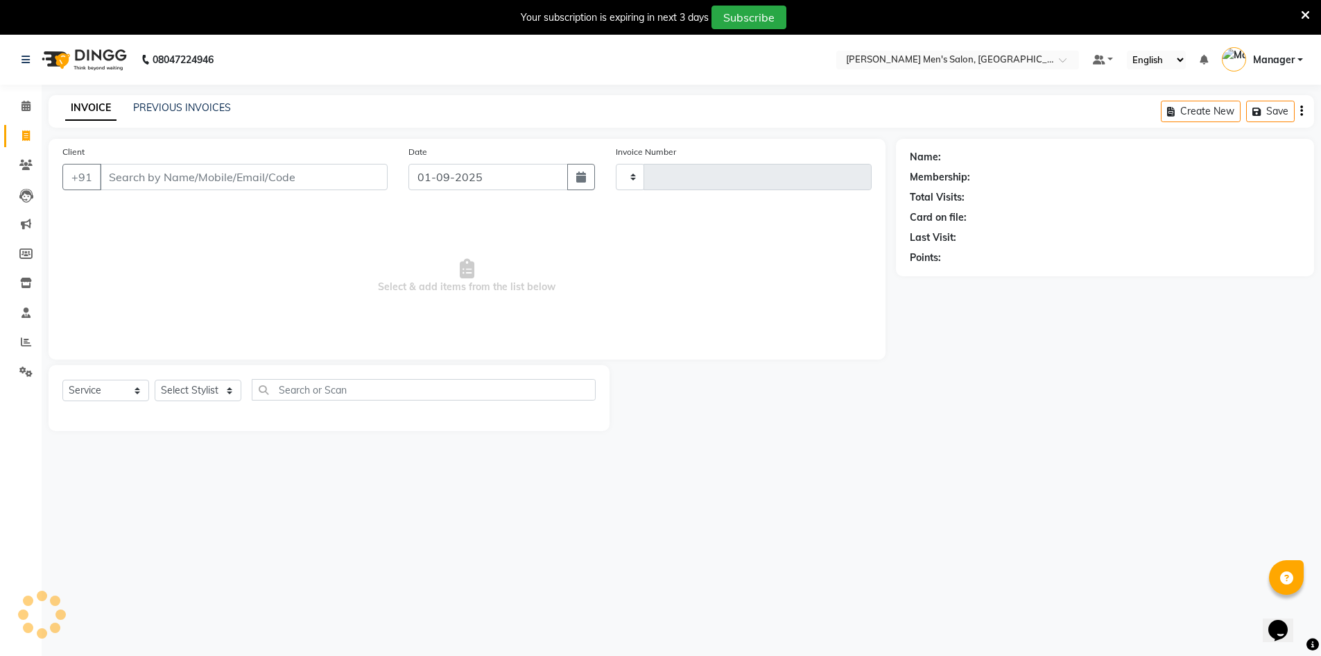
scroll to position [35, 0]
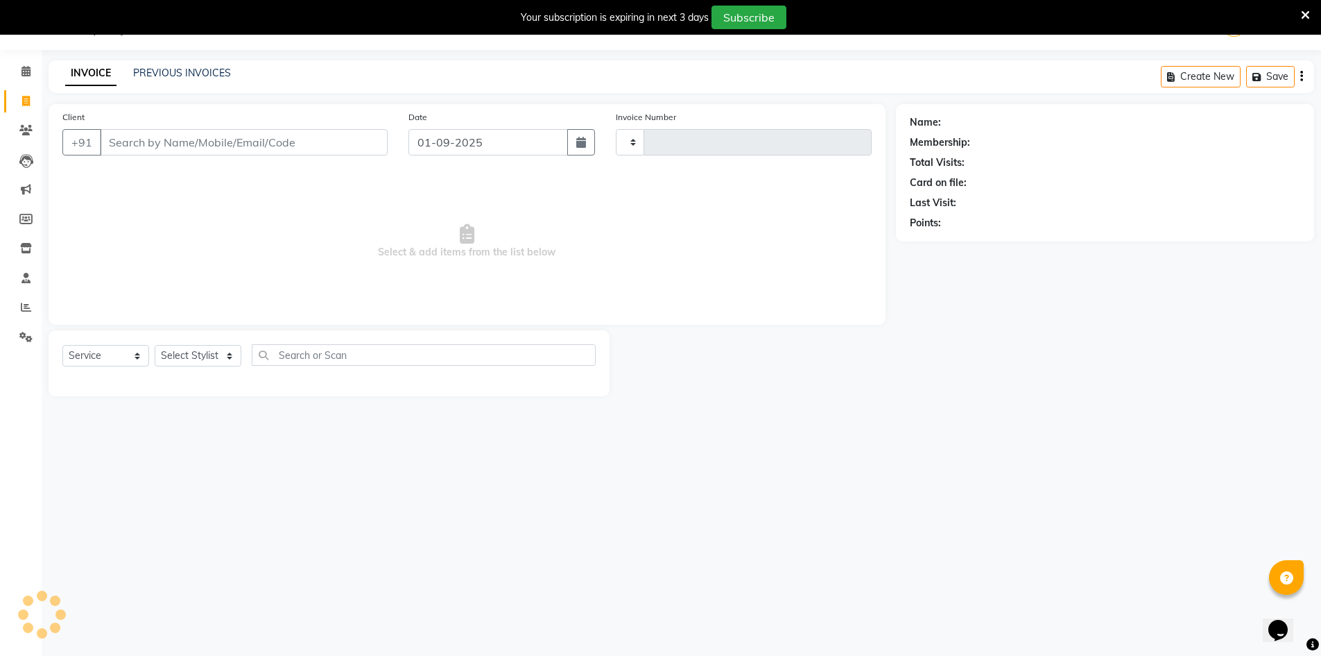
type input "3965"
select select "6913"
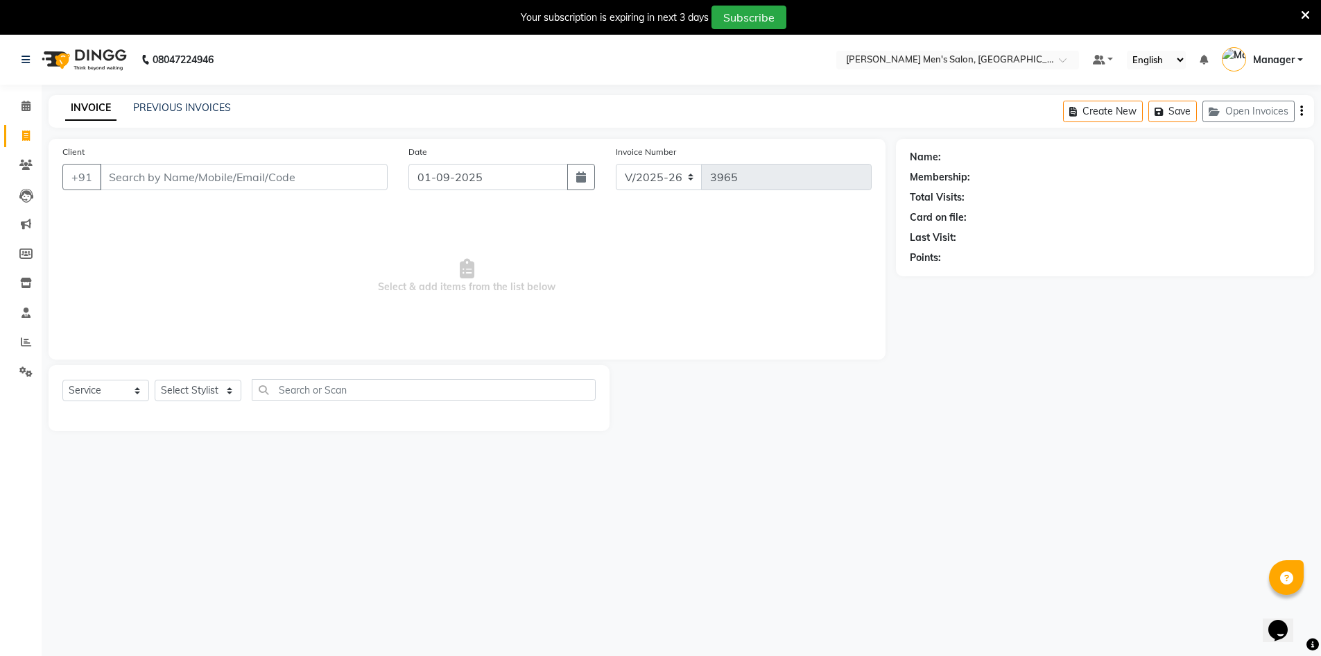
click at [172, 179] on input "Client" at bounding box center [244, 177] width 288 height 26
click at [139, 173] on input "Client" at bounding box center [244, 177] width 288 height 26
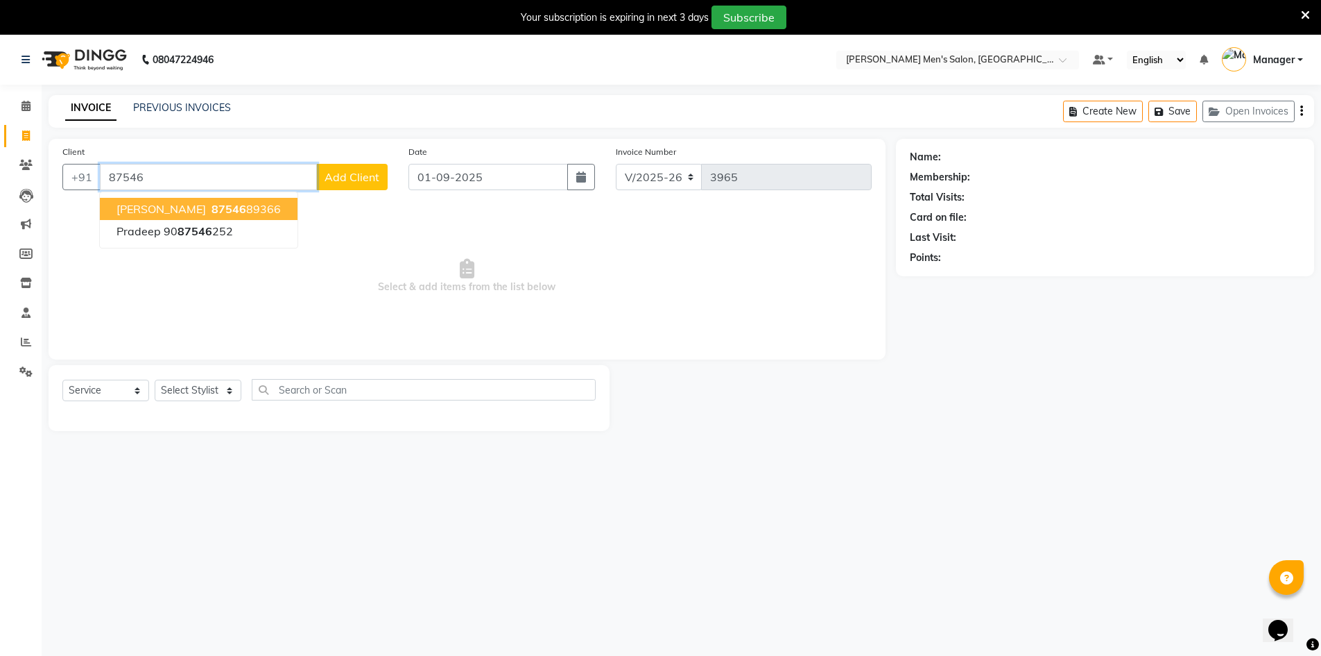
click at [228, 205] on ngb-highlight "87546 89366" at bounding box center [245, 209] width 72 height 14
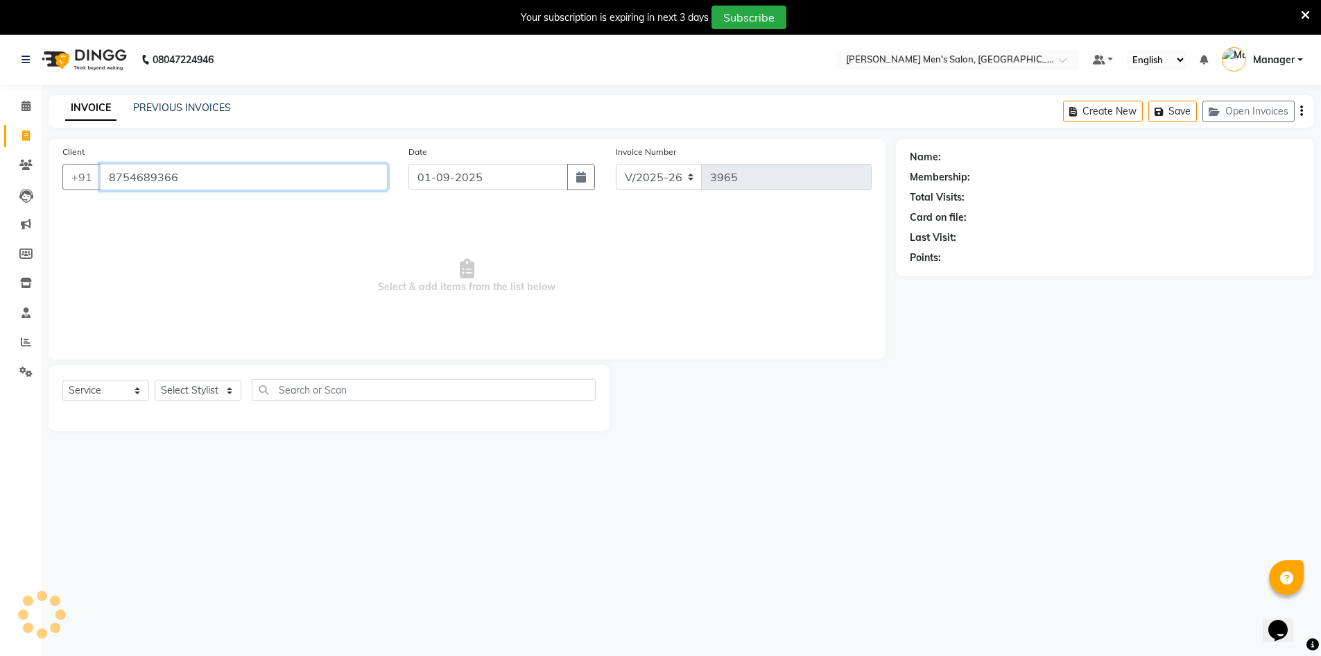
type input "8754689366"
click at [203, 396] on select "Select Stylist [PERSON_NAME] Manager [PERSON_NAME] [PERSON_NAME]" at bounding box center [198, 390] width 87 height 22
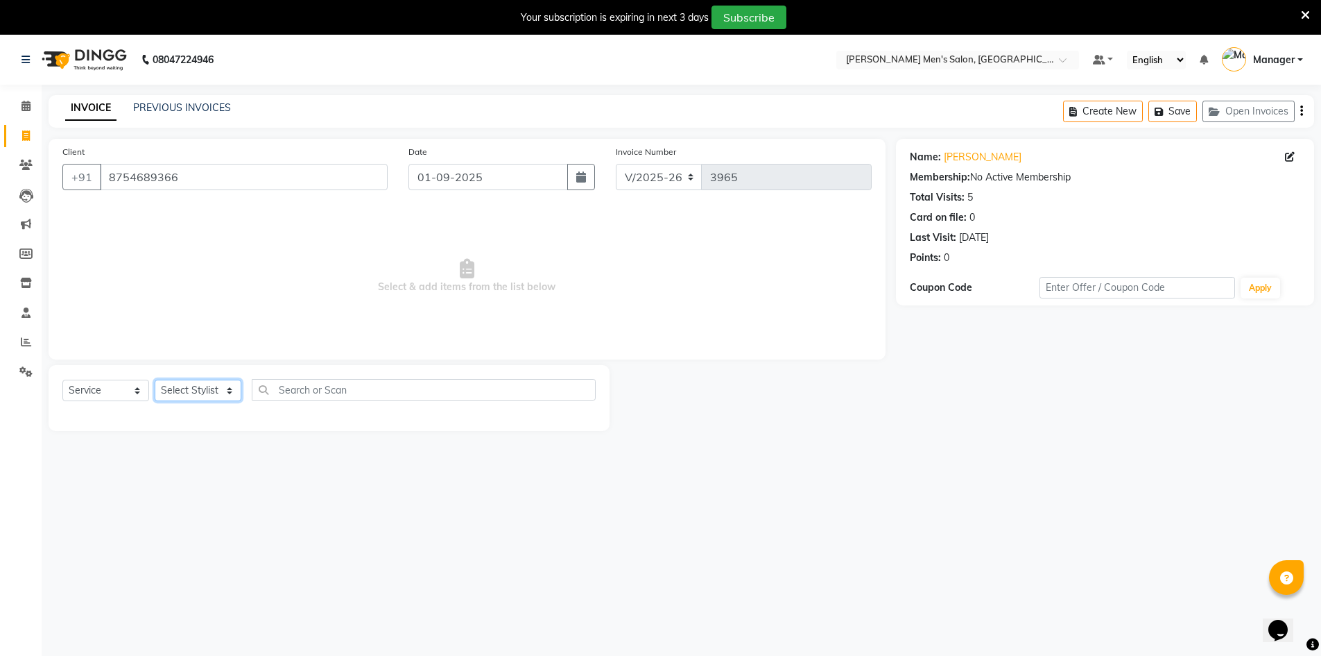
select select "65604"
click at [155, 379] on select "Select Stylist [PERSON_NAME] Manager [PERSON_NAME] [PERSON_NAME]" at bounding box center [198, 390] width 87 height 22
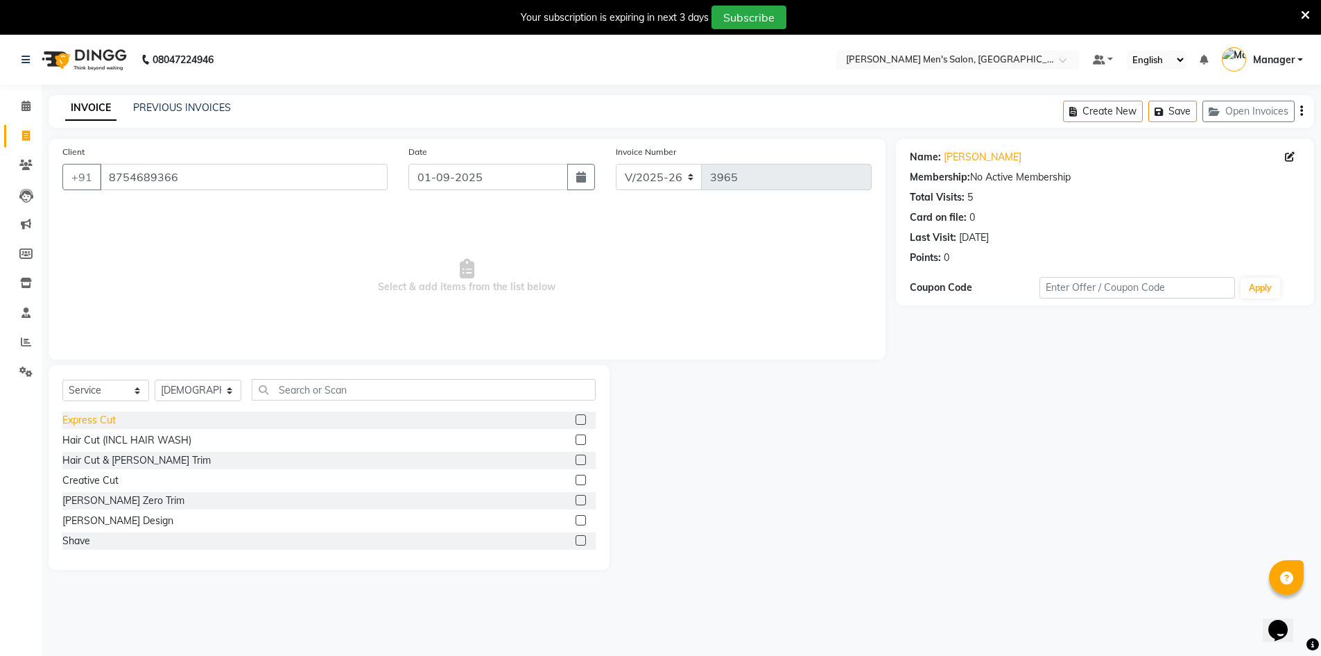
click at [105, 422] on div "Express Cut" at bounding box center [88, 420] width 53 height 15
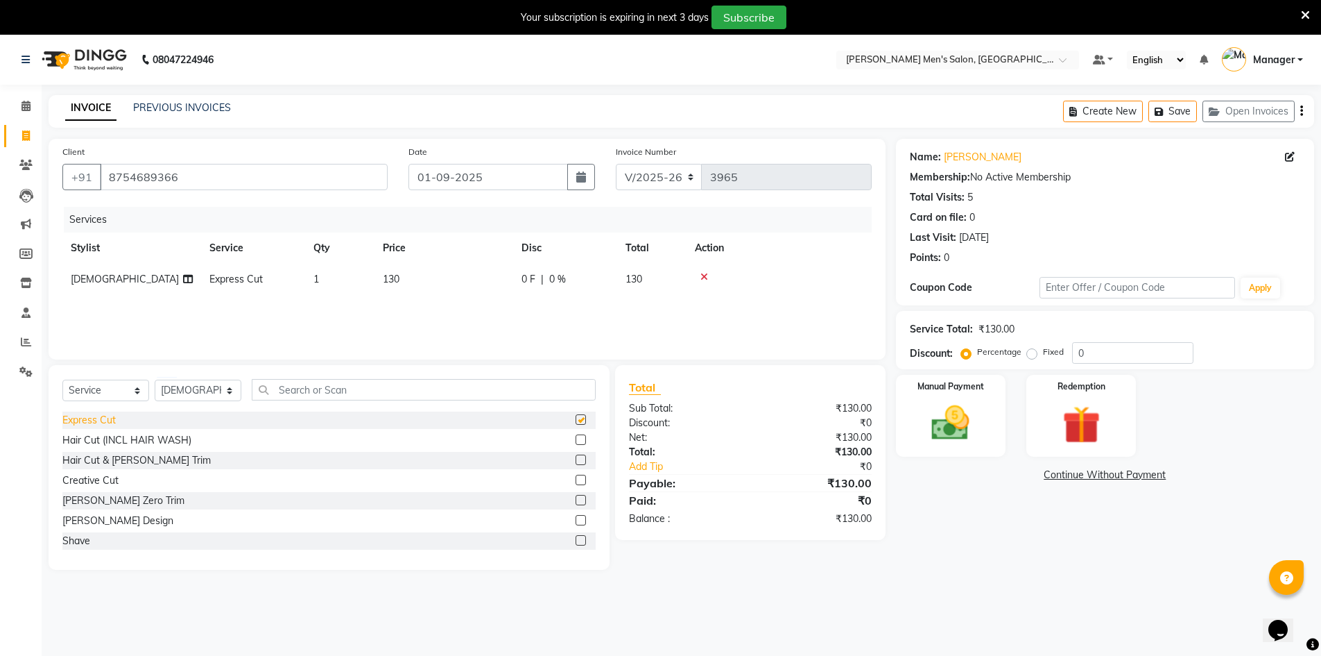
checkbox input "false"
click at [966, 410] on img at bounding box center [951, 422] width 64 height 45
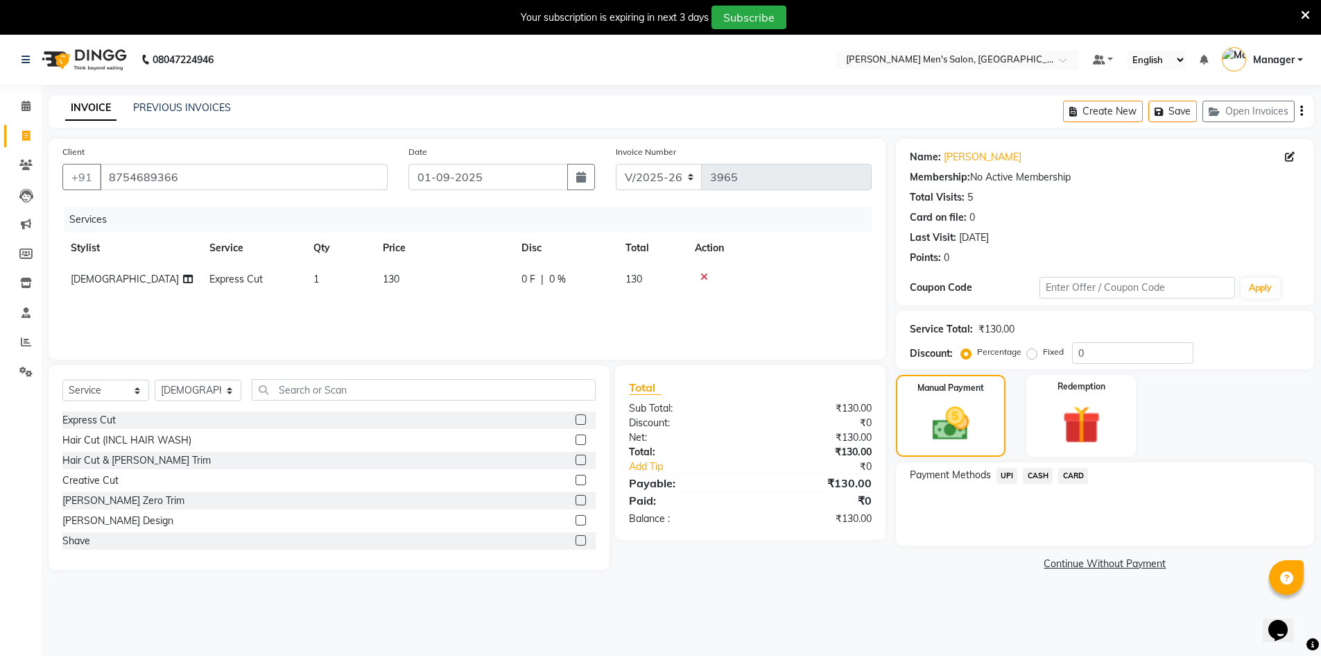
click at [1002, 475] on span "UPI" at bounding box center [1008, 476] width 22 height 16
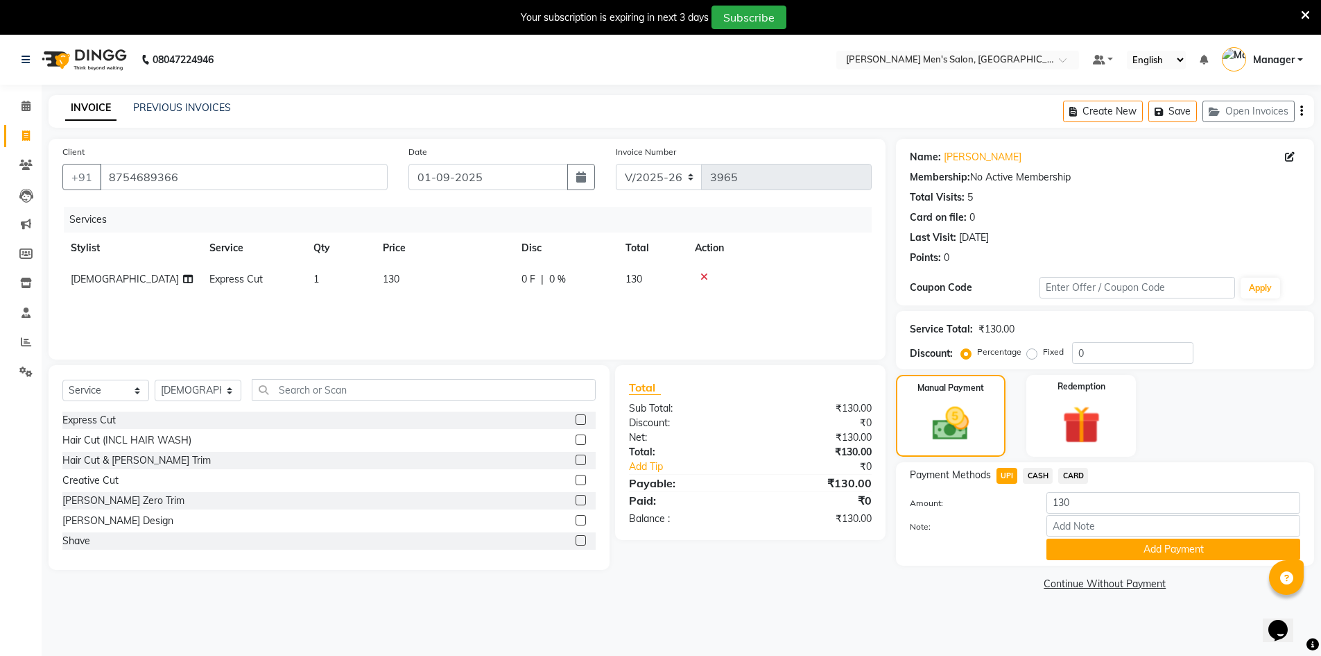
click at [1046, 538] on div "Add Payment" at bounding box center [1173, 549] width 275 height 22
click at [1052, 551] on button "Add Payment" at bounding box center [1174, 549] width 254 height 22
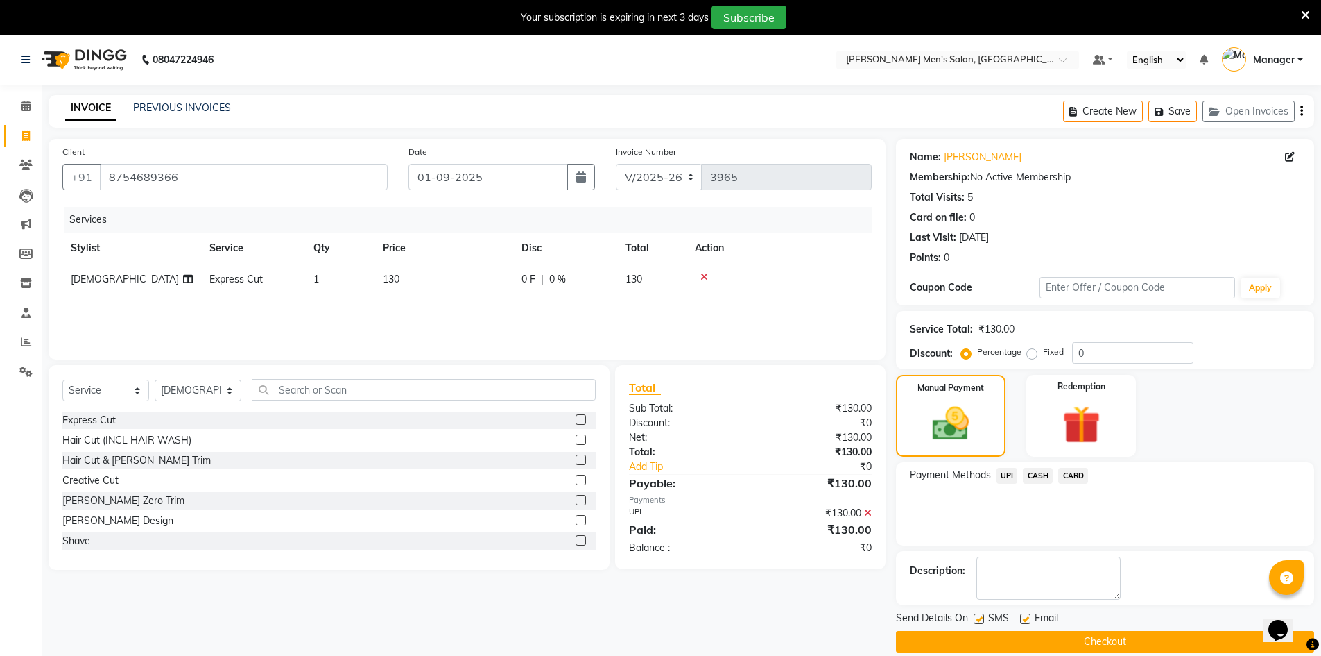
click at [1056, 642] on button "Checkout" at bounding box center [1105, 642] width 418 height 22
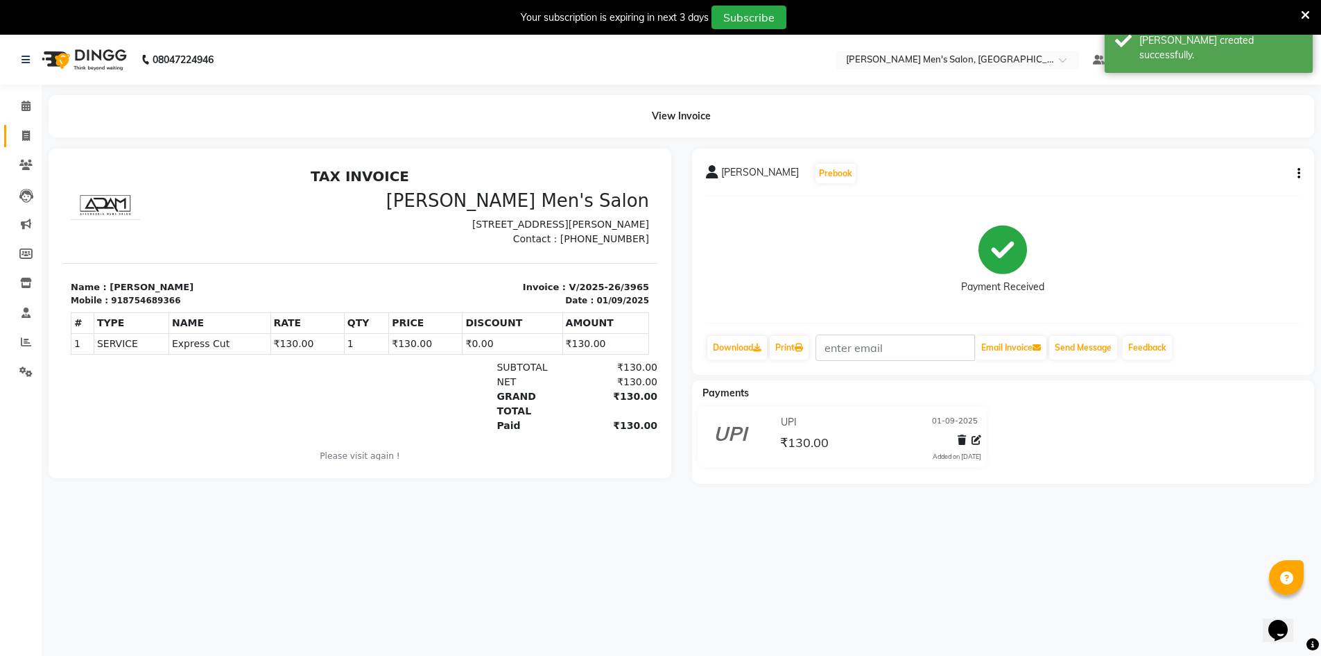
click at [8, 131] on link "Invoice" at bounding box center [20, 136] width 33 height 23
select select "6913"
select select "service"
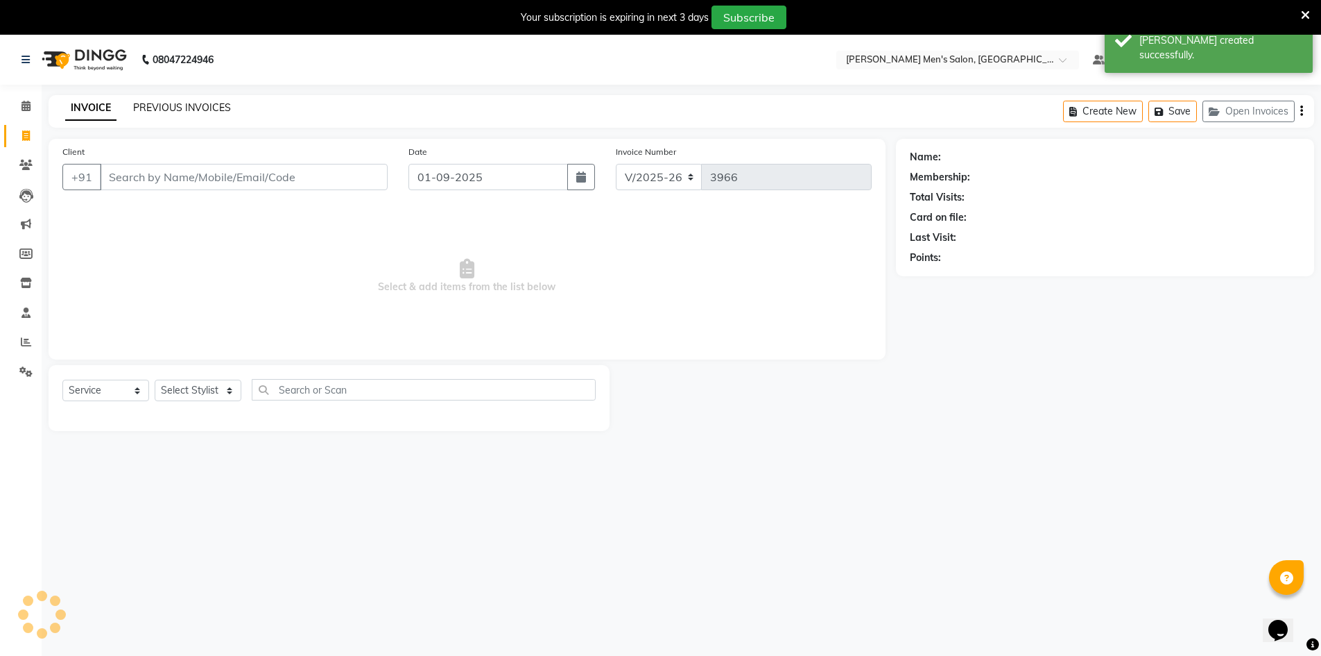
click at [150, 105] on link "PREVIOUS INVOICES" at bounding box center [182, 107] width 98 height 12
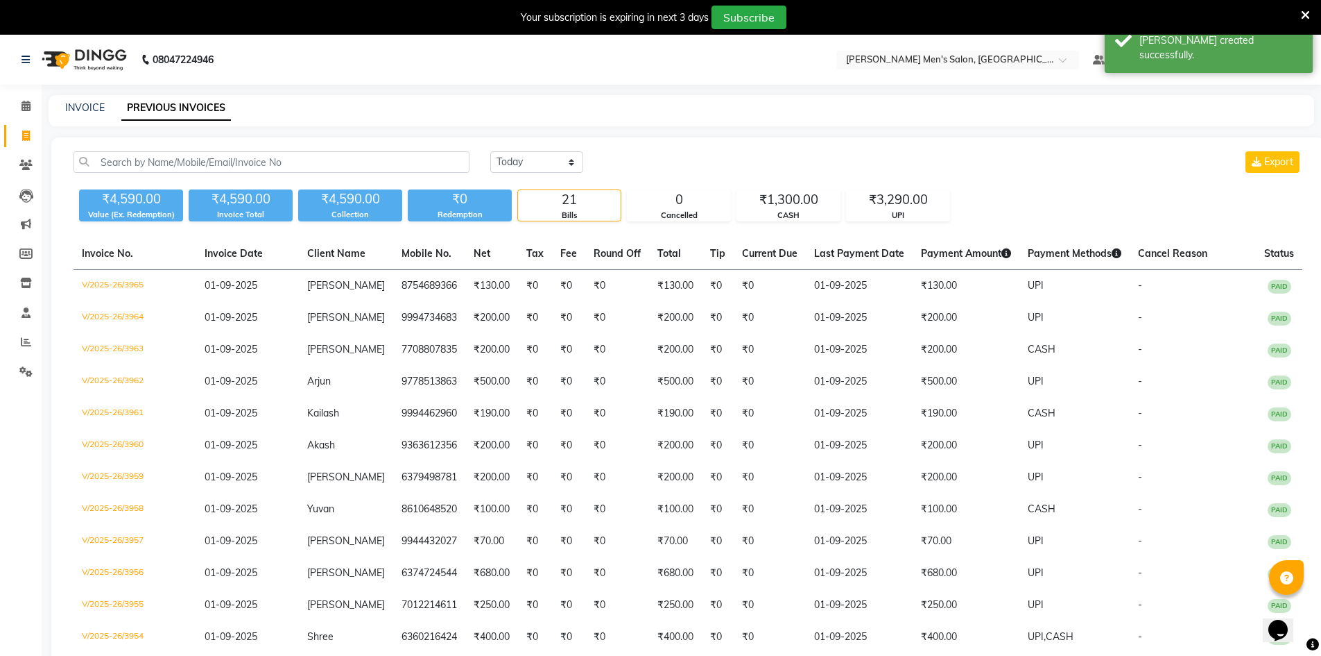
click at [86, 101] on div "INVOICE" at bounding box center [85, 108] width 40 height 15
click at [91, 111] on link "INVOICE" at bounding box center [85, 107] width 40 height 12
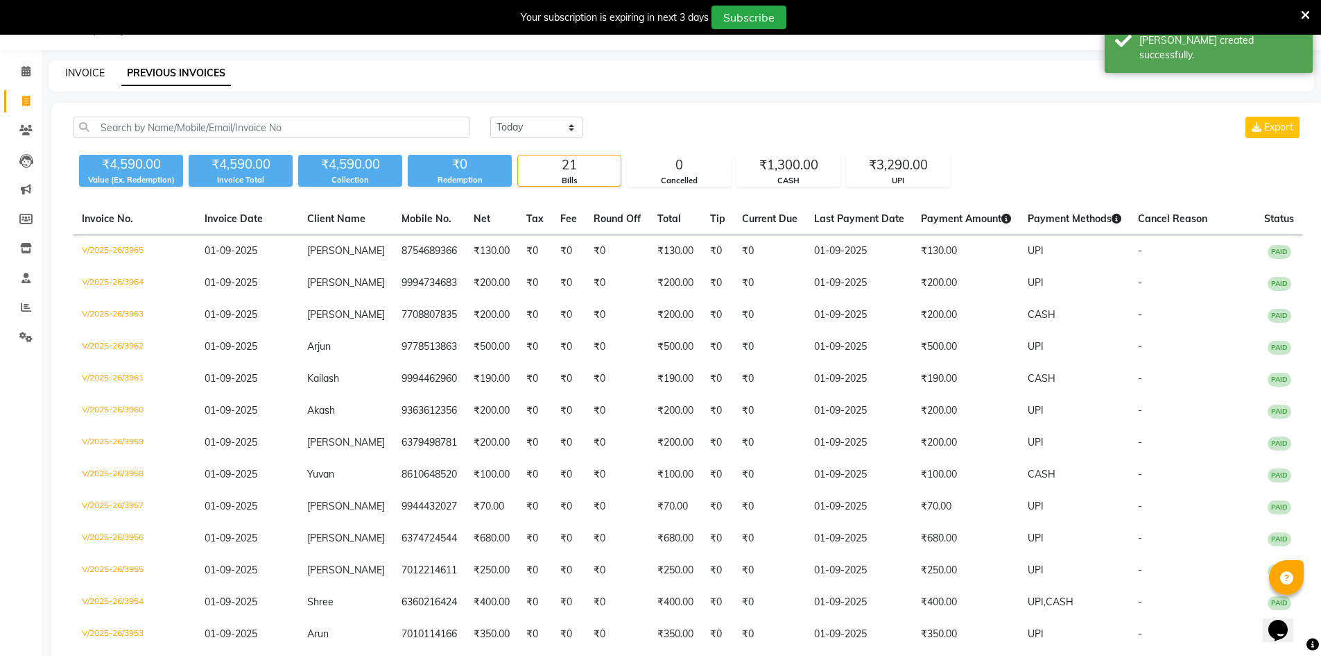
select select "6913"
select select "service"
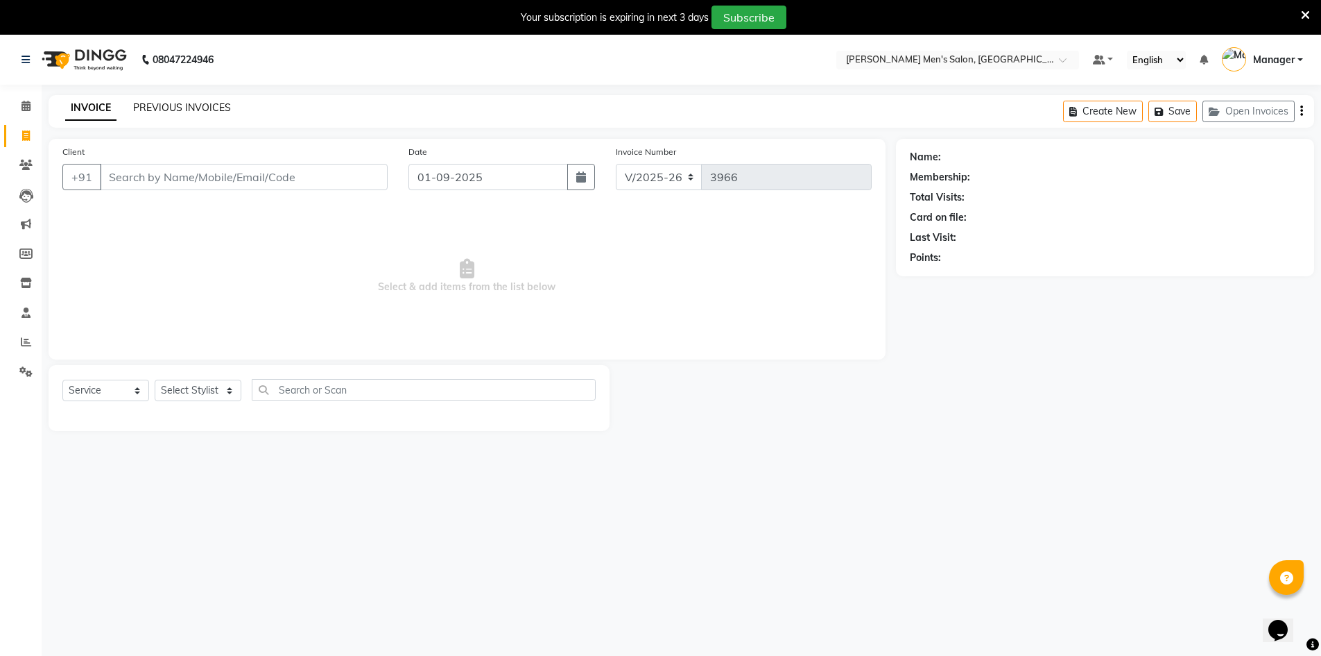
click at [183, 109] on link "PREVIOUS INVOICES" at bounding box center [182, 107] width 98 height 12
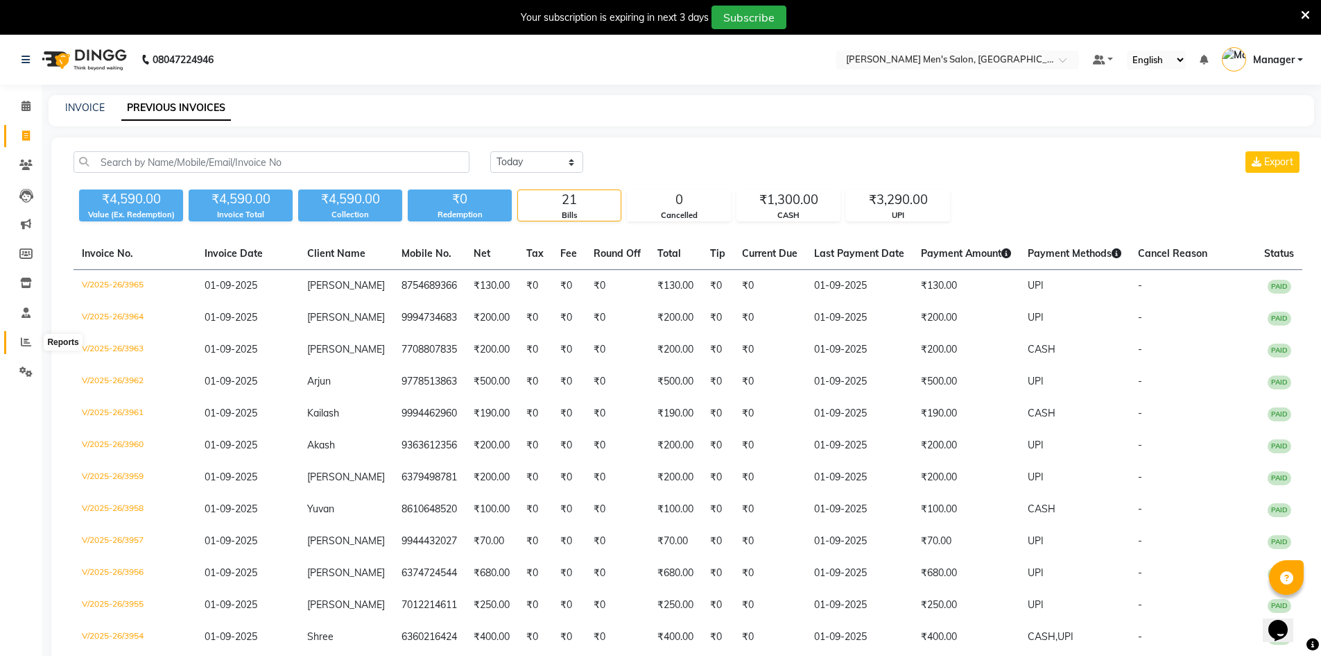
click at [15, 337] on span at bounding box center [26, 342] width 24 height 16
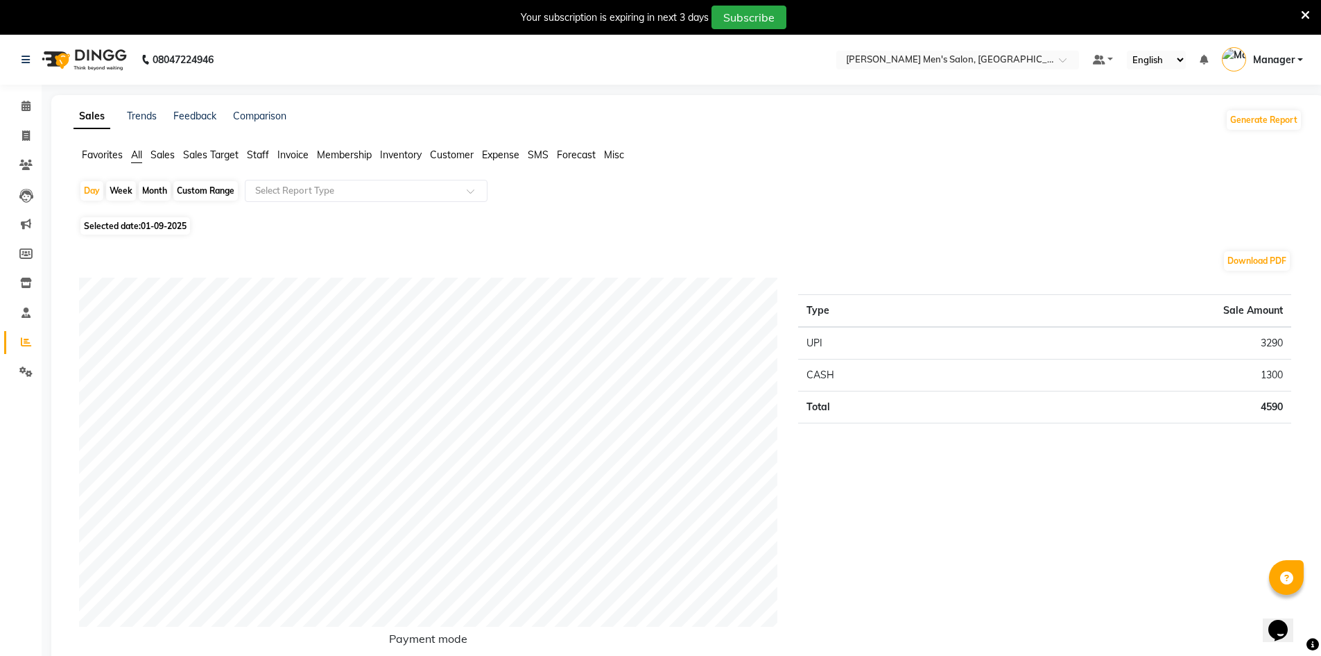
click at [268, 153] on span "Staff" at bounding box center [258, 154] width 22 height 12
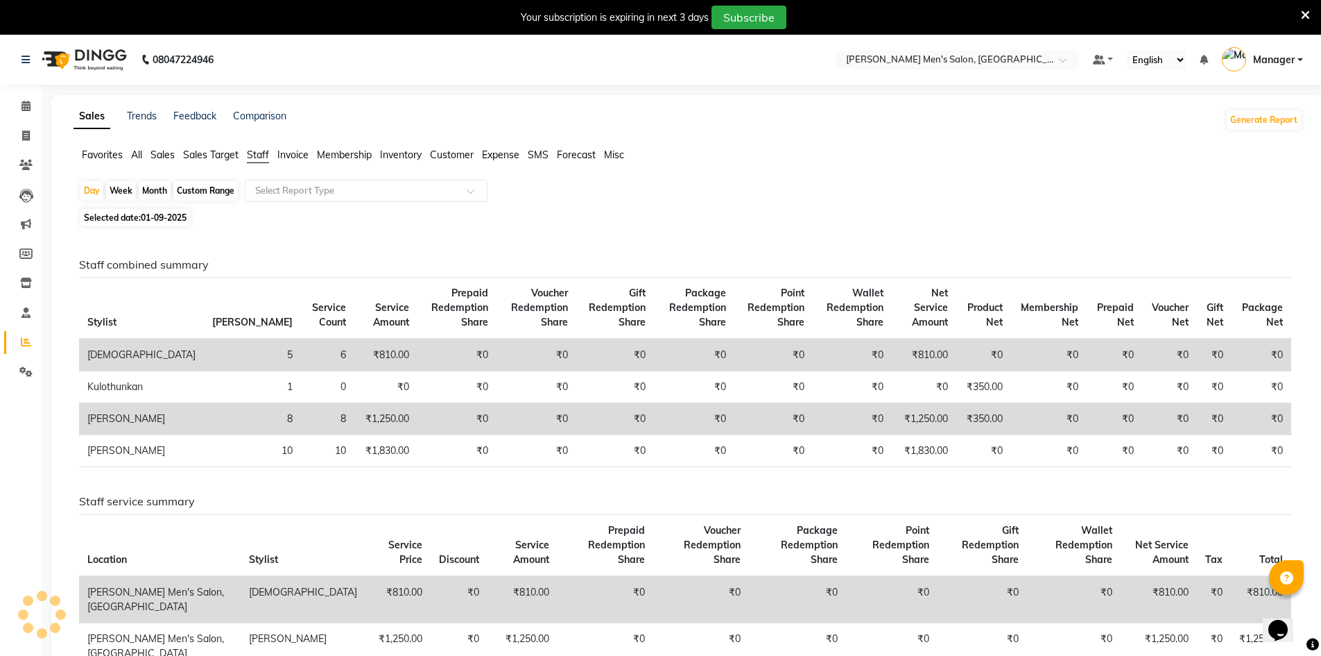
click at [17, 123] on li "Invoice" at bounding box center [21, 136] width 42 height 30
click at [22, 130] on icon at bounding box center [26, 135] width 8 height 10
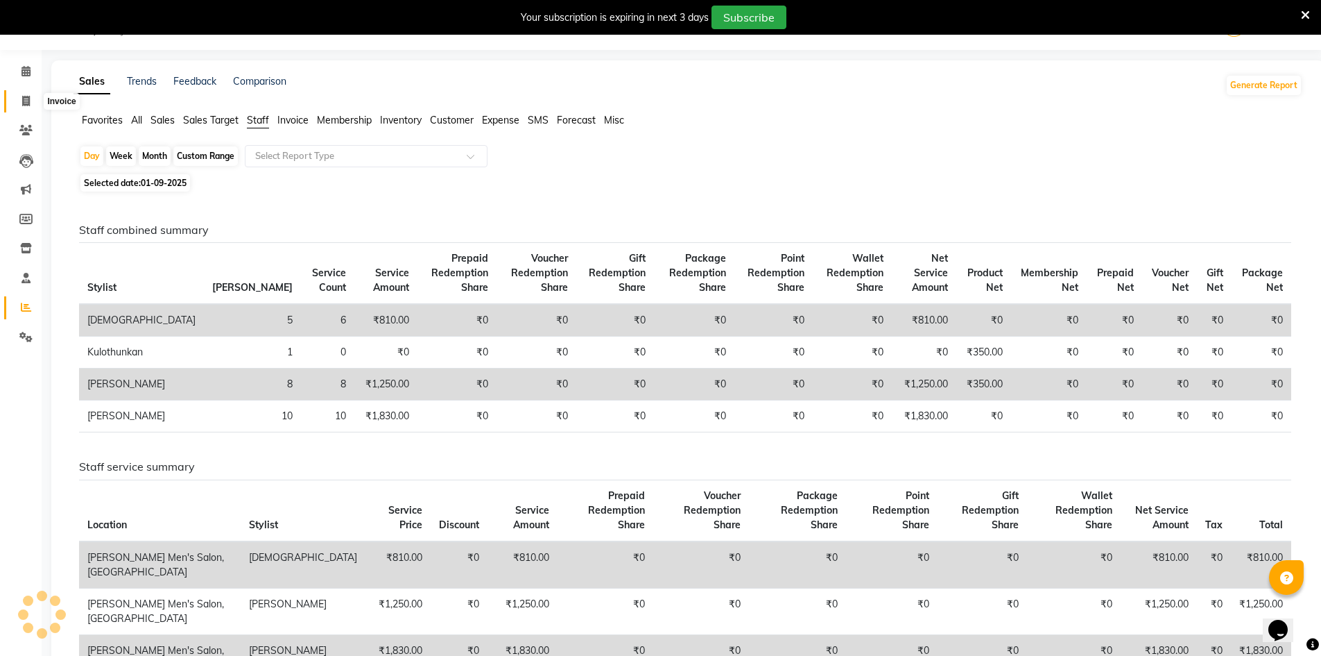
select select "service"
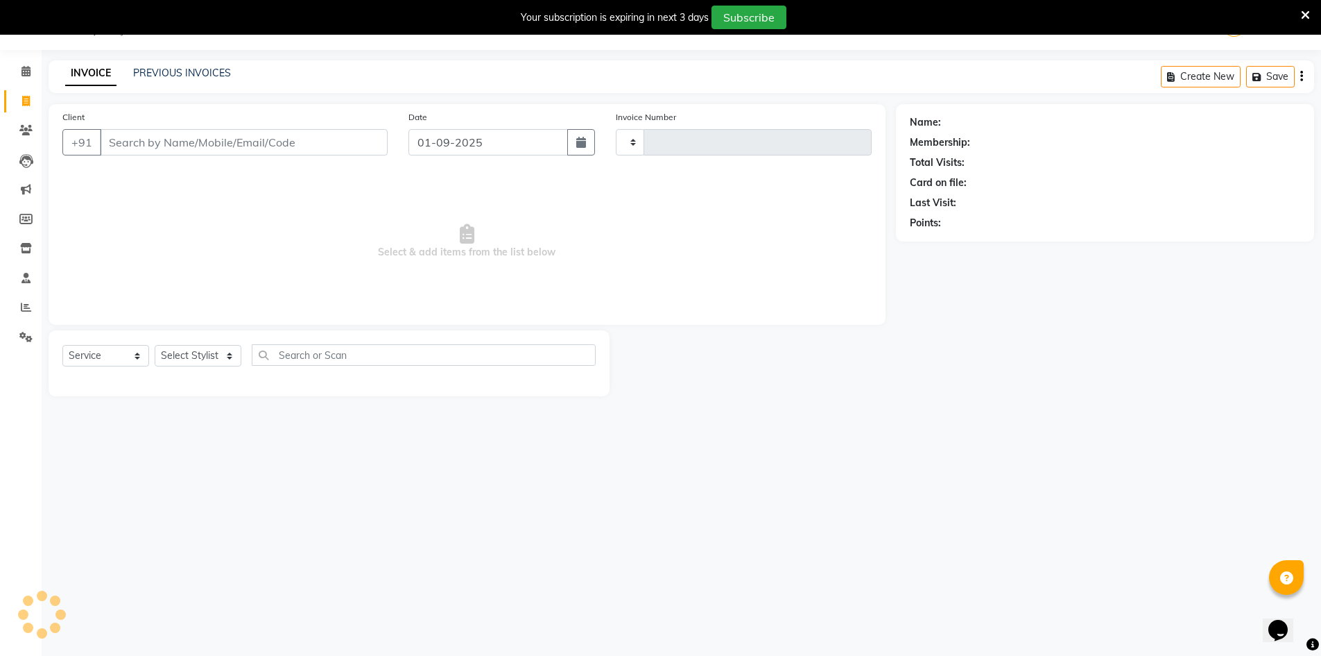
type input "3966"
select select "6913"
click at [691, 654] on div "08047224946 Select Location × [PERSON_NAME] Men's Salon, [PERSON_NAME] Default …" at bounding box center [660, 328] width 1321 height 656
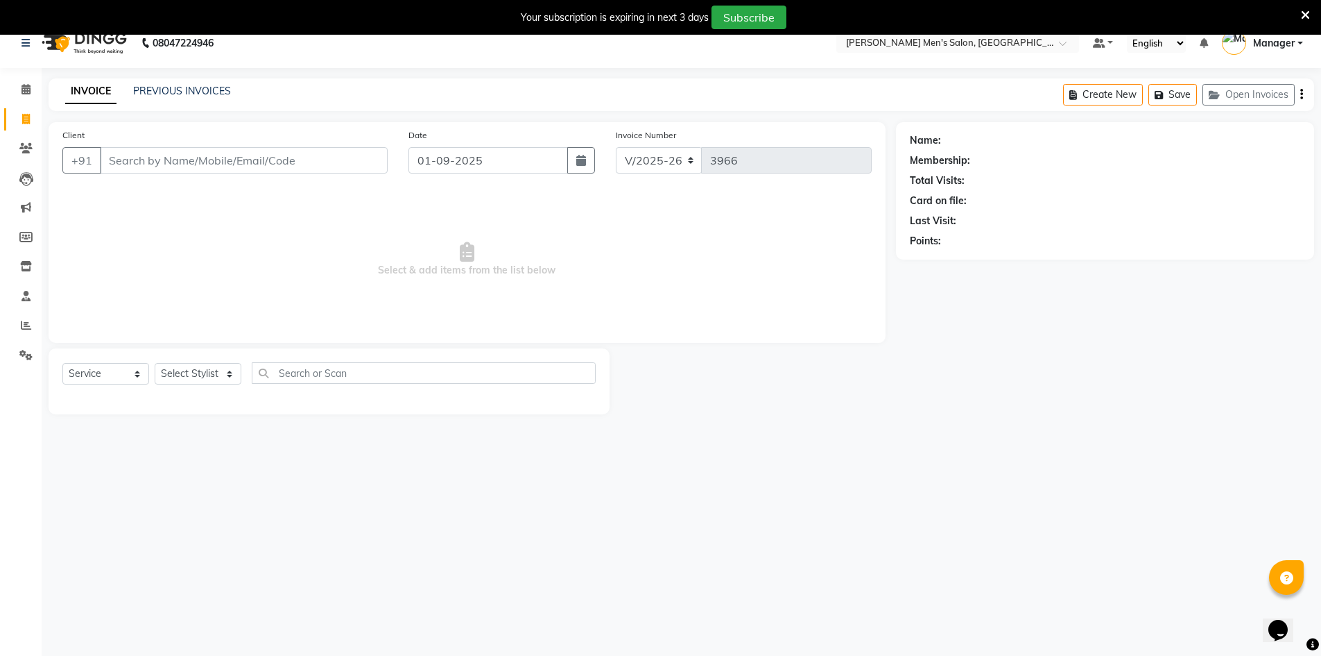
scroll to position [0, 0]
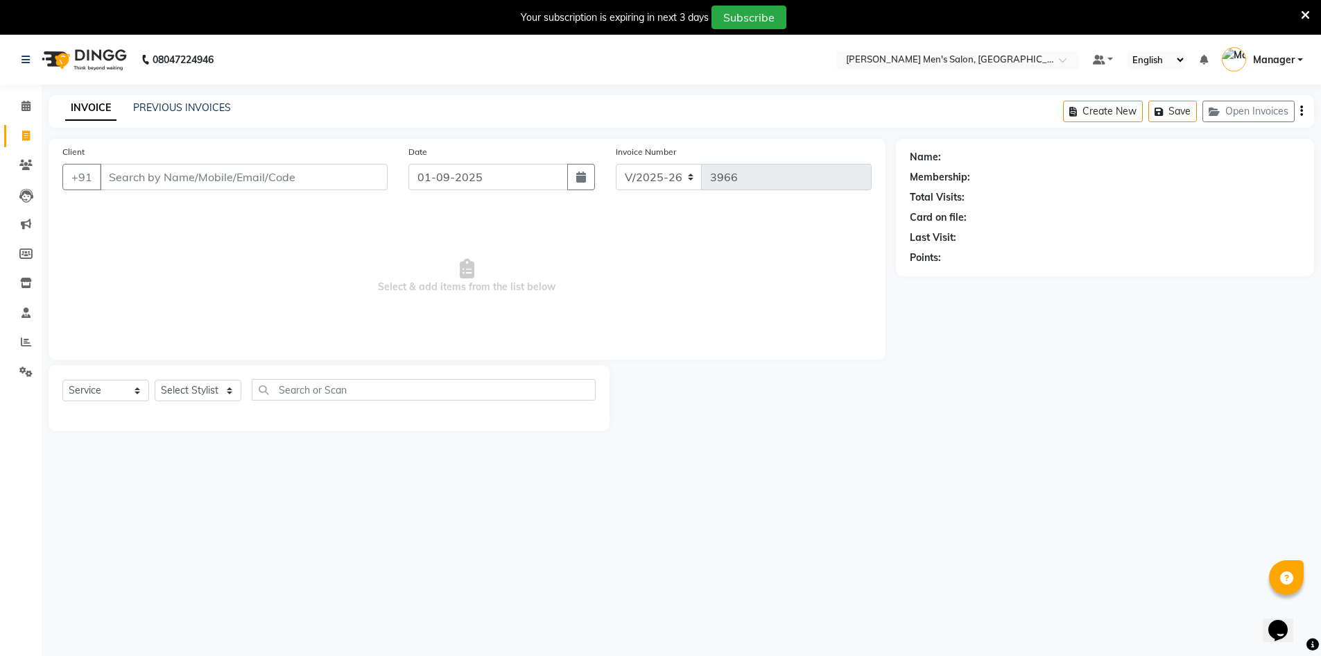
drag, startPoint x: 377, startPoint y: 282, endPoint x: 560, endPoint y: 297, distance: 183.7
click at [560, 297] on span "Select & add items from the list below" at bounding box center [467, 276] width 810 height 139
click at [572, 292] on span "Select & add items from the list below" at bounding box center [467, 276] width 810 height 139
click at [288, 189] on input "Client" at bounding box center [244, 177] width 288 height 26
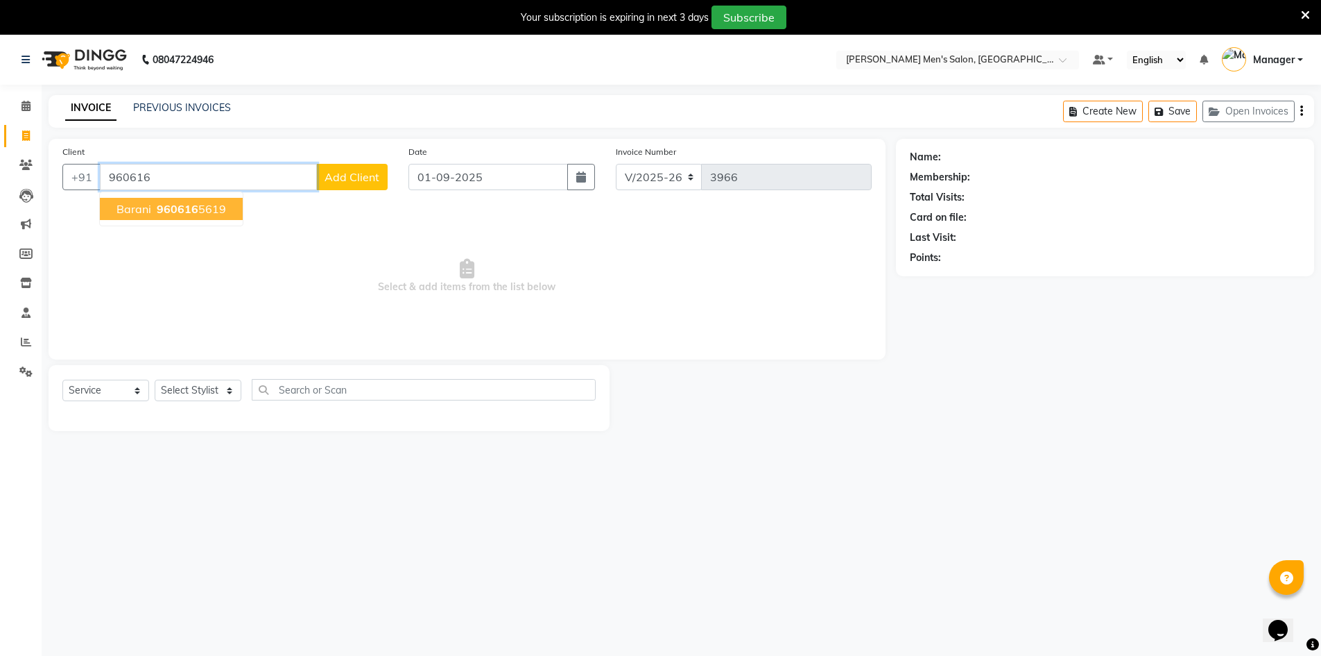
click at [203, 210] on ngb-highlight "960616 5619" at bounding box center [190, 209] width 72 height 14
type input "9606165619"
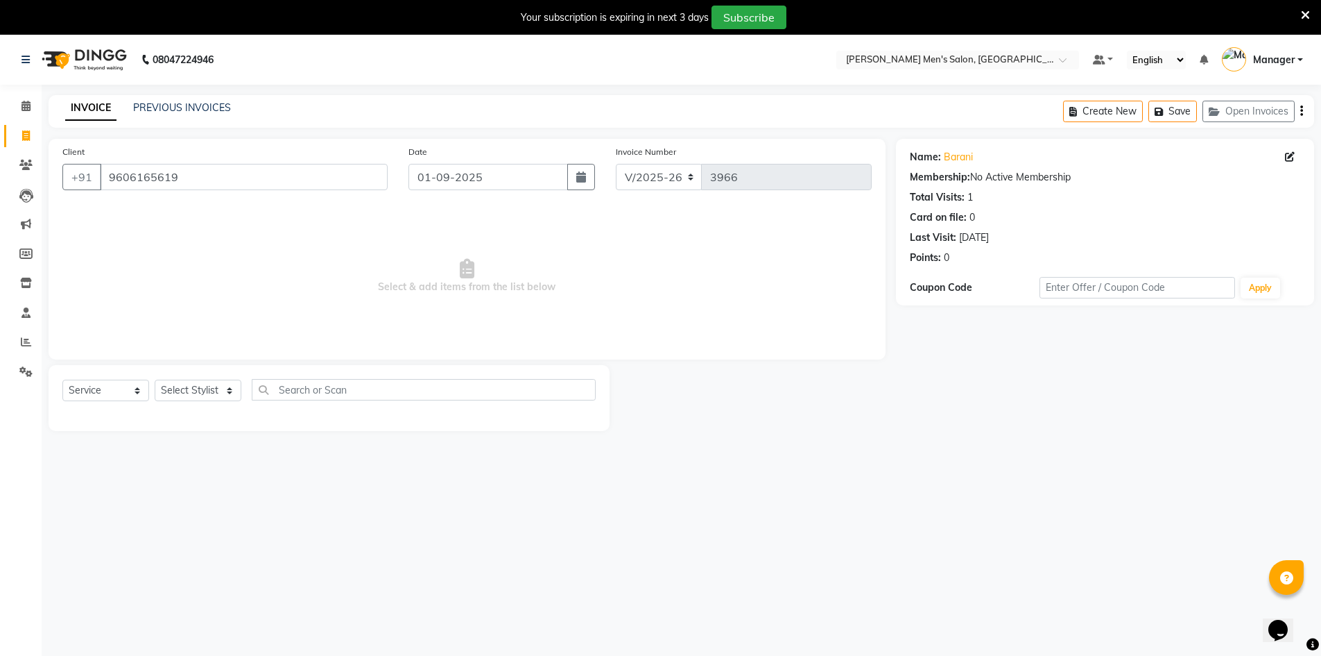
click at [197, 404] on div "Select Service Product Membership Package Voucher Prepaid Gift Card Select Styl…" at bounding box center [328, 395] width 533 height 33
click at [194, 383] on select "Select Stylist [PERSON_NAME] Manager [PERSON_NAME] [PERSON_NAME]" at bounding box center [198, 390] width 87 height 22
select select "86101"
click at [155, 379] on select "Select Stylist [PERSON_NAME] Manager [PERSON_NAME] [PERSON_NAME]" at bounding box center [198, 390] width 87 height 22
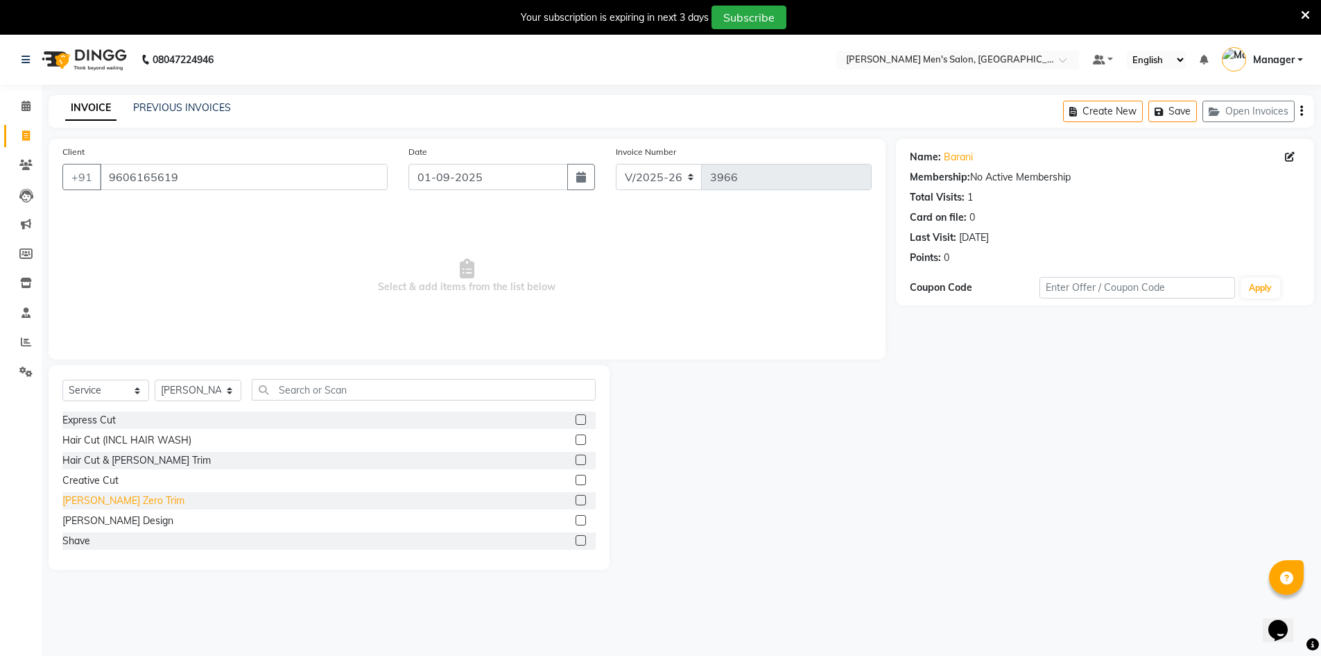
click at [100, 495] on div "[PERSON_NAME] Zero Trim" at bounding box center [123, 500] width 122 height 15
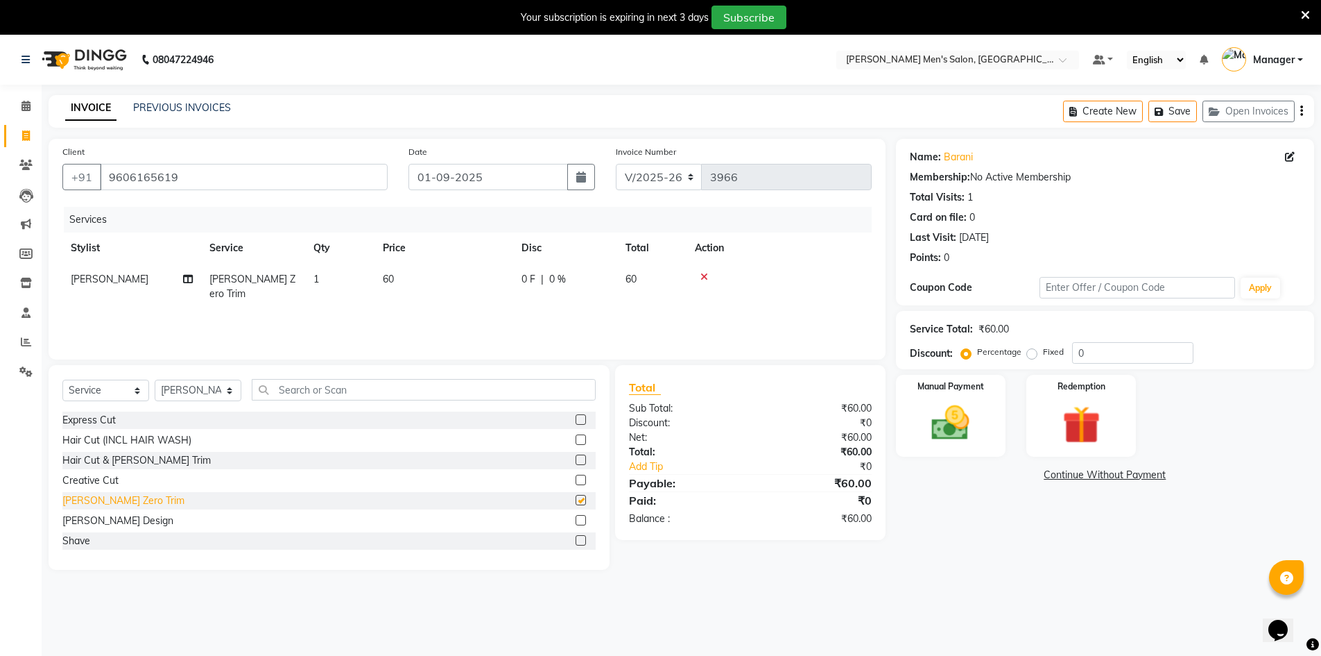
checkbox input "false"
click at [924, 416] on img at bounding box center [951, 422] width 64 height 45
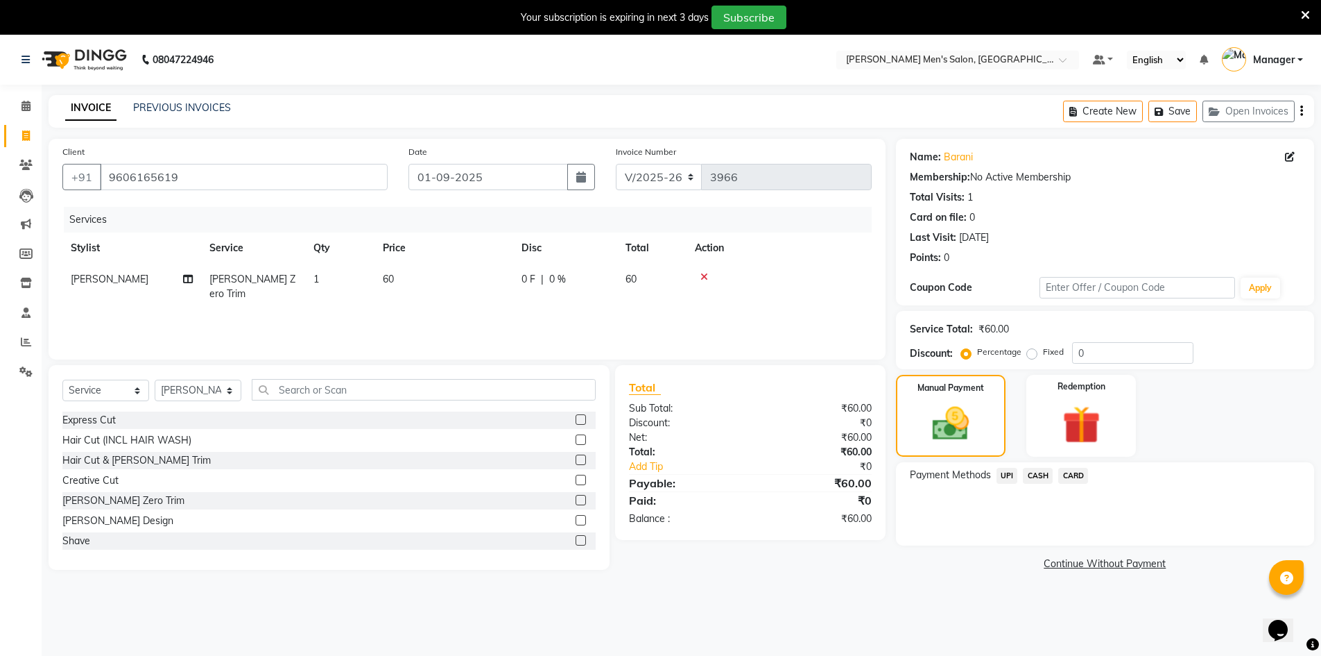
click at [1000, 481] on span "UPI" at bounding box center [1008, 476] width 22 height 16
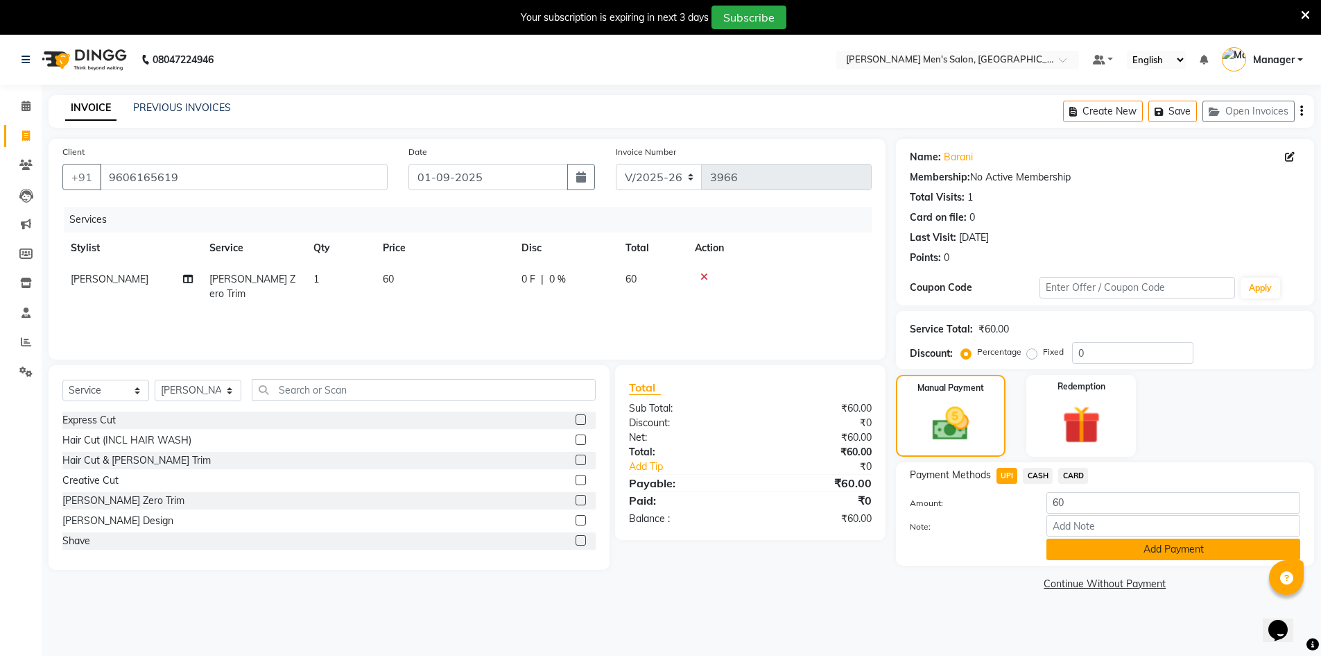
click at [1072, 544] on button "Add Payment" at bounding box center [1174, 549] width 254 height 22
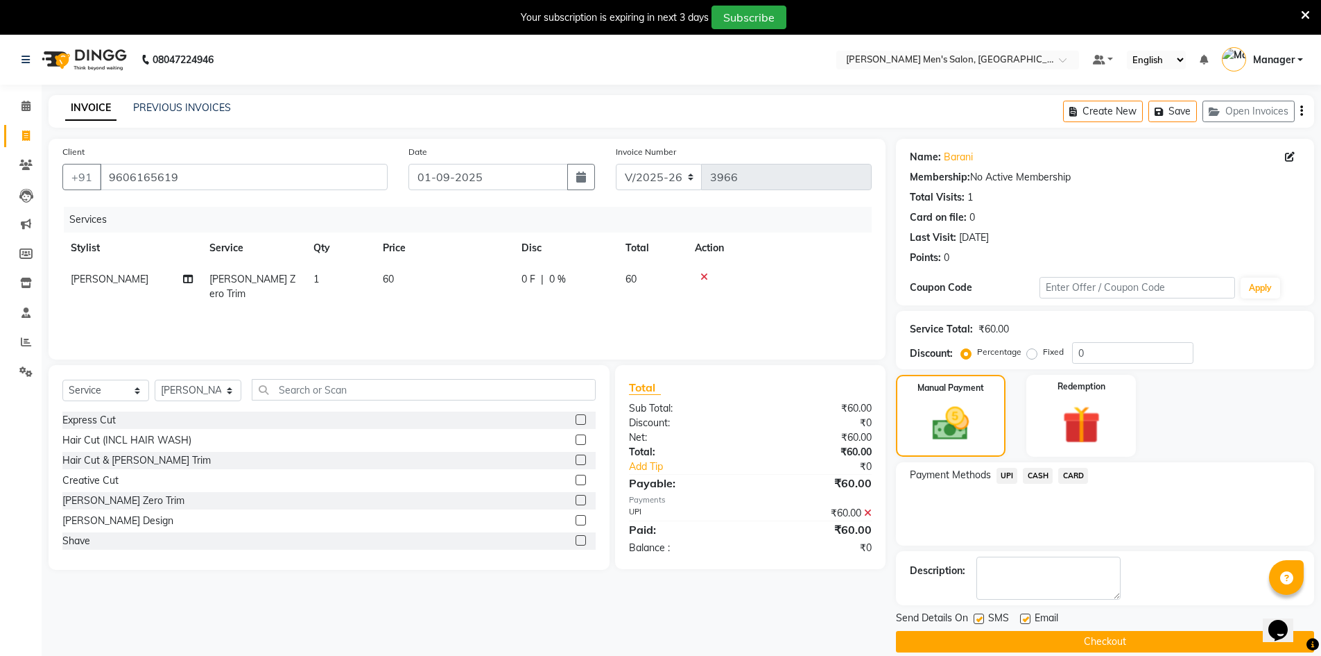
click at [1081, 636] on button "Checkout" at bounding box center [1105, 642] width 418 height 22
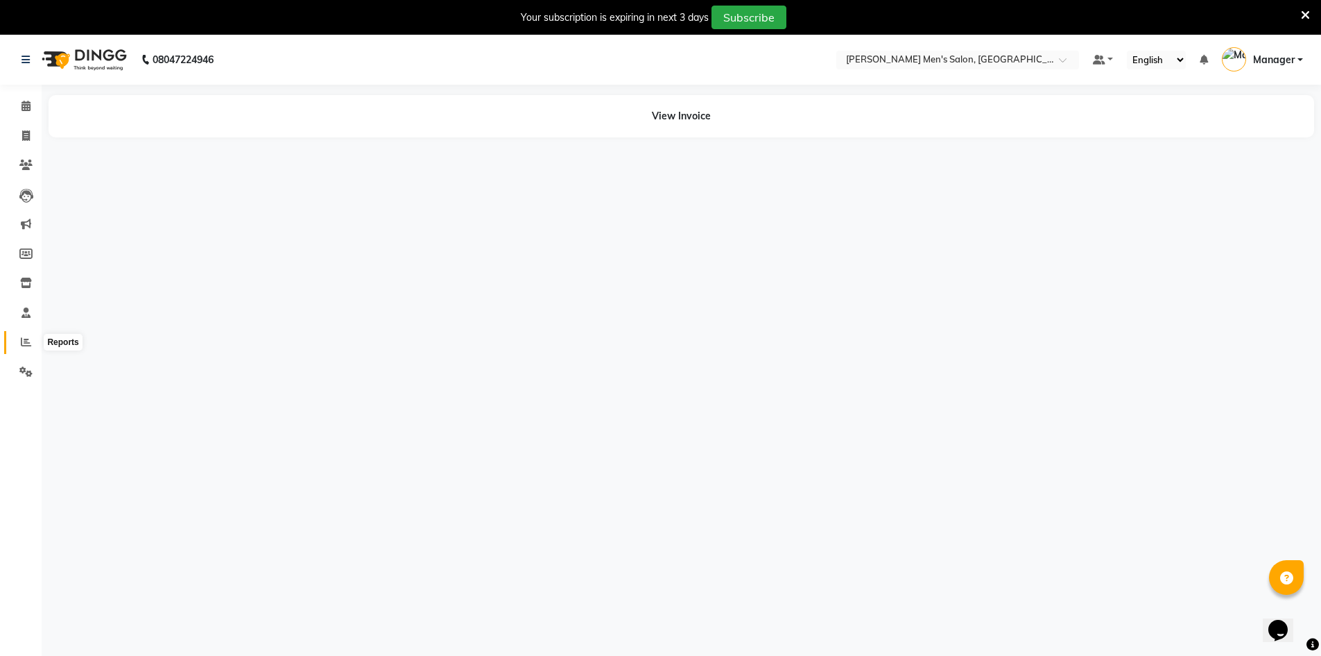
click at [31, 345] on icon at bounding box center [26, 341] width 10 height 10
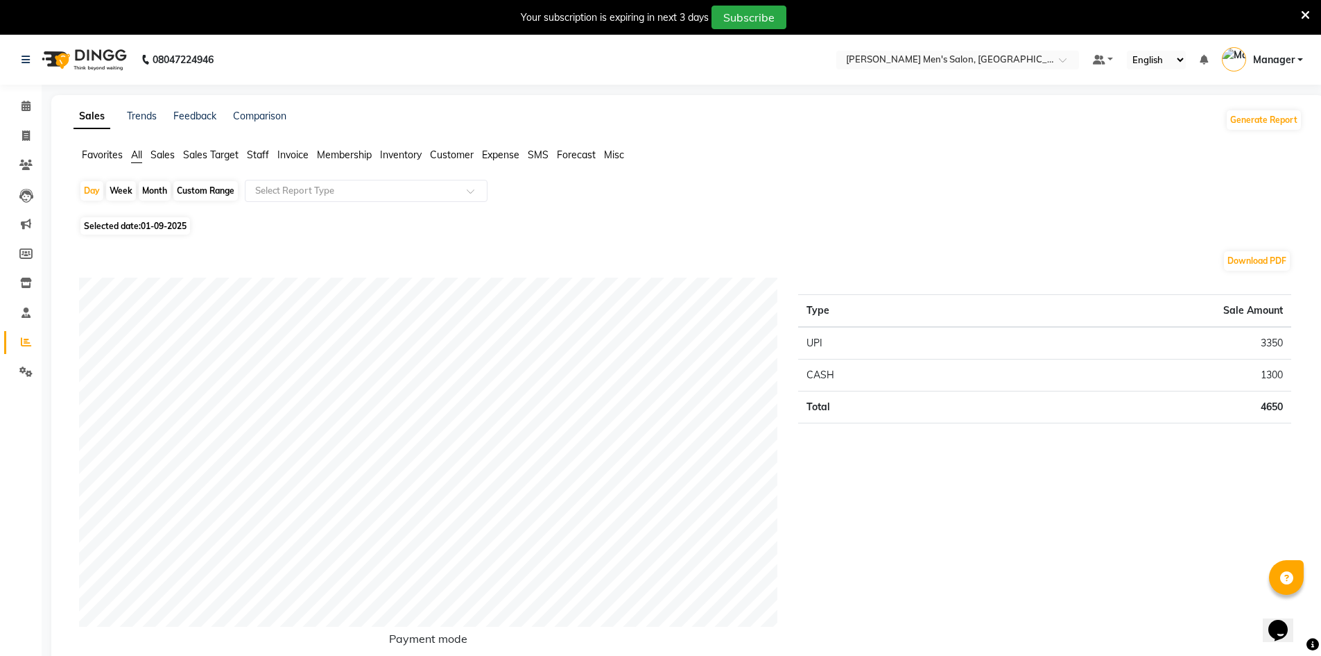
click at [252, 162] on li "Staff" at bounding box center [258, 155] width 22 height 15
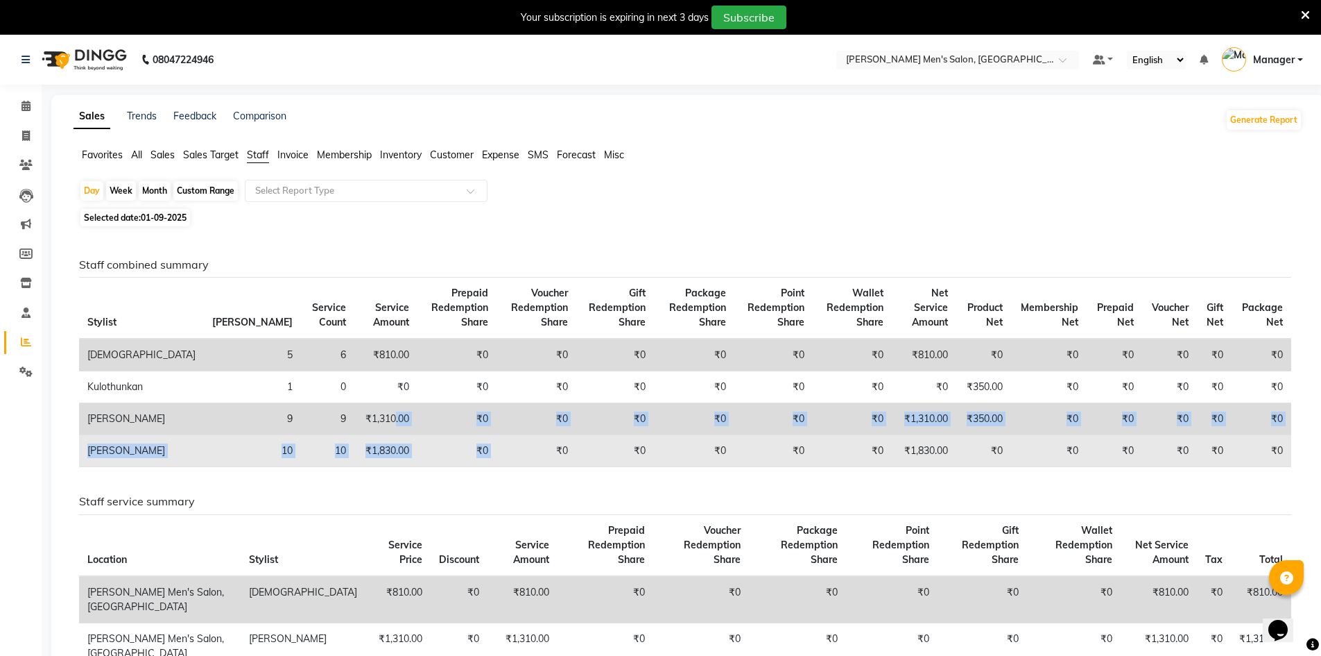
drag, startPoint x: 306, startPoint y: 402, endPoint x: 484, endPoint y: 445, distance: 183.5
click at [484, 445] on tbody "[PERSON_NAME] 5 6 ₹810.00 ₹0 ₹0 ₹0 ₹0 ₹0 ₹0 ₹810.00 ₹0 ₹0 ₹0 ₹0 ₹0 ₹0 Kulothunk…" at bounding box center [685, 403] width 1213 height 128
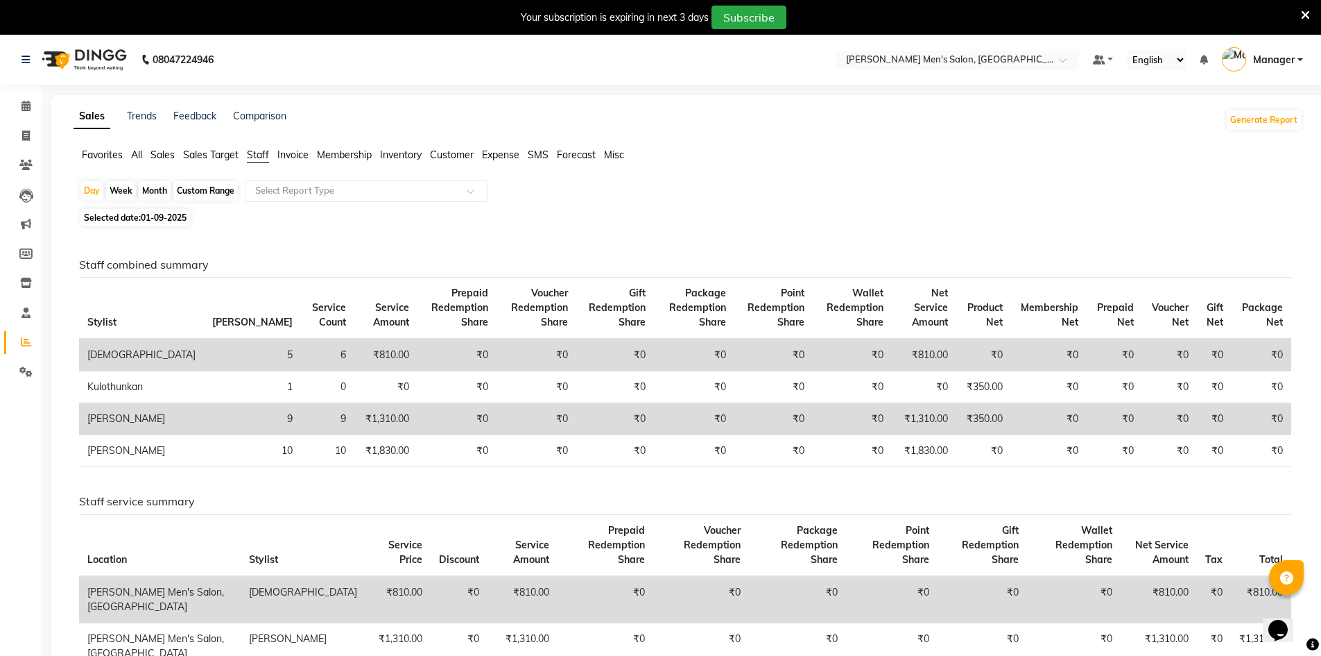
click at [460, 469] on div "Staff combined summary Stylist Bill Count Service Count Service Amount Prepaid …" at bounding box center [685, 368] width 1233 height 220
click at [31, 149] on li "Invoice" at bounding box center [21, 136] width 42 height 30
click at [19, 131] on span at bounding box center [26, 136] width 24 height 16
select select "service"
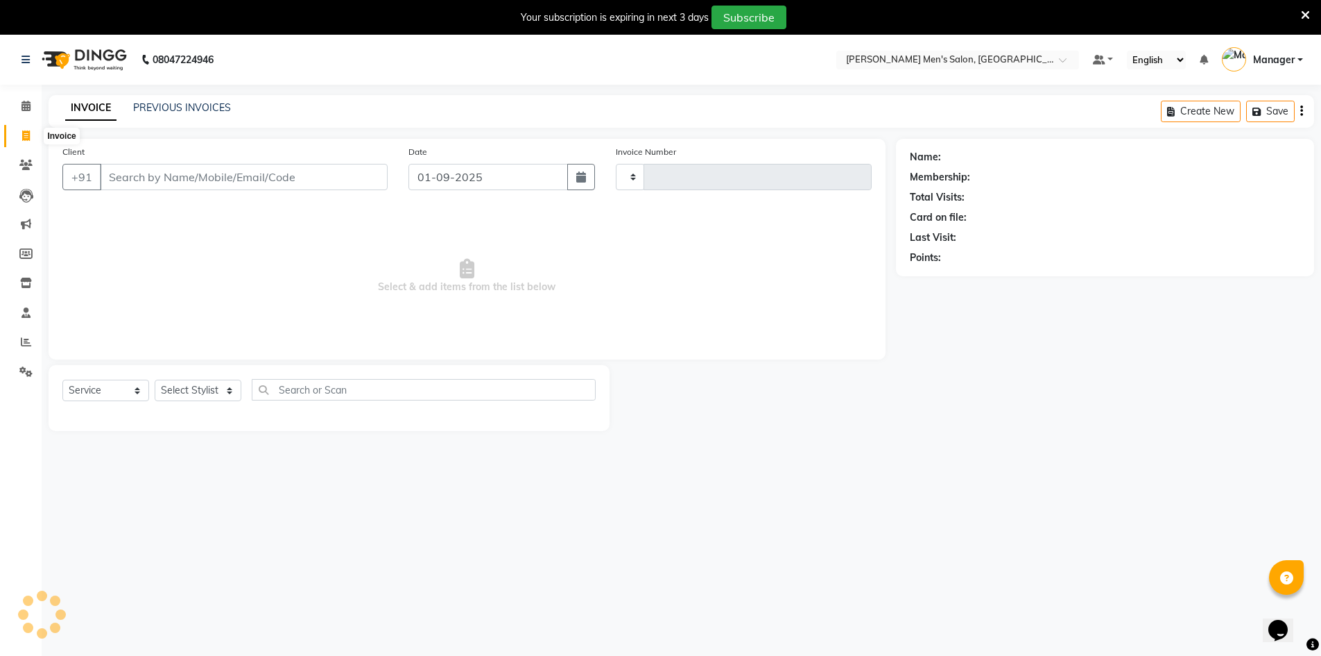
scroll to position [35, 0]
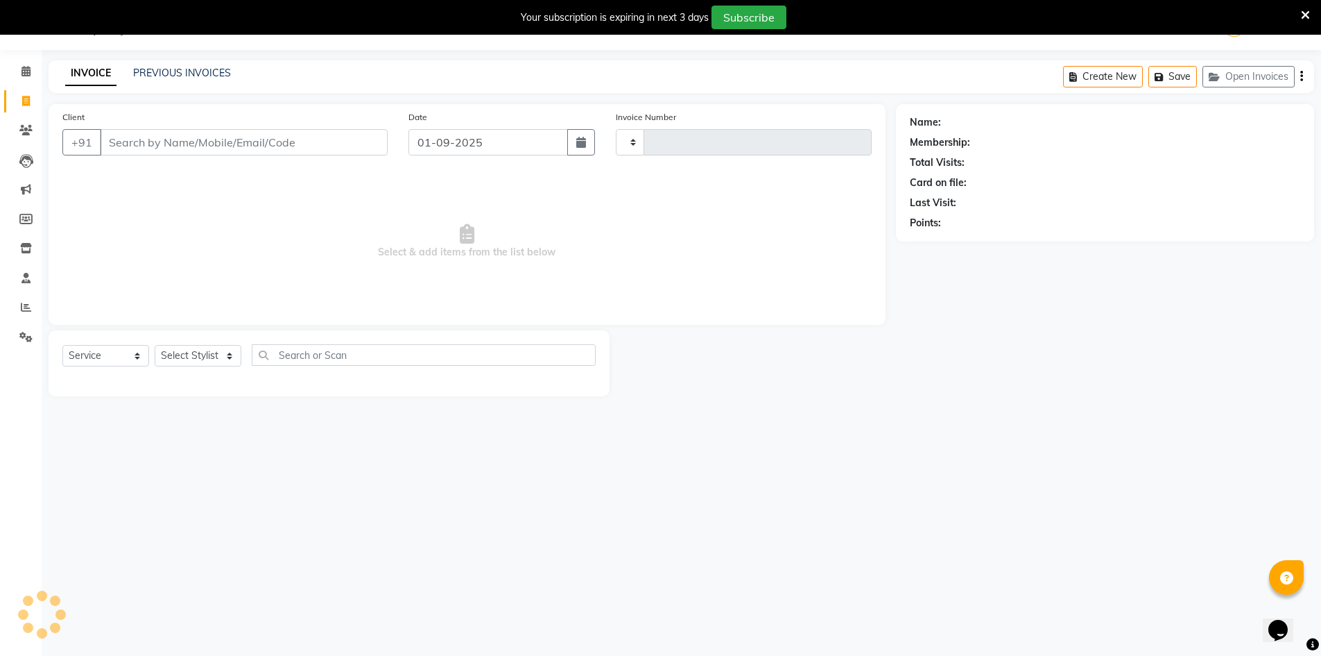
type input "3967"
select select "6913"
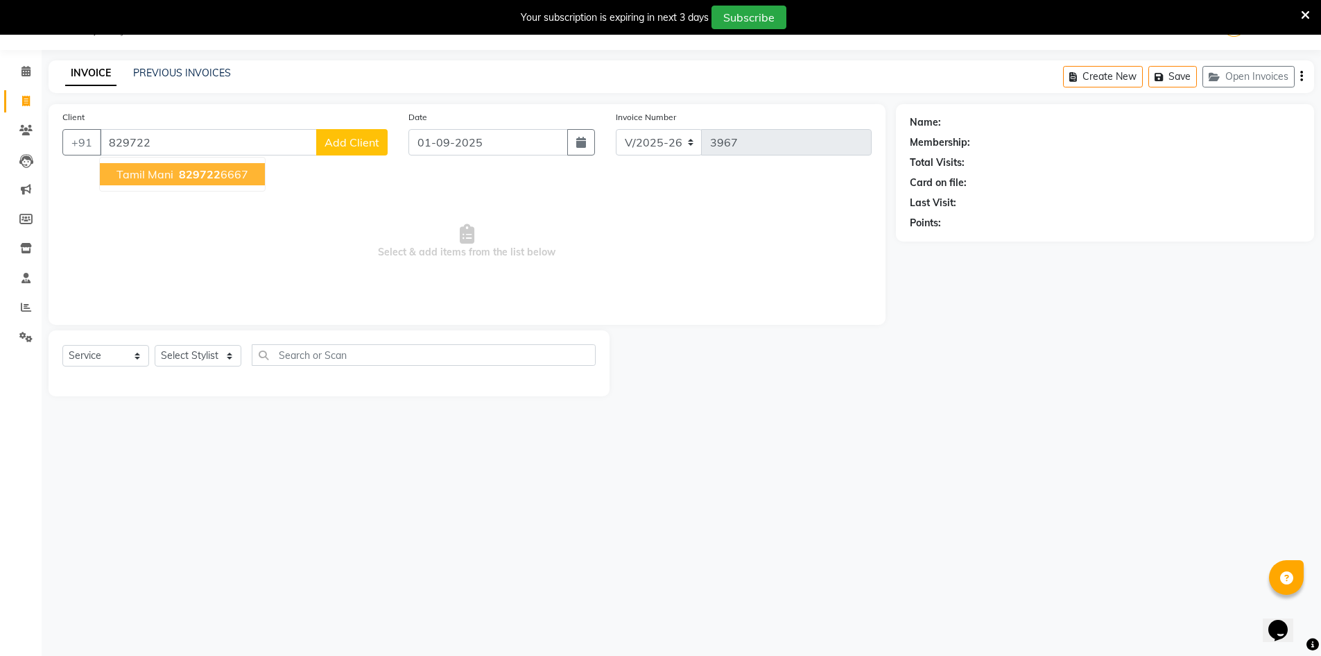
click at [153, 175] on span "Tamil Mani" at bounding box center [145, 174] width 57 height 14
type input "8297226667"
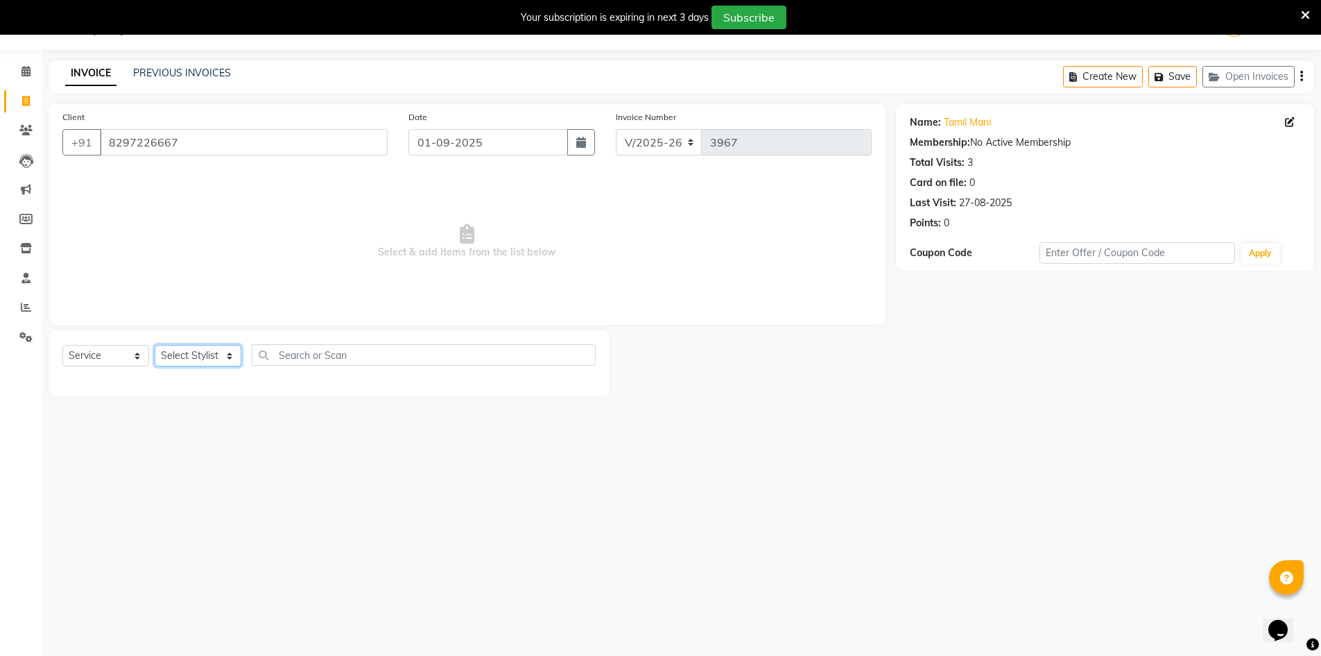
click at [187, 347] on select "Select Stylist [PERSON_NAME] Manager [PERSON_NAME] [PERSON_NAME]" at bounding box center [198, 356] width 87 height 22
select select "65604"
click at [155, 345] on select "Select Stylist [PERSON_NAME] Manager [PERSON_NAME] [PERSON_NAME]" at bounding box center [198, 356] width 87 height 22
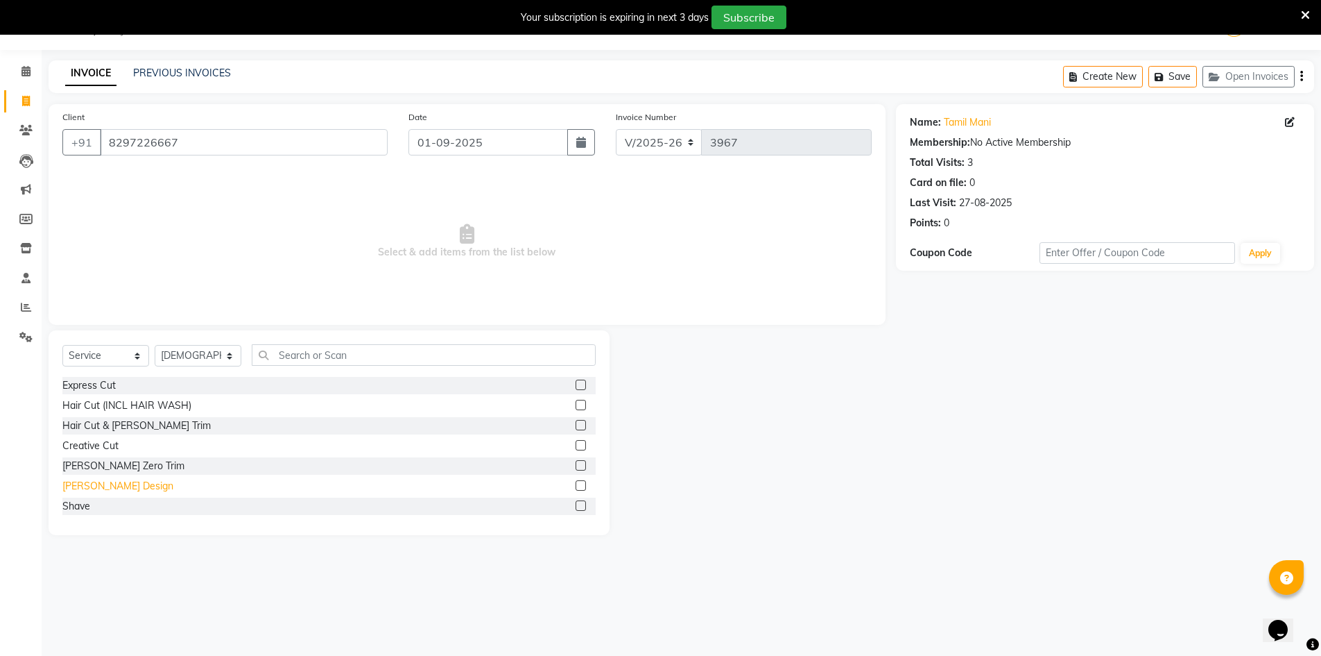
click at [98, 483] on div "[PERSON_NAME] Design" at bounding box center [117, 486] width 111 height 15
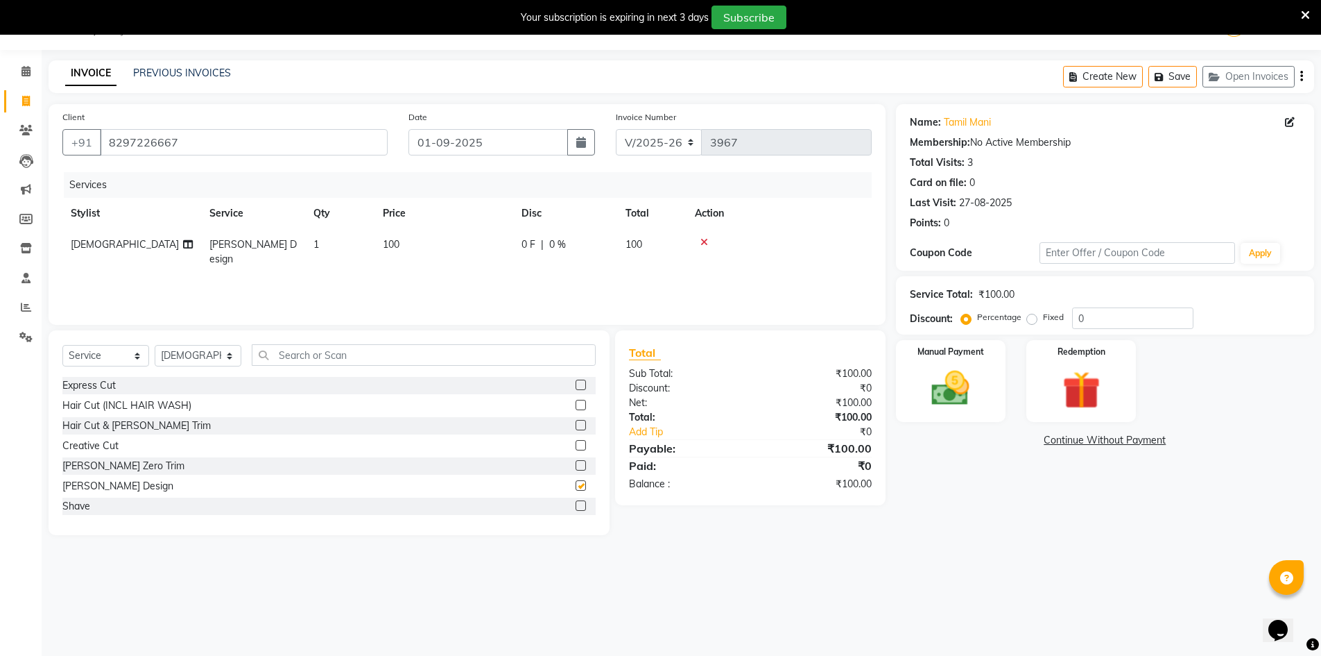
checkbox input "false"
click at [963, 395] on img at bounding box center [951, 388] width 64 height 45
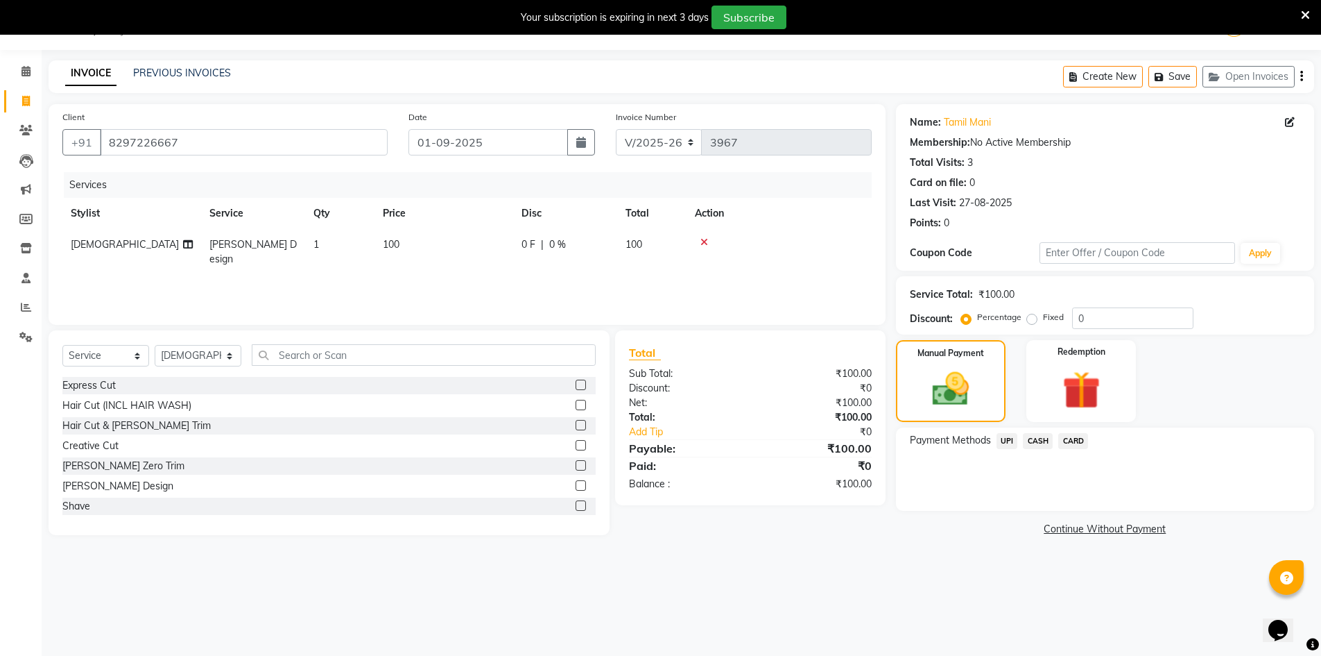
click at [1040, 438] on span "CASH" at bounding box center [1038, 441] width 30 height 16
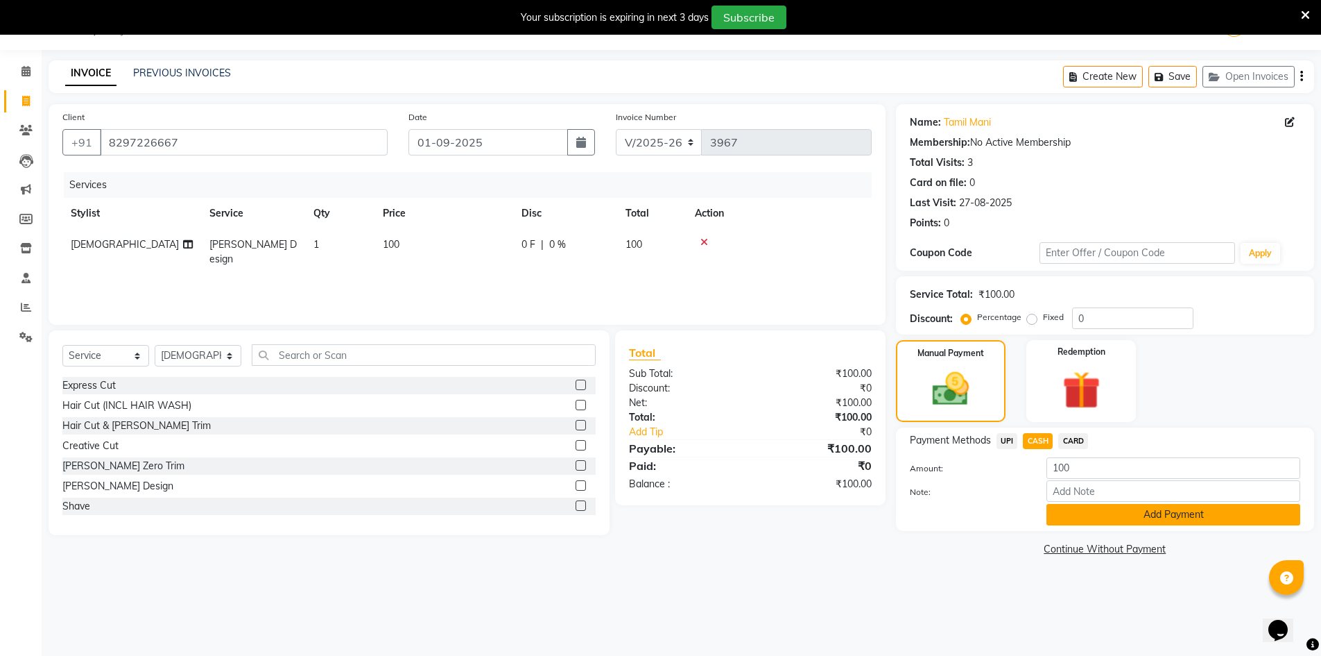
click at [1063, 510] on button "Add Payment" at bounding box center [1174, 515] width 254 height 22
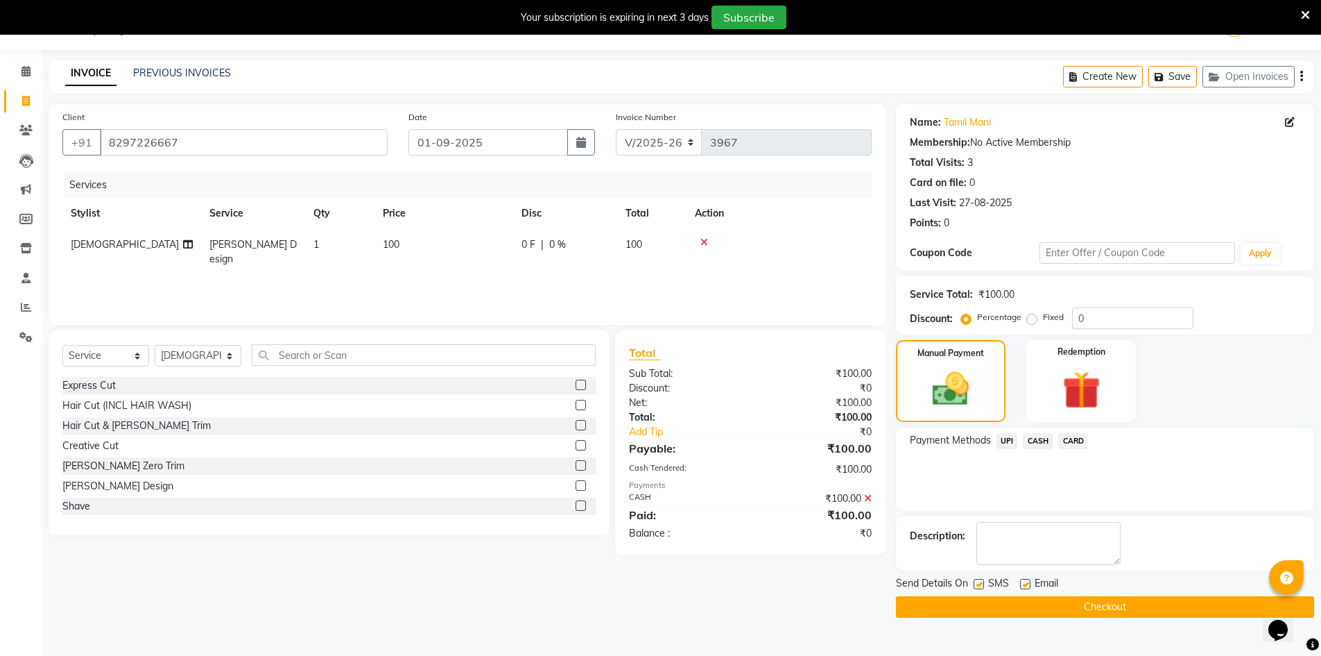
click at [1058, 607] on button "Checkout" at bounding box center [1105, 607] width 418 height 22
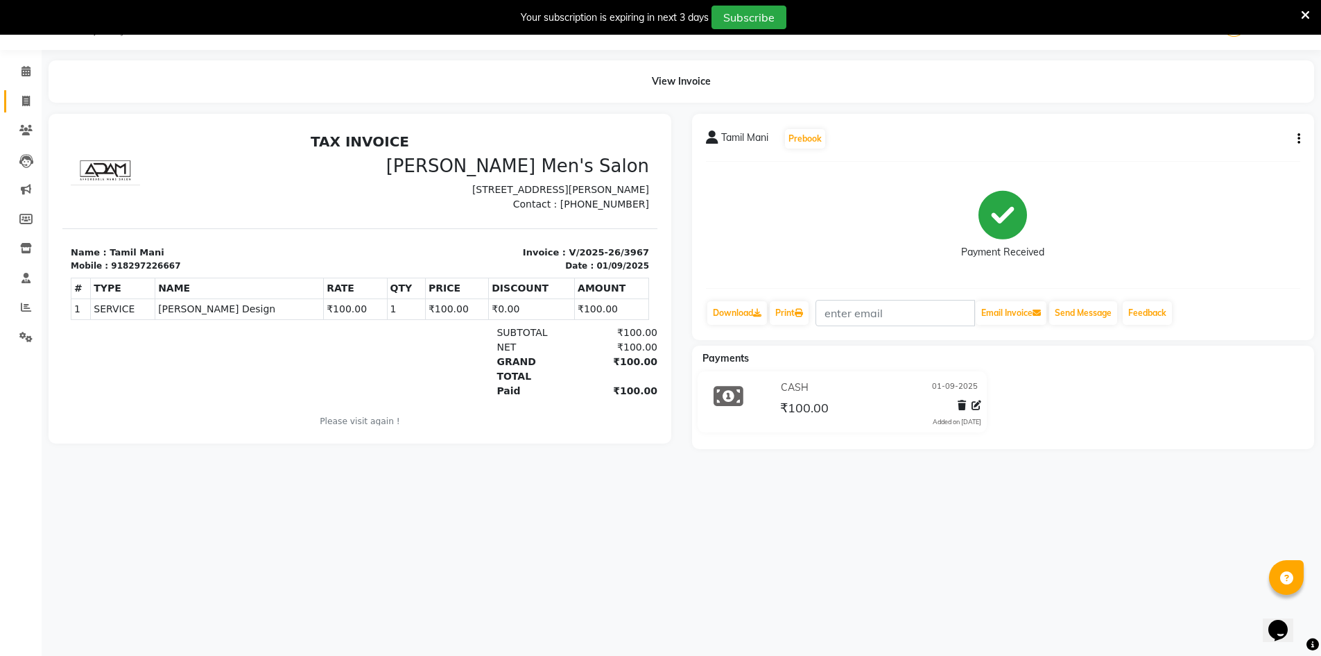
click at [19, 108] on span at bounding box center [26, 102] width 24 height 16
select select "service"
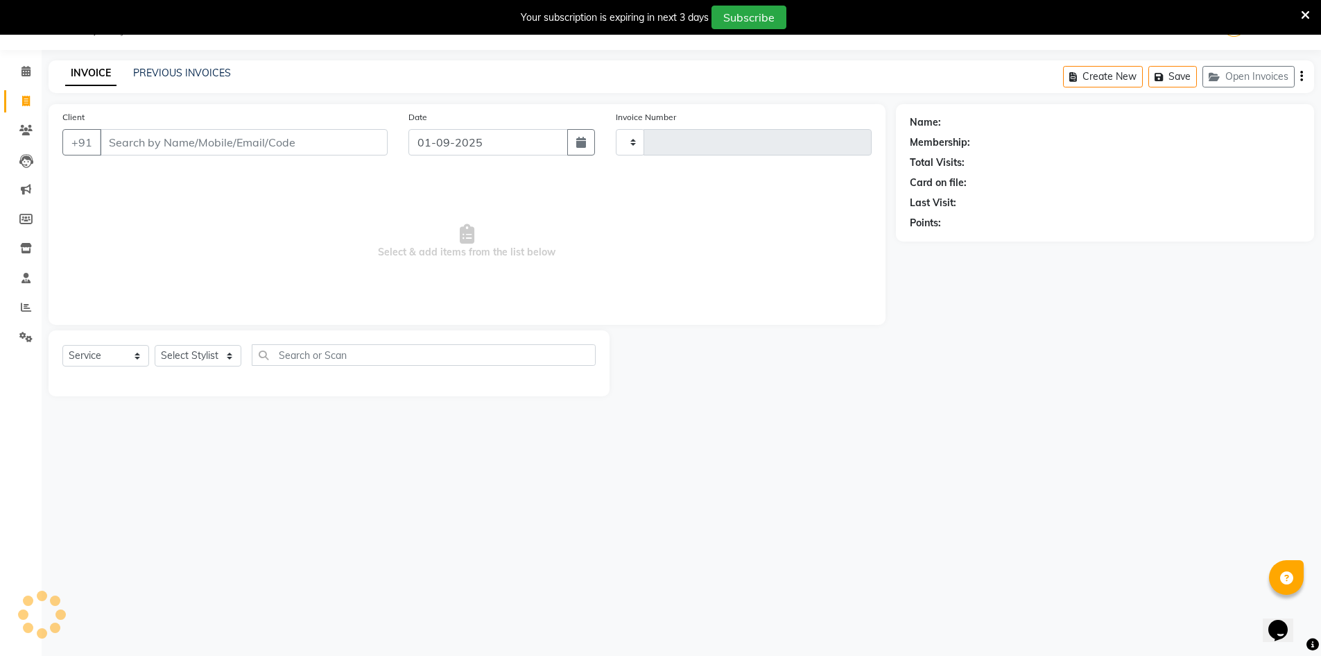
type input "3968"
select select "6913"
click at [171, 79] on div "PREVIOUS INVOICES" at bounding box center [182, 73] width 98 height 15
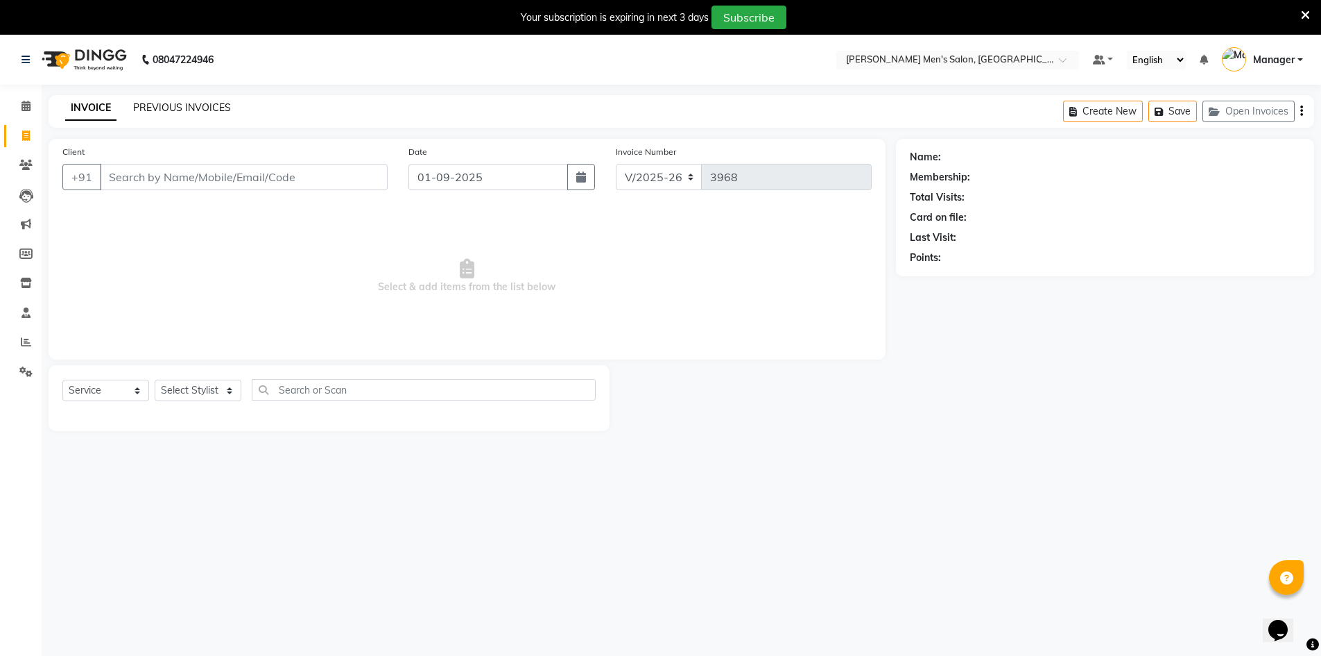
click at [173, 105] on link "PREVIOUS INVOICES" at bounding box center [182, 107] width 98 height 12
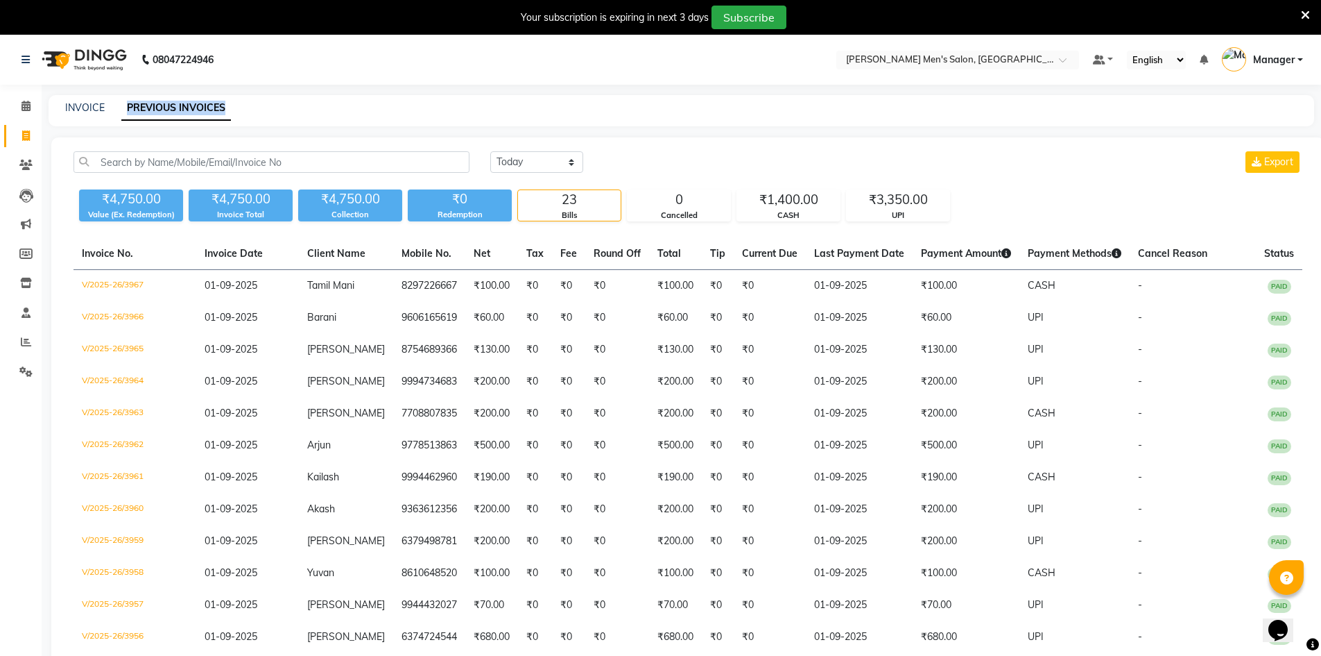
drag, startPoint x: 126, startPoint y: 111, endPoint x: 255, endPoint y: 110, distance: 129.0
click at [255, 110] on div "INVOICE PREVIOUS INVOICES" at bounding box center [673, 108] width 1249 height 15
click at [262, 116] on div "INVOICE PREVIOUS INVOICES" at bounding box center [682, 110] width 1266 height 31
drag, startPoint x: 260, startPoint y: 99, endPoint x: 277, endPoint y: 100, distance: 16.7
click at [277, 100] on div "INVOICE PREVIOUS INVOICES" at bounding box center [682, 110] width 1266 height 31
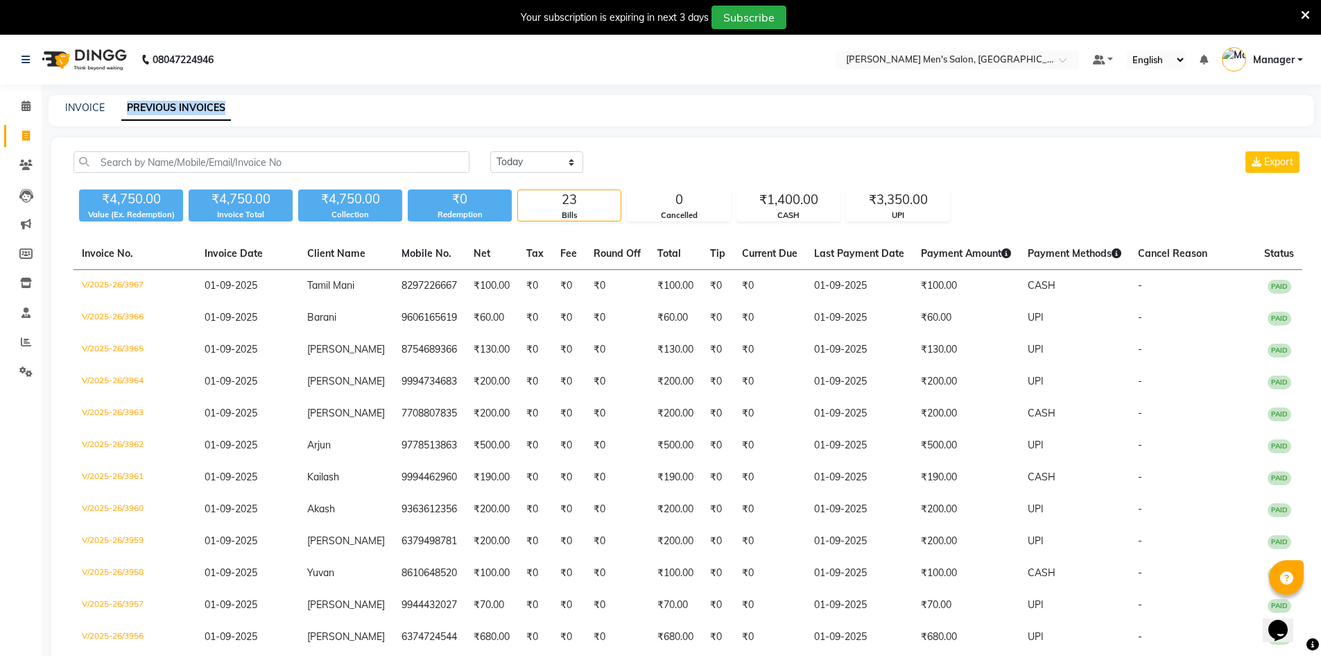
click at [277, 103] on div "INVOICE PREVIOUS INVOICES" at bounding box center [673, 108] width 1249 height 15
drag, startPoint x: 205, startPoint y: 108, endPoint x: 178, endPoint y: 107, distance: 27.1
click at [178, 107] on link "PREVIOUS INVOICES" at bounding box center [176, 108] width 110 height 25
click at [171, 105] on link "PREVIOUS INVOICES" at bounding box center [176, 108] width 110 height 25
drag, startPoint x: 127, startPoint y: 110, endPoint x: 262, endPoint y: 110, distance: 134.6
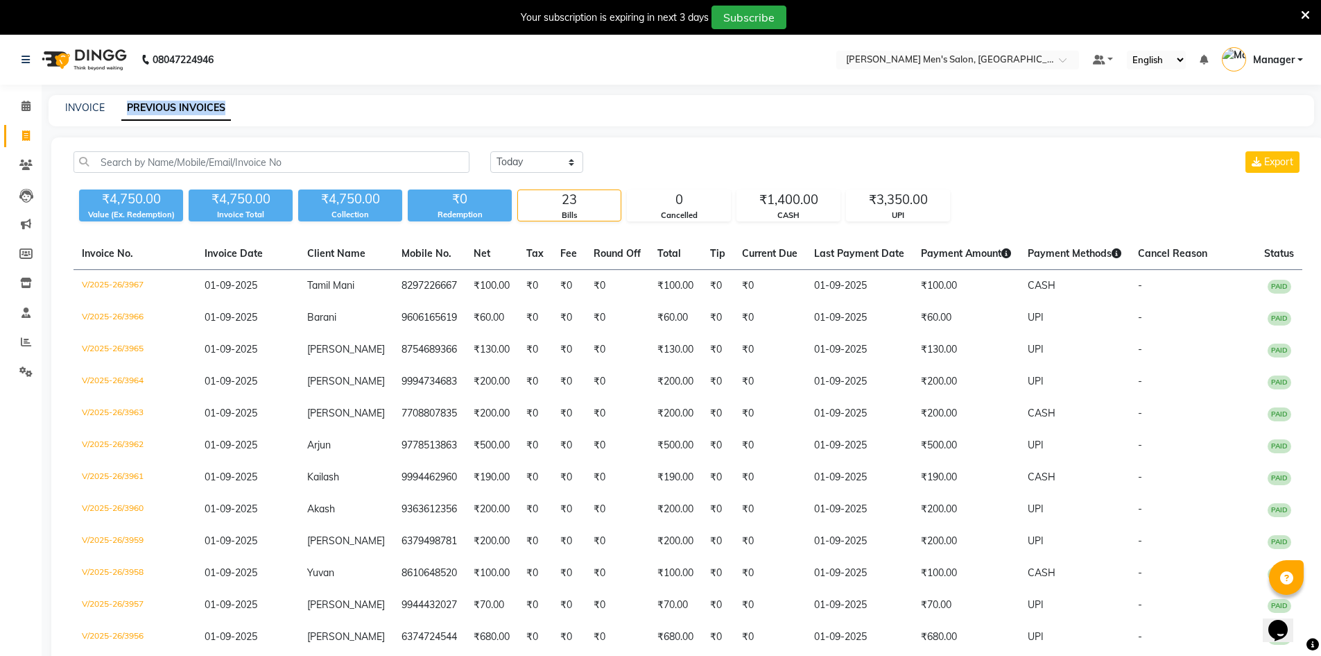
click at [262, 110] on div "INVOICE PREVIOUS INVOICES" at bounding box center [673, 108] width 1249 height 15
click at [253, 106] on div "INVOICE PREVIOUS INVOICES" at bounding box center [673, 108] width 1249 height 15
drag, startPoint x: 126, startPoint y: 105, endPoint x: 230, endPoint y: 95, distance: 105.2
click at [230, 95] on div "INVOICE PREVIOUS INVOICES" at bounding box center [682, 110] width 1266 height 31
click at [250, 109] on div "INVOICE PREVIOUS INVOICES" at bounding box center [673, 108] width 1249 height 15
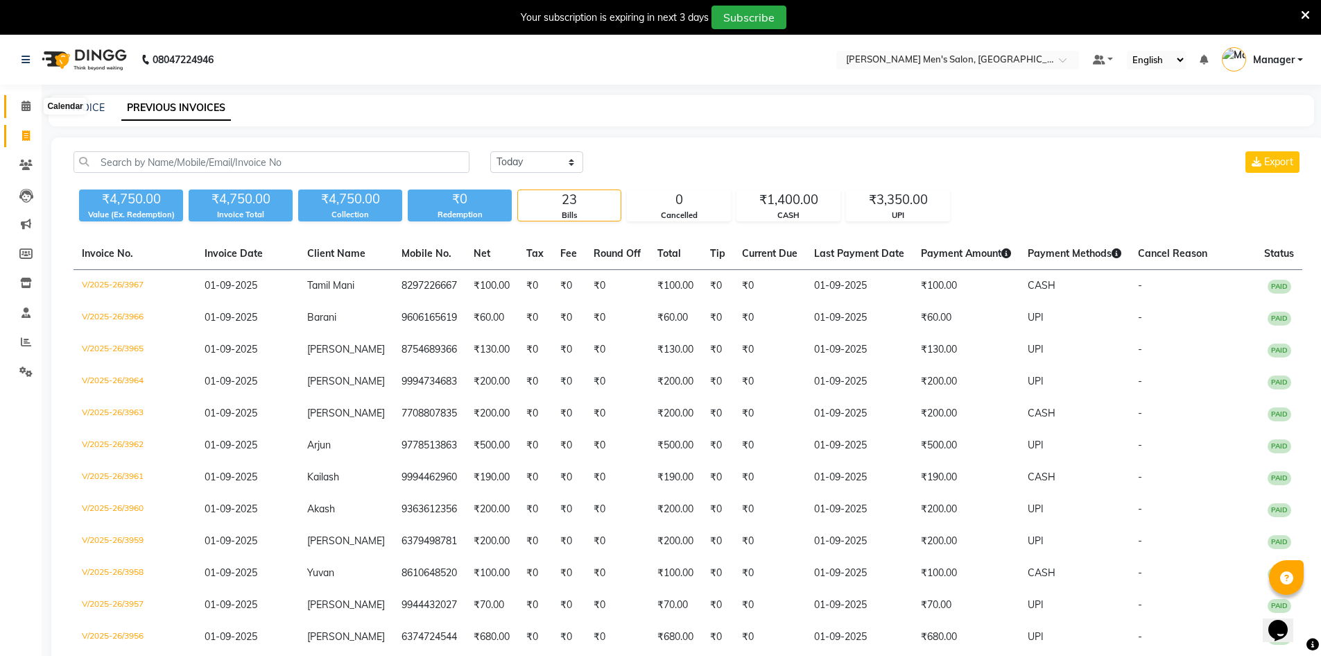
click at [25, 103] on icon at bounding box center [26, 106] width 9 height 10
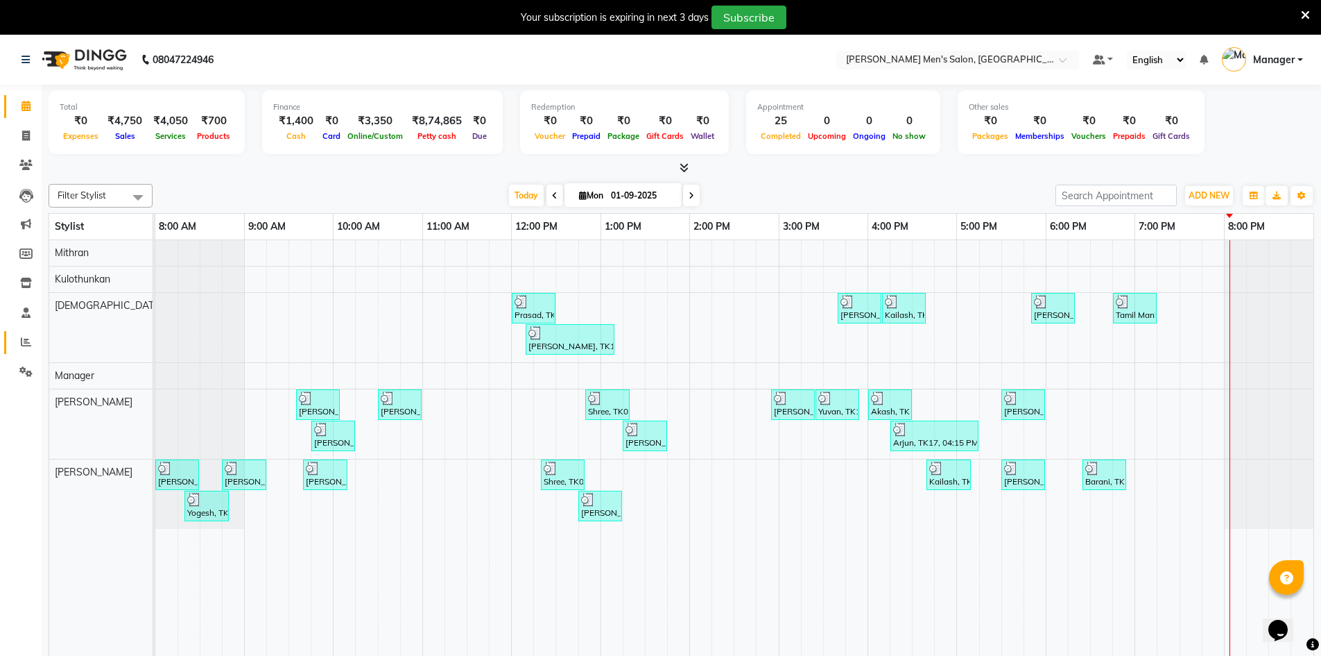
click at [31, 333] on link "Reports" at bounding box center [20, 342] width 33 height 23
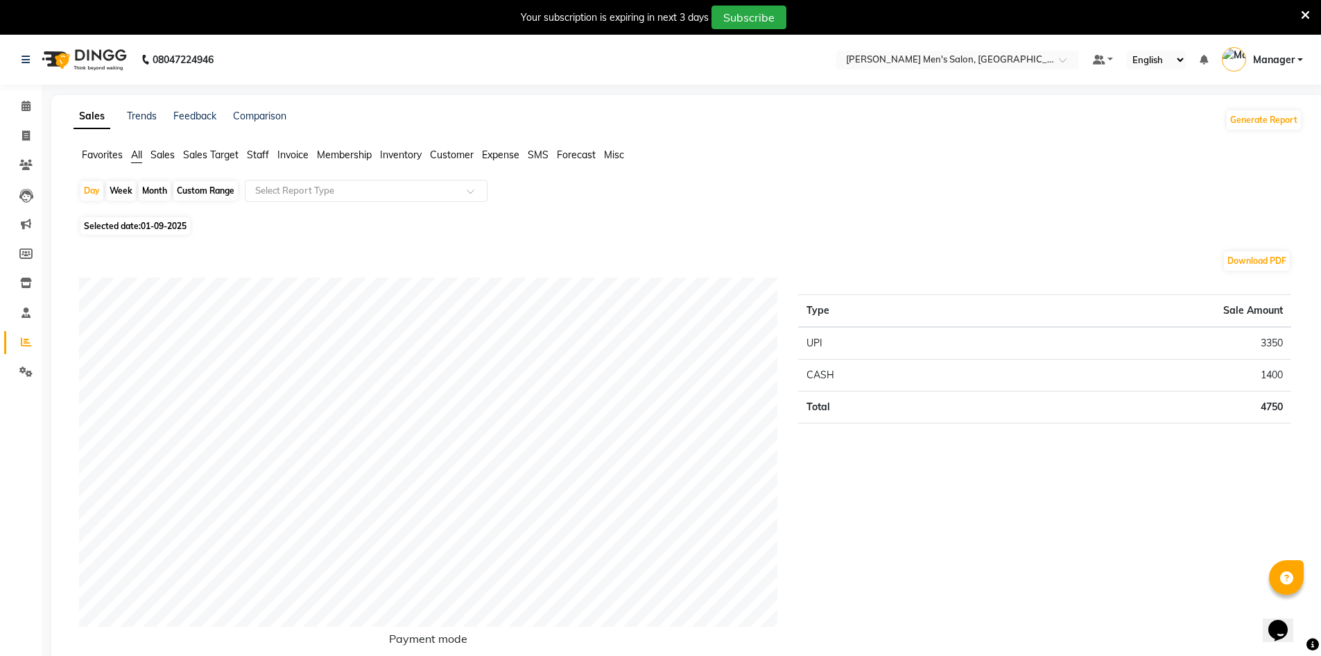
click at [162, 156] on span "Sales" at bounding box center [163, 154] width 24 height 12
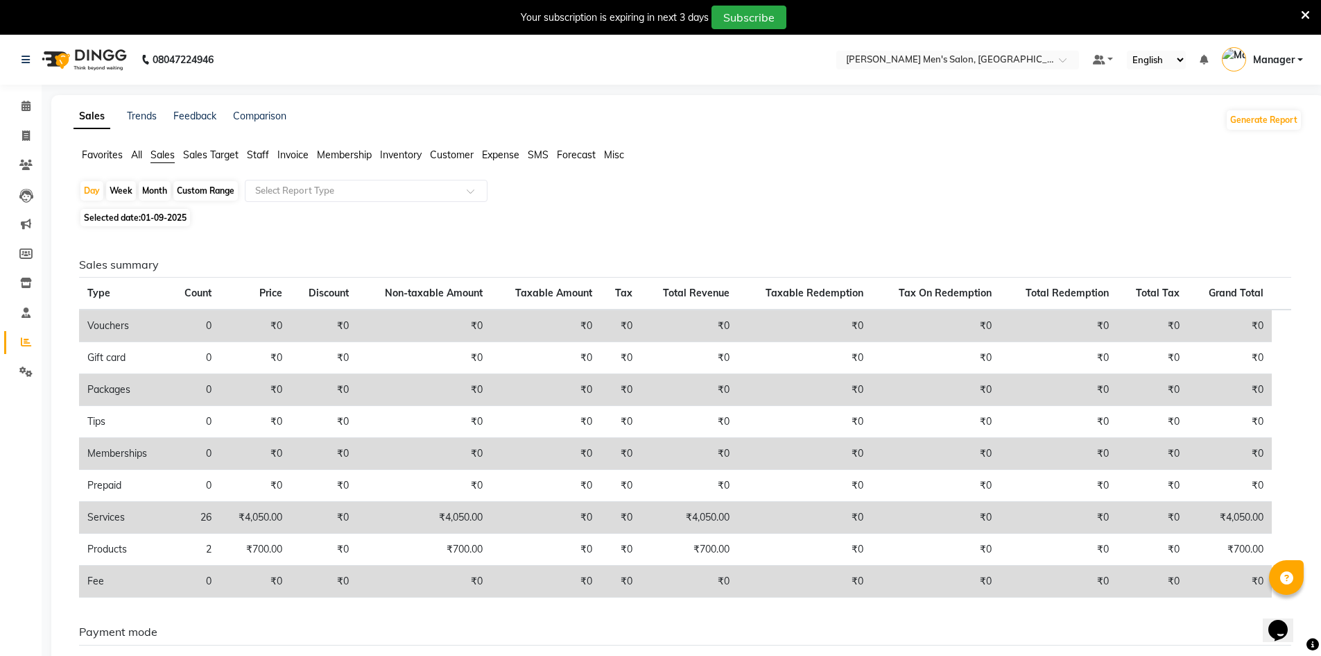
click at [150, 197] on div "Month" at bounding box center [155, 190] width 32 height 19
select select "9"
select select "2025"
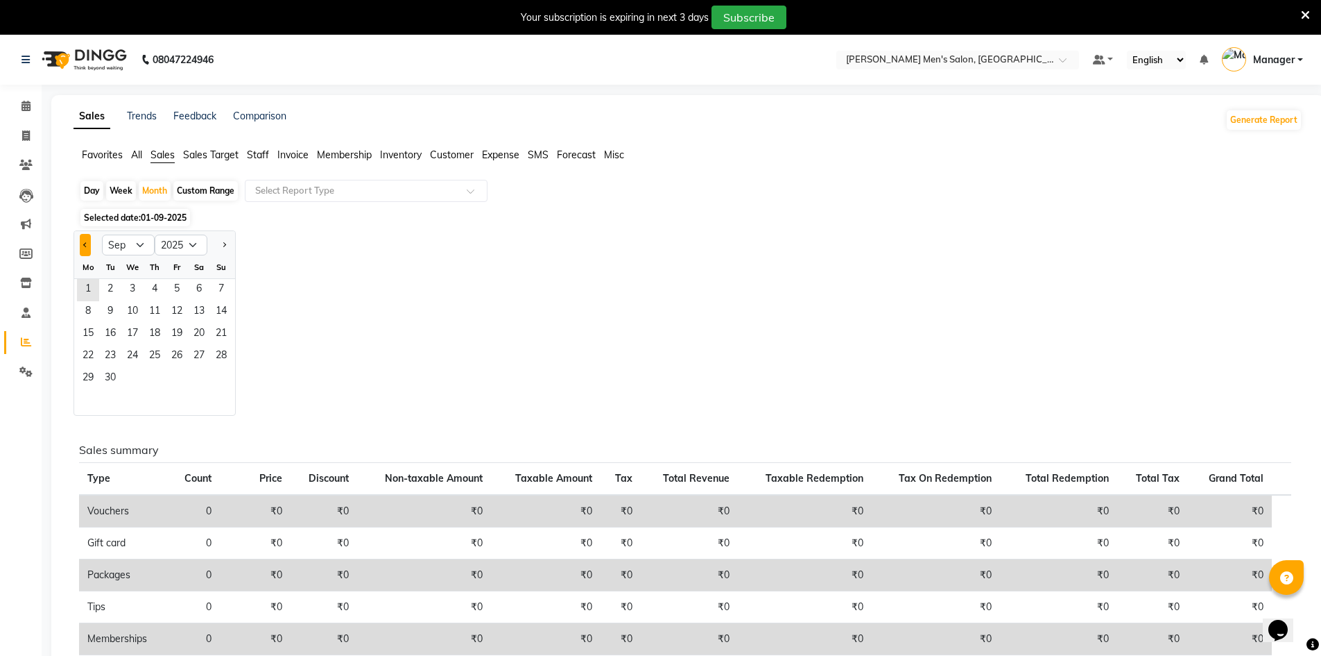
click at [86, 247] on button "Previous month" at bounding box center [85, 245] width 11 height 22
select select "8"
click at [169, 295] on span "1" at bounding box center [177, 290] width 22 height 22
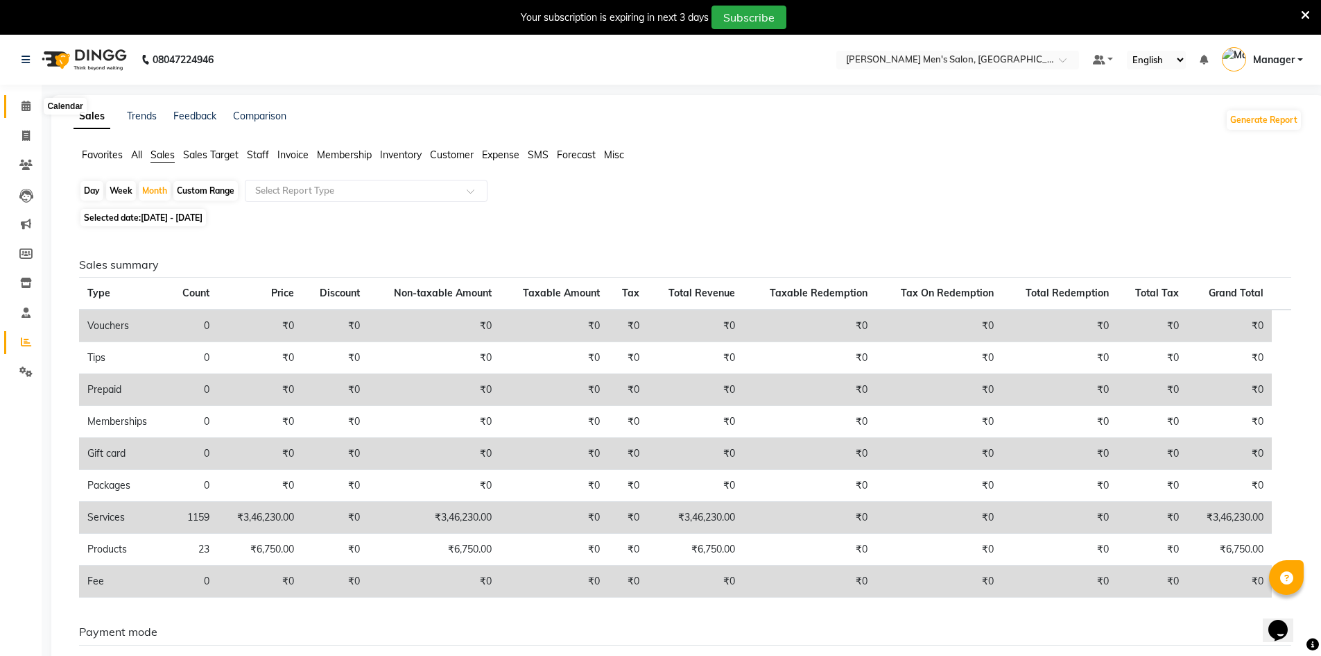
click at [33, 98] on link "Calendar" at bounding box center [20, 106] width 33 height 23
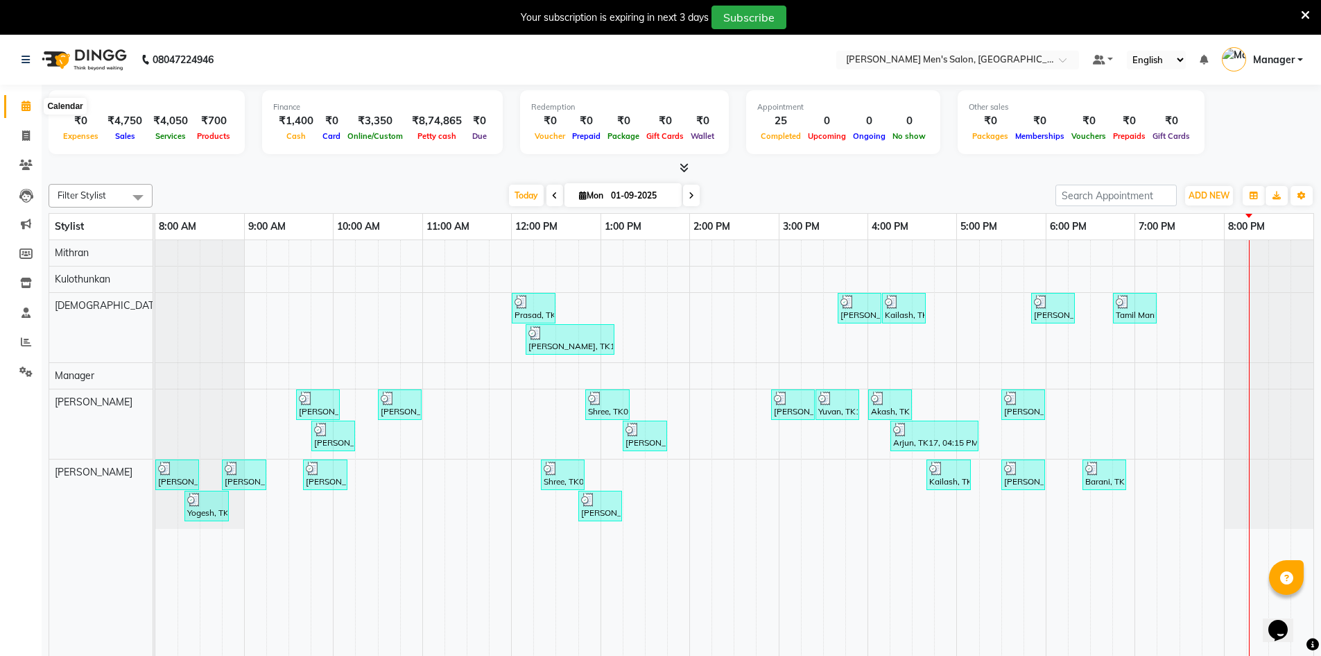
click at [19, 106] on span at bounding box center [26, 107] width 24 height 16
click at [24, 342] on icon at bounding box center [26, 341] width 10 height 10
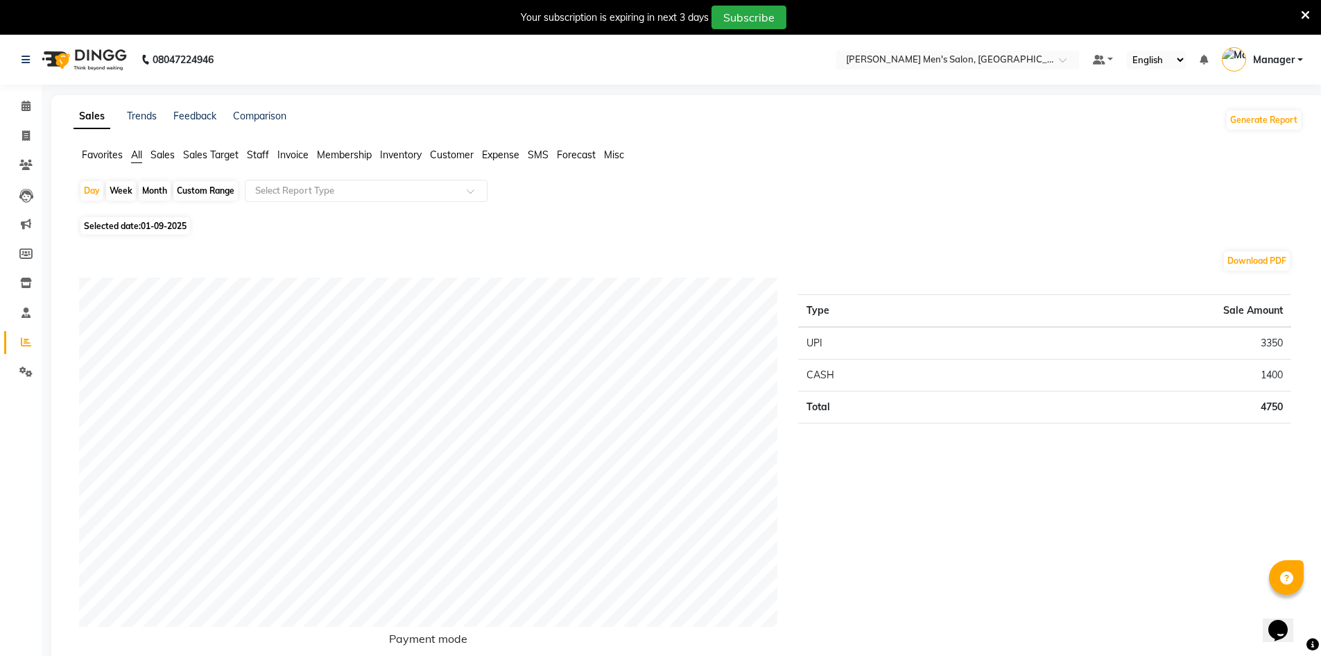
click at [298, 158] on span "Invoice" at bounding box center [292, 154] width 31 height 12
click at [155, 187] on div "Month" at bounding box center [155, 190] width 32 height 19
select select "9"
select select "2025"
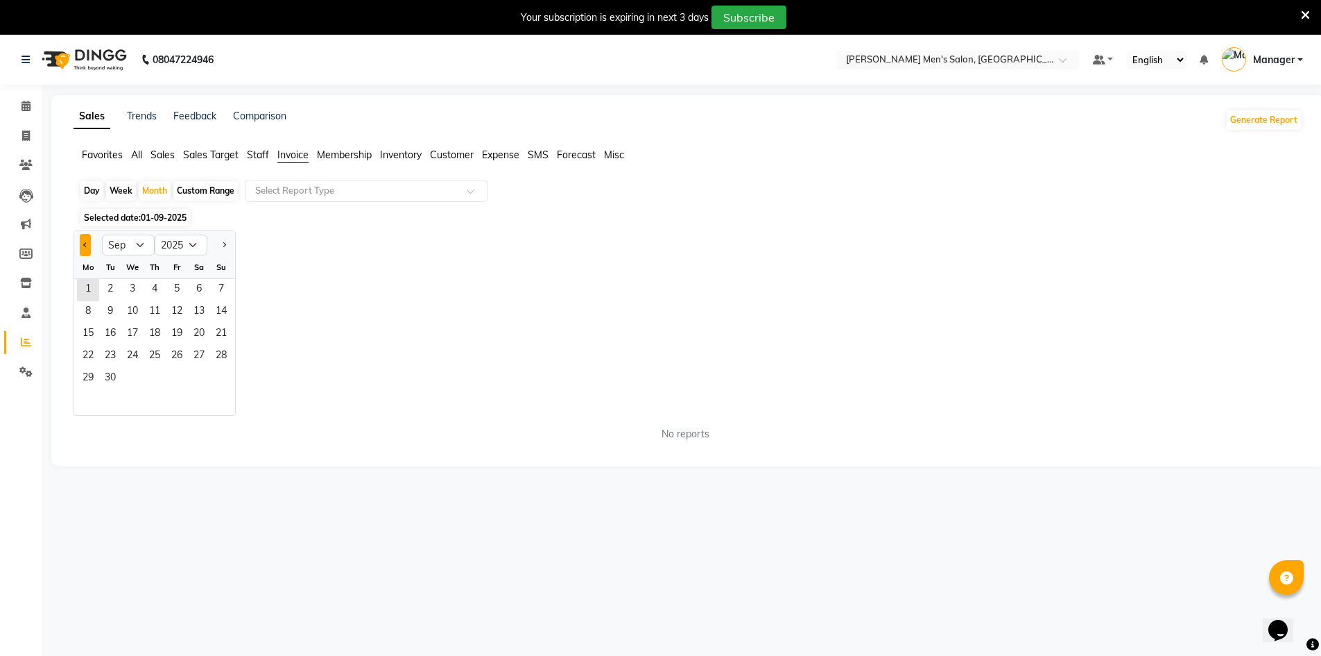
click at [87, 246] on span "Previous month" at bounding box center [85, 244] width 5 height 5
select select "8"
click at [173, 287] on span "1" at bounding box center [177, 290] width 22 height 22
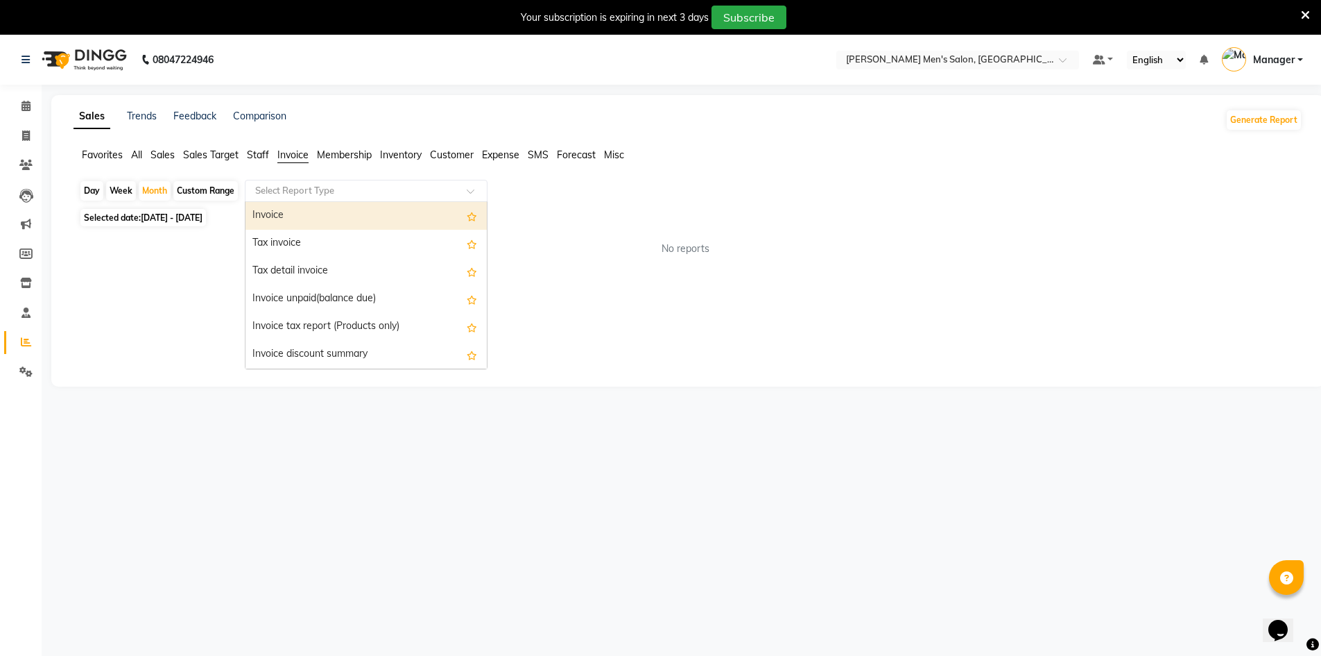
click at [321, 194] on input "text" at bounding box center [352, 191] width 200 height 14
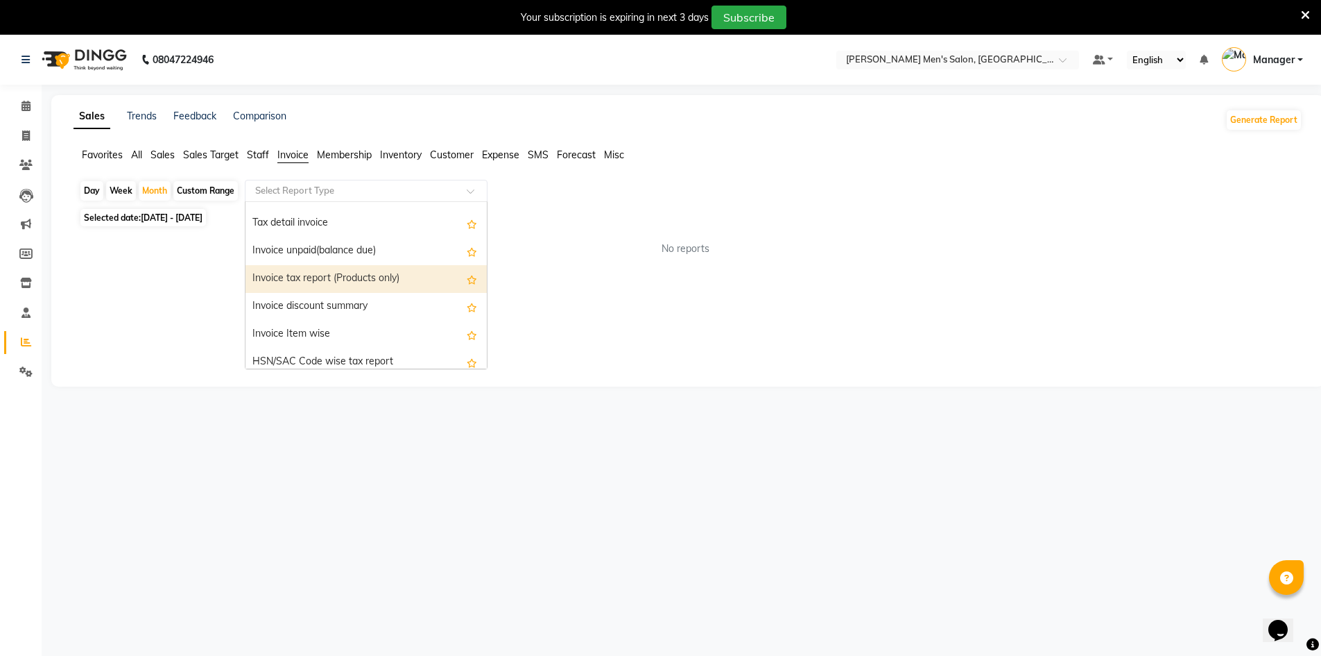
scroll to position [69, 0]
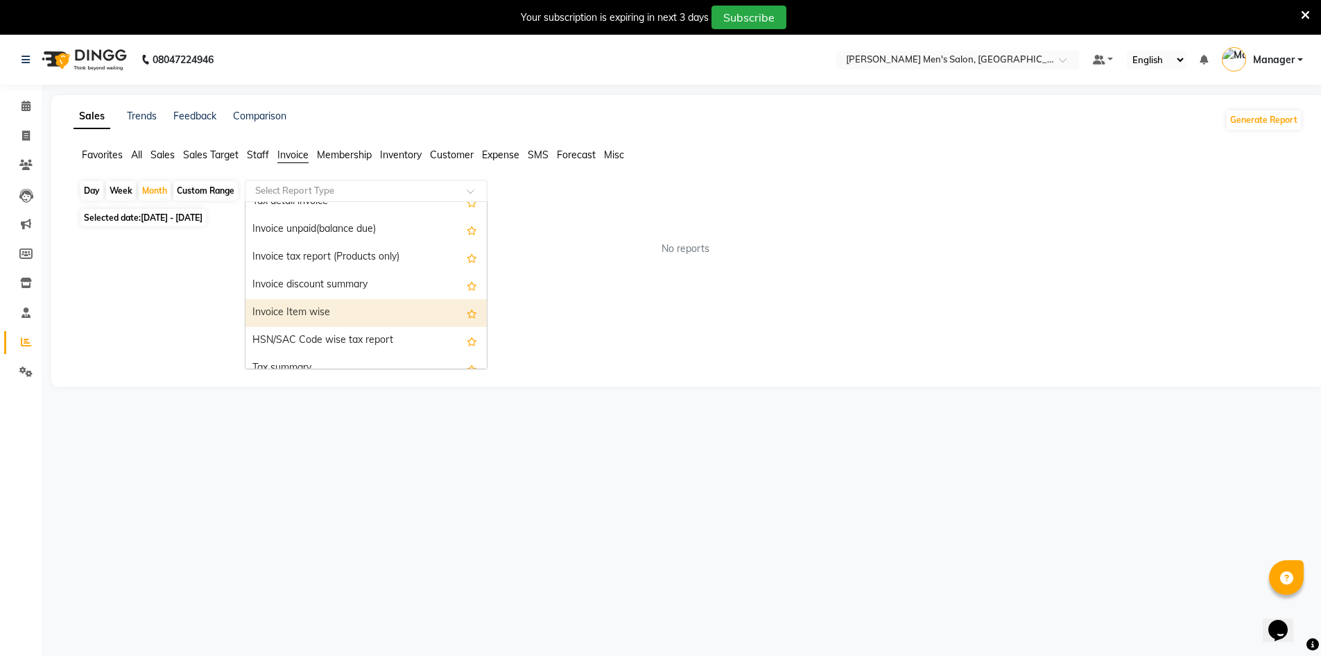
click at [292, 313] on div "Invoice Item wise" at bounding box center [366, 313] width 241 height 28
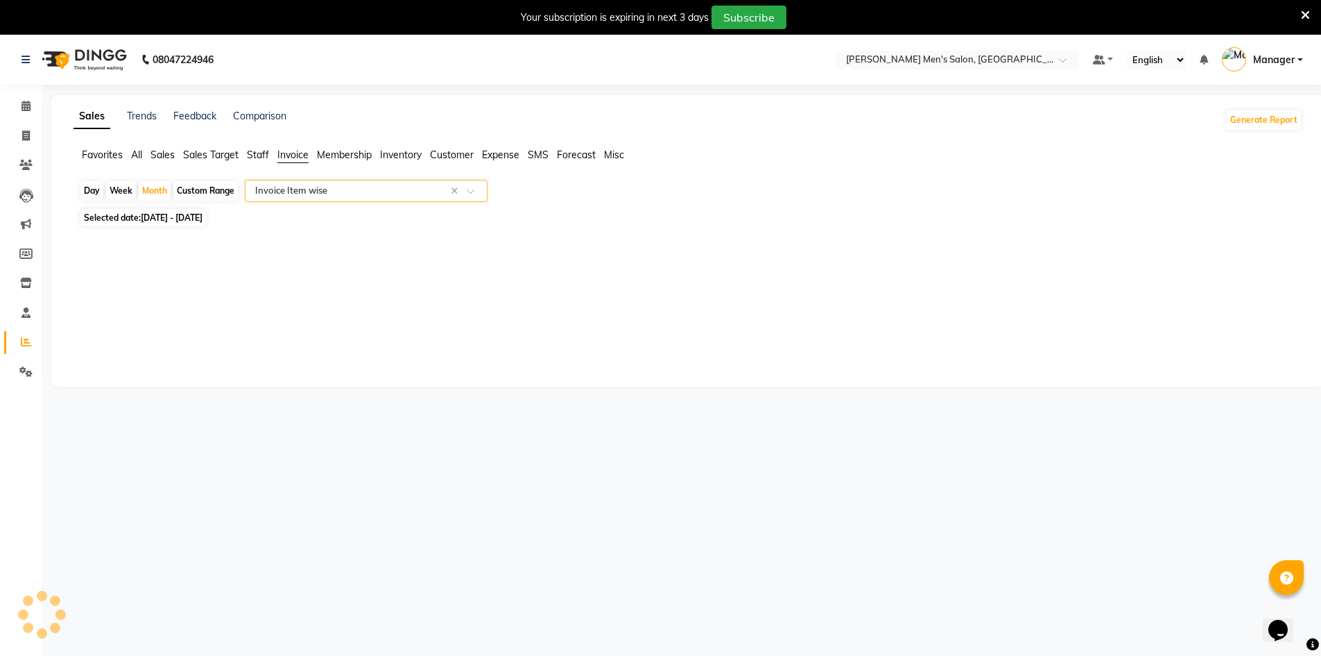
select select "filtered_report"
select select "csv"
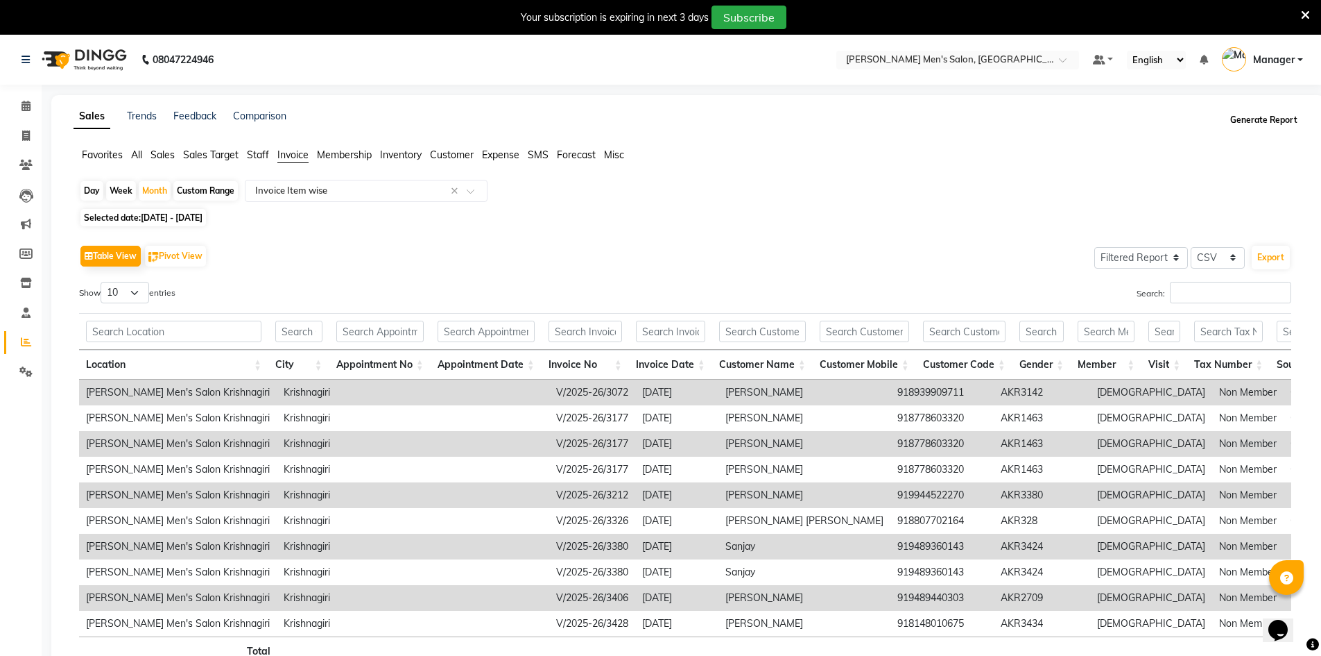
click at [1267, 128] on button "Generate Report" at bounding box center [1264, 119] width 74 height 19
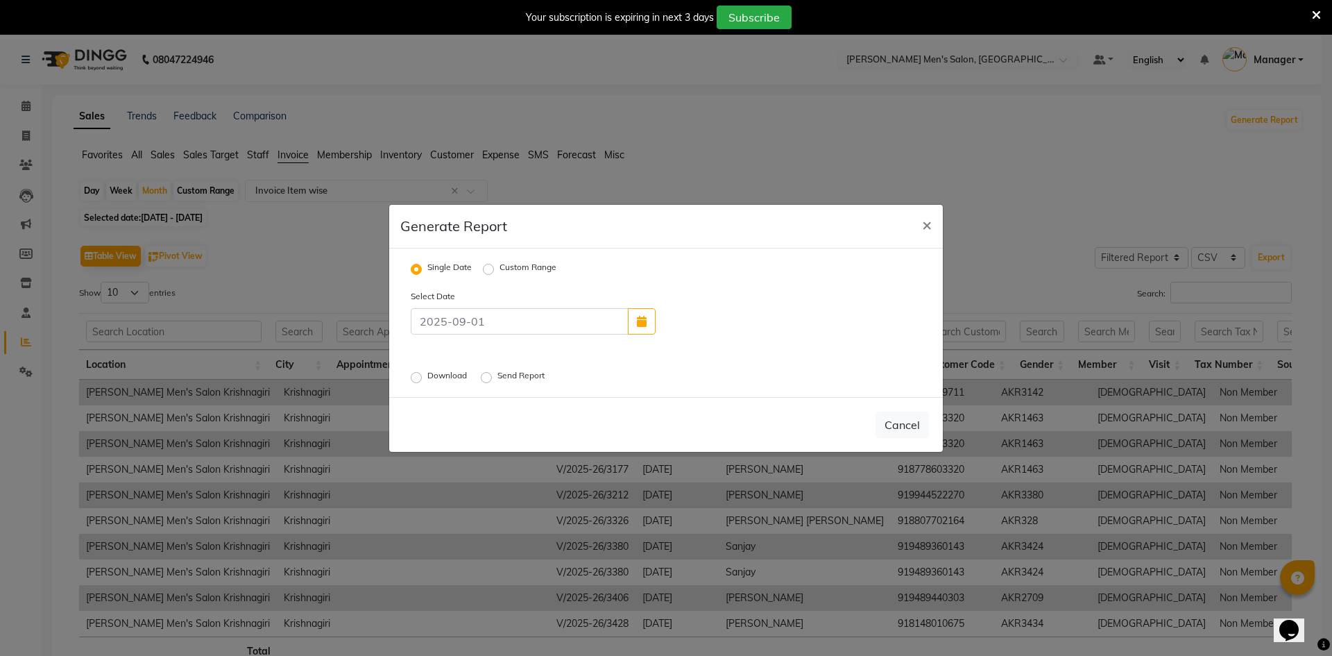
click at [427, 376] on label "Download" at bounding box center [448, 377] width 42 height 17
click at [416, 376] on input "Download" at bounding box center [418, 377] width 10 height 10
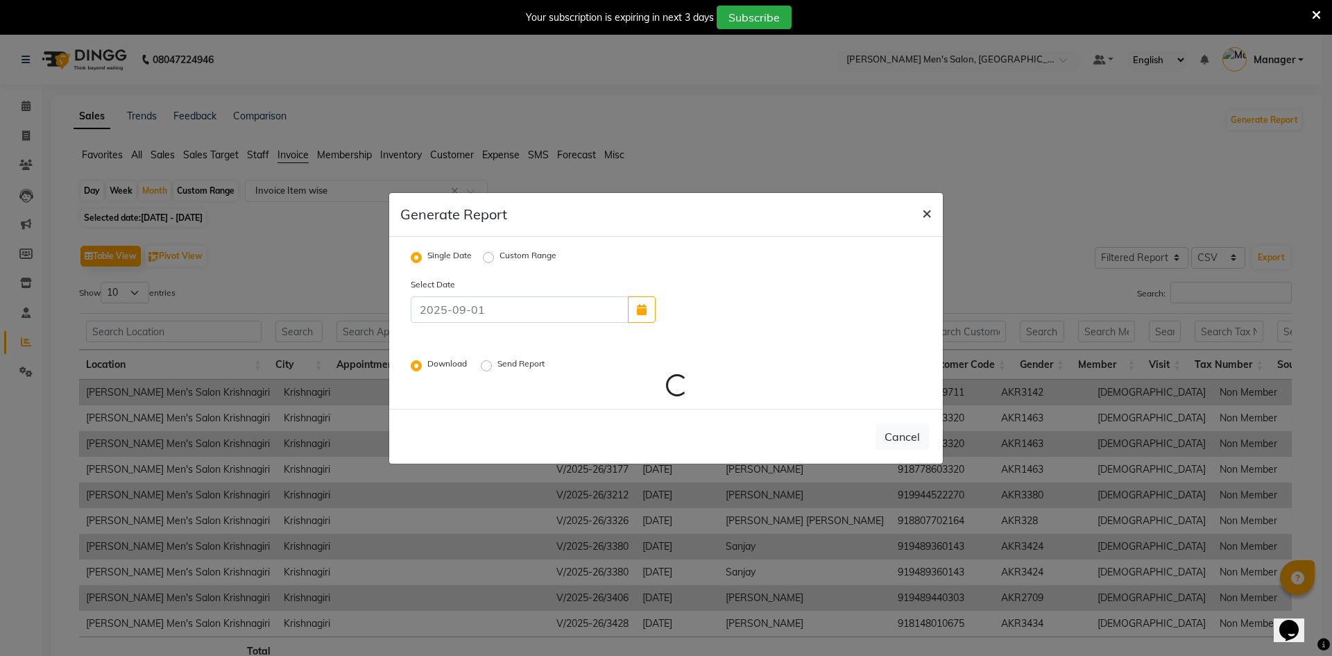
click at [929, 214] on span "×" at bounding box center [927, 212] width 10 height 21
radio input "false"
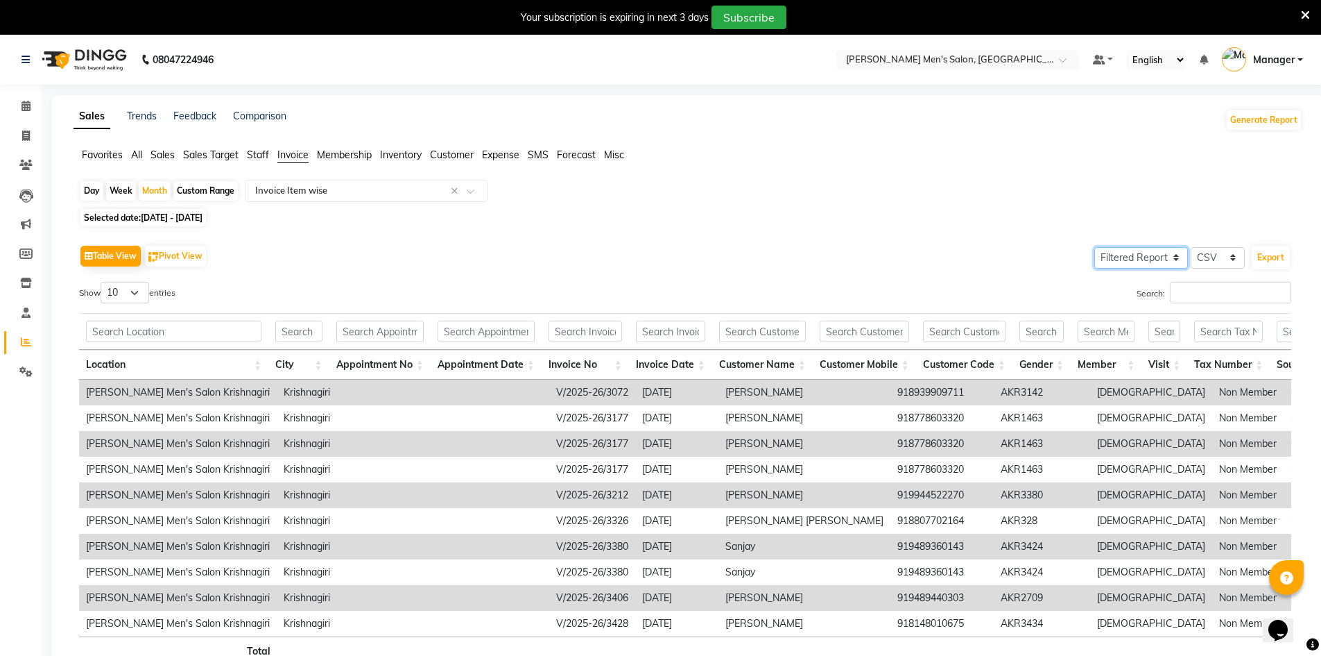
click at [1165, 257] on select "Select Full Report Filtered Report" at bounding box center [1142, 258] width 94 height 22
select select "full_report"
click at [1095, 247] on select "Select Full Report Filtered Report" at bounding box center [1142, 258] width 94 height 22
click at [1279, 260] on button "Export" at bounding box center [1271, 258] width 38 height 24
click at [27, 132] on icon at bounding box center [26, 135] width 8 height 10
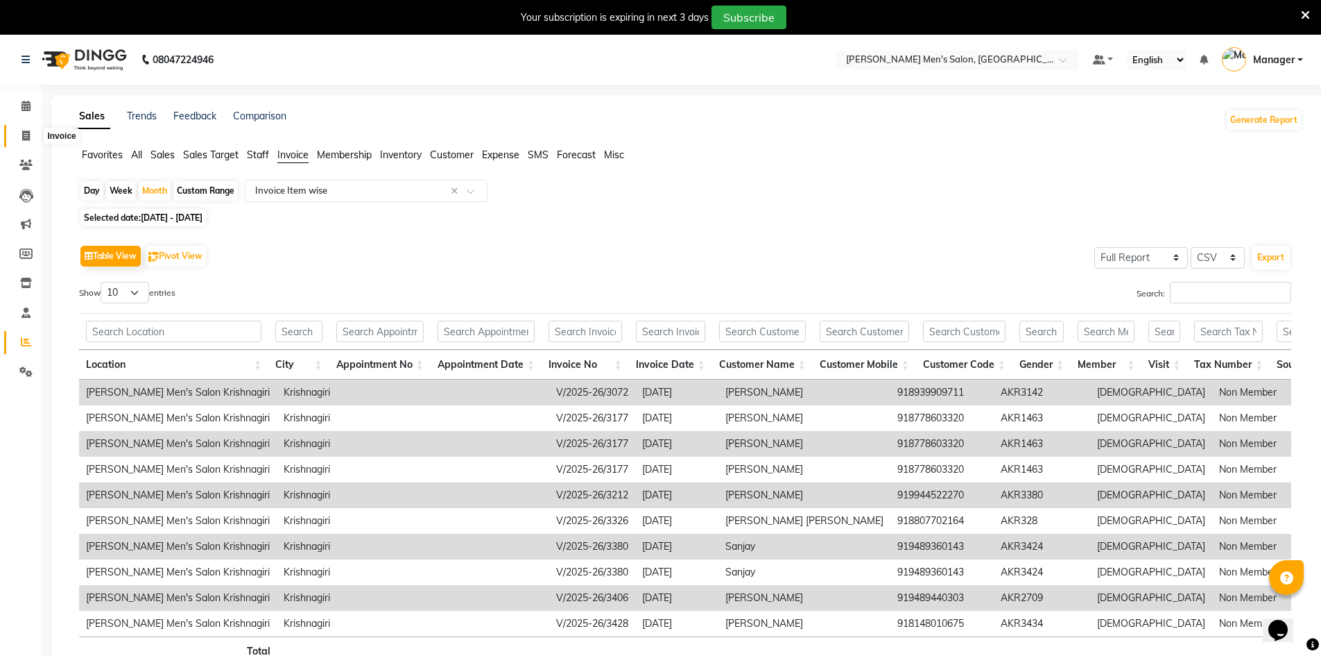
select select "6913"
select select "service"
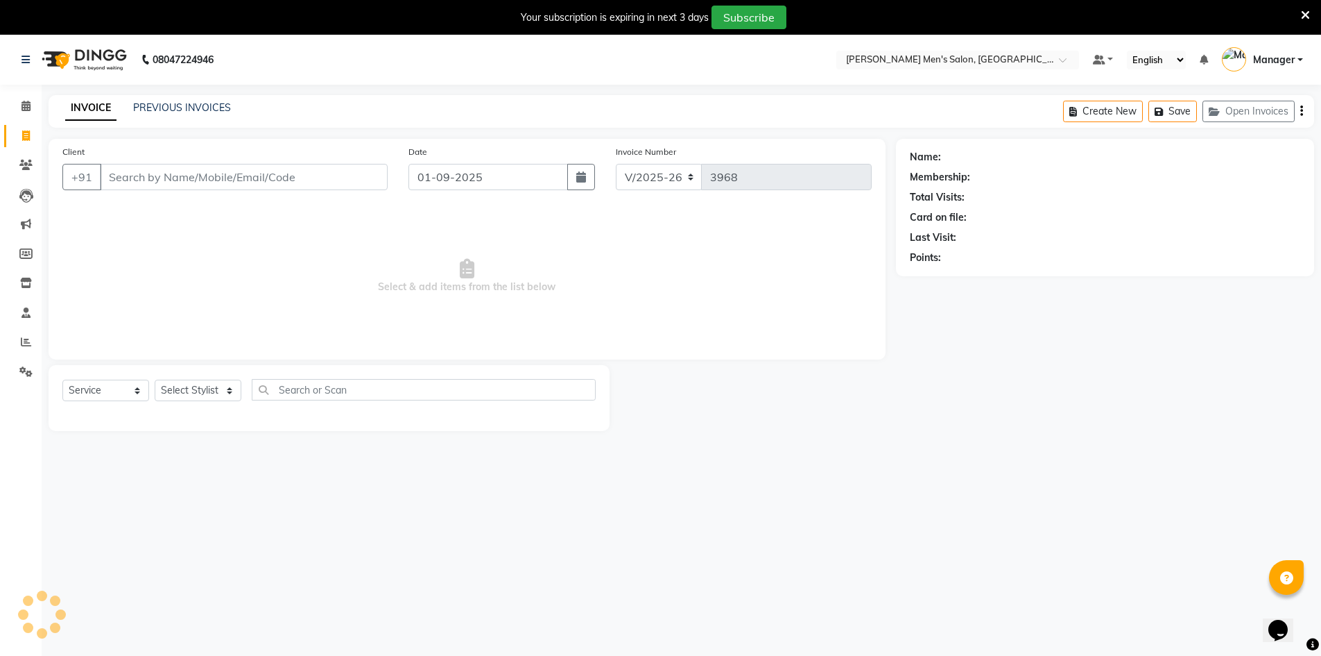
click at [200, 178] on input "Client" at bounding box center [244, 177] width 288 height 26
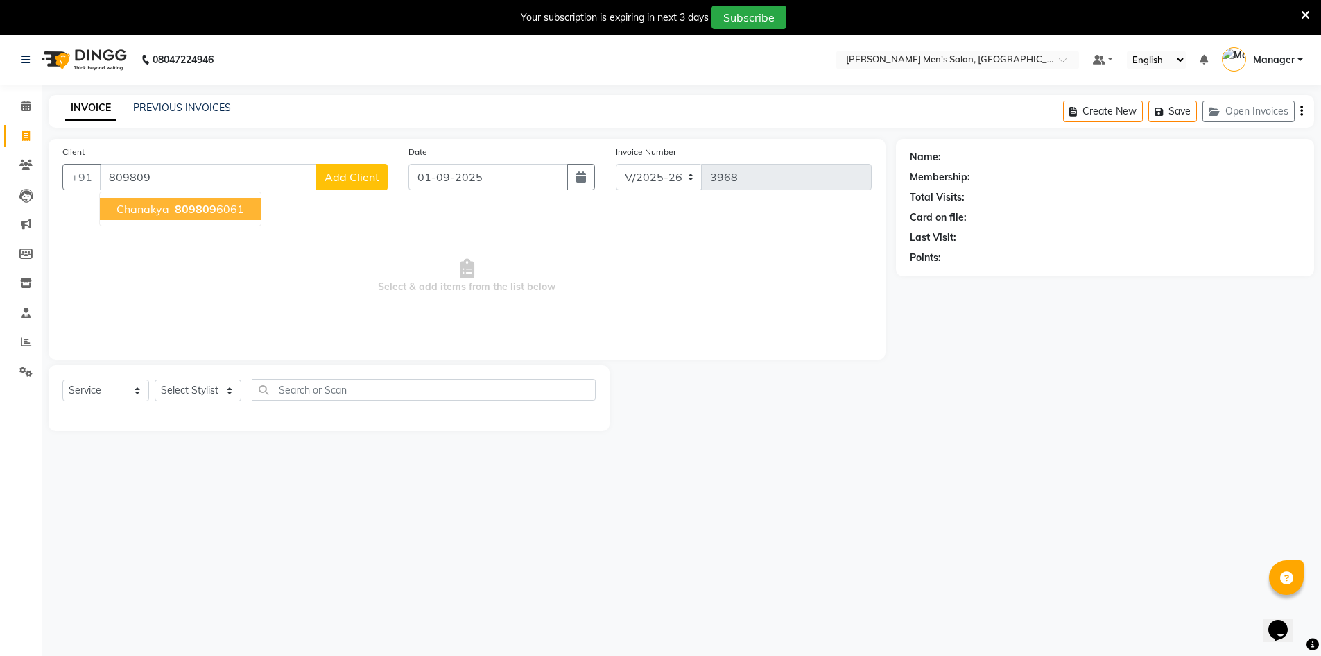
click at [223, 207] on ngb-highlight "809809 6061" at bounding box center [208, 209] width 72 height 14
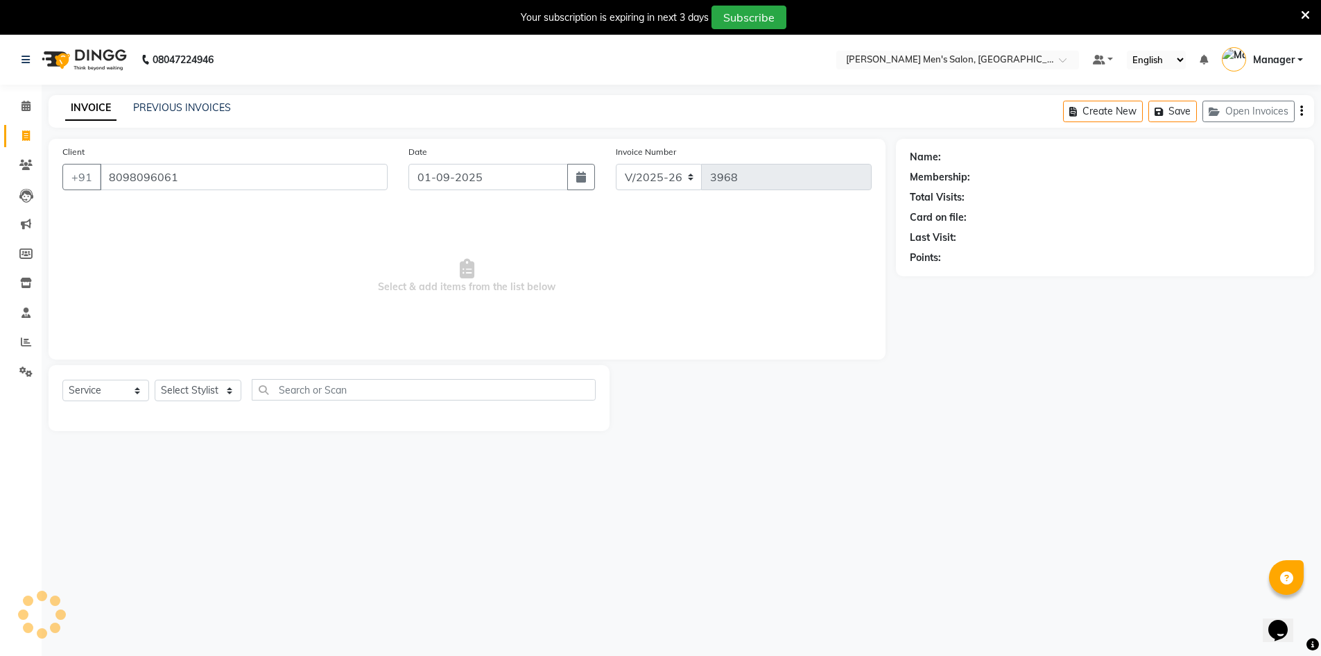
type input "8098096061"
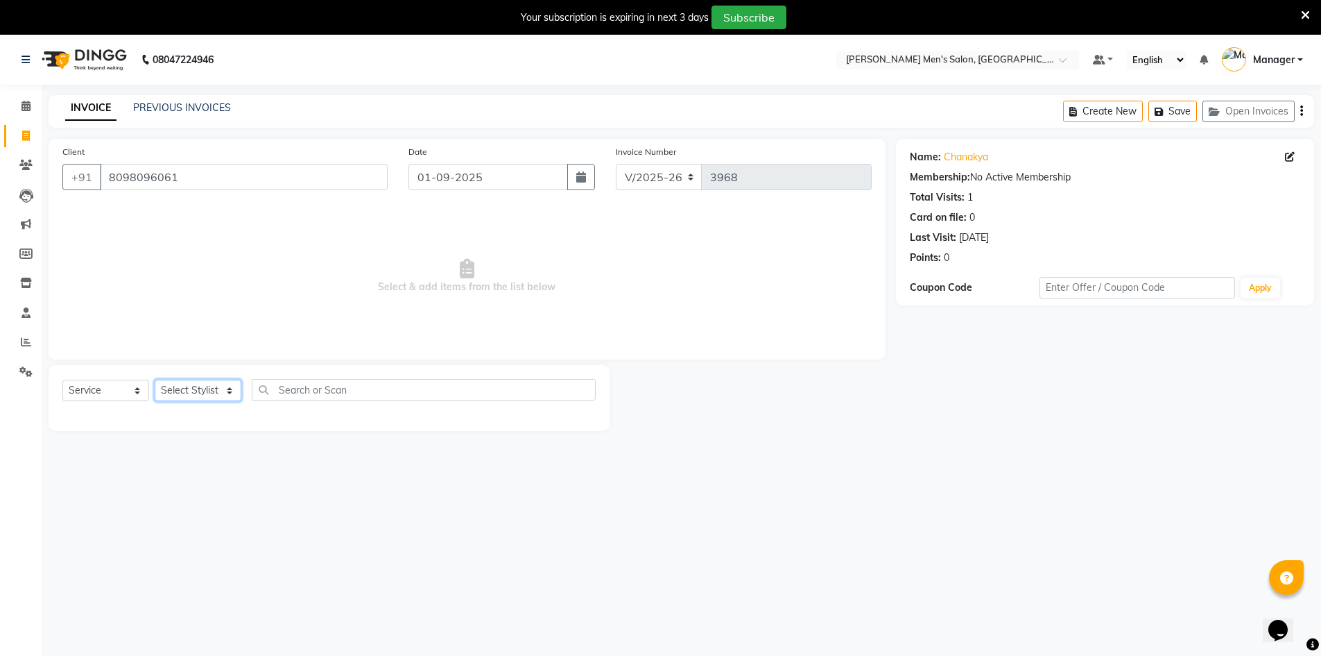
click at [205, 388] on select "Select Stylist [PERSON_NAME] Manager [PERSON_NAME] [PERSON_NAME]" at bounding box center [198, 390] width 87 height 22
select select "65604"
click at [155, 379] on select "Select Stylist [PERSON_NAME] Manager [PERSON_NAME] [PERSON_NAME]" at bounding box center [198, 390] width 87 height 22
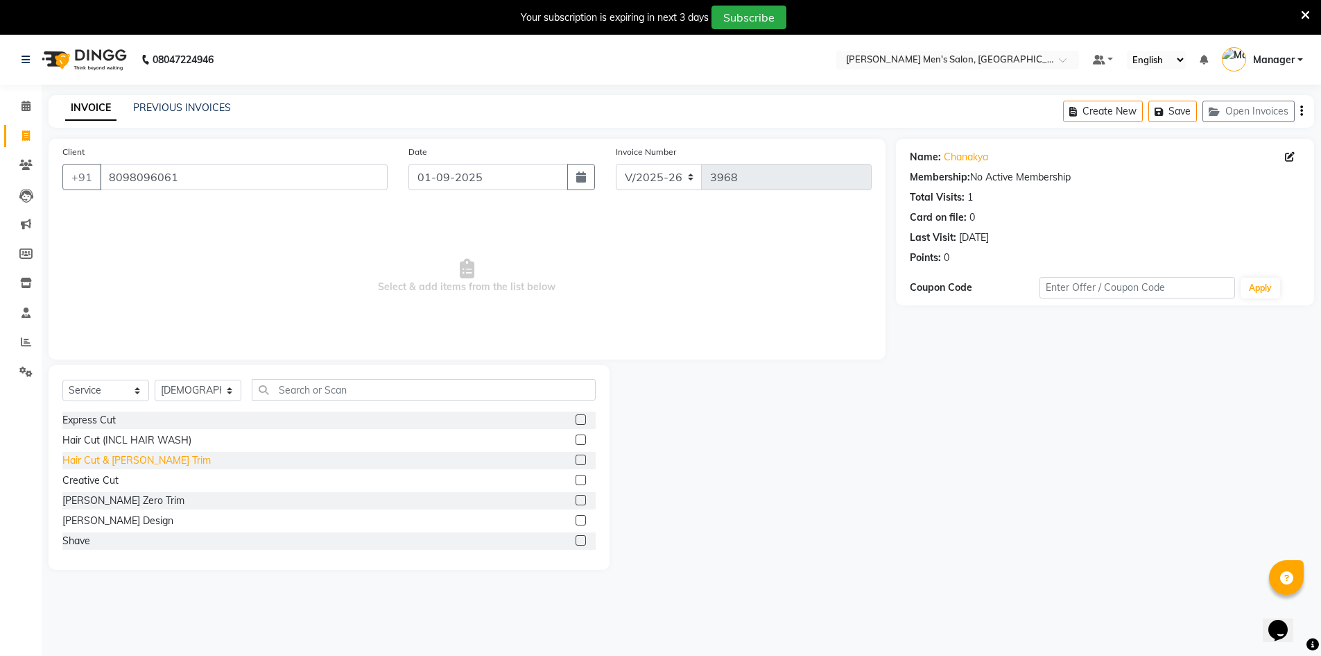
drag, startPoint x: 142, startPoint y: 447, endPoint x: 142, endPoint y: 459, distance: 11.1
click at [142, 450] on div "Express Cut Hair Cut (INCL HAIR WASH) Hair Cut & [PERSON_NAME] Trim Creative Cu…" at bounding box center [328, 480] width 533 height 139
click at [142, 459] on div "Hair Cut & [PERSON_NAME] Trim" at bounding box center [136, 460] width 148 height 15
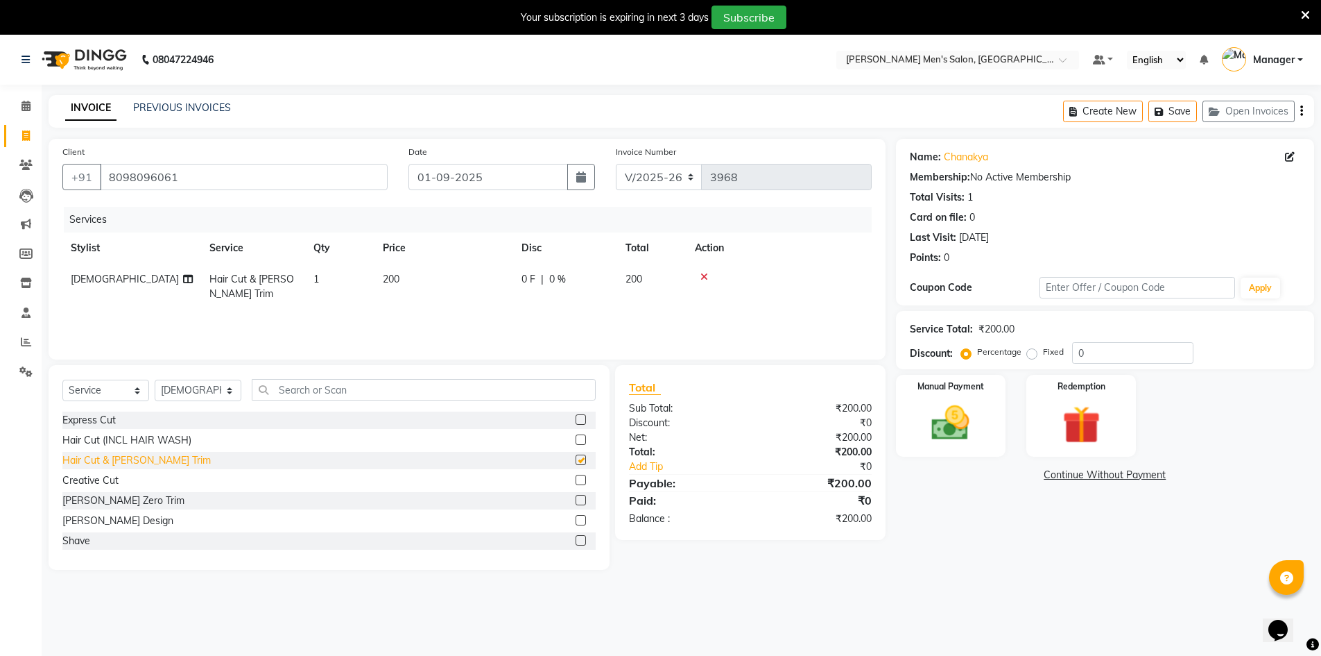
checkbox input "false"
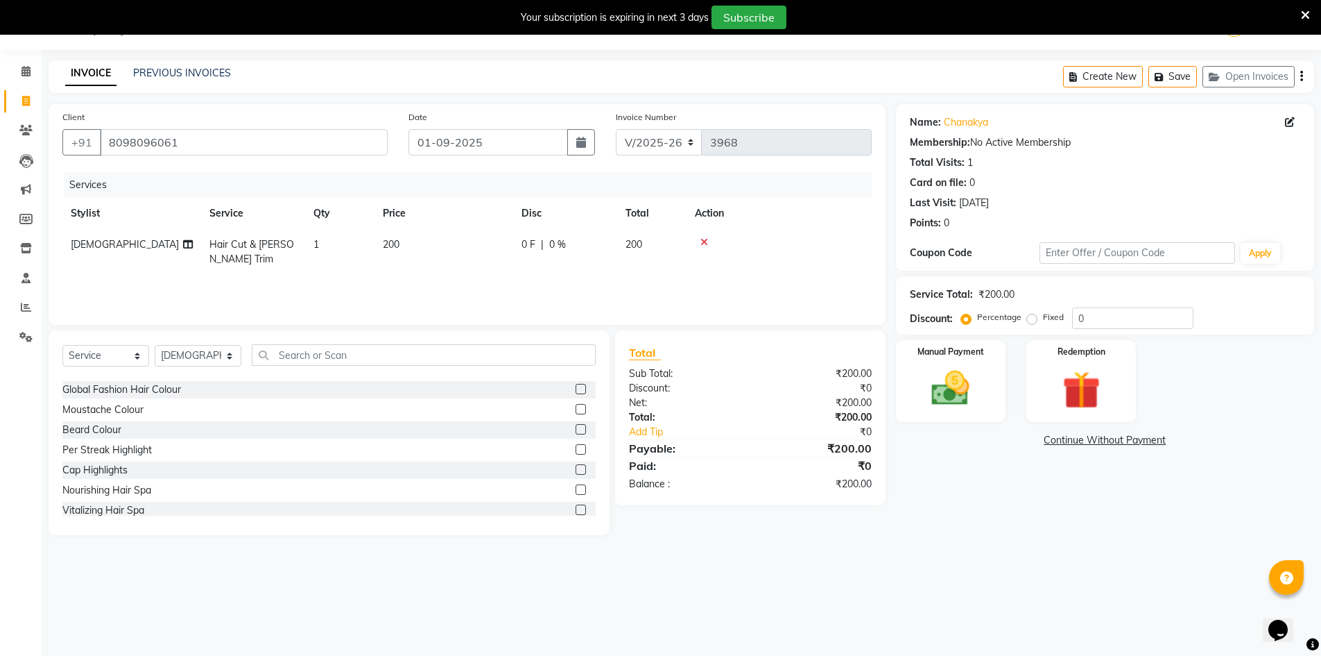
scroll to position [208, 0]
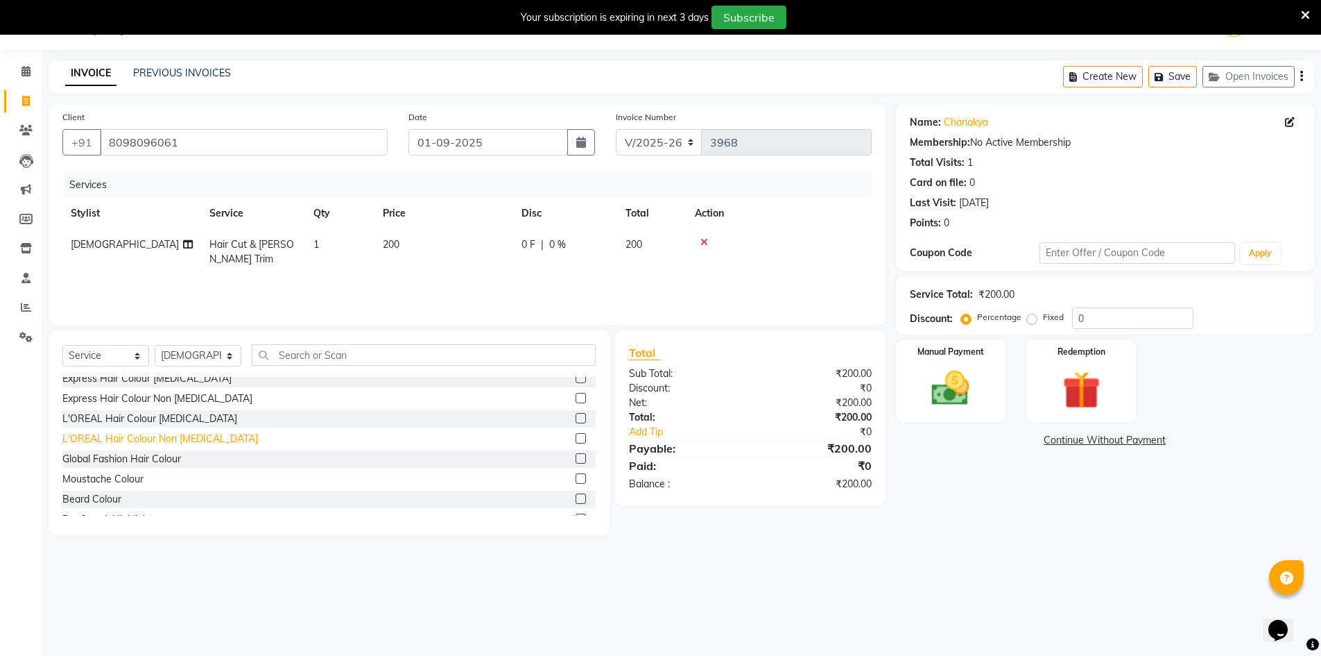
click at [130, 436] on div "L'OREAL Hair Colour Non [MEDICAL_DATA]" at bounding box center [160, 438] width 196 height 15
checkbox input "false"
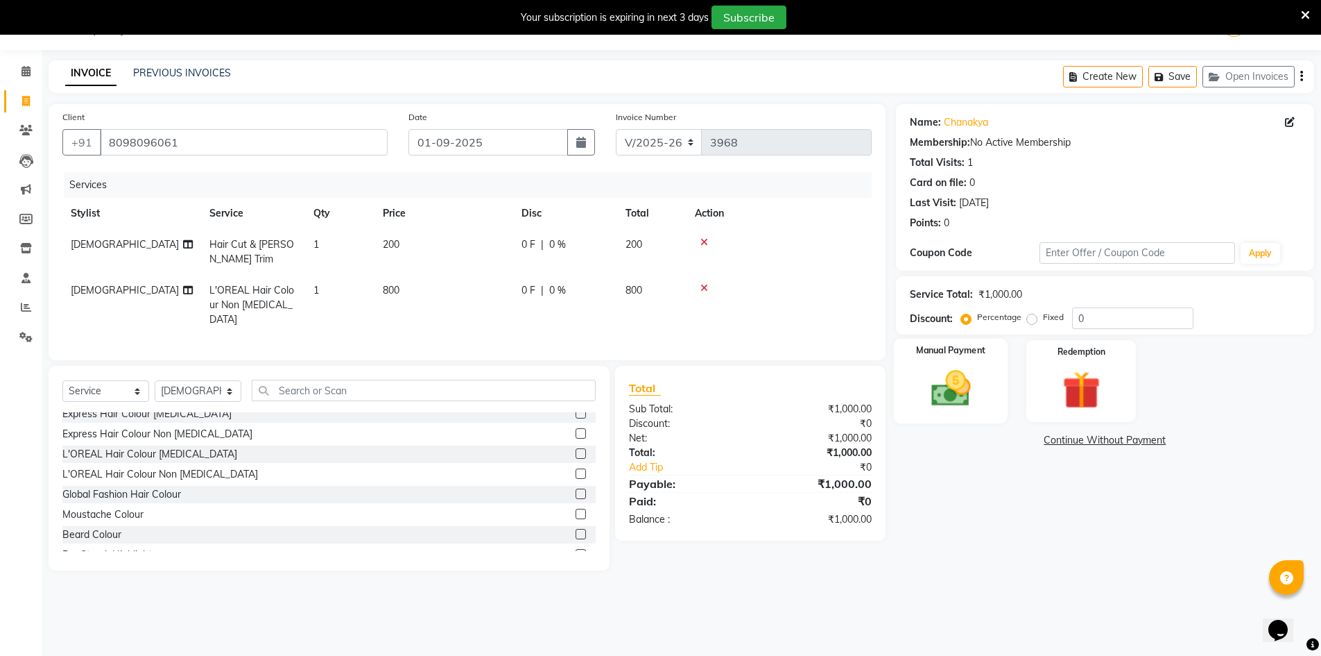
click at [970, 399] on img at bounding box center [951, 388] width 64 height 45
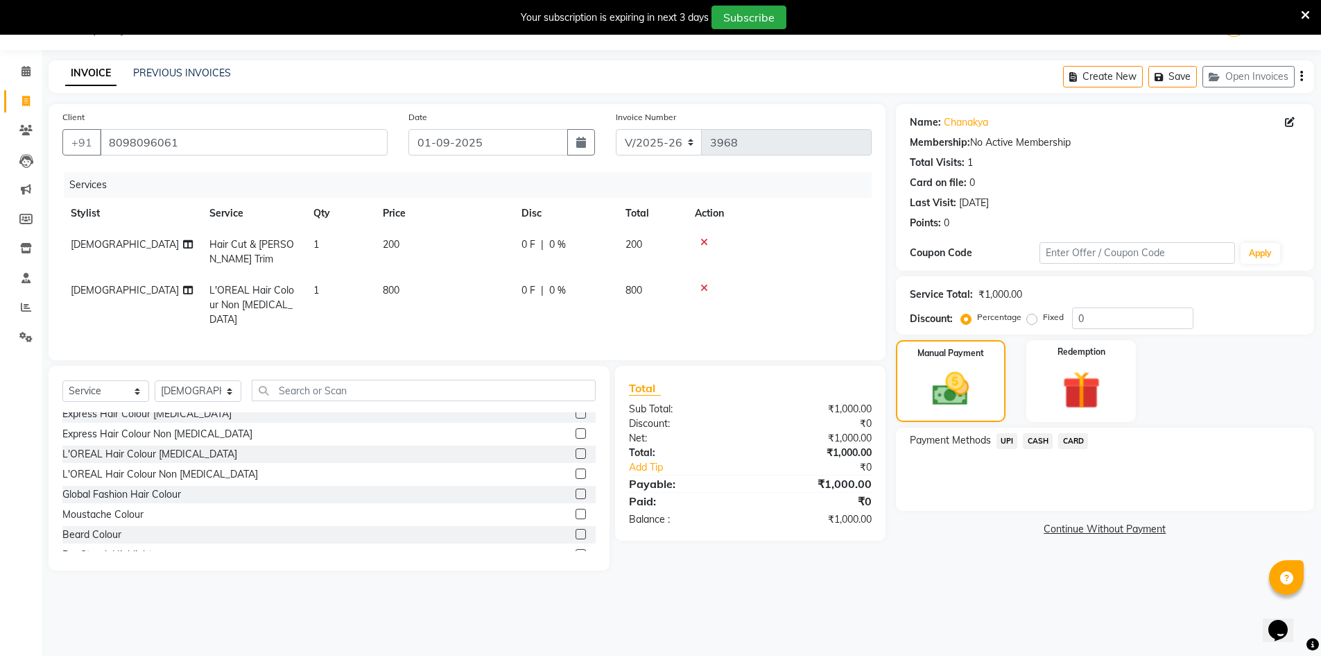
click at [1081, 452] on div "Payment Methods UPI CASH CARD" at bounding box center [1105, 468] width 418 height 83
click at [1039, 441] on span "CASH" at bounding box center [1038, 441] width 30 height 16
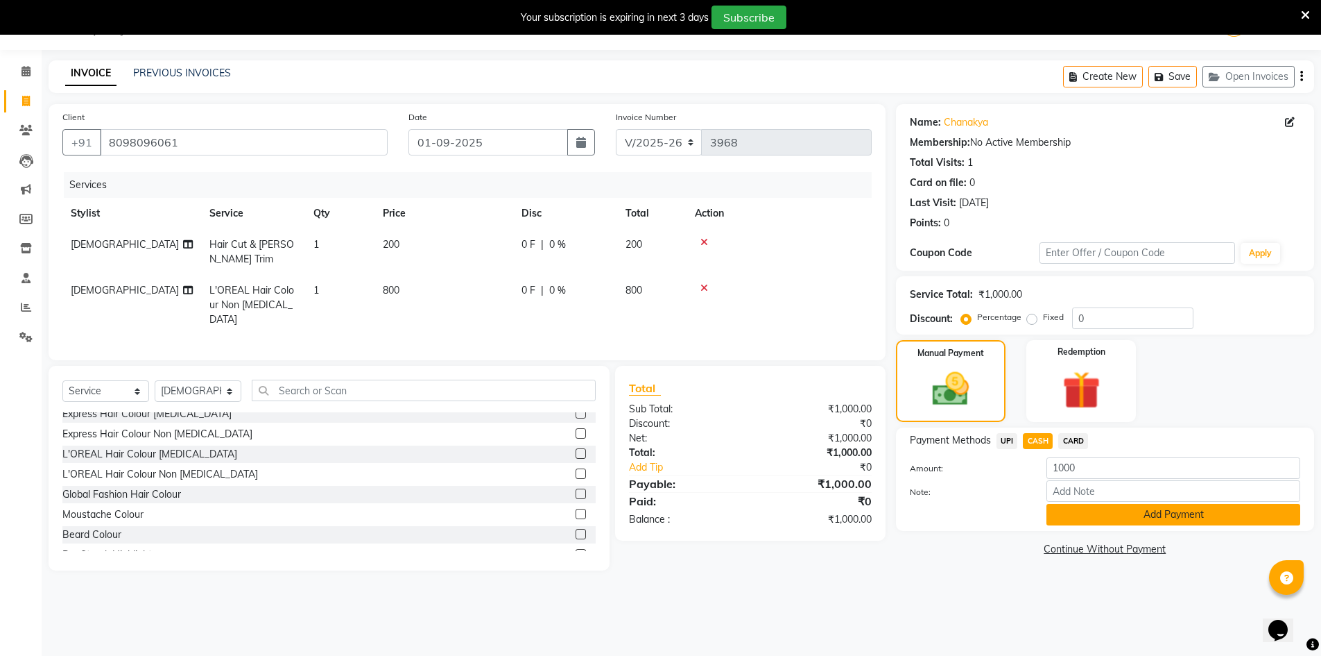
click at [1071, 519] on button "Add Payment" at bounding box center [1174, 515] width 254 height 22
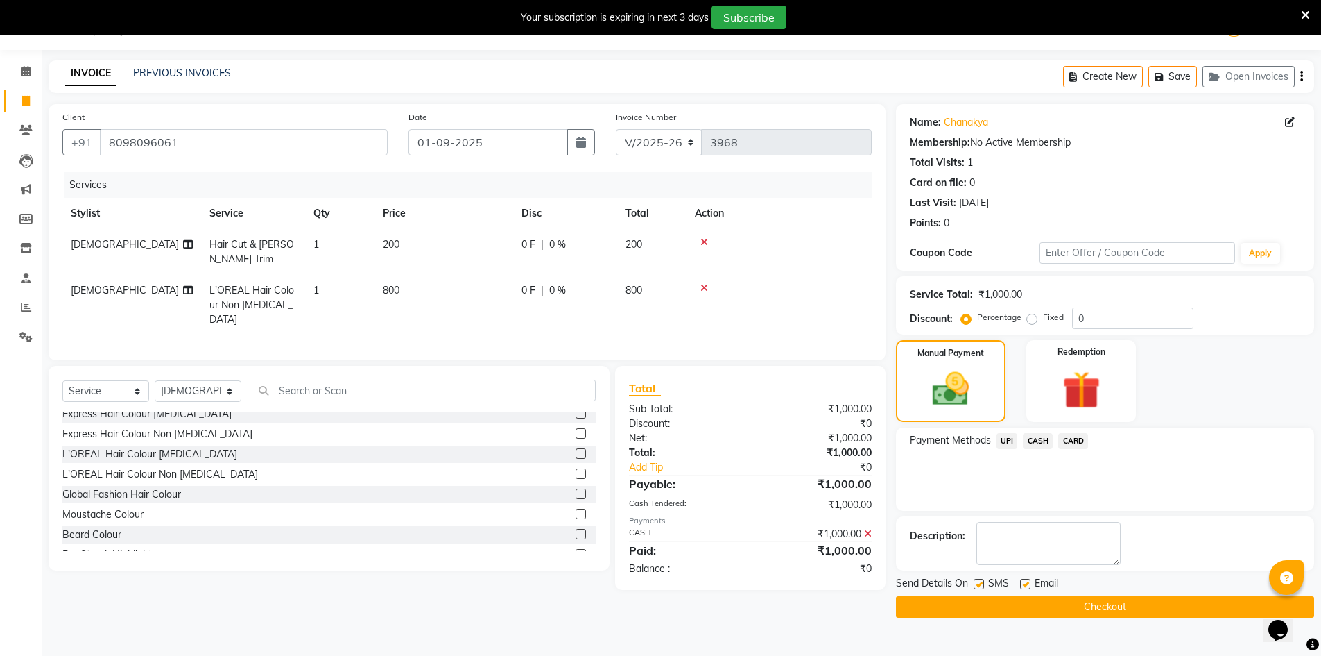
click at [1055, 610] on button "Checkout" at bounding box center [1105, 607] width 418 height 22
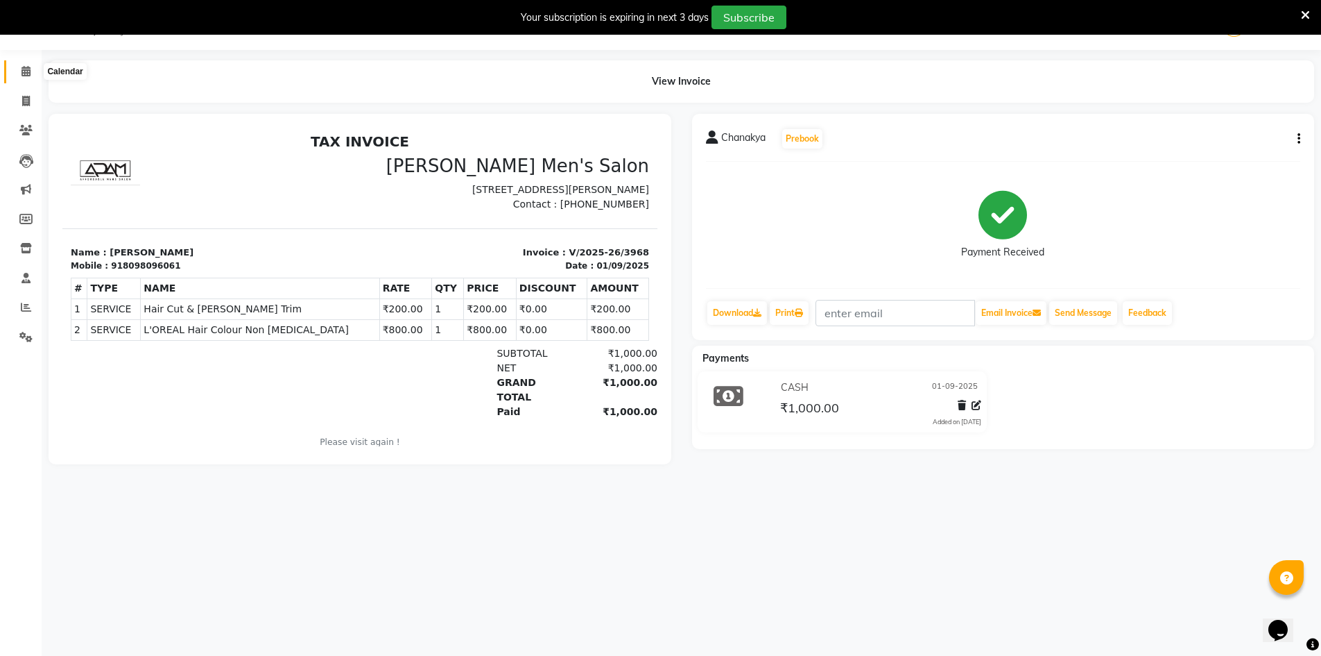
click at [23, 74] on icon at bounding box center [26, 71] width 9 height 10
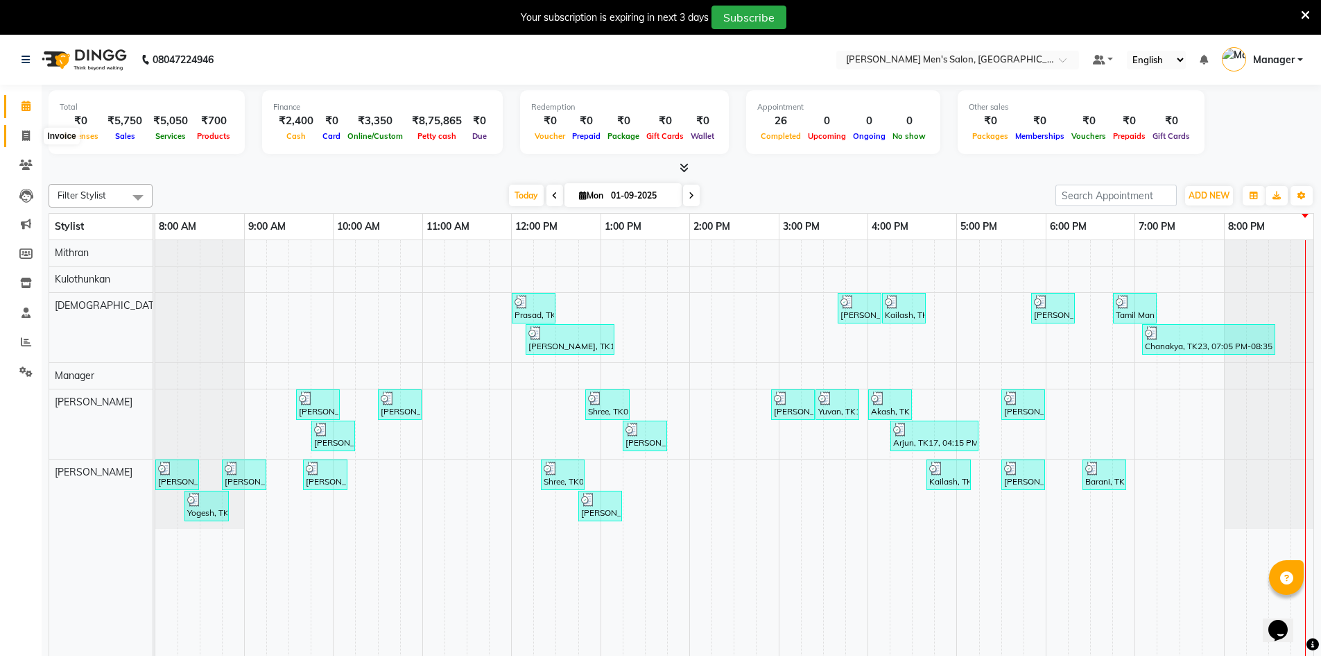
click at [24, 132] on icon at bounding box center [26, 135] width 8 height 10
select select "6913"
select select "service"
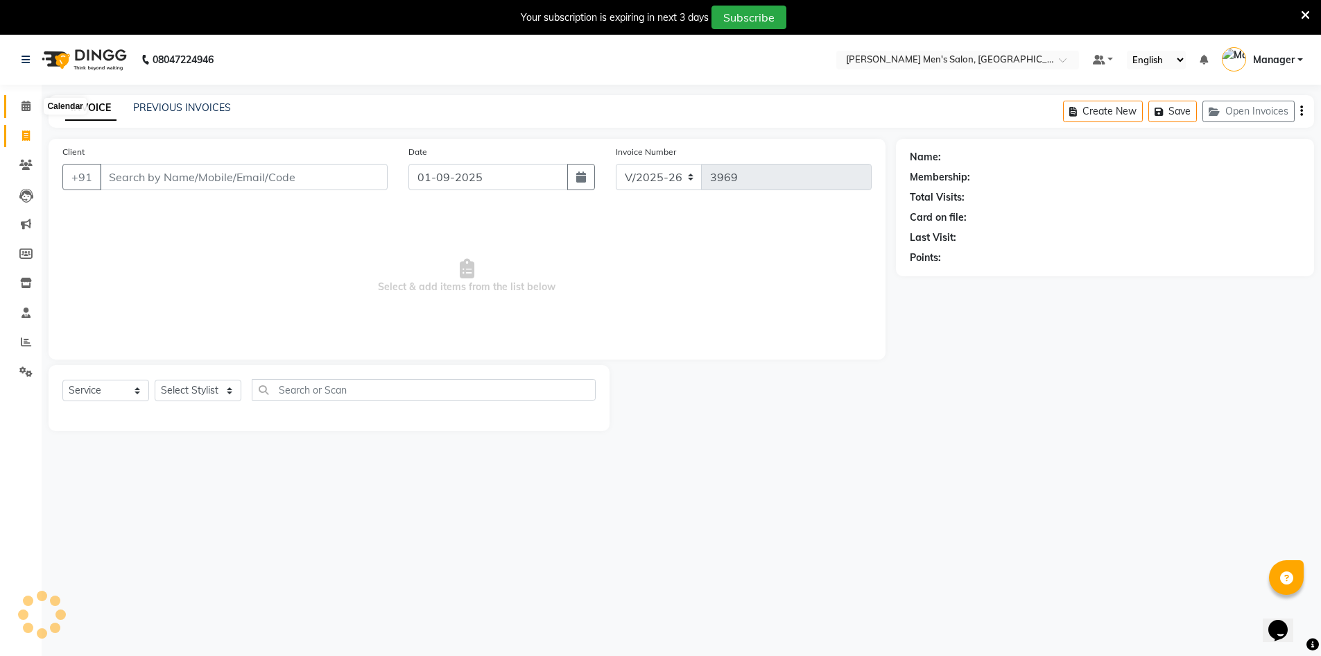
click at [15, 106] on span at bounding box center [26, 107] width 24 height 16
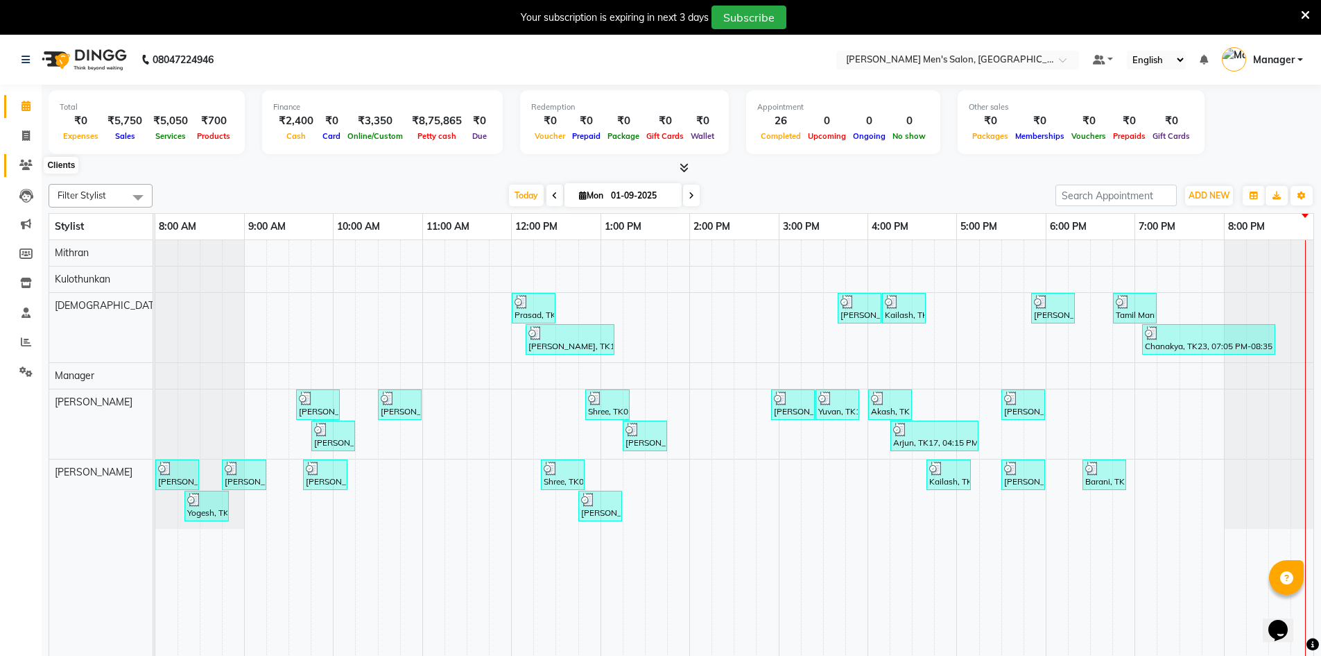
click at [24, 159] on span at bounding box center [26, 165] width 24 height 16
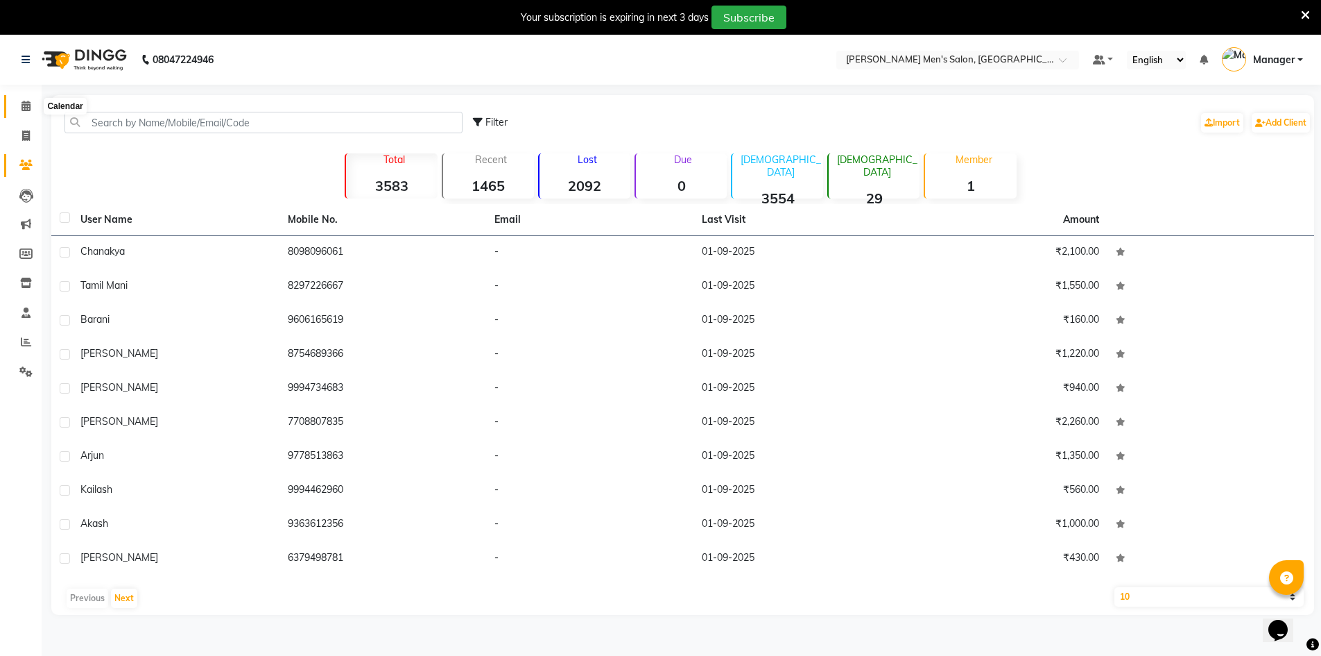
click at [27, 108] on icon at bounding box center [26, 106] width 9 height 10
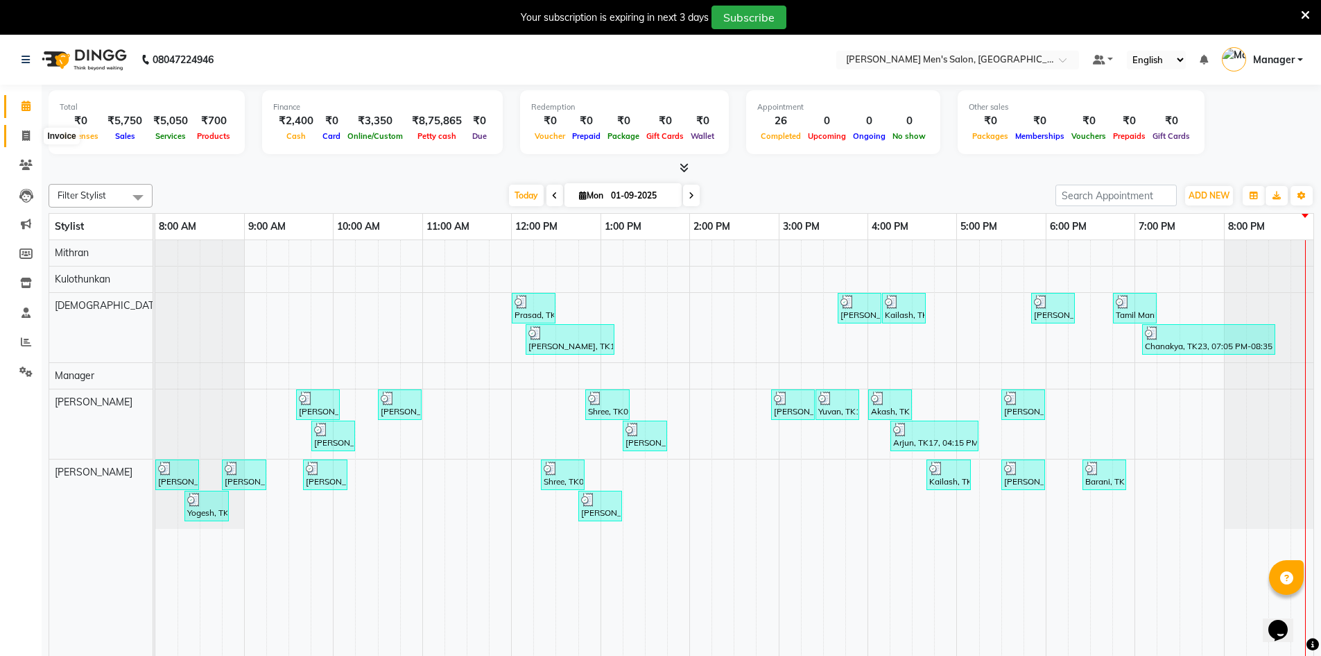
click at [26, 130] on icon at bounding box center [26, 135] width 8 height 10
select select "6913"
select select "service"
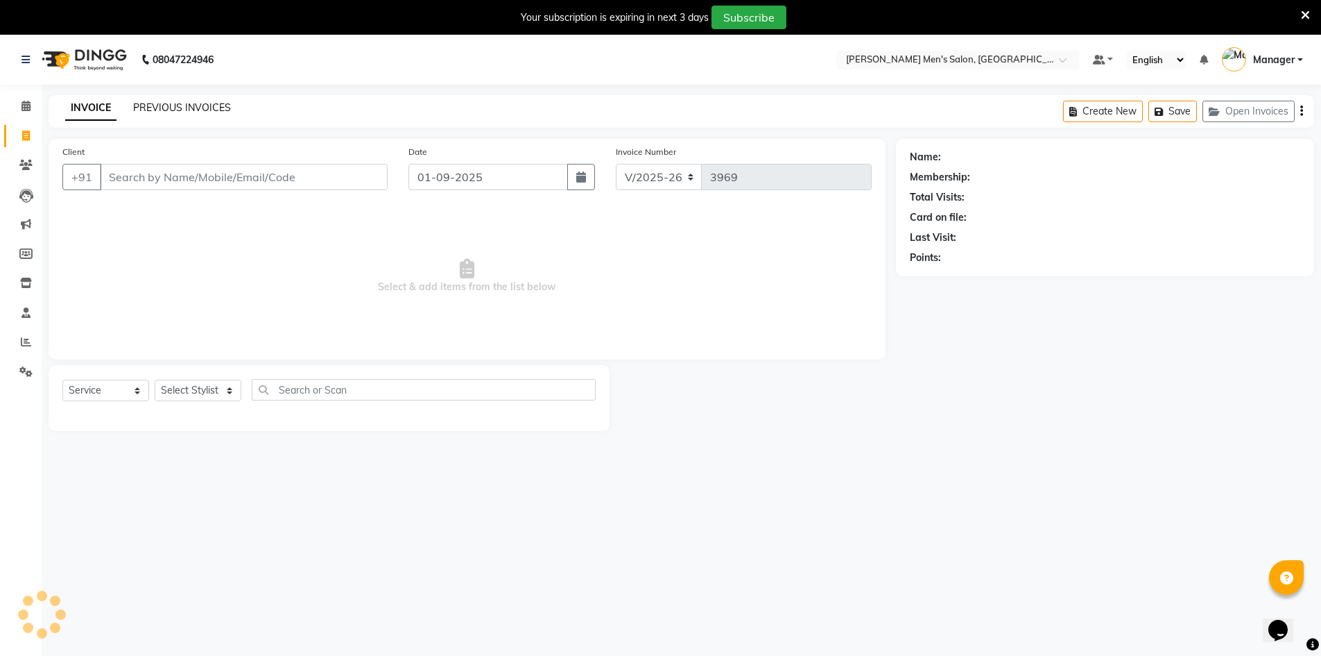
click at [148, 108] on link "PREVIOUS INVOICES" at bounding box center [182, 107] width 98 height 12
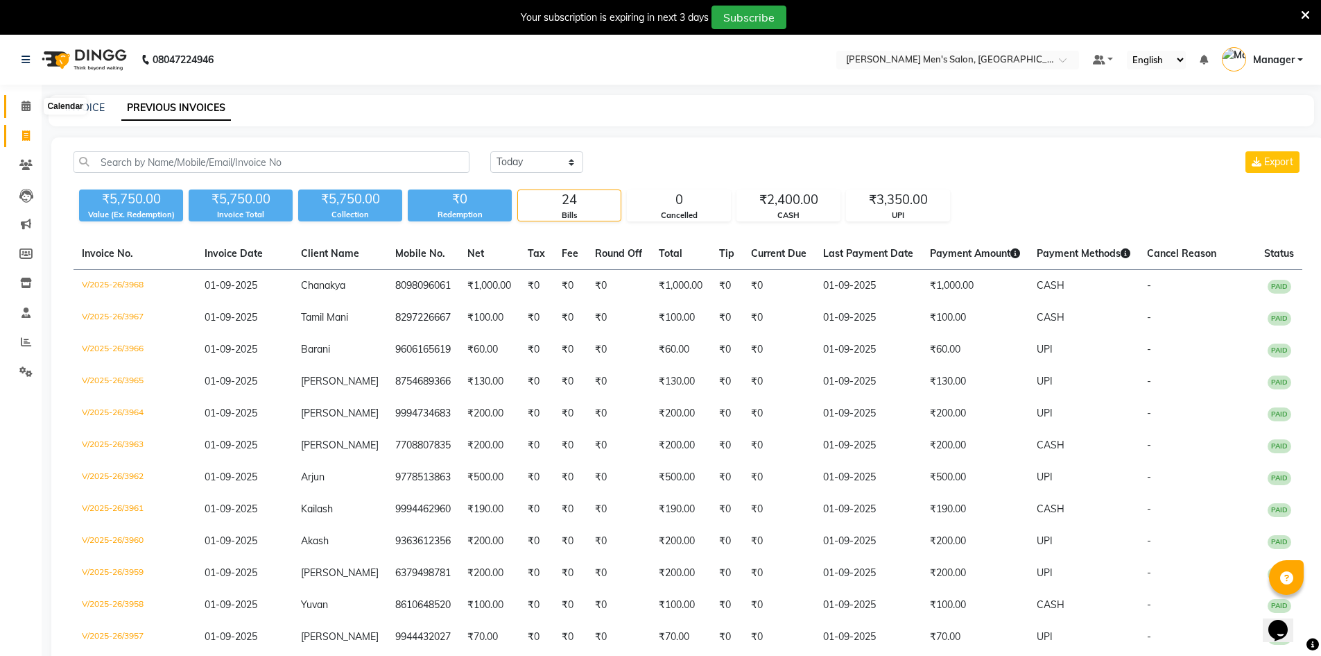
click at [15, 112] on span at bounding box center [26, 107] width 24 height 16
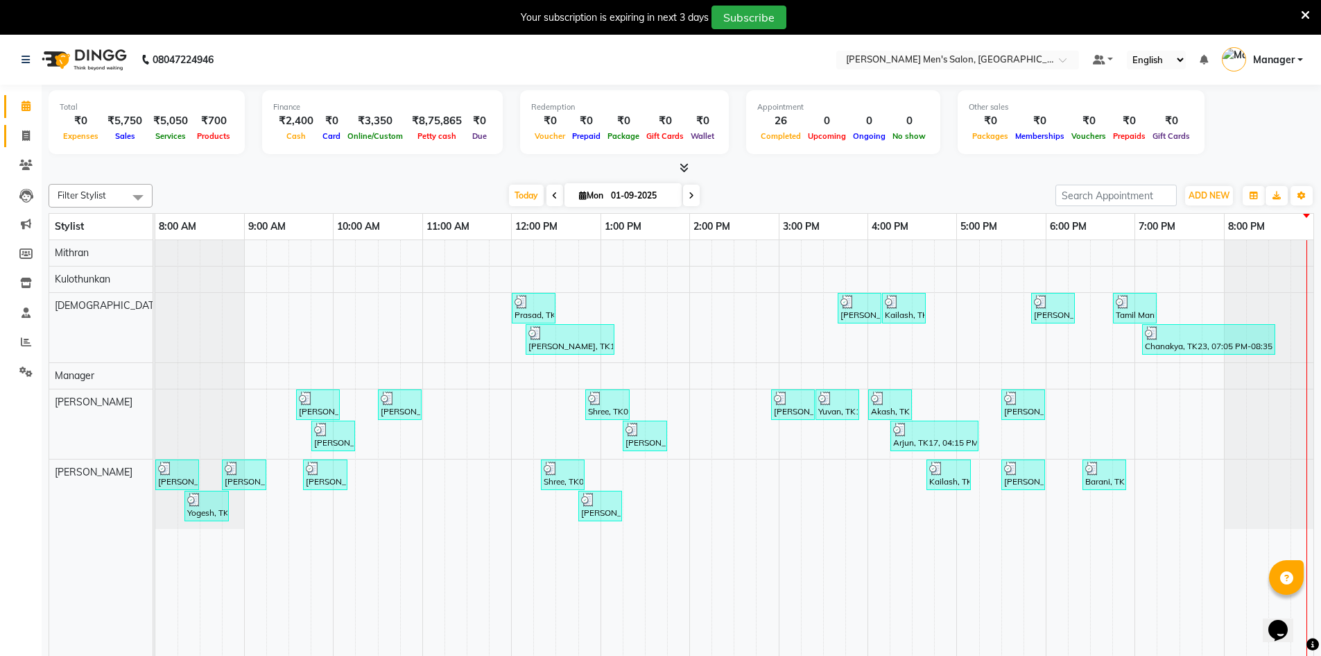
click at [20, 126] on li "Invoice" at bounding box center [21, 136] width 42 height 30
click at [21, 127] on link "Invoice" at bounding box center [20, 136] width 33 height 23
select select "6913"
select select "service"
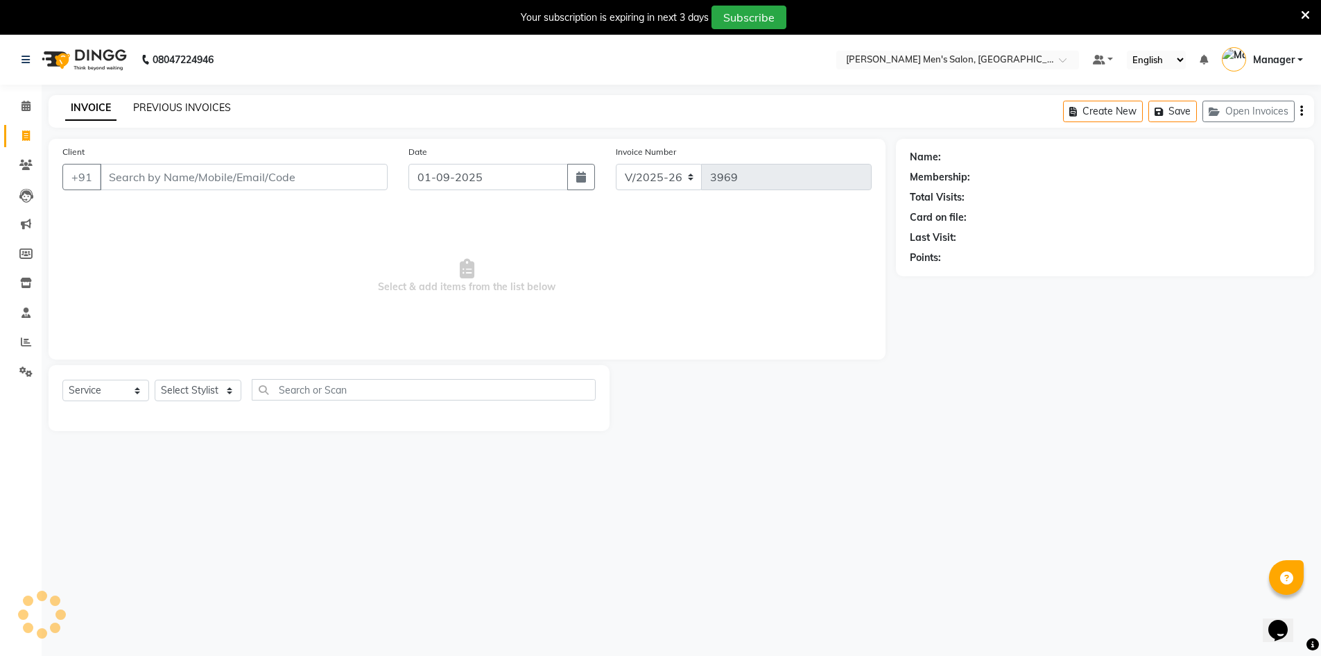
click at [191, 105] on link "PREVIOUS INVOICES" at bounding box center [182, 107] width 98 height 12
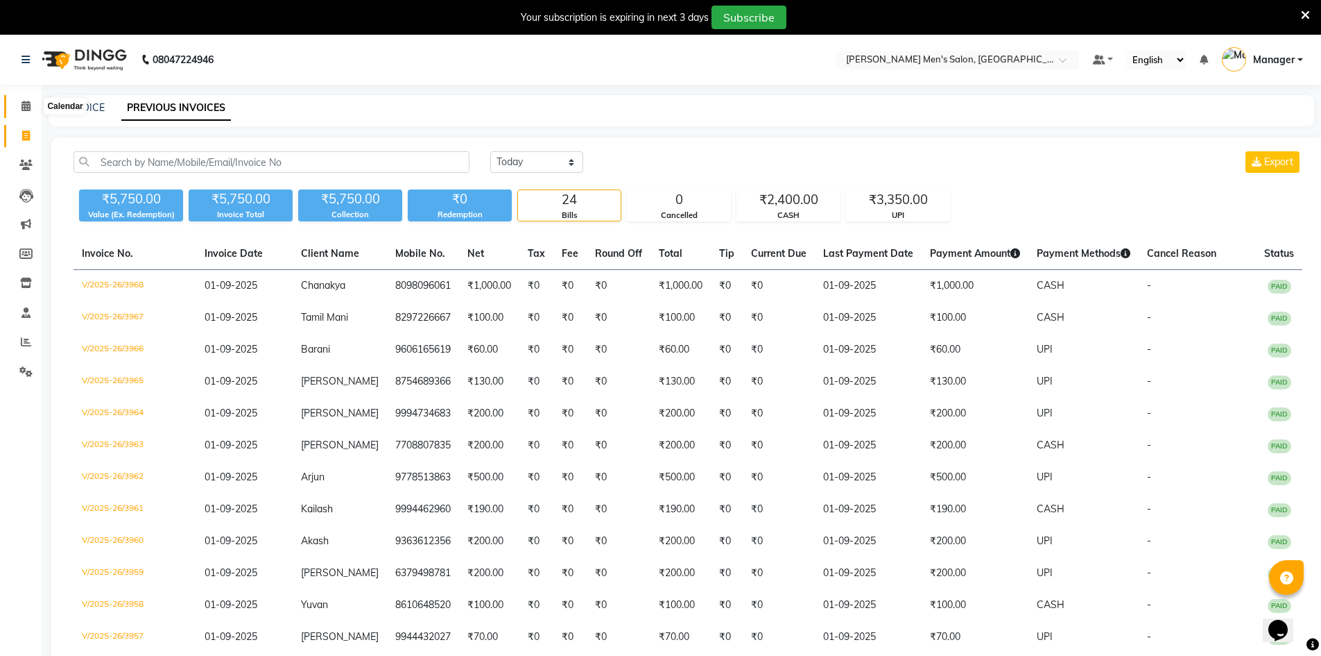
click at [26, 108] on icon at bounding box center [26, 106] width 9 height 10
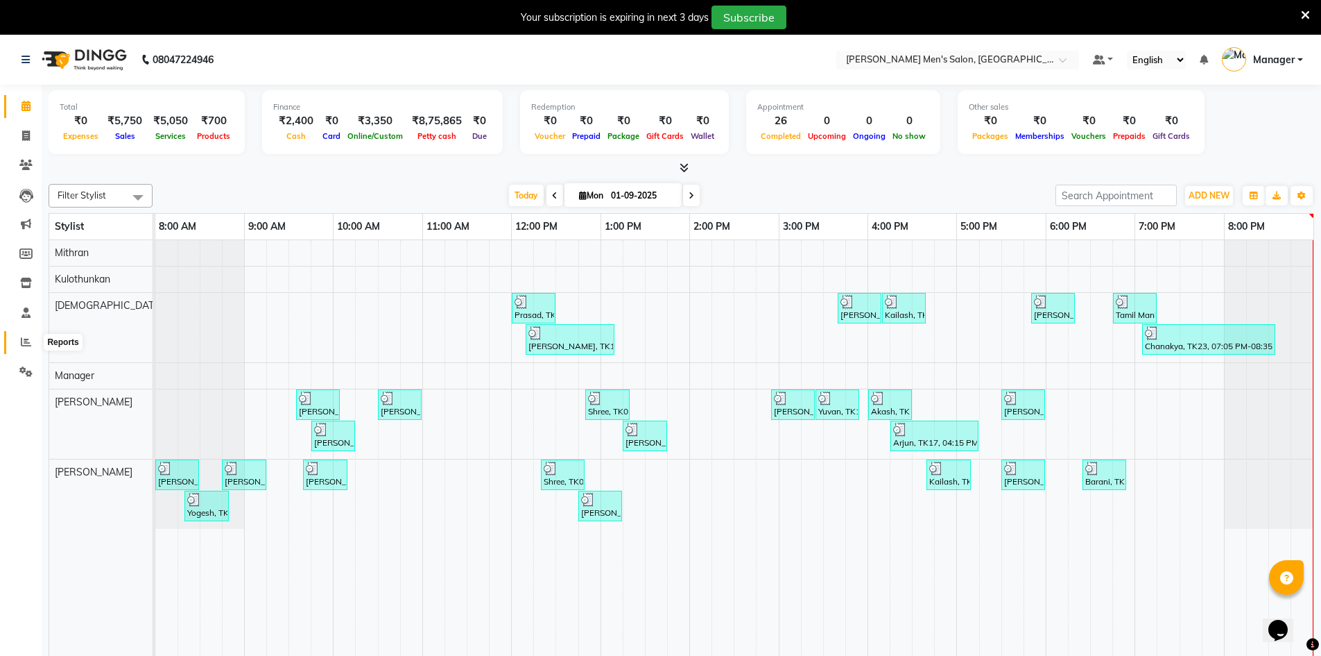
click at [14, 341] on span at bounding box center [26, 342] width 24 height 16
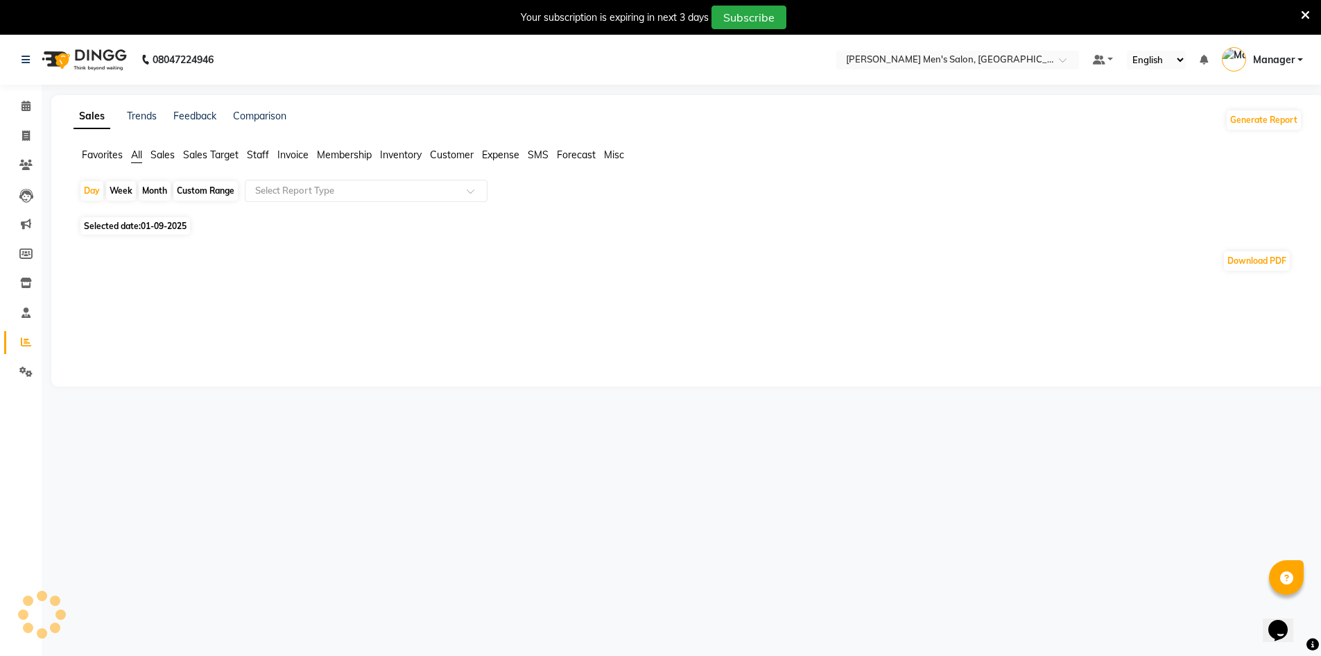
click at [254, 152] on span "Staff" at bounding box center [258, 154] width 22 height 12
